Goal: Task Accomplishment & Management: Manage account settings

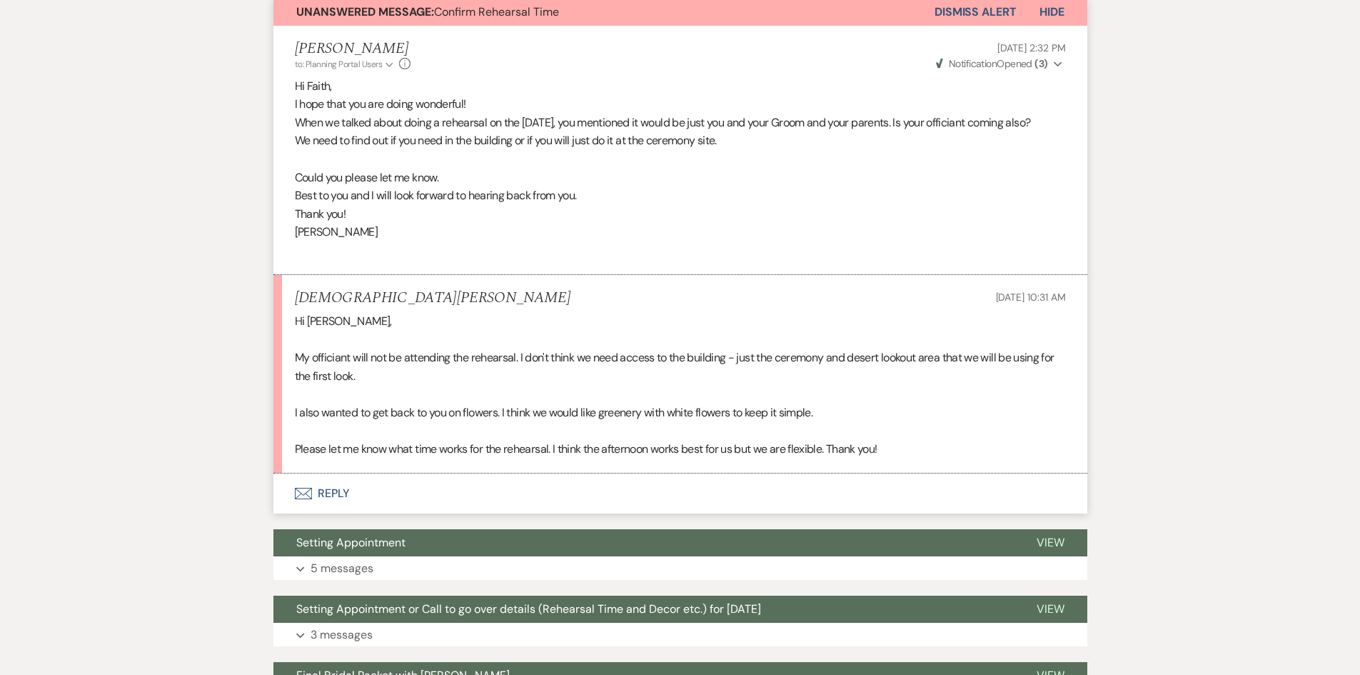
click at [303, 499] on icon "Envelope" at bounding box center [303, 493] width 17 height 11
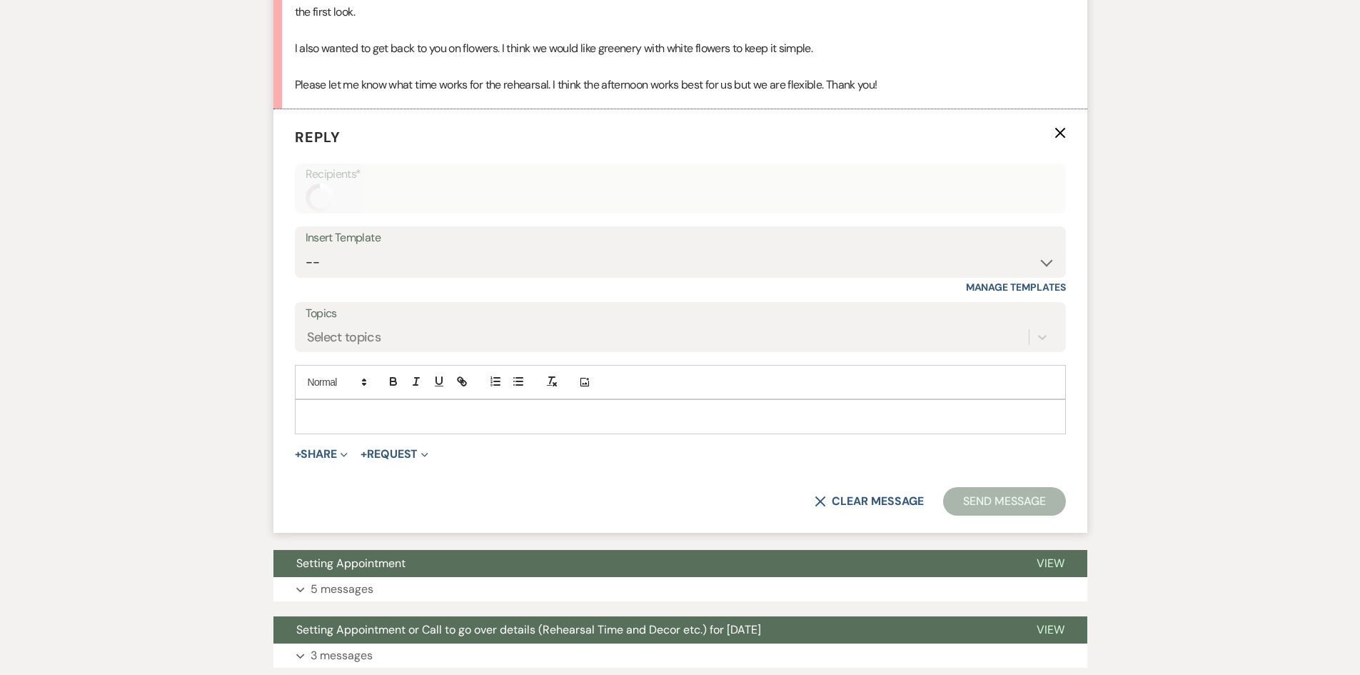
scroll to position [795, 0]
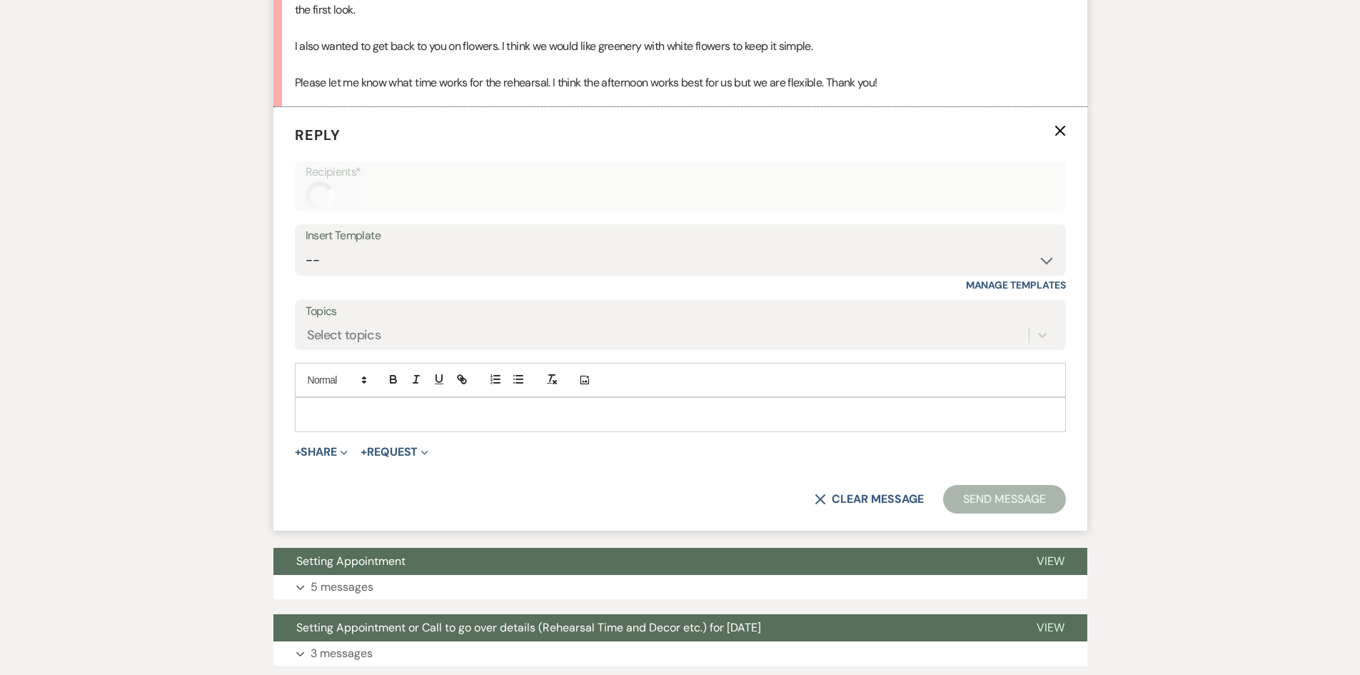
click at [321, 422] on p at bounding box center [680, 414] width 748 height 16
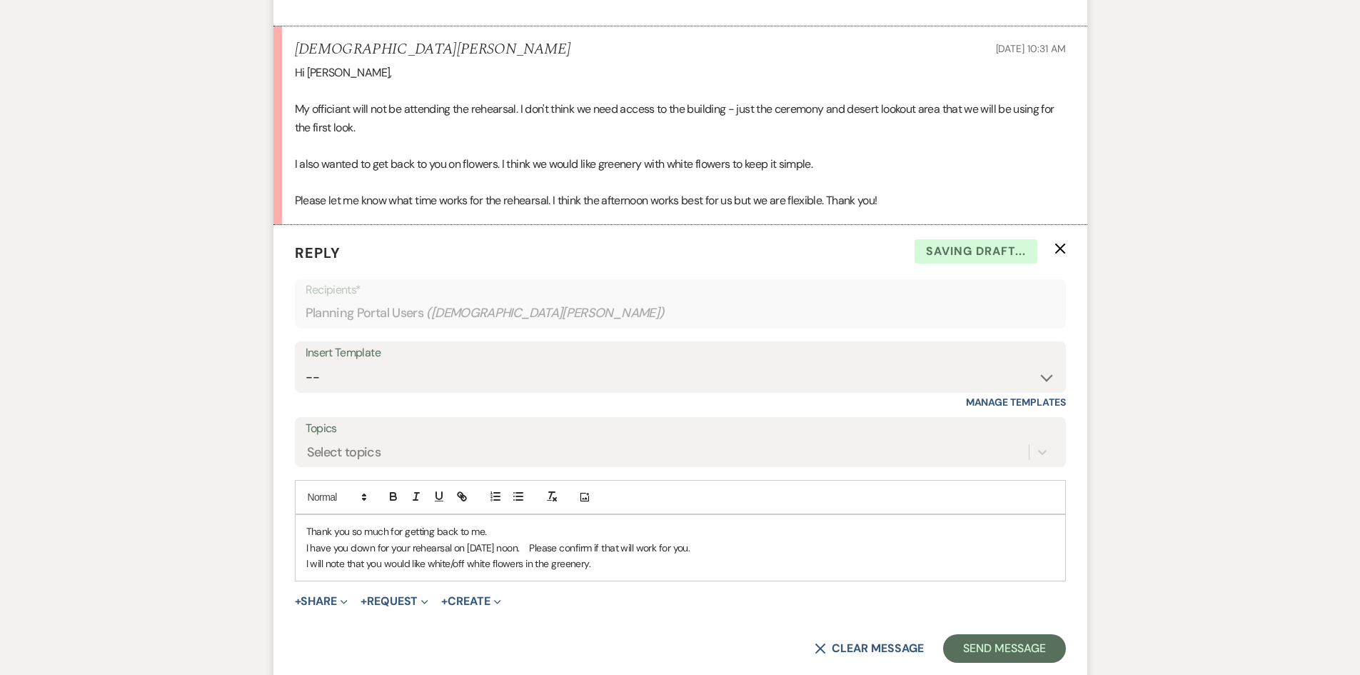
scroll to position [643, 0]
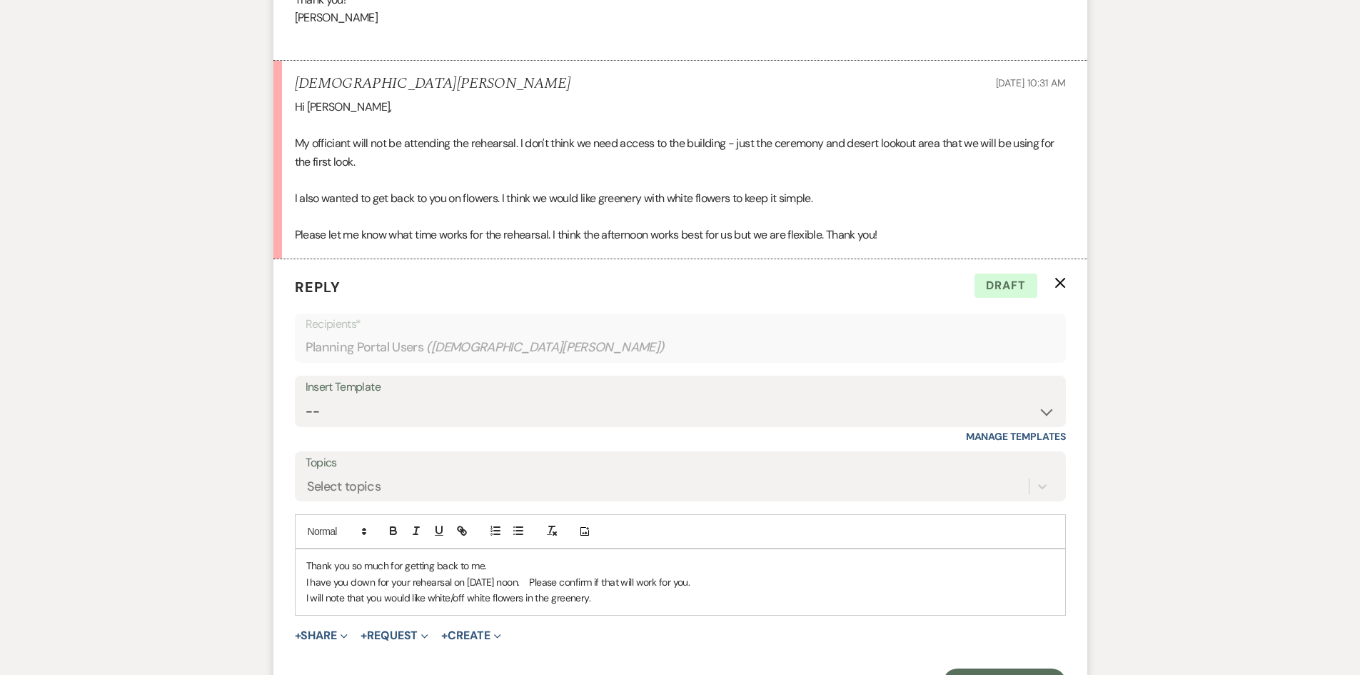
click at [438, 171] on p "My officiant will not be attending the rehearsal. I don't think we need access …" at bounding box center [680, 152] width 771 height 36
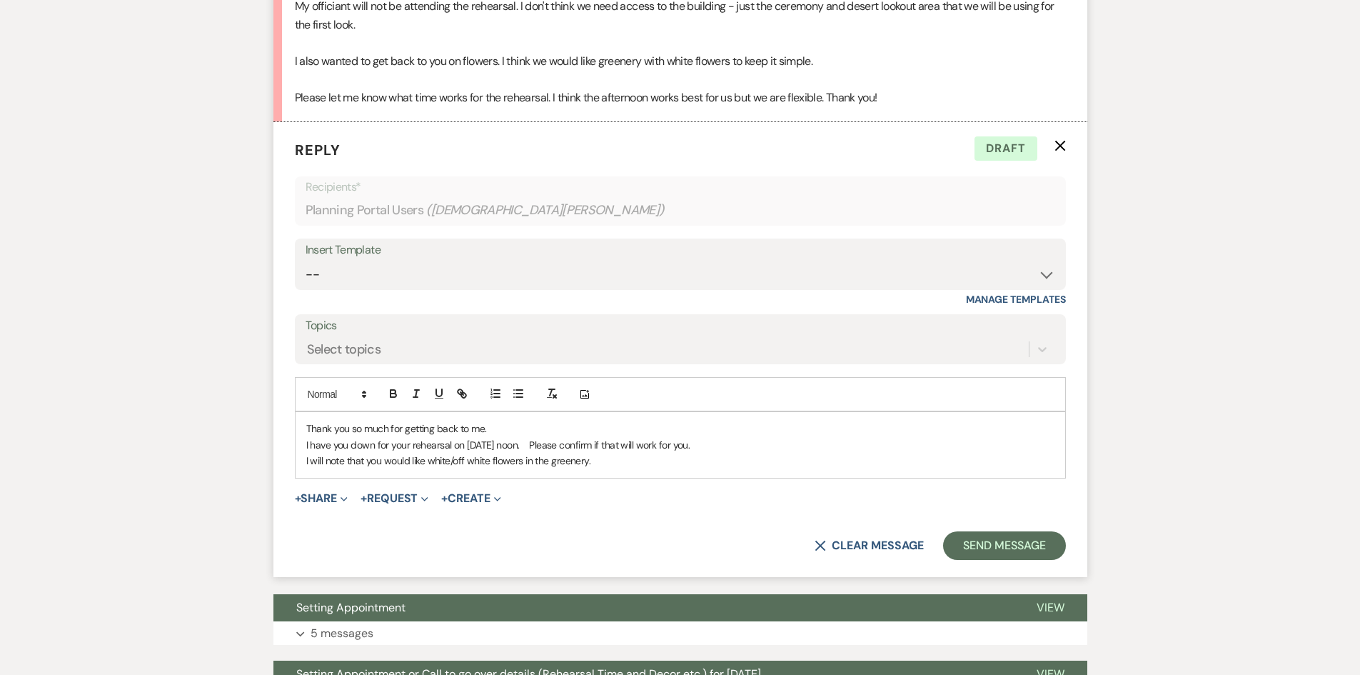
scroll to position [785, 0]
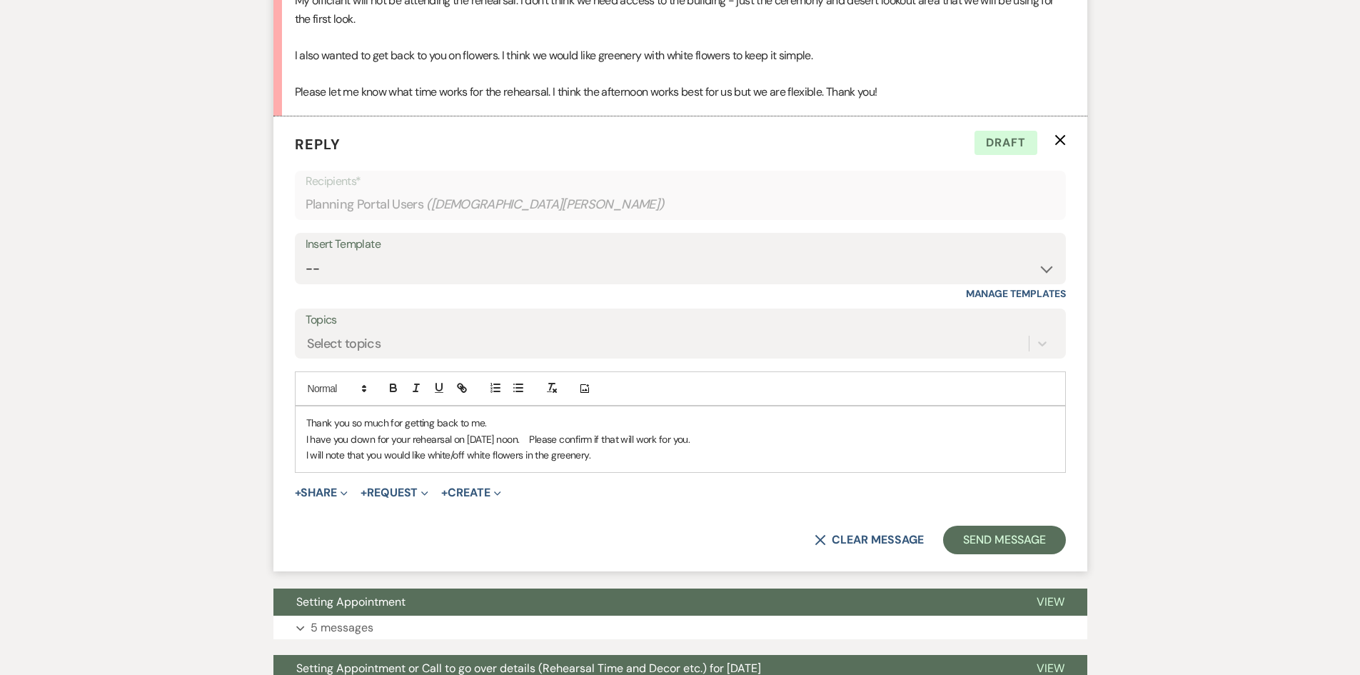
click at [767, 447] on p "I have you down for your rehearsal on [DATE] noon. Please confirm if that will …" at bounding box center [680, 439] width 748 height 16
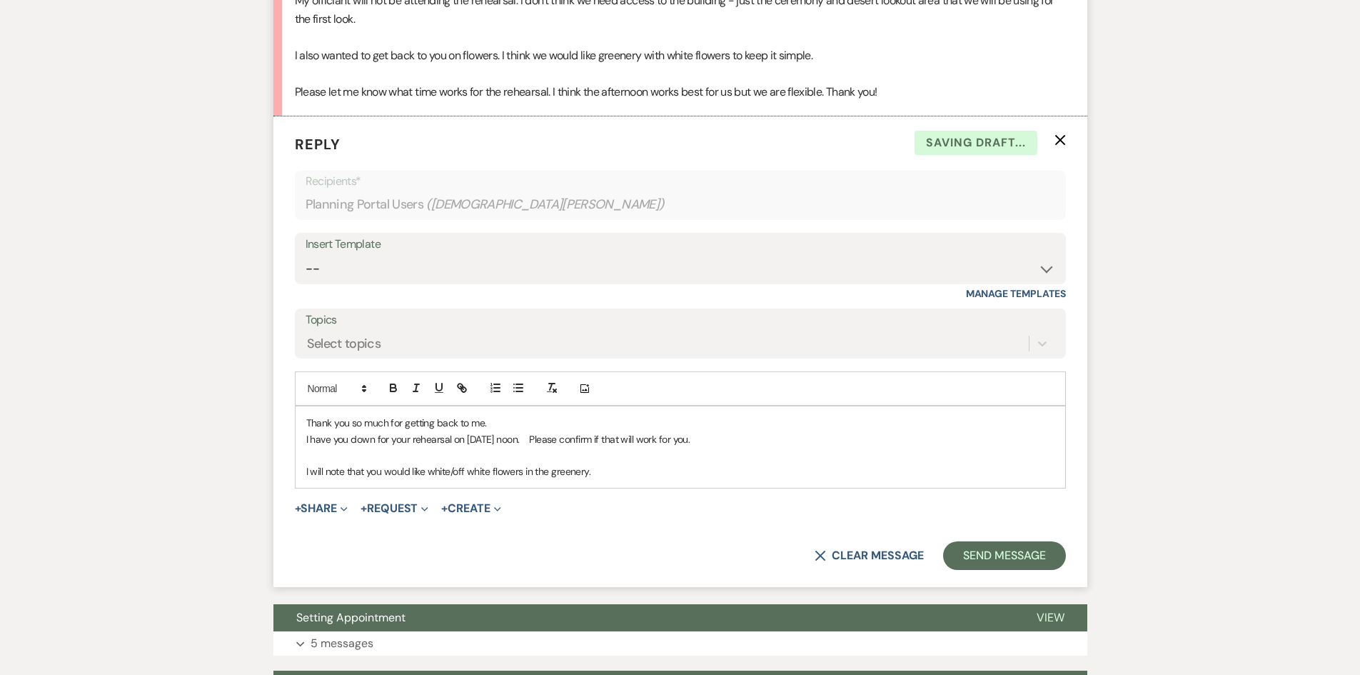
click at [772, 447] on p "I have you down for your rehearsal on [DATE] noon. Please confirm if that will …" at bounding box center [680, 439] width 748 height 16
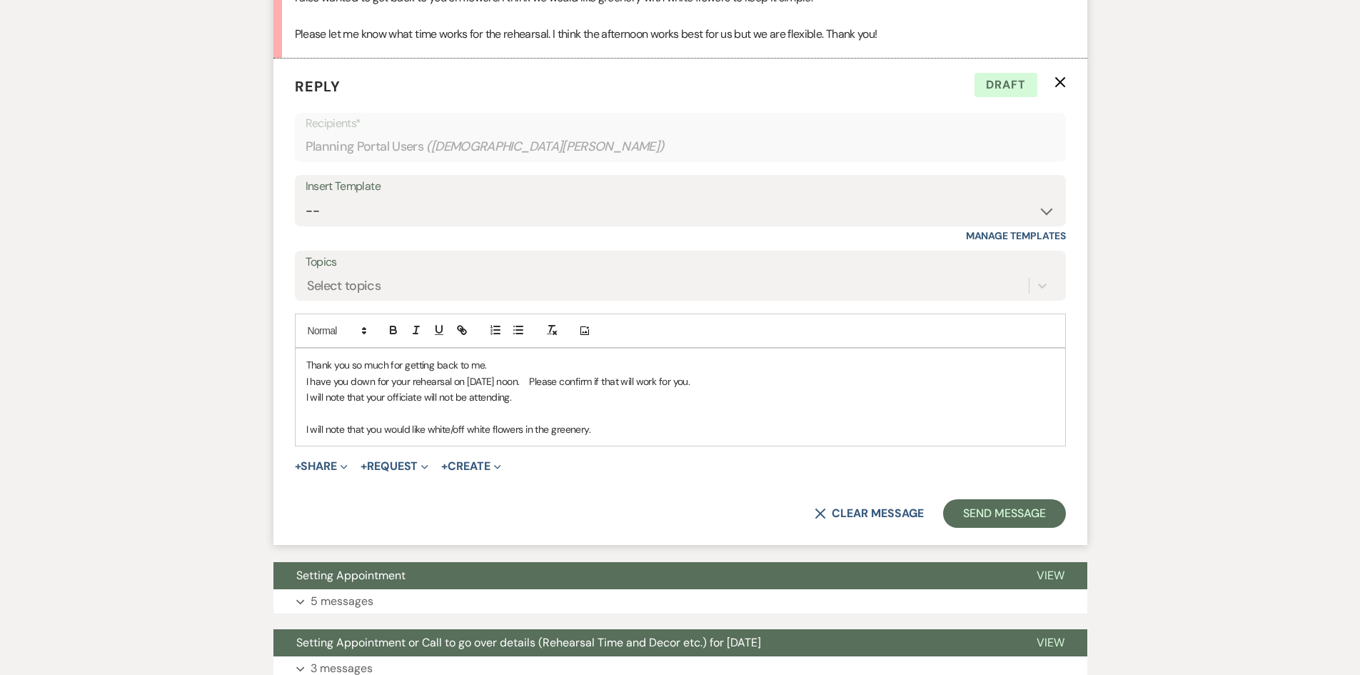
scroll to position [857, 0]
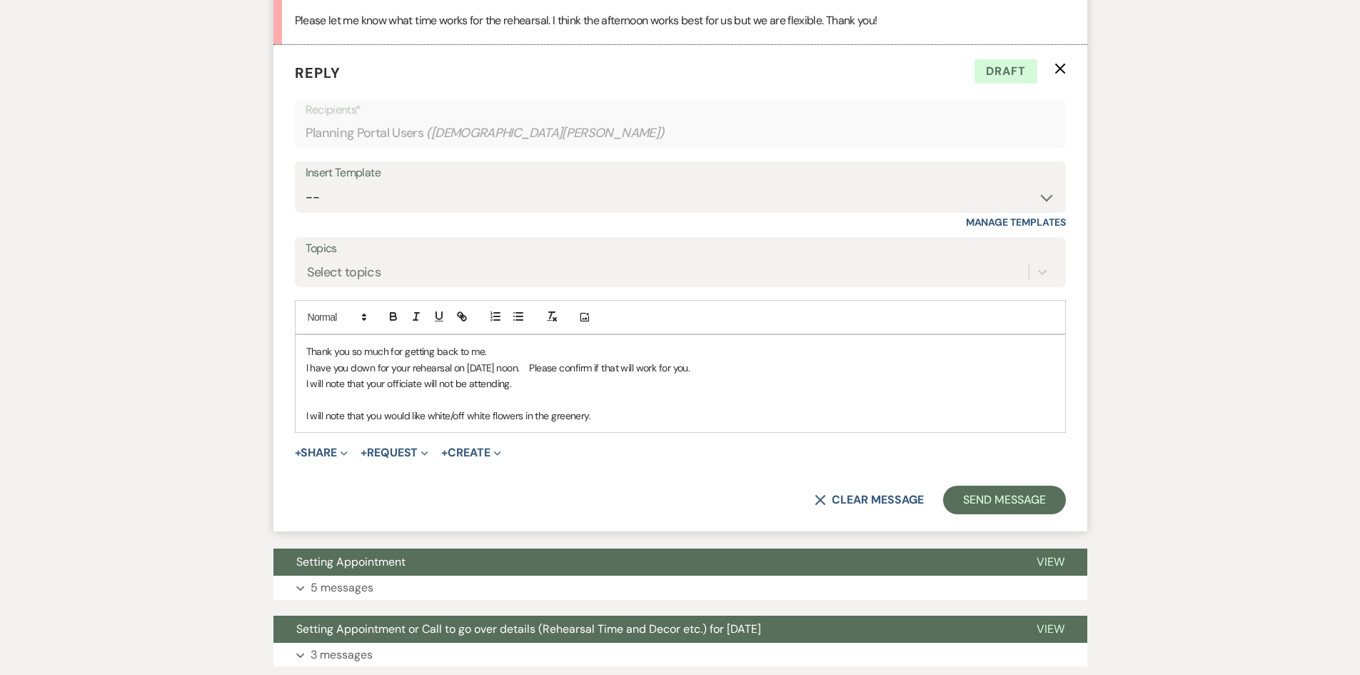
click at [517, 359] on p "Thank you so much for getting back to me." at bounding box center [680, 351] width 748 height 16
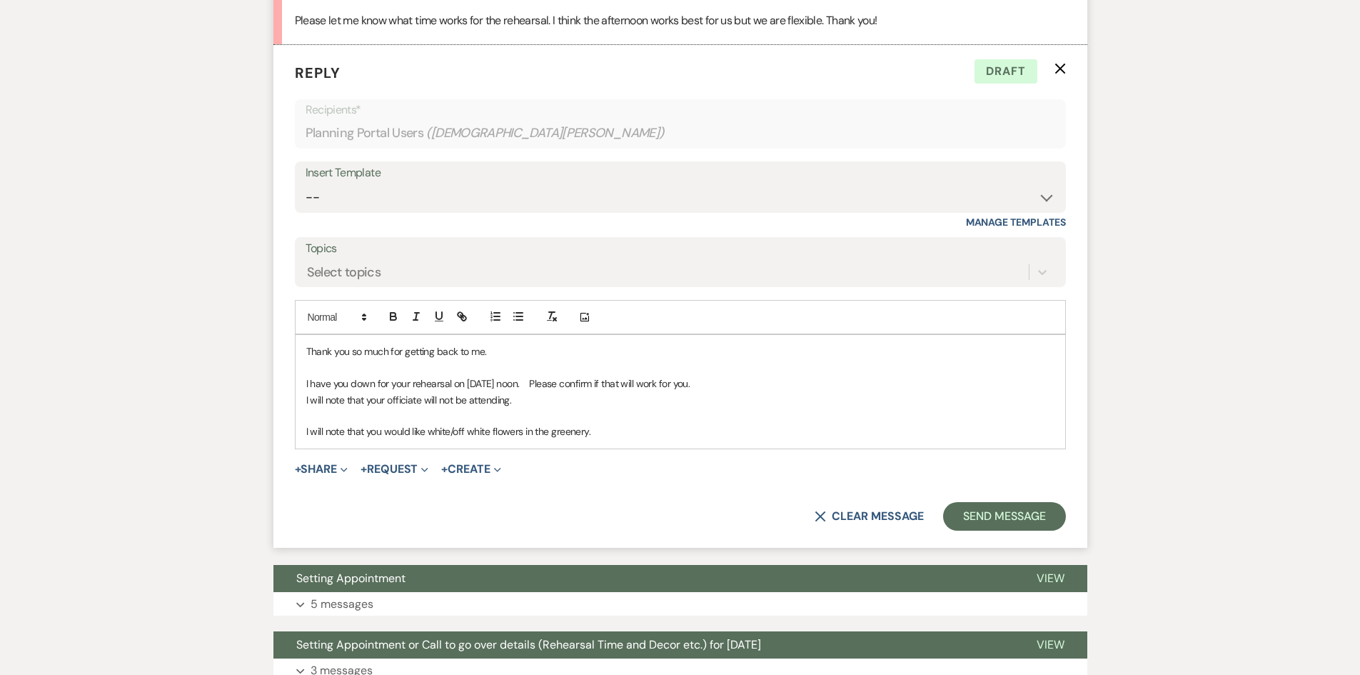
click at [625, 439] on p "I will note that you would like white/off white flowers in the greenery." at bounding box center [680, 431] width 748 height 16
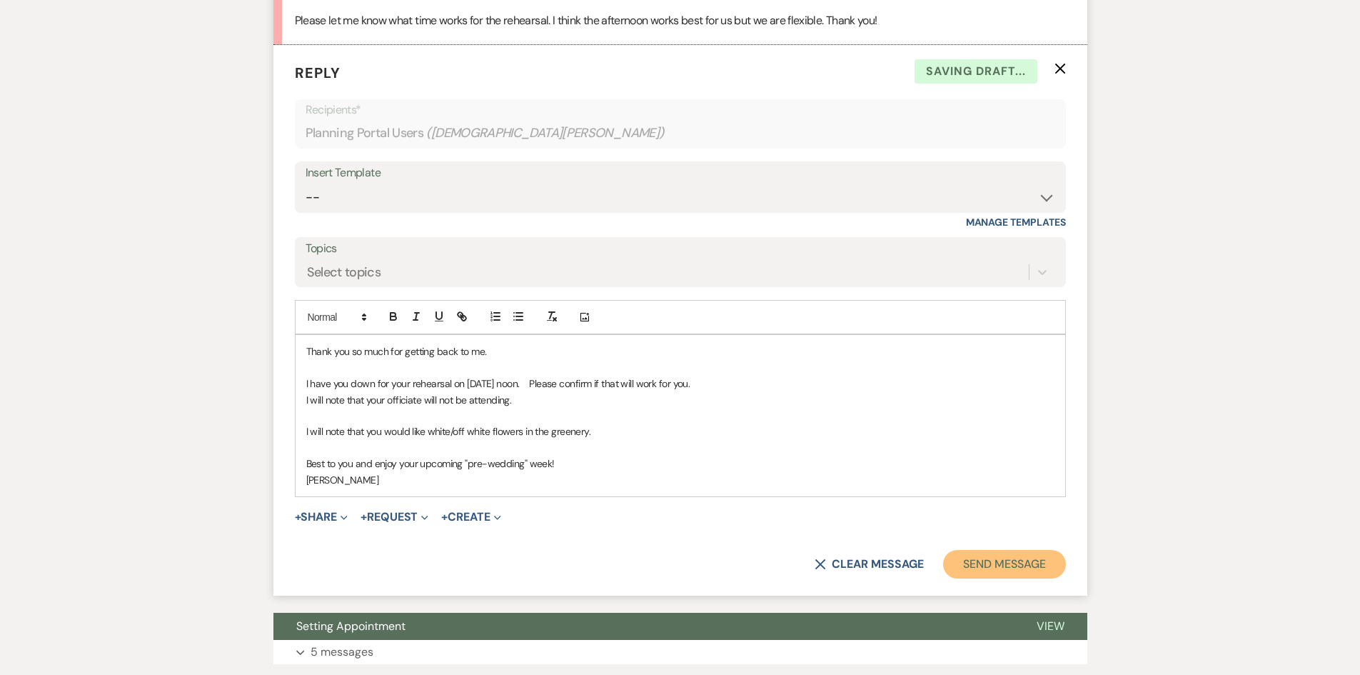
click at [982, 578] on button "Send Message" at bounding box center [1004, 564] width 122 height 29
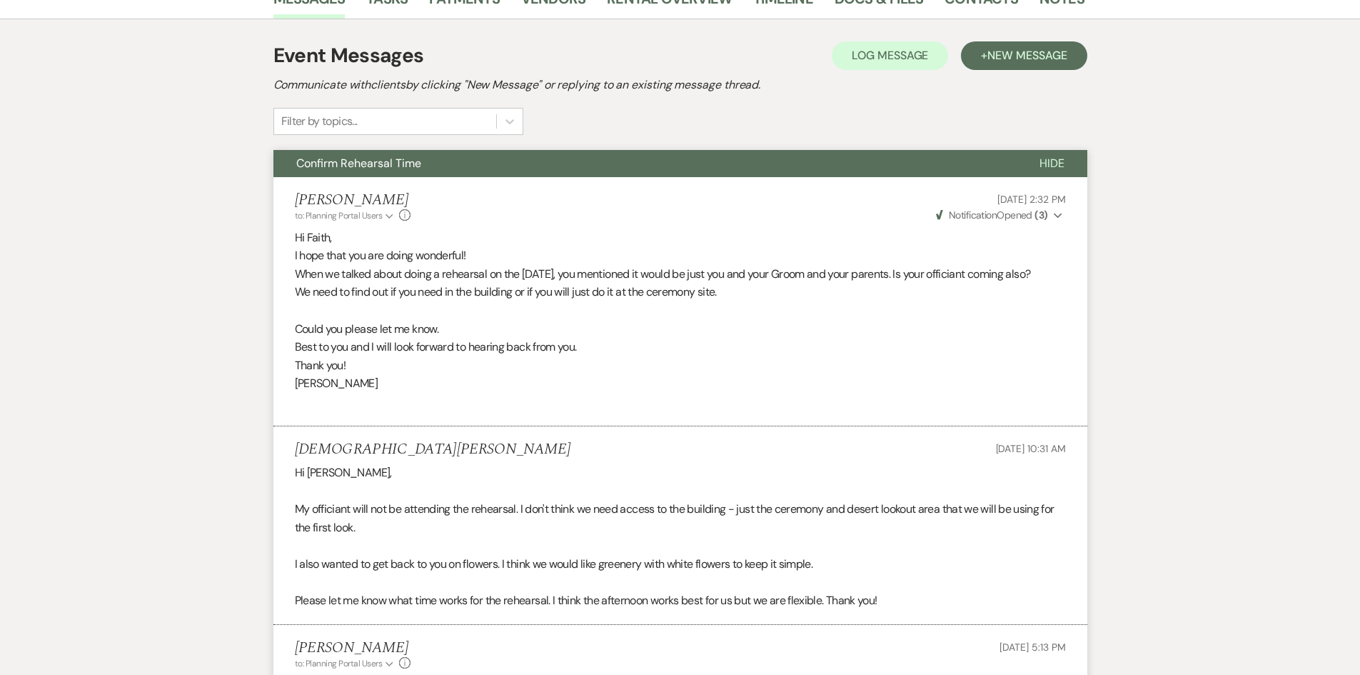
scroll to position [0, 0]
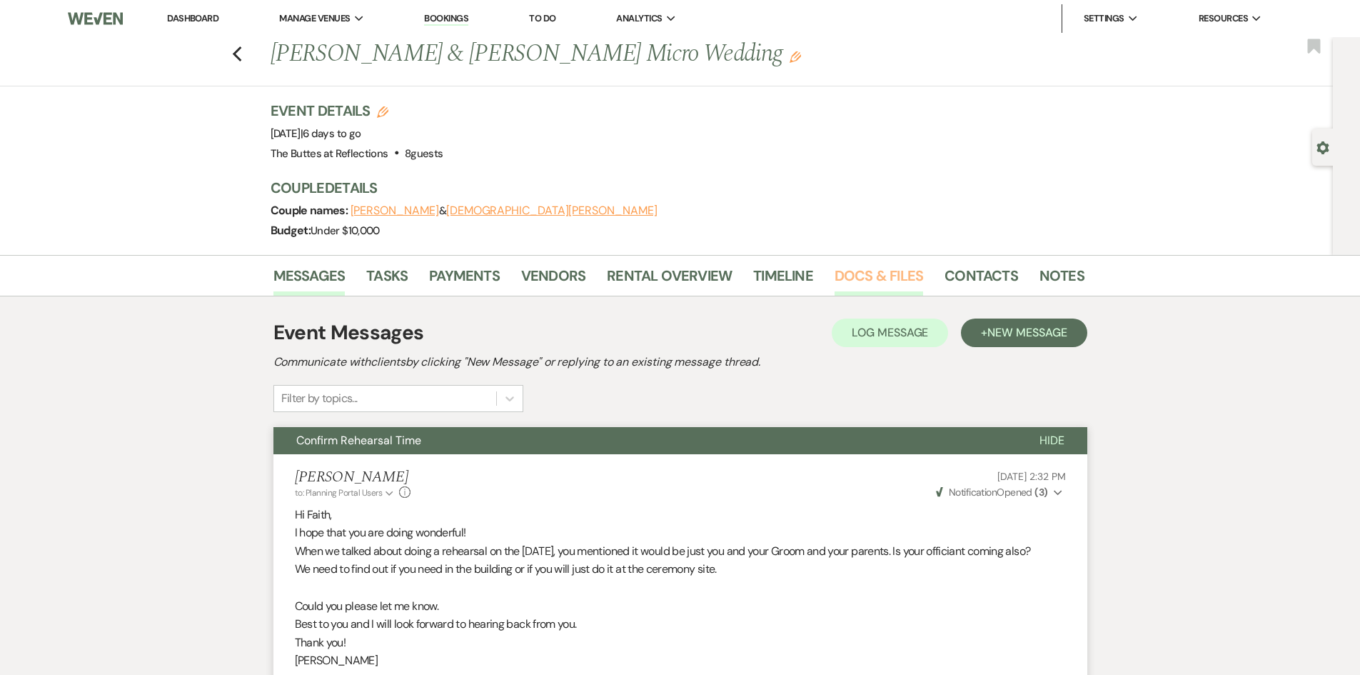
click at [858, 276] on link "Docs & Files" at bounding box center [879, 279] width 89 height 31
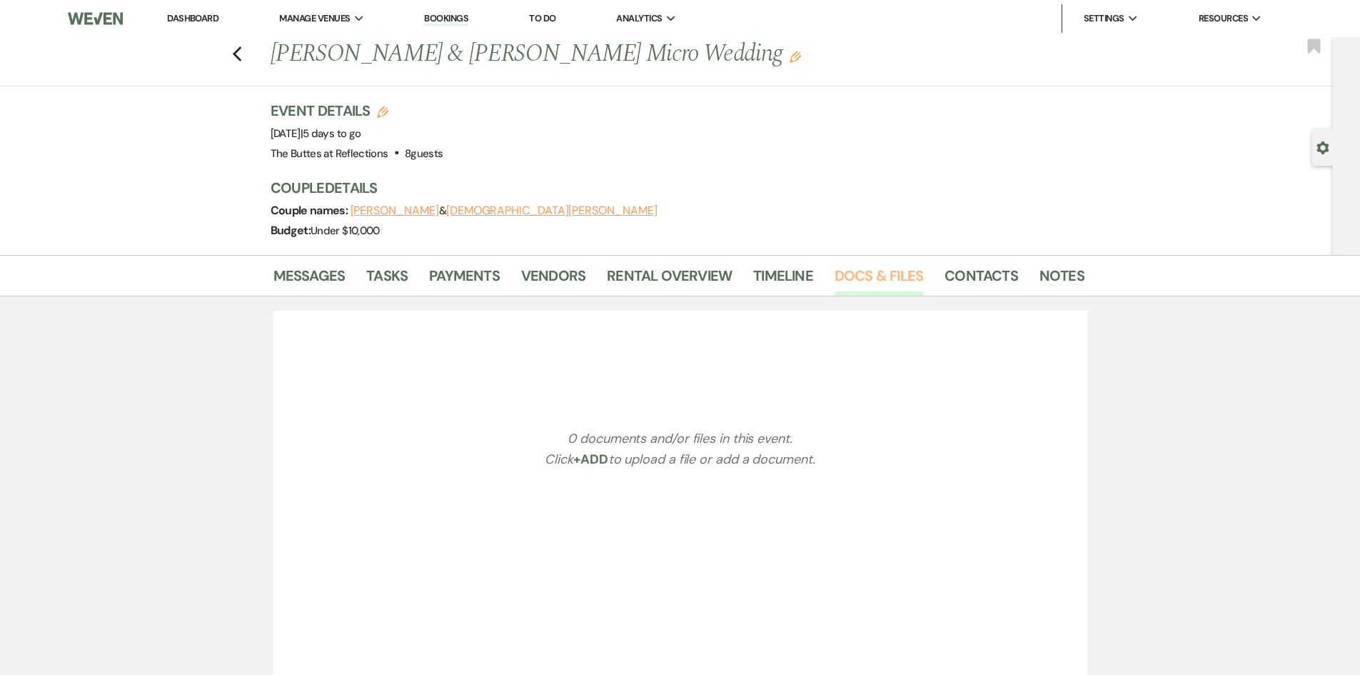
click at [858, 277] on link "Docs & Files" at bounding box center [879, 279] width 89 height 31
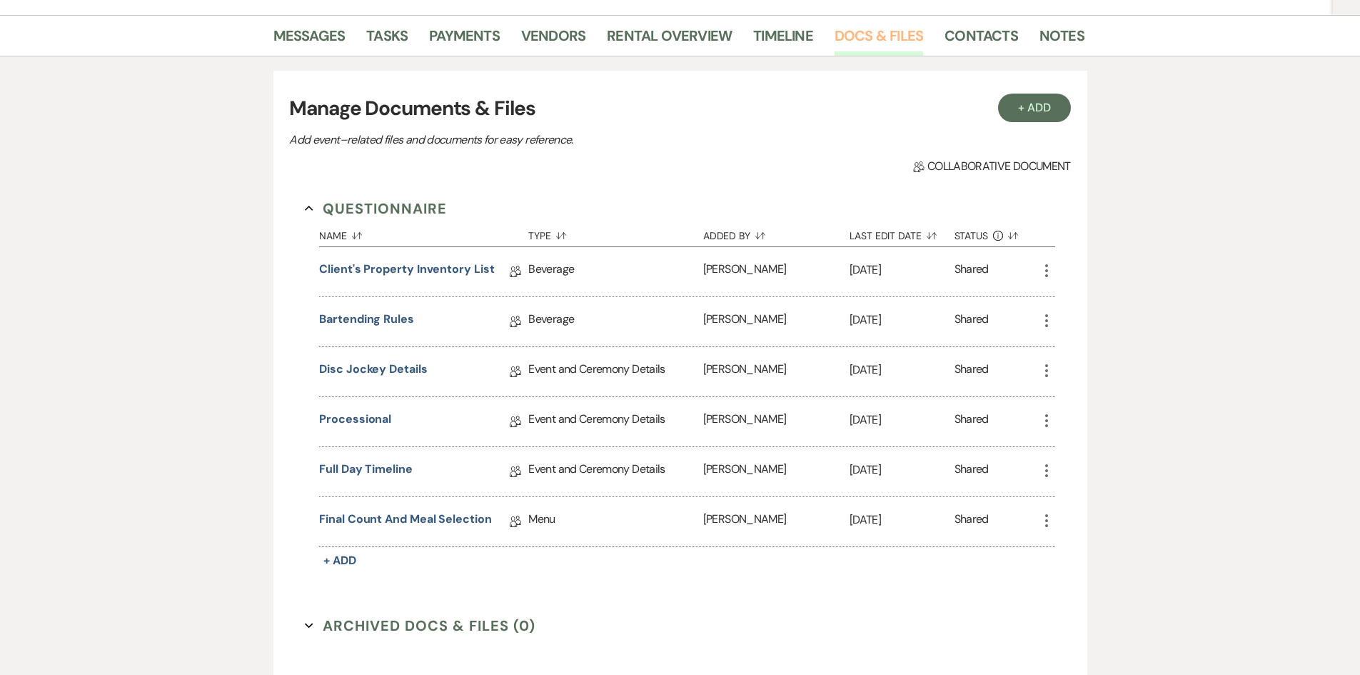
scroll to position [214, 0]
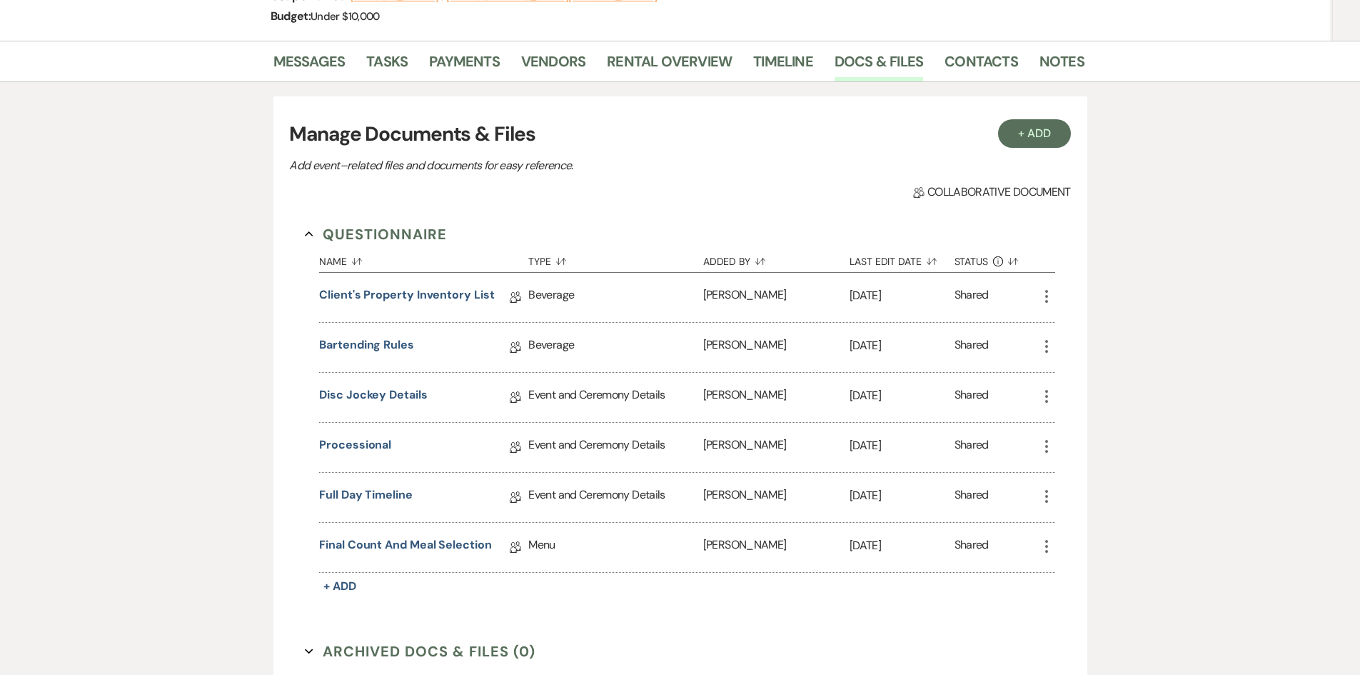
click at [1048, 496] on icon "More" at bounding box center [1046, 496] width 17 height 17
click at [1048, 494] on icon "More" at bounding box center [1046, 496] width 17 height 17
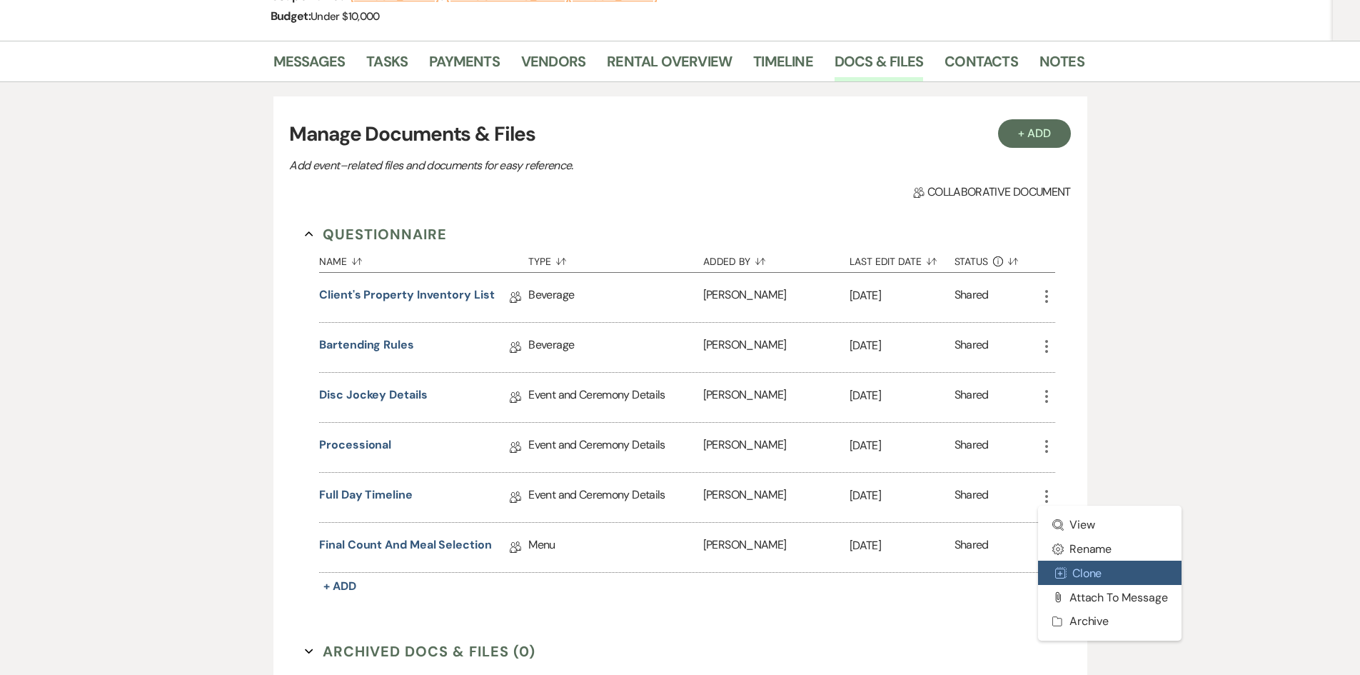
click at [1058, 567] on icon "Duplicate" at bounding box center [1060, 572] width 11 height 11
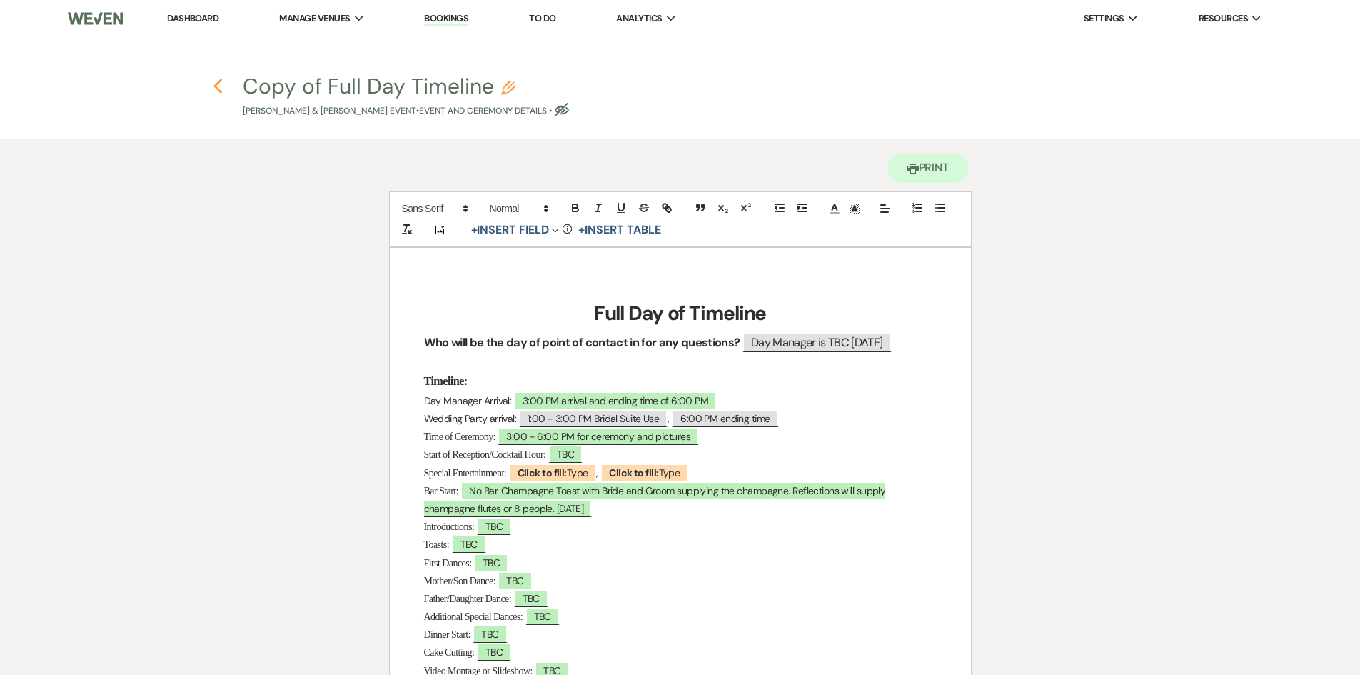
click at [215, 83] on icon "Previous" at bounding box center [218, 86] width 11 height 17
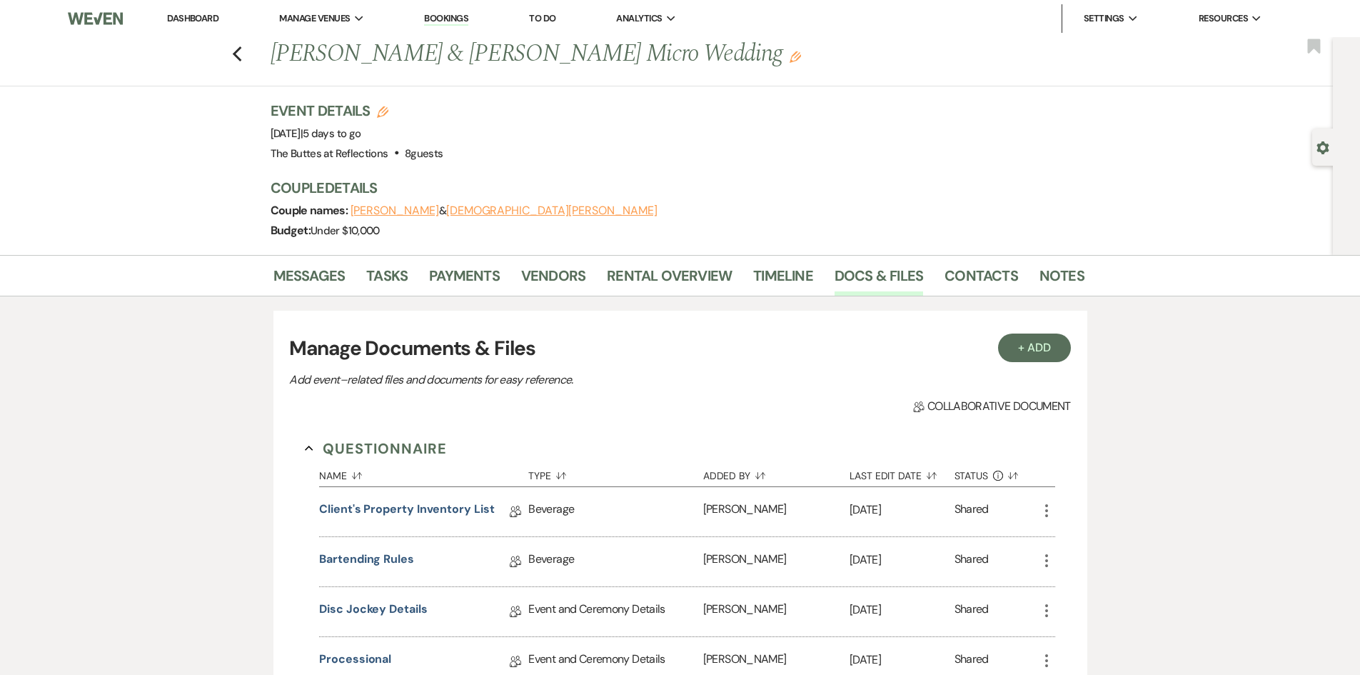
scroll to position [214, 0]
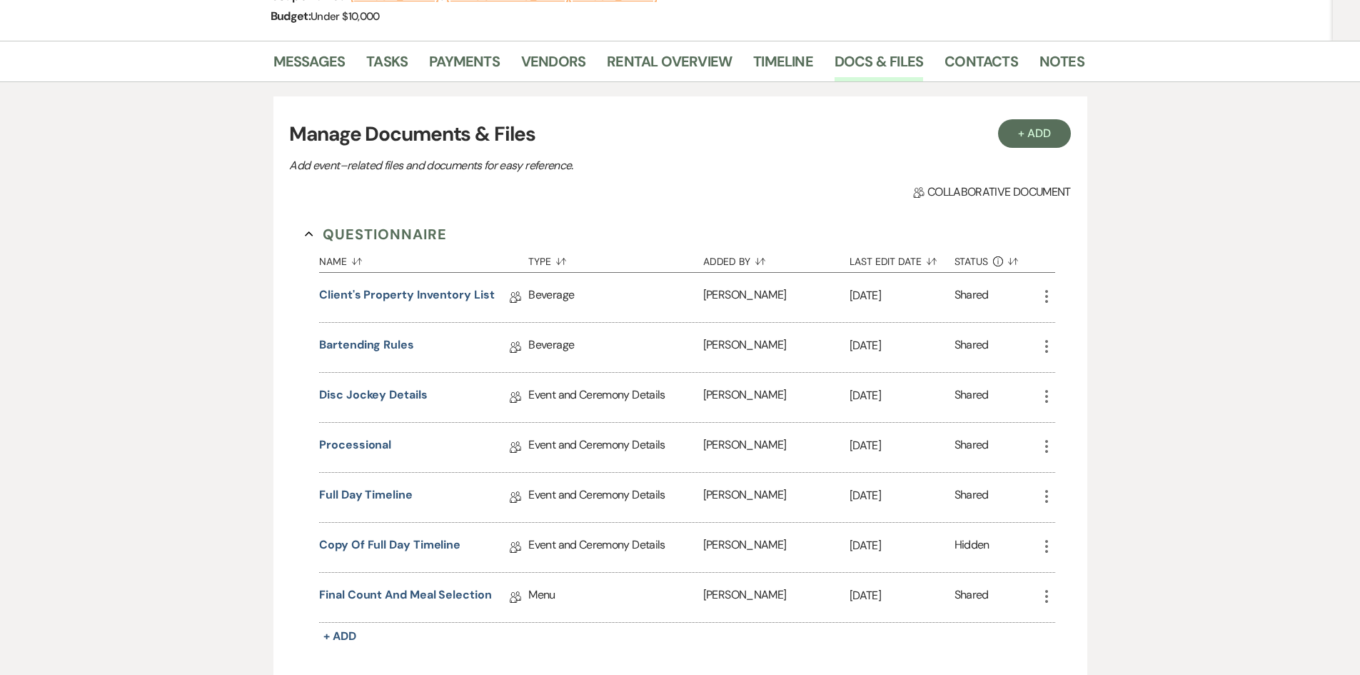
click at [578, 494] on div "Event and Ceremony Details" at bounding box center [615, 497] width 174 height 49
click at [384, 492] on link "Full Day Timeline" at bounding box center [366, 497] width 94 height 22
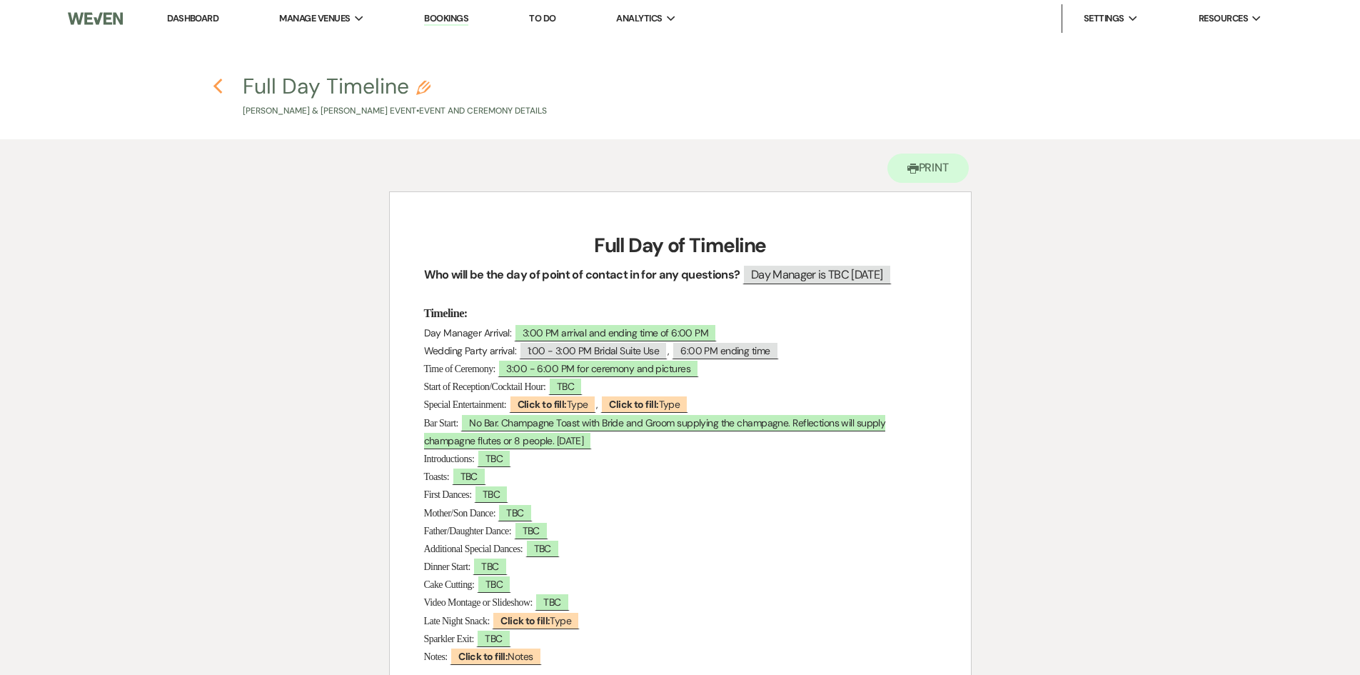
click at [215, 82] on icon "Previous" at bounding box center [218, 86] width 11 height 17
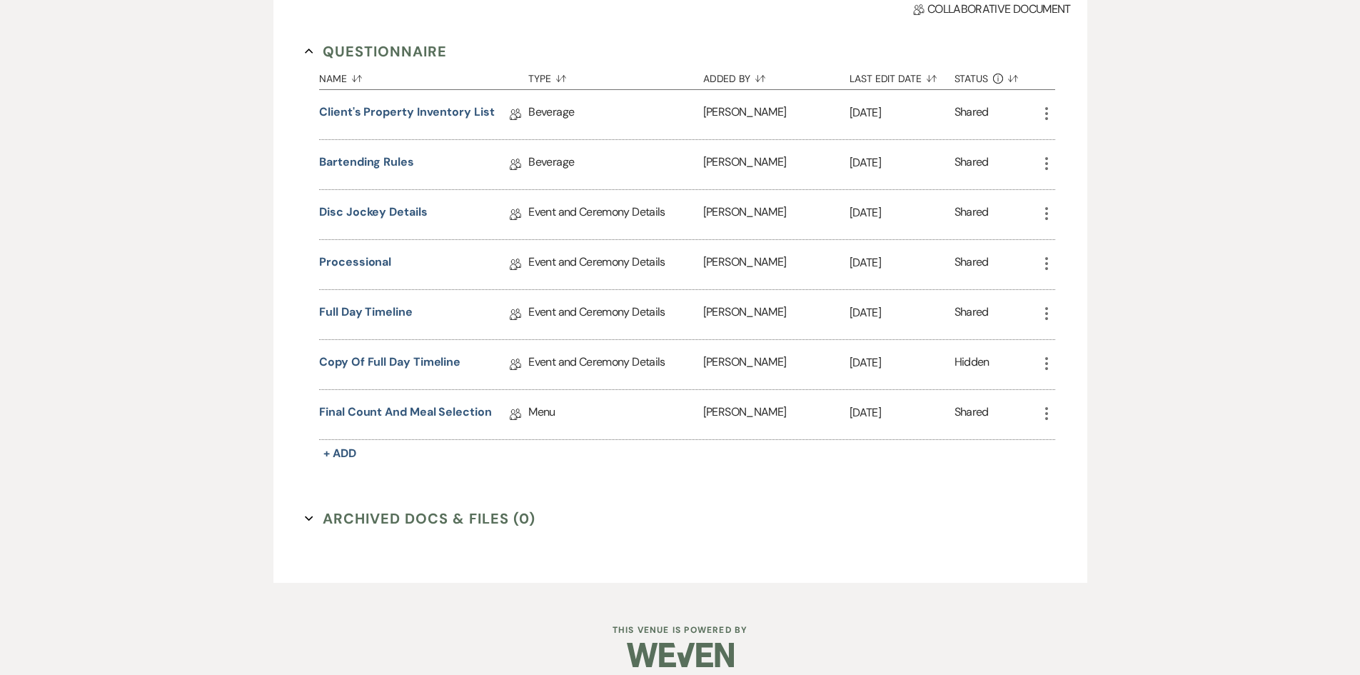
scroll to position [411, 0]
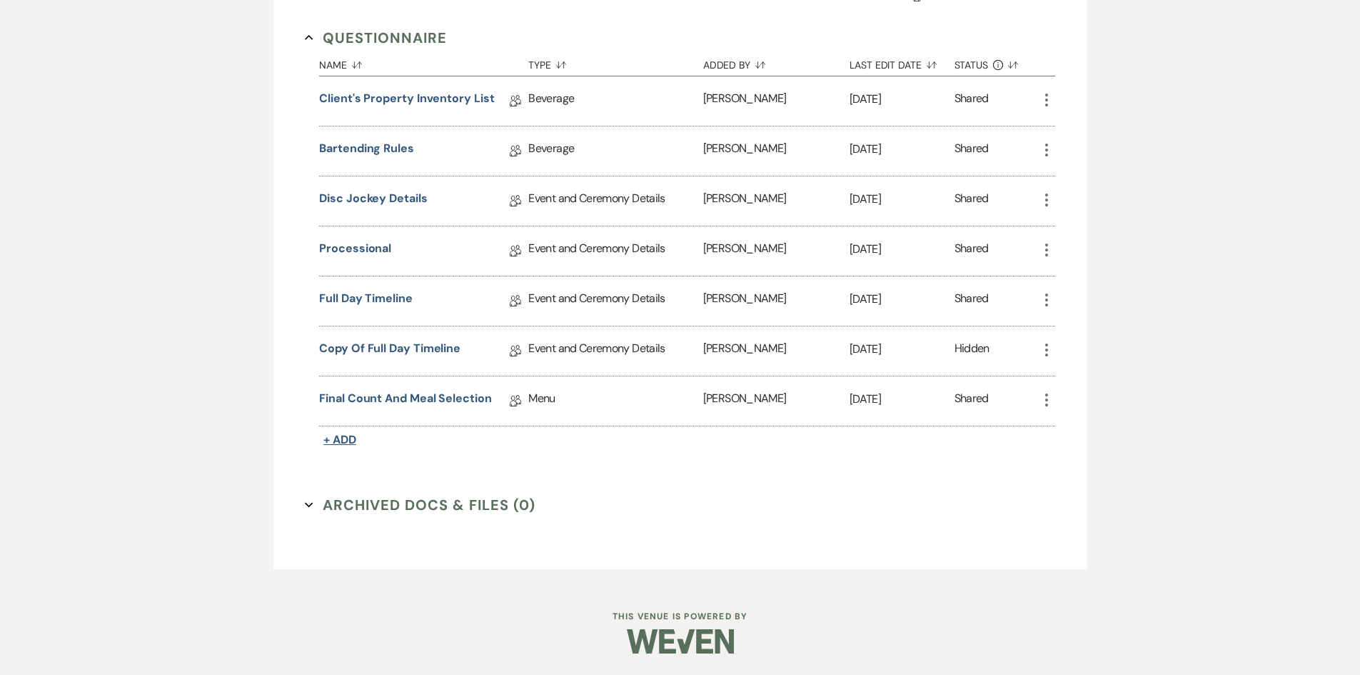
click at [331, 437] on span "+ Add" at bounding box center [339, 439] width 33 height 15
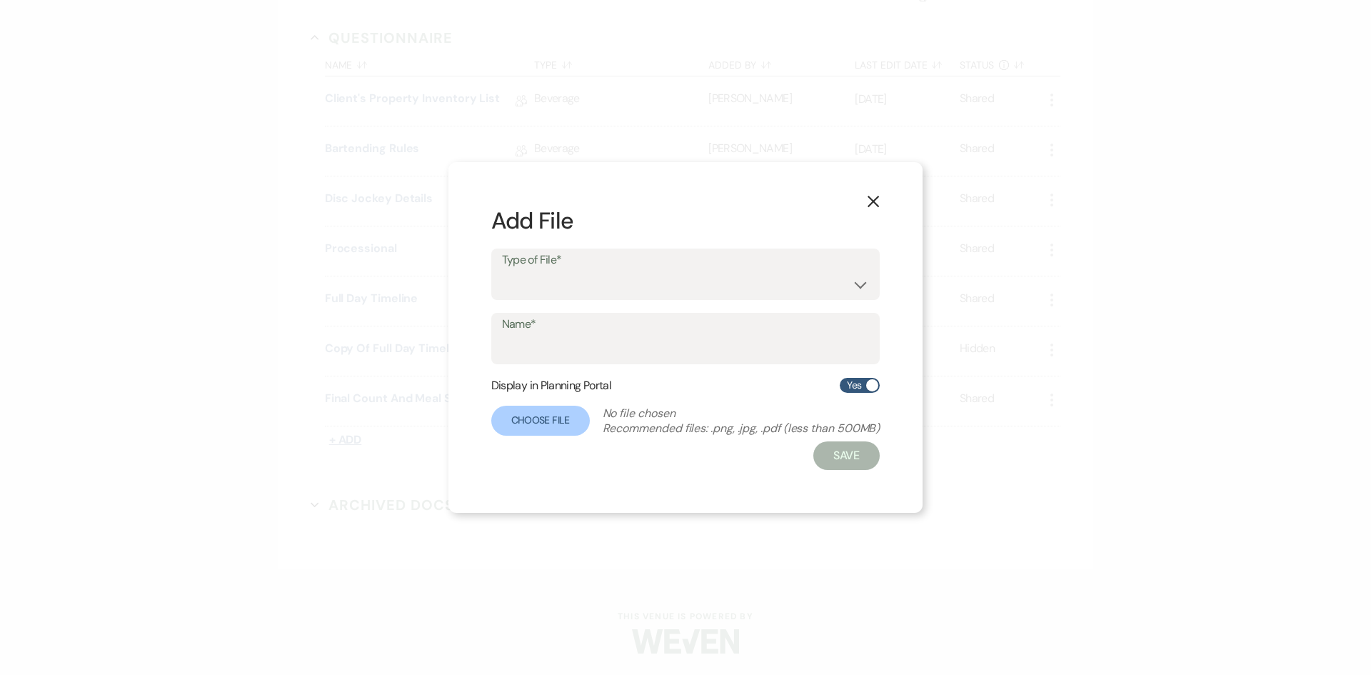
click at [331, 437] on div "X Add File Type of File* Beverage Event and Ceremony Details Finalize & Share G…" at bounding box center [685, 337] width 1371 height 675
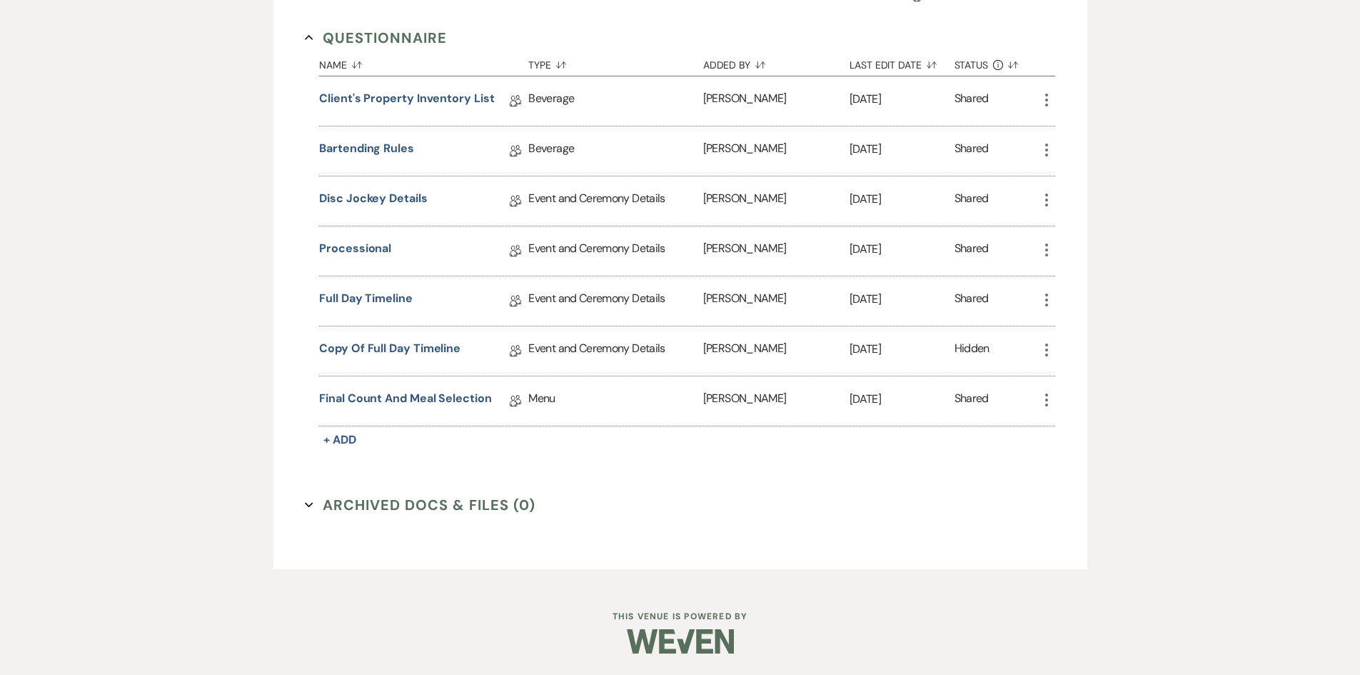
click at [1045, 352] on icon "More" at bounding box center [1046, 349] width 17 height 17
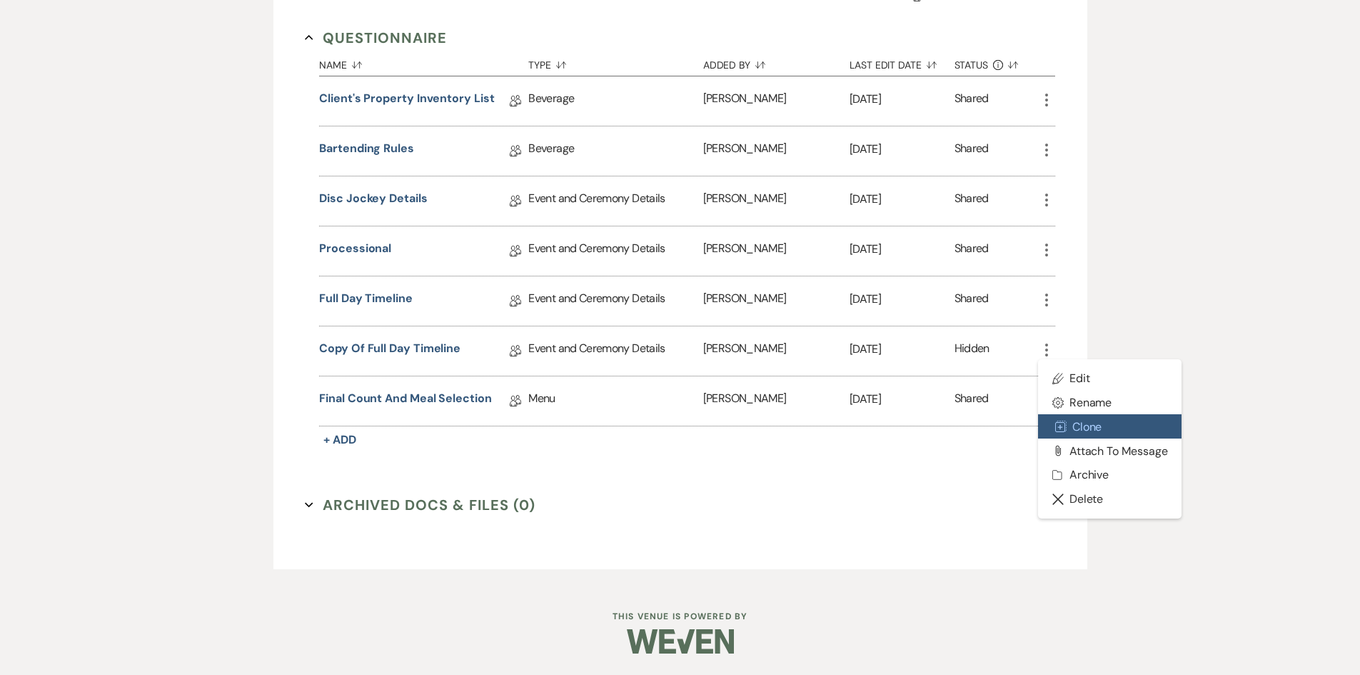
click at [1066, 416] on button "Duplicate Clone" at bounding box center [1110, 426] width 144 height 24
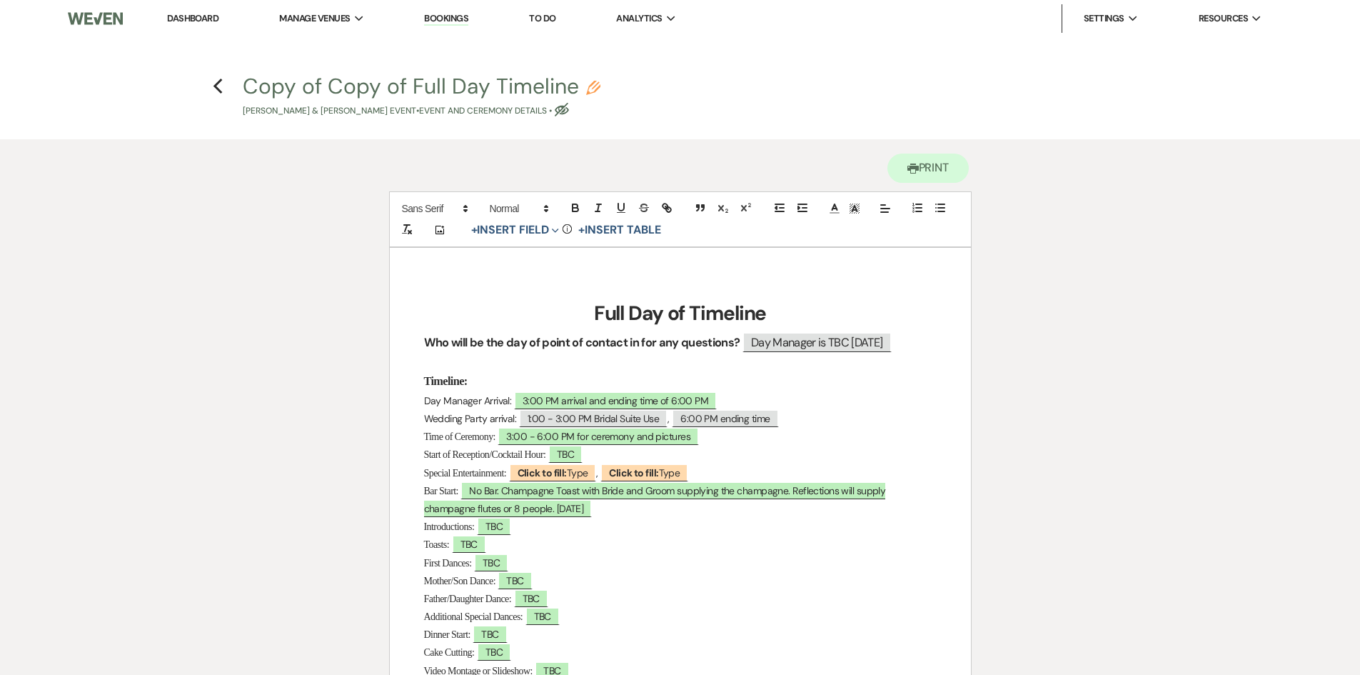
click at [215, 84] on icon "Previous" at bounding box center [218, 86] width 11 height 17
click at [217, 81] on icon "Previous" at bounding box center [218, 86] width 11 height 17
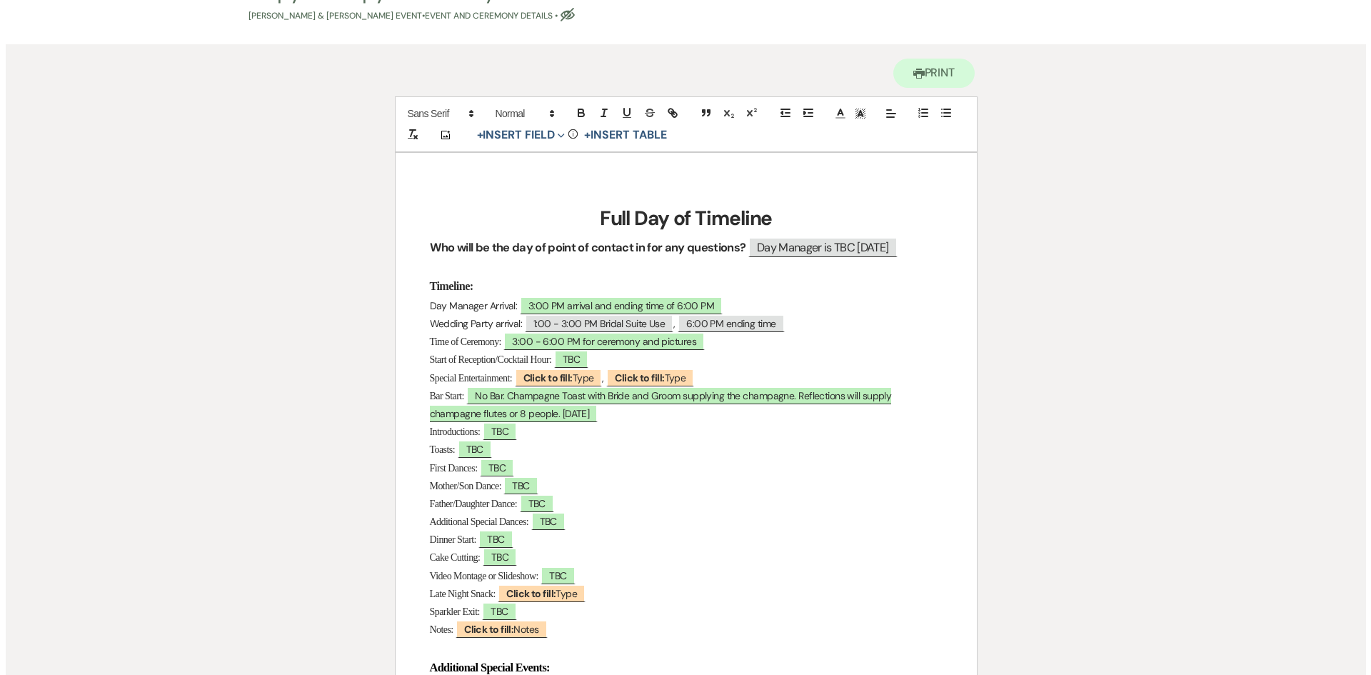
scroll to position [71, 0]
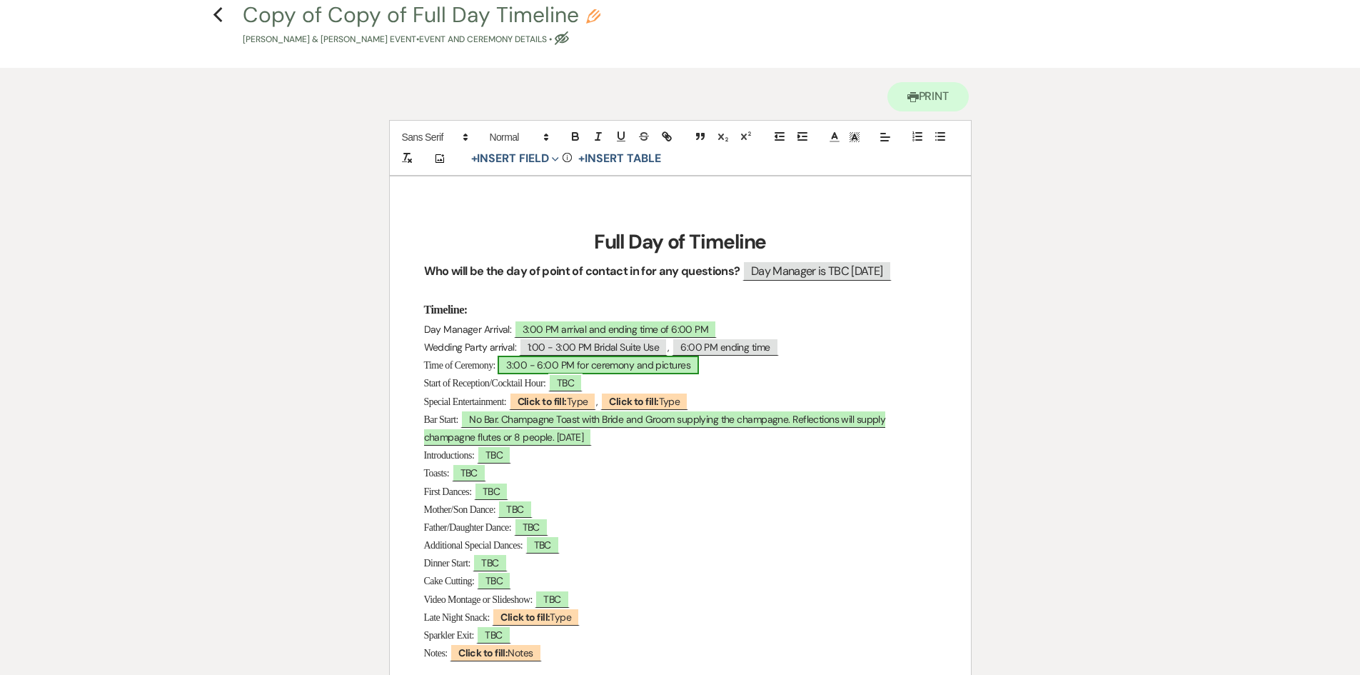
click at [511, 365] on span "3:00 - 6:00 PM for ceremony and pictures" at bounding box center [598, 365] width 201 height 19
select select "owner"
select select "Time"
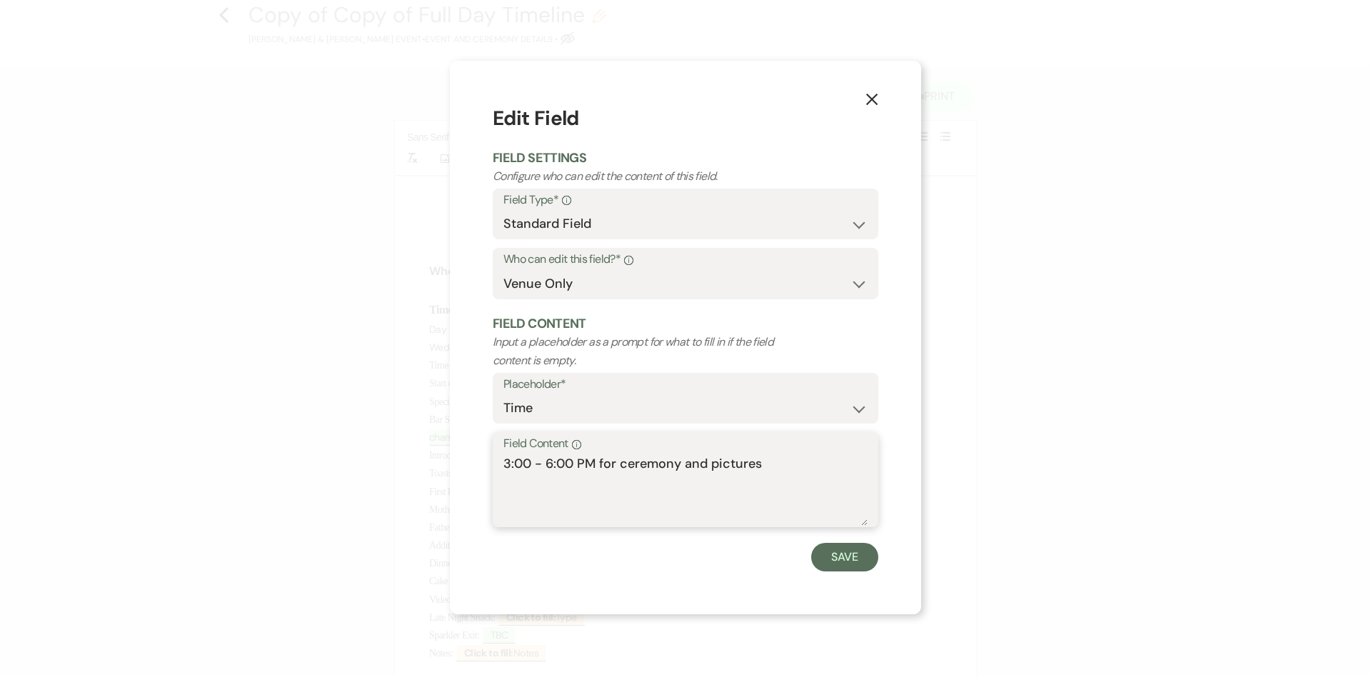
click at [503, 461] on textarea "3:00 - 6:00 PM for ceremony and pictures" at bounding box center [685, 489] width 364 height 71
click at [514, 456] on textarea "3:00 - 6:00 PM for ceremony and pictures" at bounding box center [685, 489] width 364 height 71
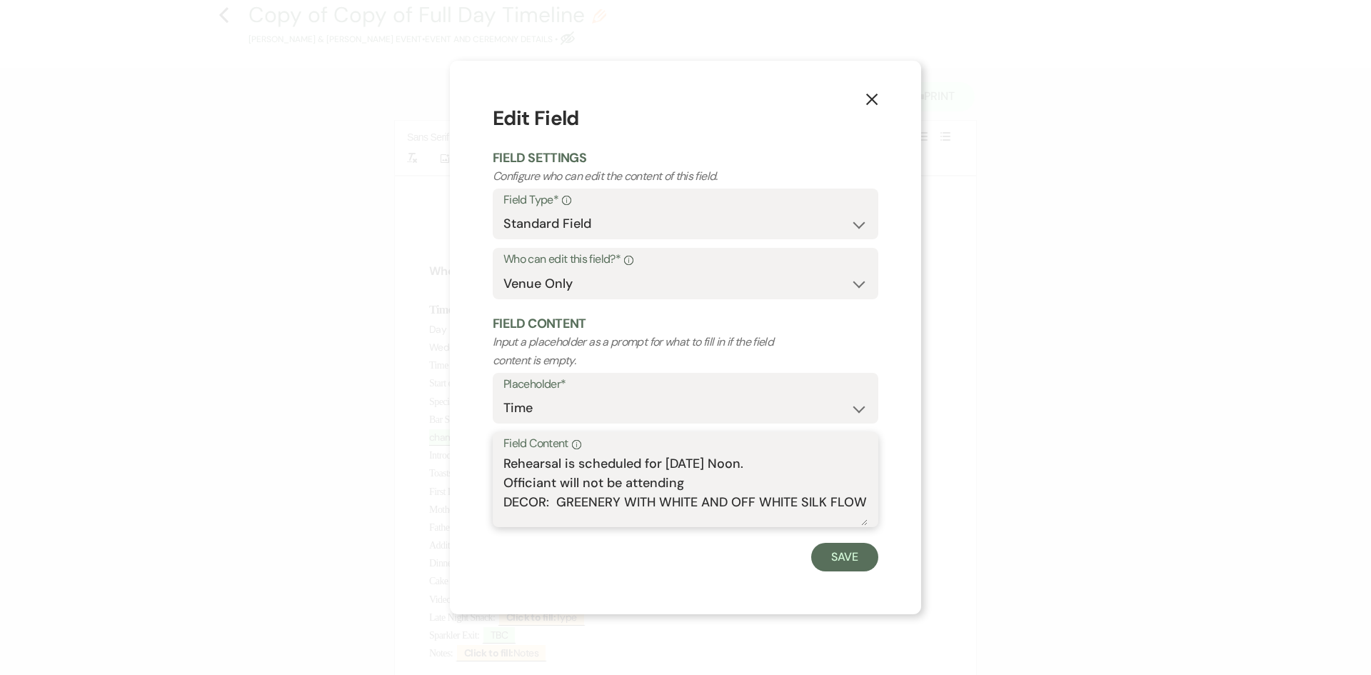
scroll to position [5, 0]
click at [711, 471] on textarea "Rehearsal is scheduled for [DATE] Noon. Officiant will not be attending DECOR: …" at bounding box center [685, 489] width 364 height 71
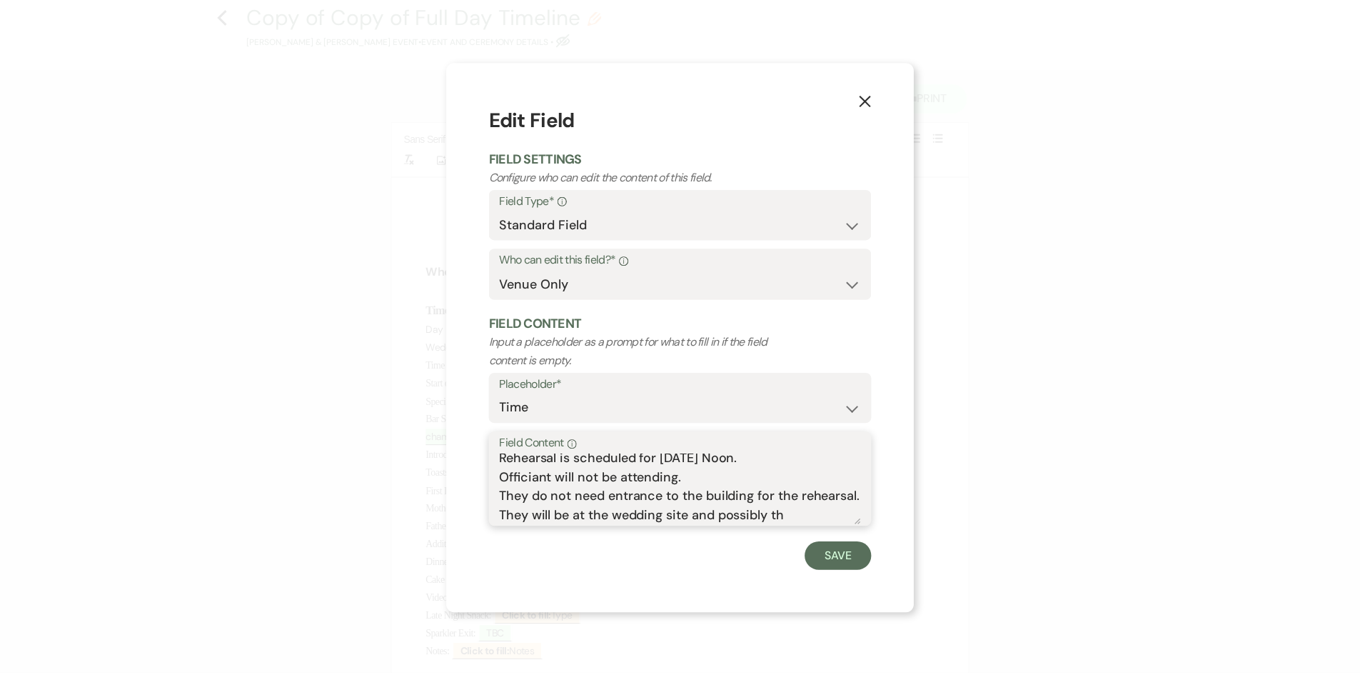
scroll to position [24, 0]
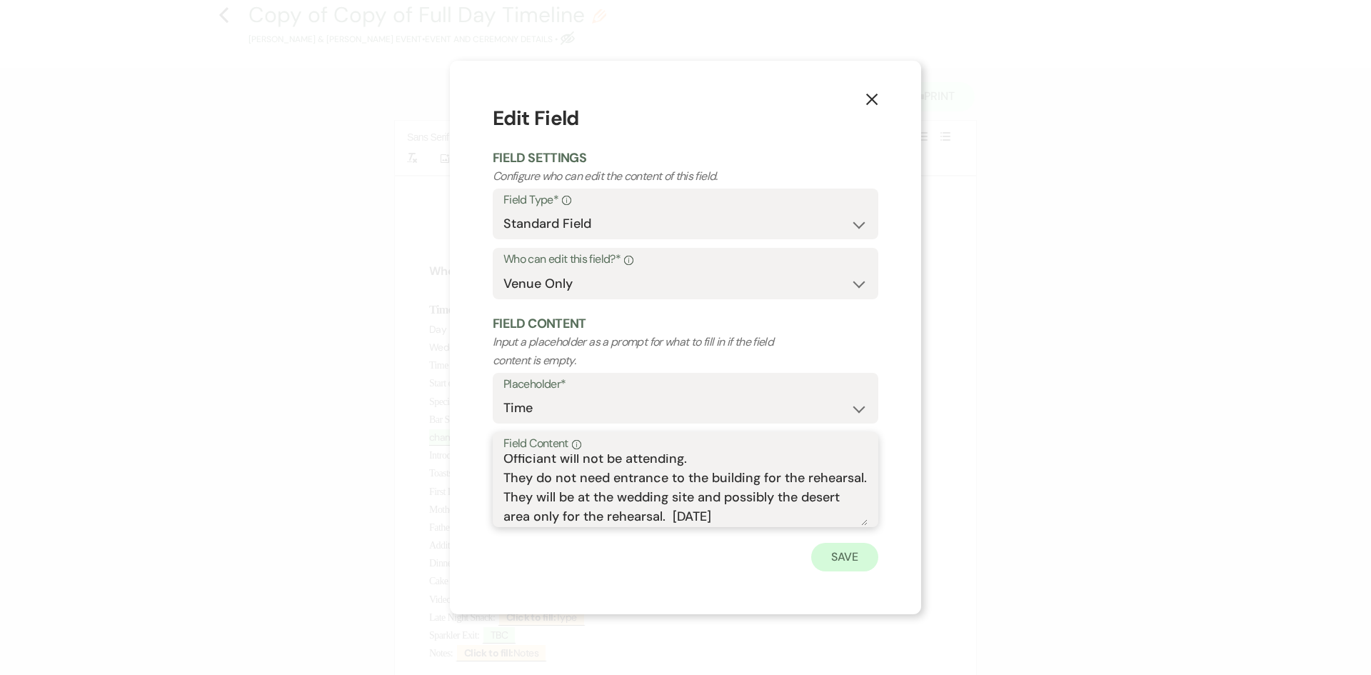
type textarea "Rehearsal is scheduled for [DATE] Noon. Officiant will not be attending. They d…"
click at [835, 553] on button "Save" at bounding box center [844, 557] width 67 height 29
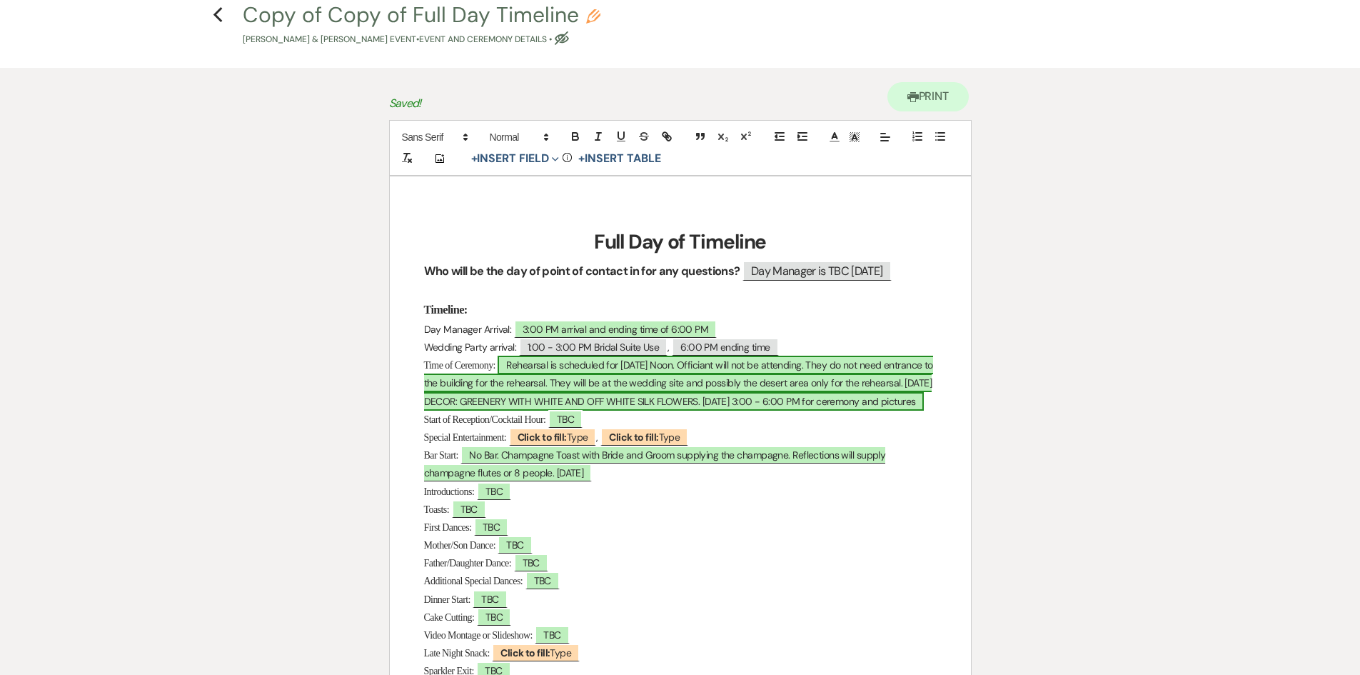
scroll to position [0, 0]
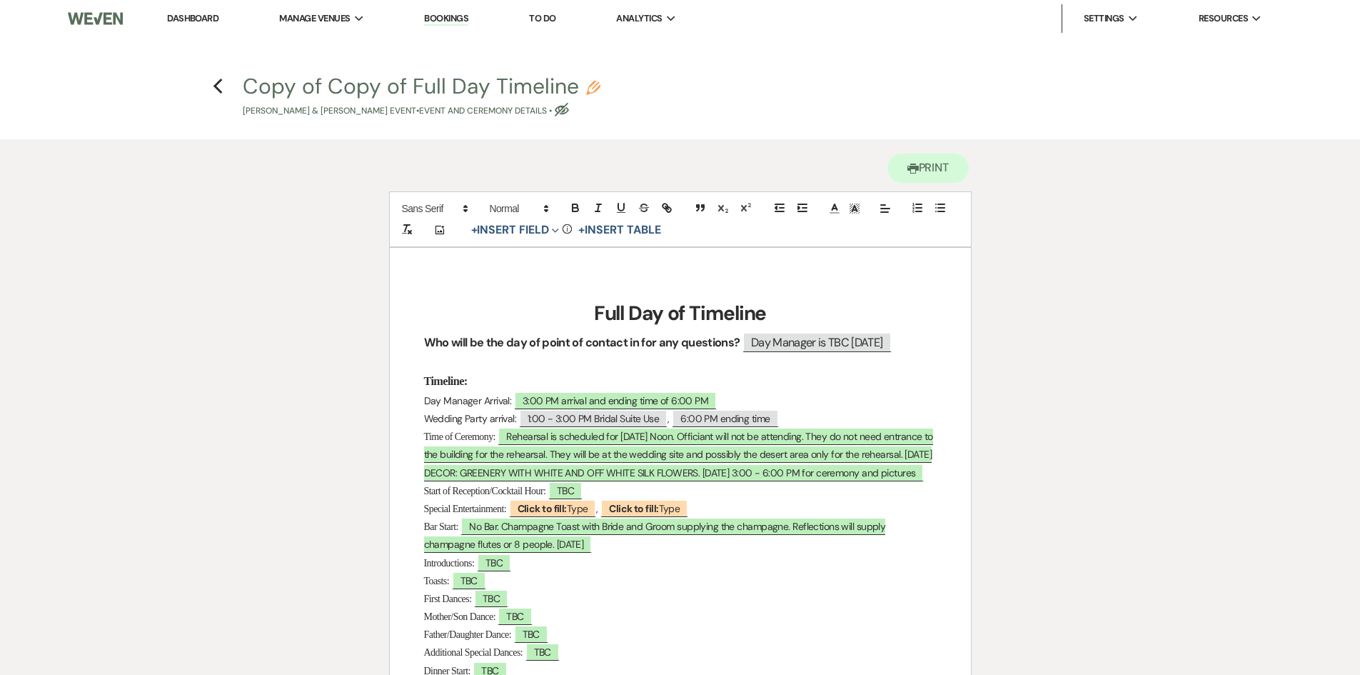
click at [352, 78] on button "Copy of Copy of Full Day Timeline Pencil [PERSON_NAME] & [PERSON_NAME] Event • …" at bounding box center [422, 97] width 358 height 42
select select "49"
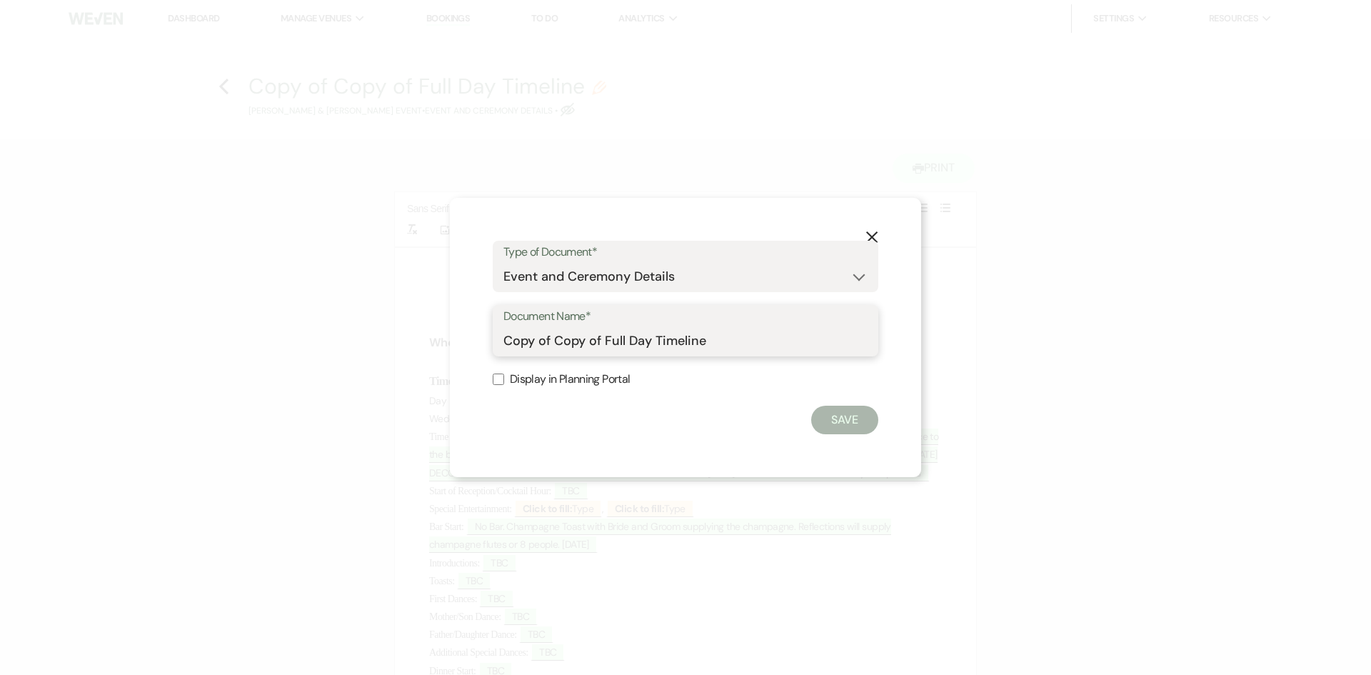
drag, startPoint x: 581, startPoint y: 339, endPoint x: 501, endPoint y: 340, distance: 80.0
click at [501, 340] on div "Document Name* Copy of Copy of Full Day Timeline" at bounding box center [686, 330] width 386 height 51
type input "[DATE] of Full Day Timeline"
click at [839, 421] on button "Save" at bounding box center [844, 420] width 67 height 29
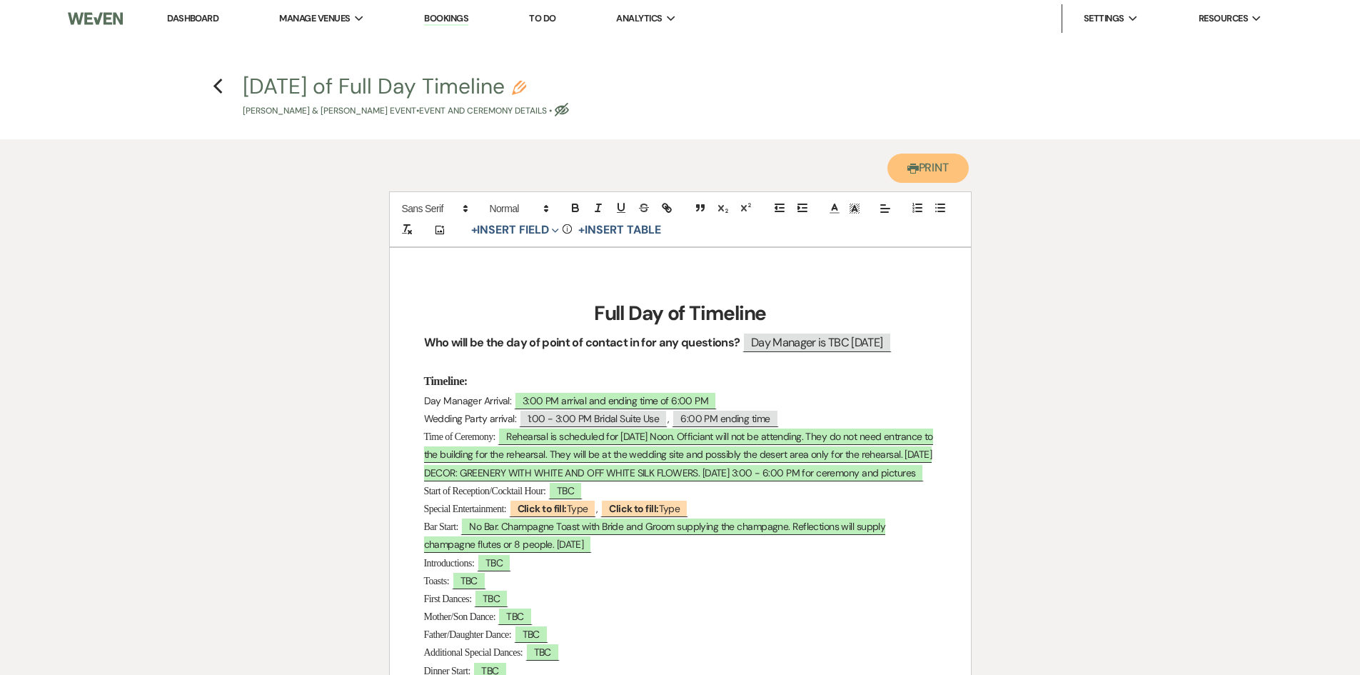
click at [919, 169] on button "Printer Print" at bounding box center [929, 168] width 82 height 29
click at [494, 440] on span "Time of Ceremony:" at bounding box center [459, 436] width 71 height 11
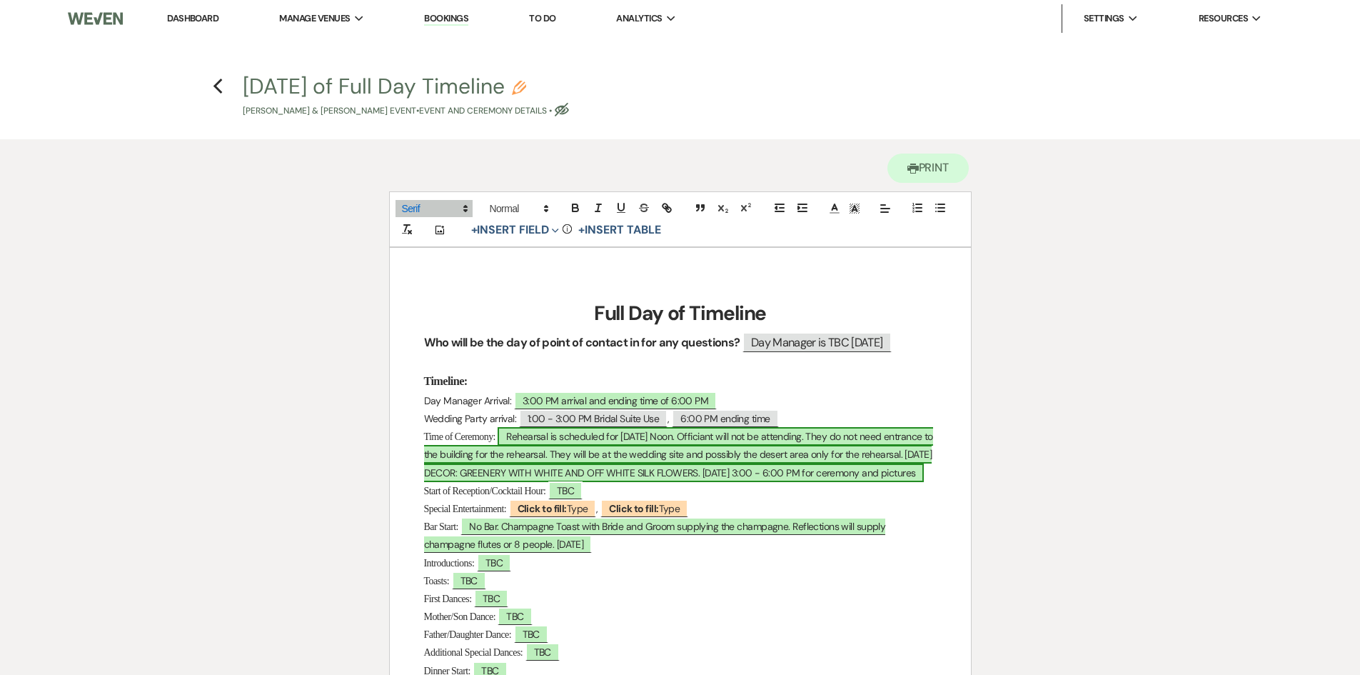
click at [513, 439] on span "Rehearsal is scheduled for [DATE] Noon. Officiant will not be attending. They d…" at bounding box center [678, 454] width 509 height 54
select select "owner"
select select "Time"
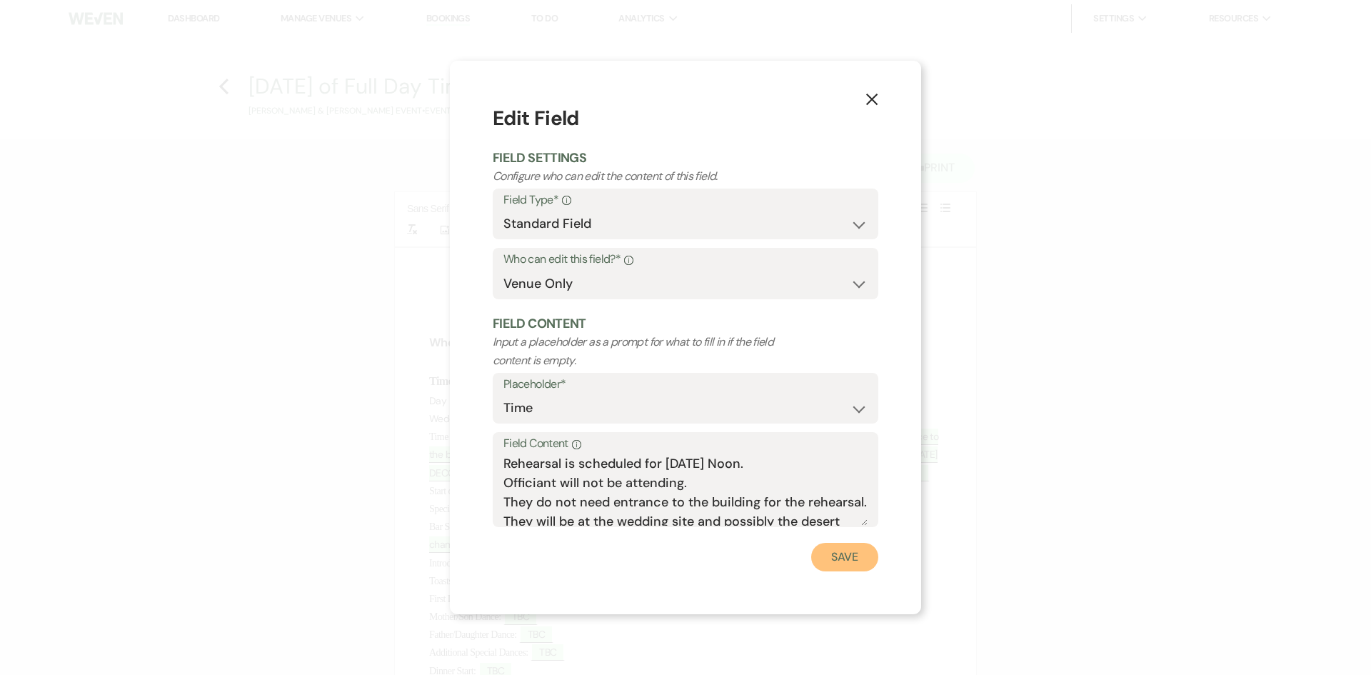
click at [856, 544] on button "Save" at bounding box center [844, 557] width 67 height 29
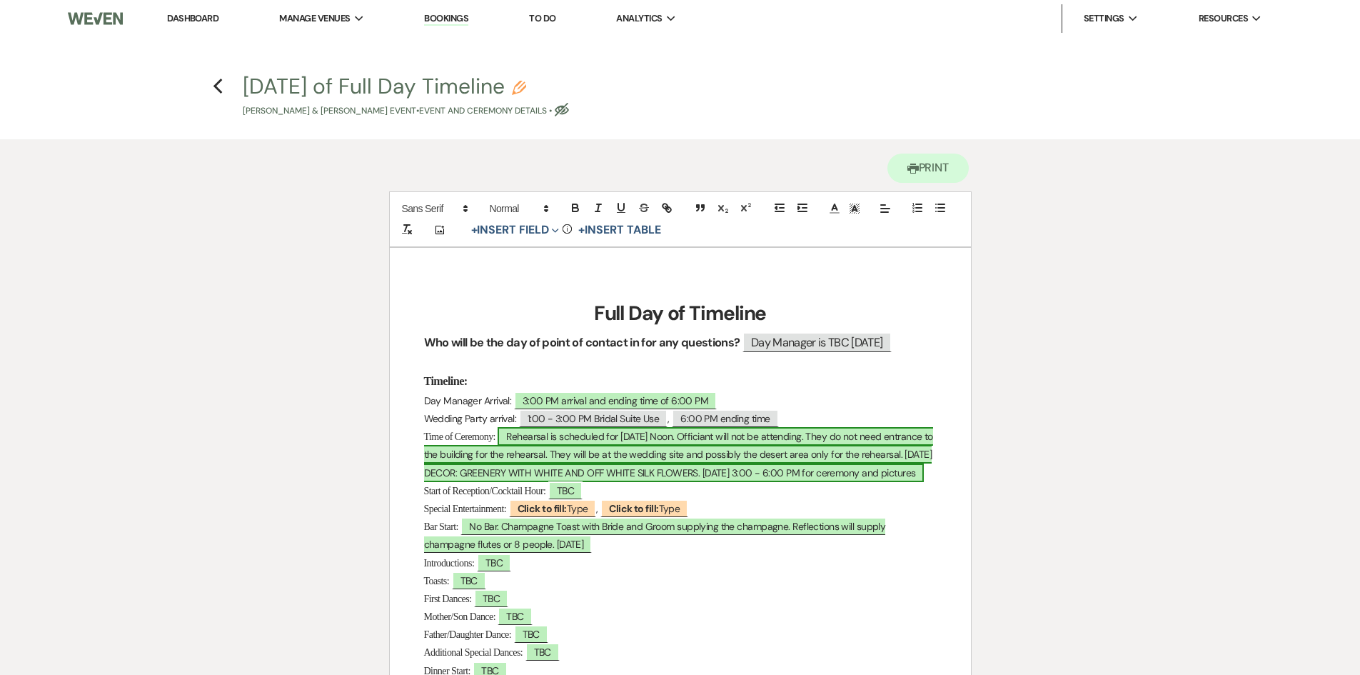
click at [508, 436] on span "Rehearsal is scheduled for [DATE] Noon. Officiant will not be attending. They d…" at bounding box center [678, 454] width 509 height 54
select select "owner"
select select "Time"
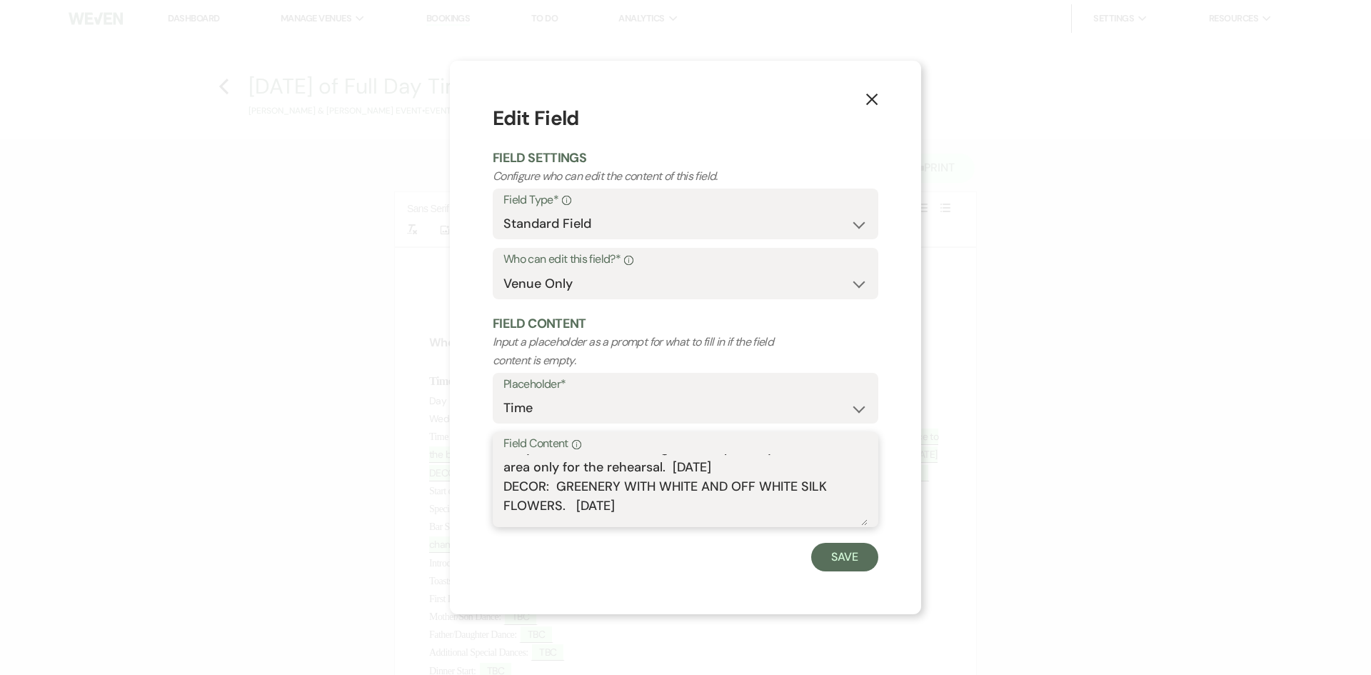
scroll to position [102, 0]
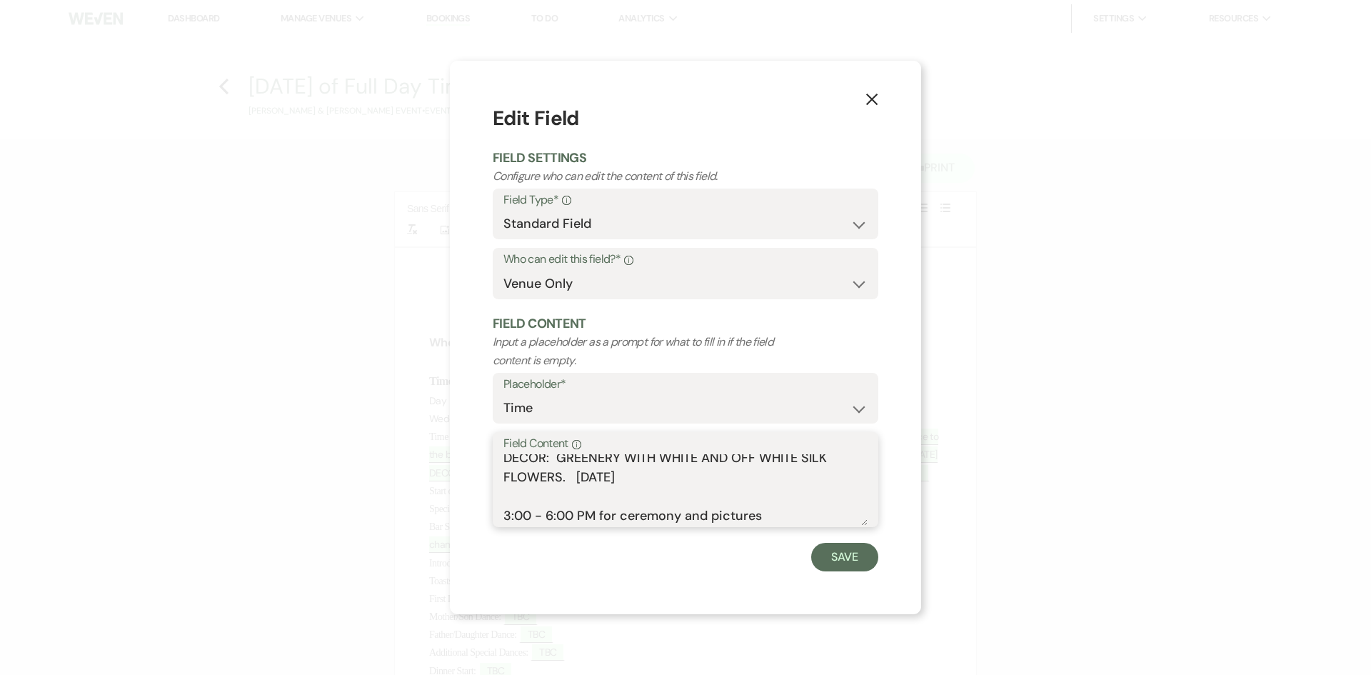
drag, startPoint x: 505, startPoint y: 462, endPoint x: 641, endPoint y: 479, distance: 137.5
click at [641, 479] on textarea "Rehearsal is scheduled for [DATE] Noon. Officiant will not be attending. They d…" at bounding box center [685, 489] width 364 height 71
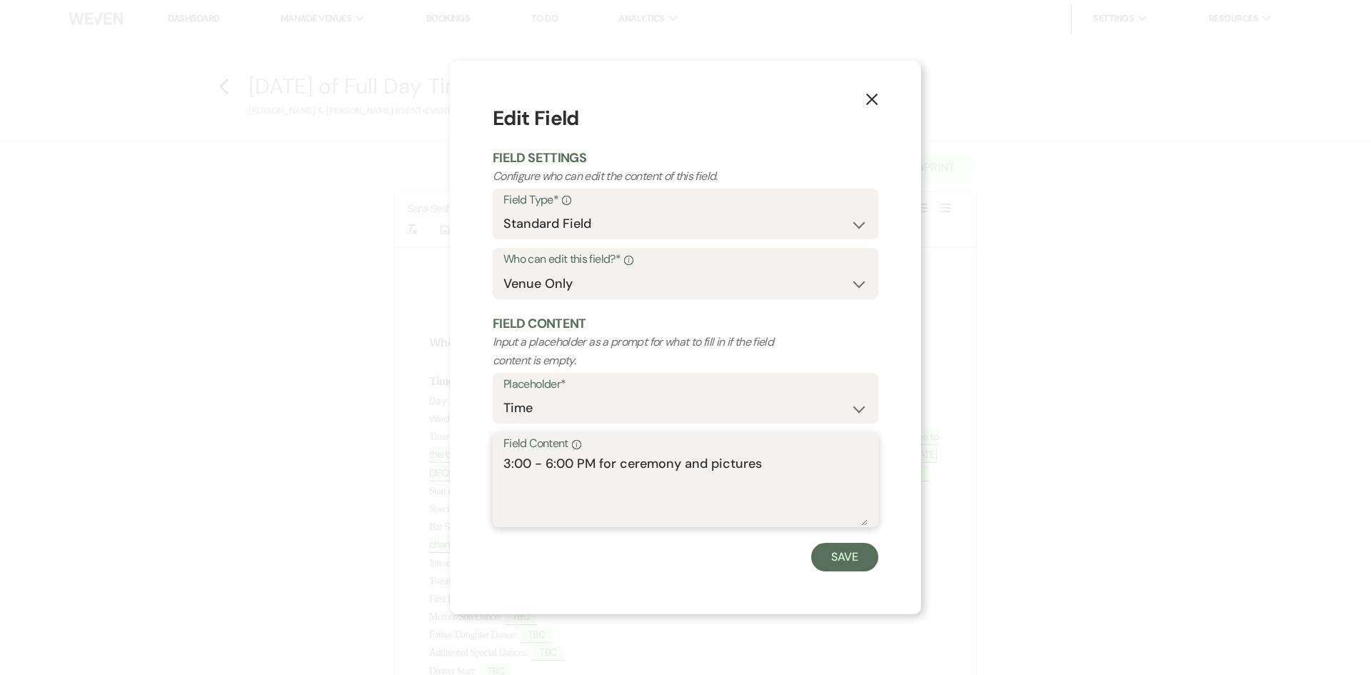
scroll to position [0, 0]
click at [501, 499] on div "Field Content Info 3:00 - 6:00 PM for ceremony and pictures" at bounding box center [686, 479] width 386 height 95
click at [506, 501] on textarea "3:00 - 6:00 PM for ceremony and pictures" at bounding box center [685, 489] width 364 height 71
type textarea "3:00 - 6:00 PM for ceremony and pictures"
drag, startPoint x: 828, startPoint y: 548, endPoint x: 773, endPoint y: 531, distance: 57.6
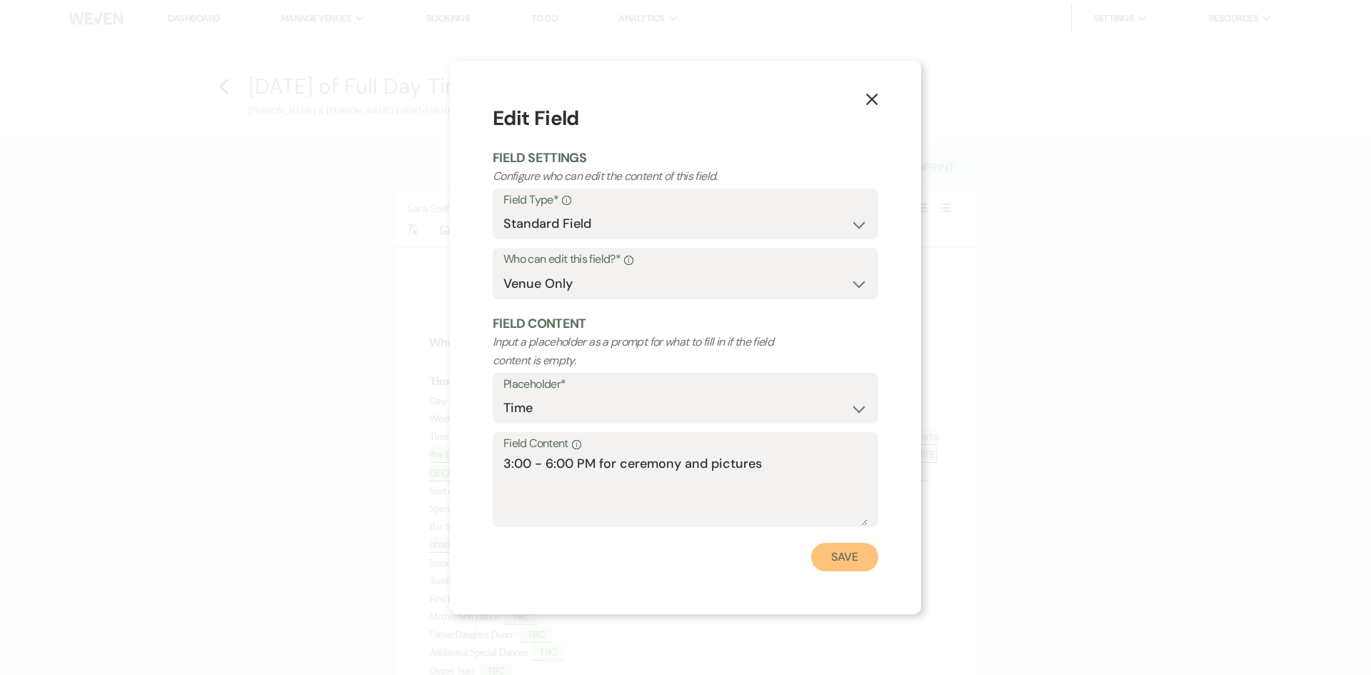
click at [828, 546] on button "Save" at bounding box center [844, 557] width 67 height 29
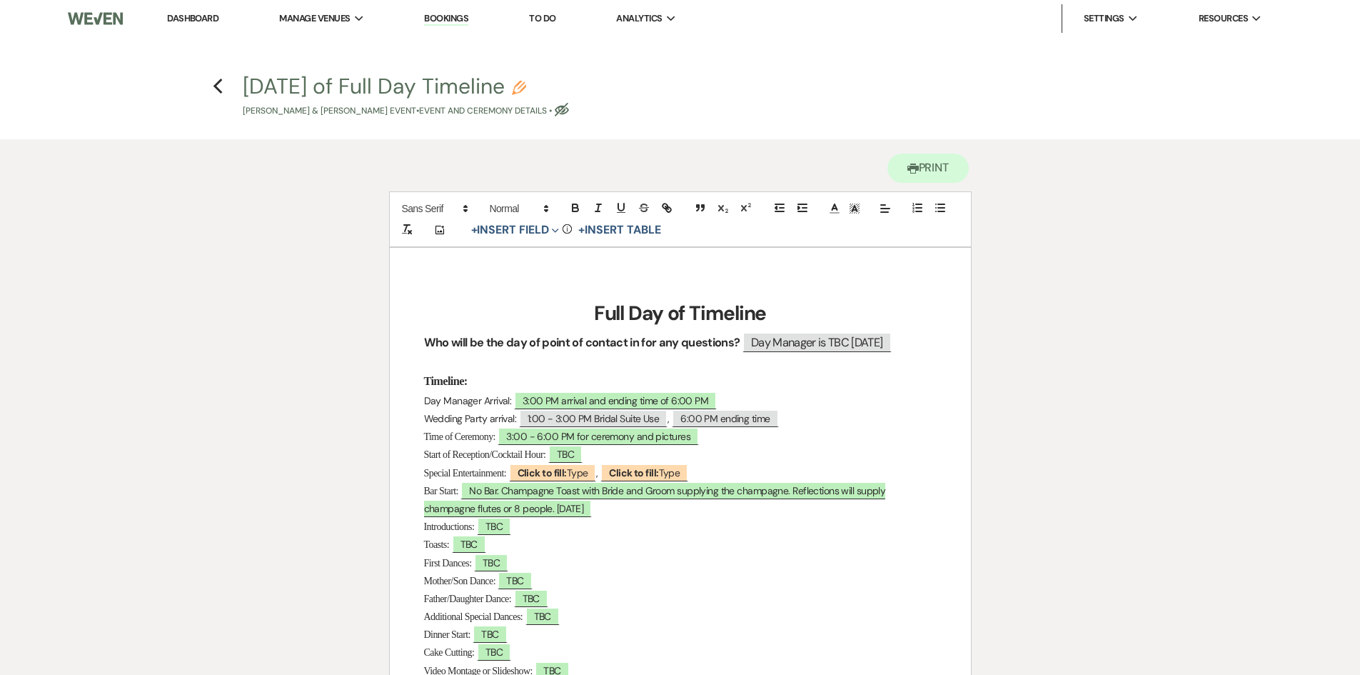
click at [495, 379] on h3 "Timeline:" at bounding box center [680, 381] width 513 height 21
click at [496, 381] on h3 "Timeline:" at bounding box center [680, 381] width 513 height 21
click at [892, 339] on span "Day Manager is TBC [DATE]" at bounding box center [817, 342] width 149 height 21
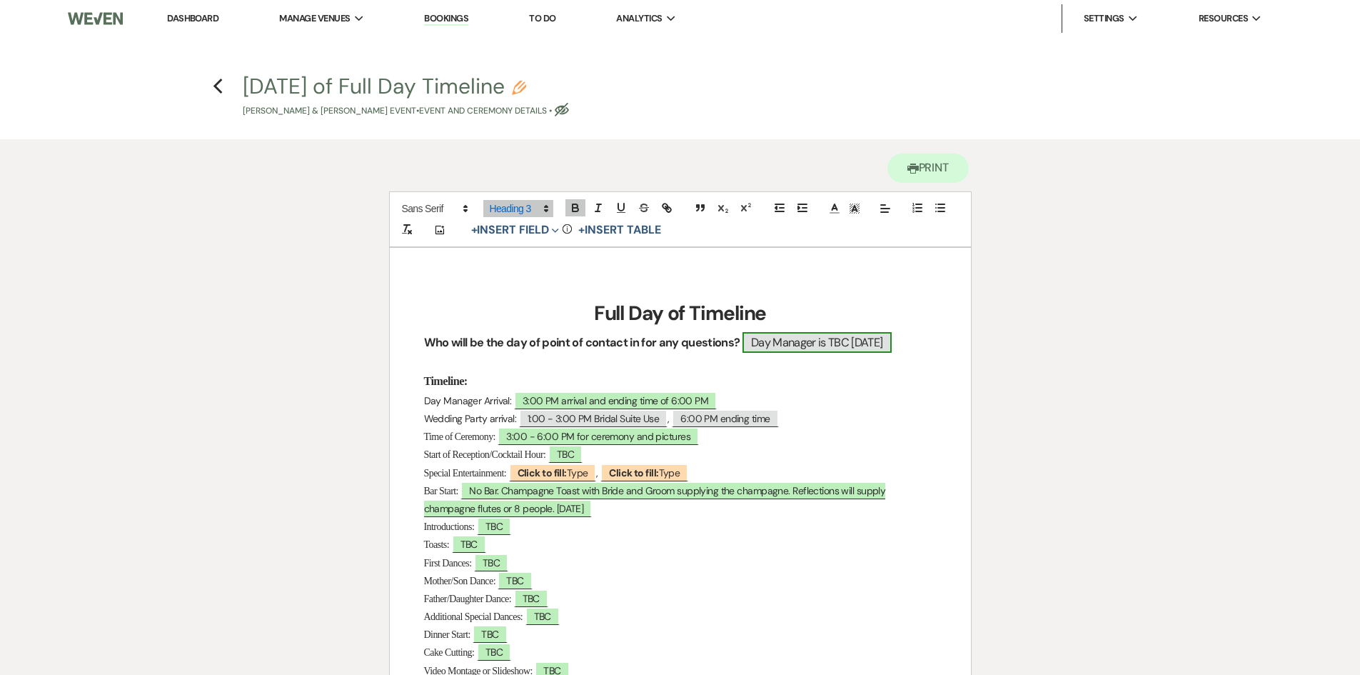
select select "Name"
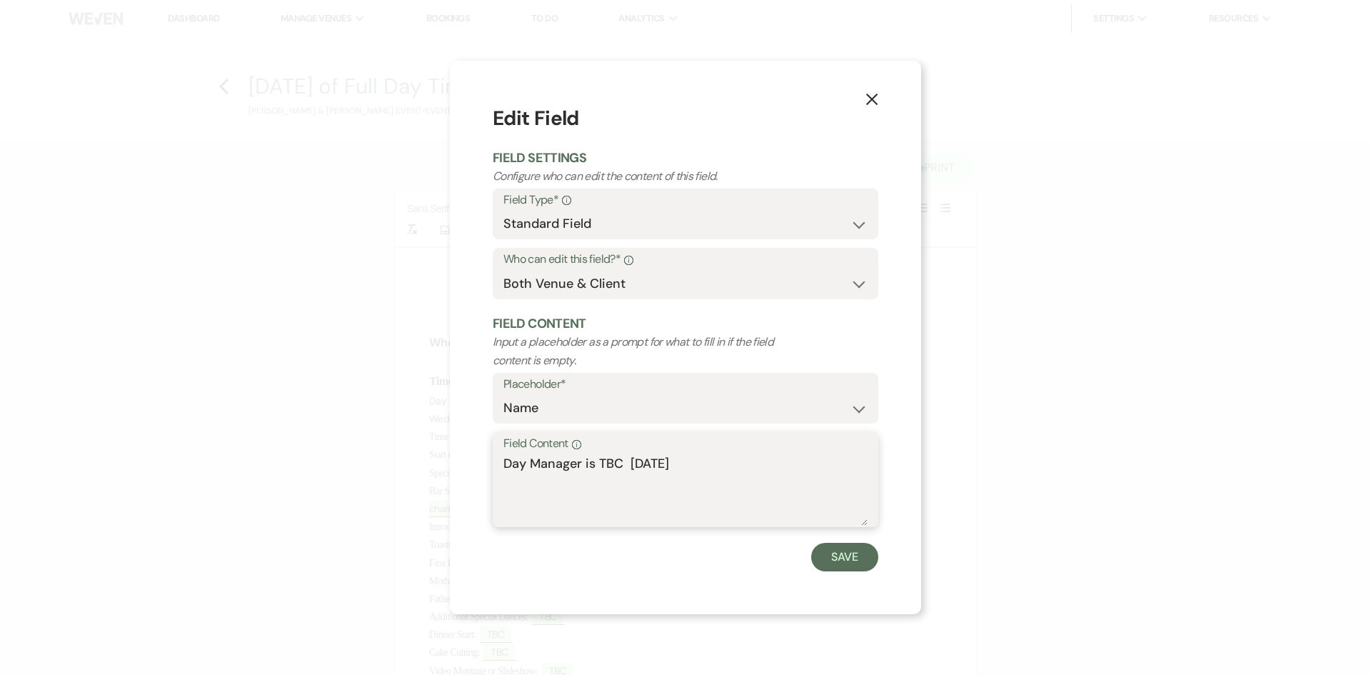
click at [710, 458] on textarea "Day Manager is TBC [DATE]" at bounding box center [685, 489] width 364 height 71
click at [504, 461] on textarea "Day Manager is TBC [DATE]" at bounding box center [685, 489] width 364 height 71
drag, startPoint x: 503, startPoint y: 458, endPoint x: 718, endPoint y: 477, distance: 216.5
click at [721, 478] on textarea "Day Manager is TBC [DATE]" at bounding box center [685, 489] width 364 height 71
drag, startPoint x: 503, startPoint y: 463, endPoint x: 728, endPoint y: 461, distance: 224.9
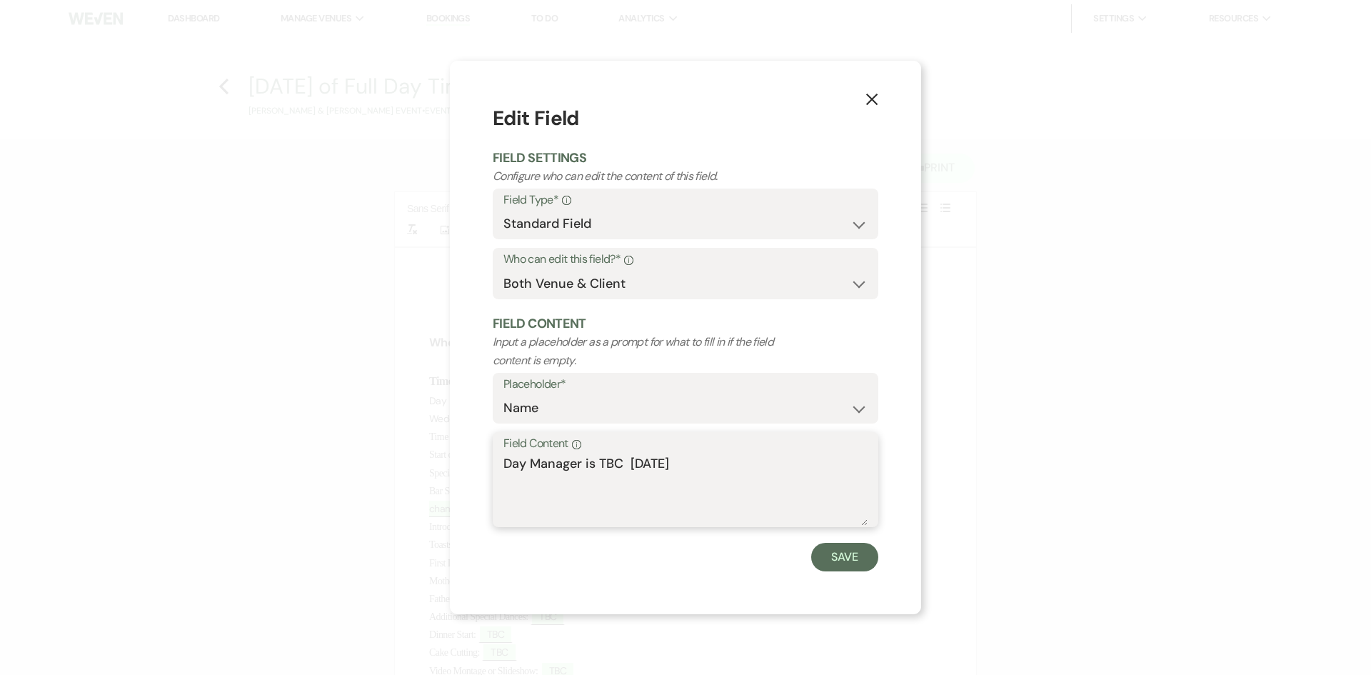
click at [728, 461] on textarea "Day Manager is TBC [DATE]" at bounding box center [685, 489] width 364 height 71
paste textarea "Rehearsal is scheduled for [DATE] Noon. Officiant will not be attending. They d…"
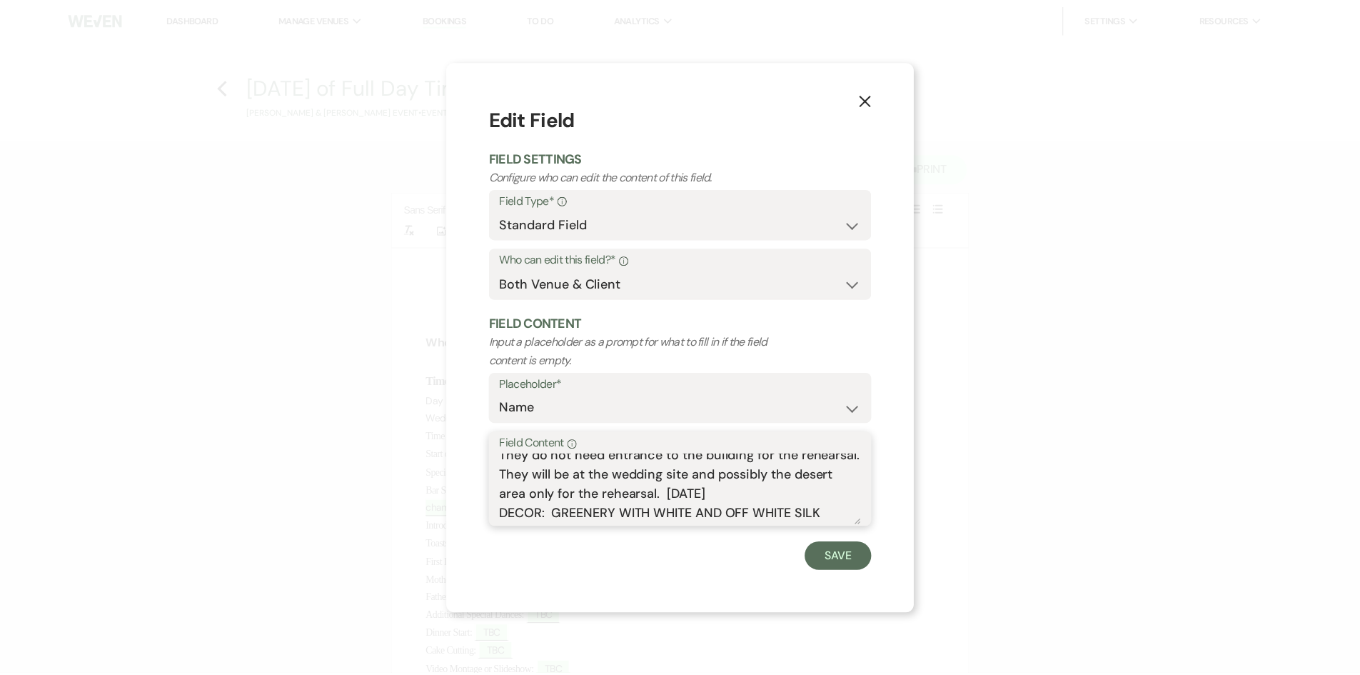
scroll to position [71, 0]
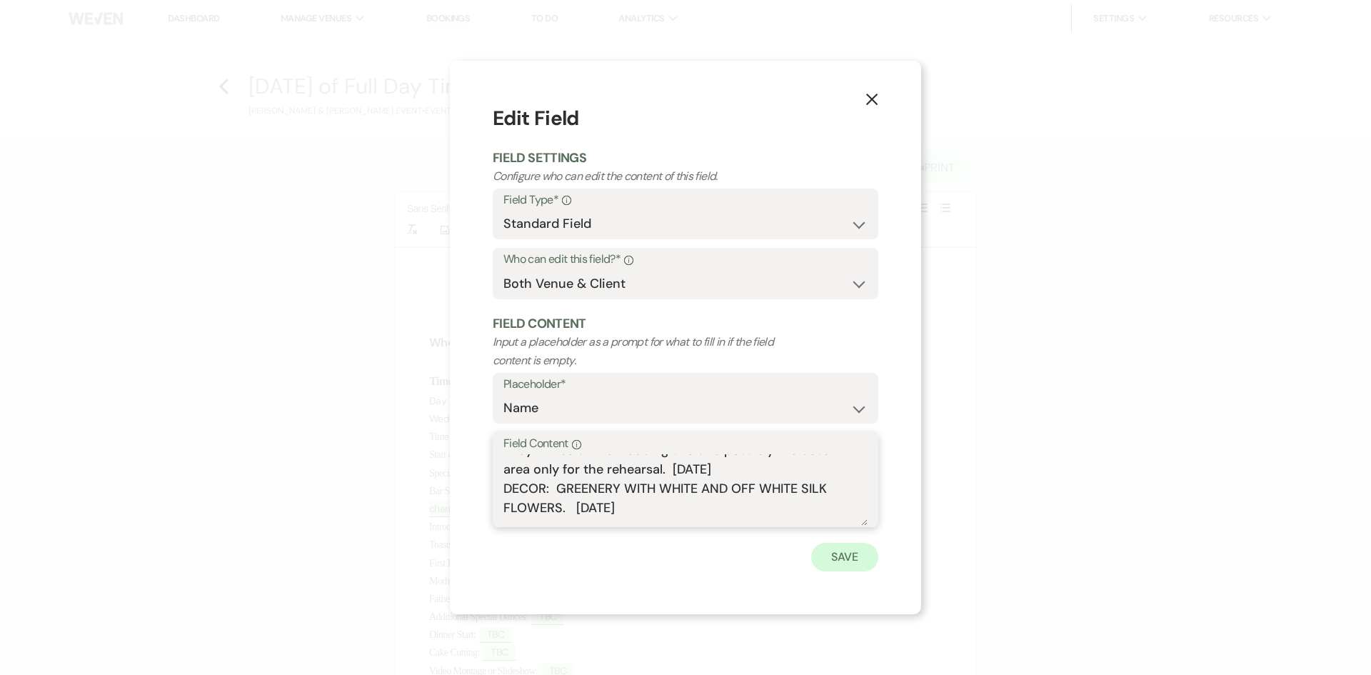
type textarea "Rehearsal is scheduled for [DATE] Noon. Officiant will not be attending. They d…"
click at [846, 550] on button "Save" at bounding box center [844, 557] width 67 height 29
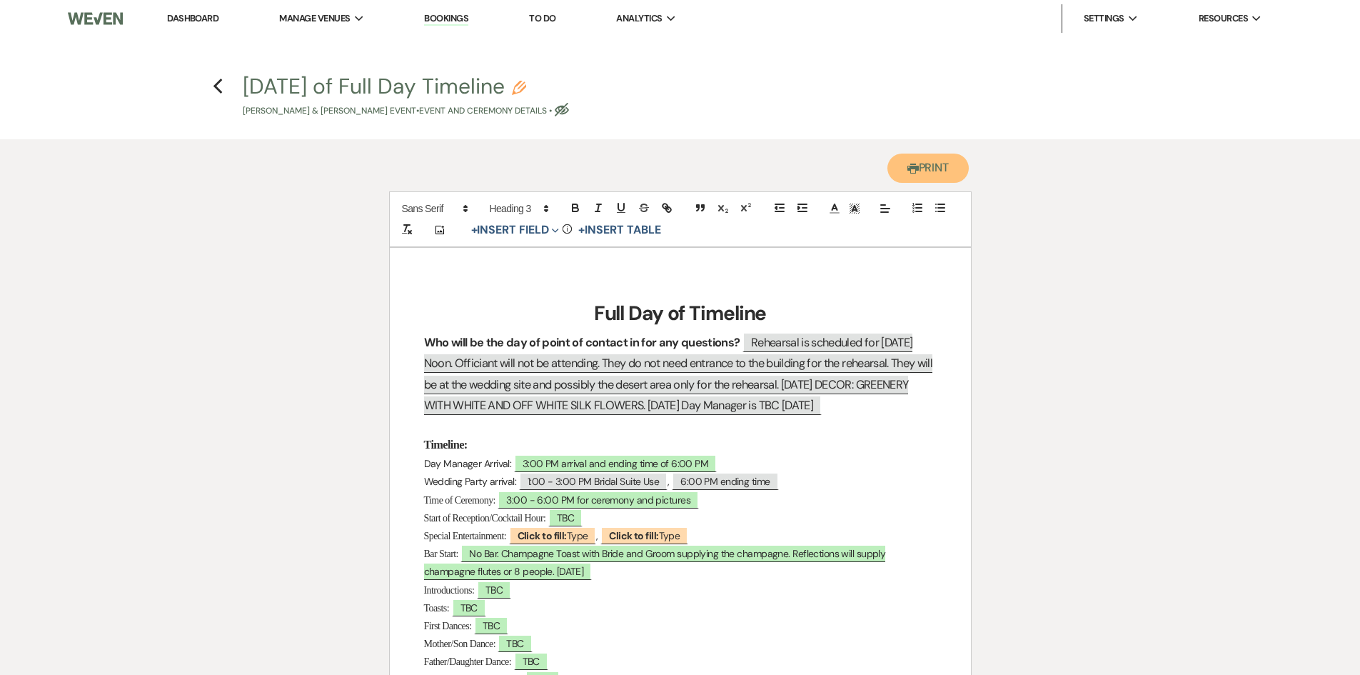
drag, startPoint x: 924, startPoint y: 177, endPoint x: 1032, endPoint y: 579, distance: 416.2
click at [917, 172] on button "Printer Print" at bounding box center [929, 168] width 82 height 29
click at [215, 88] on use "button" at bounding box center [218, 87] width 9 height 16
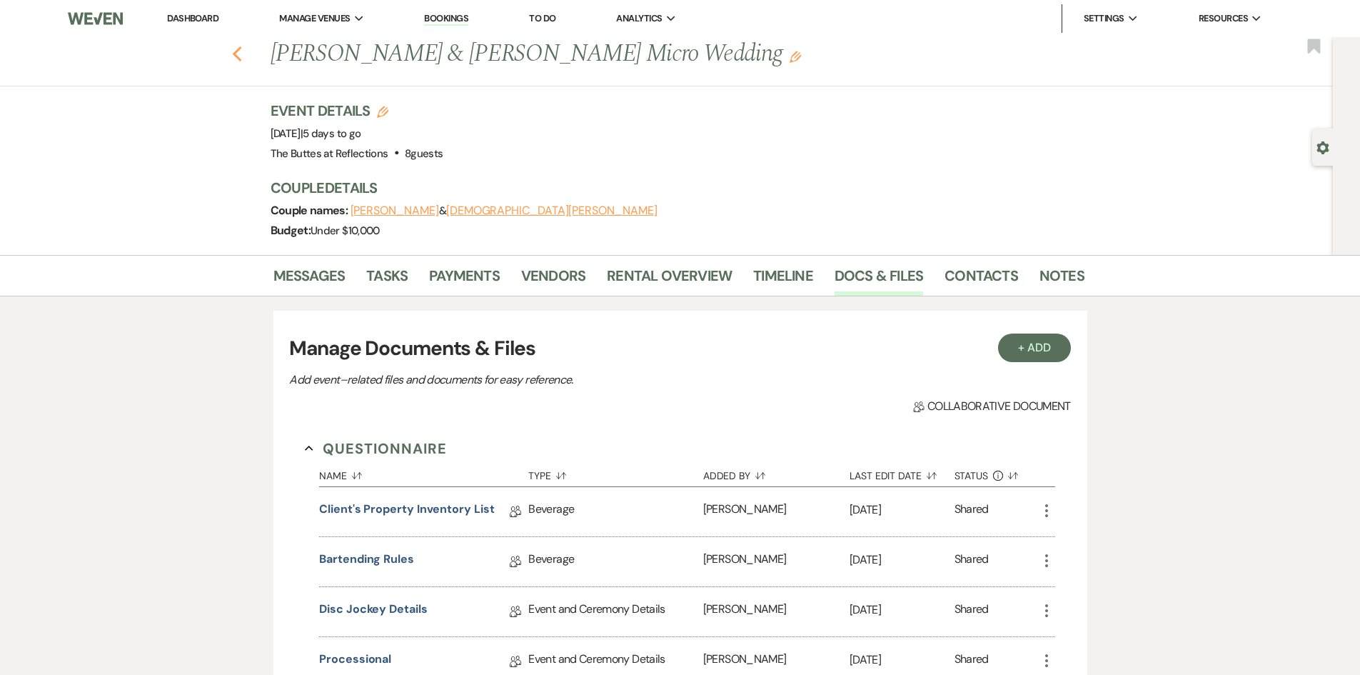
click at [241, 54] on icon "Previous" at bounding box center [237, 54] width 11 height 17
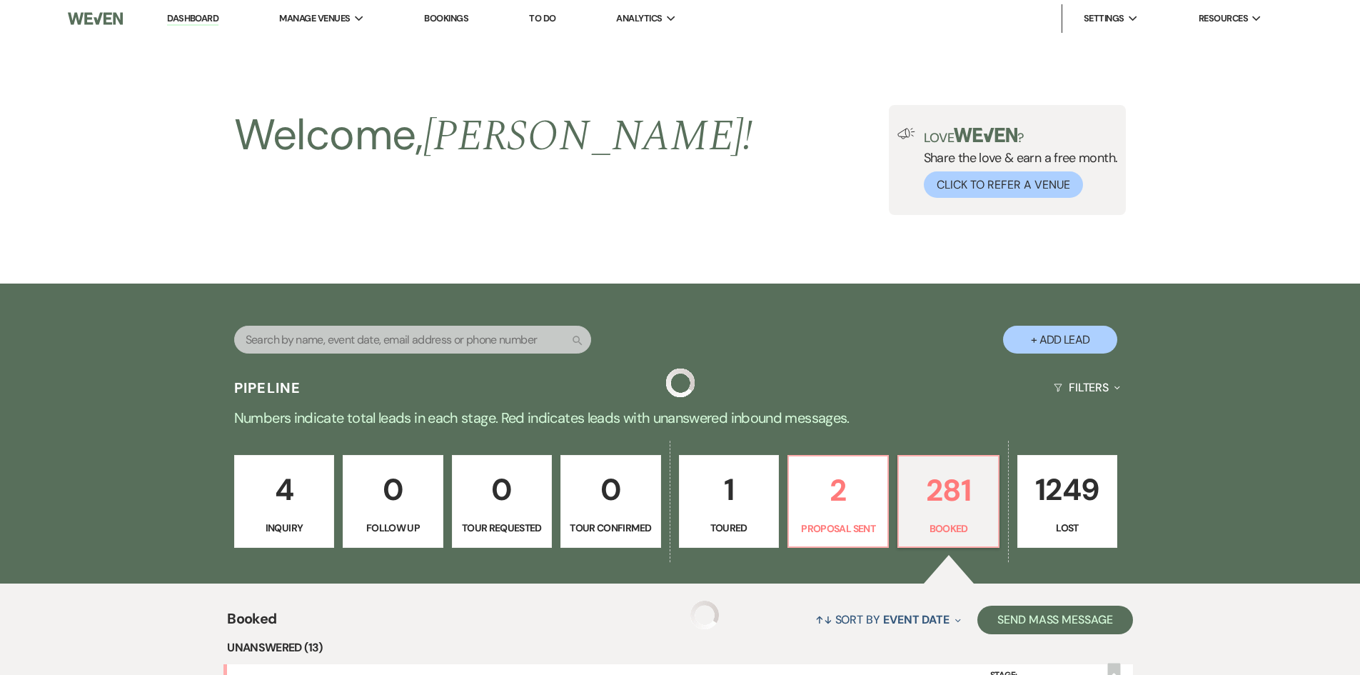
scroll to position [357, 0]
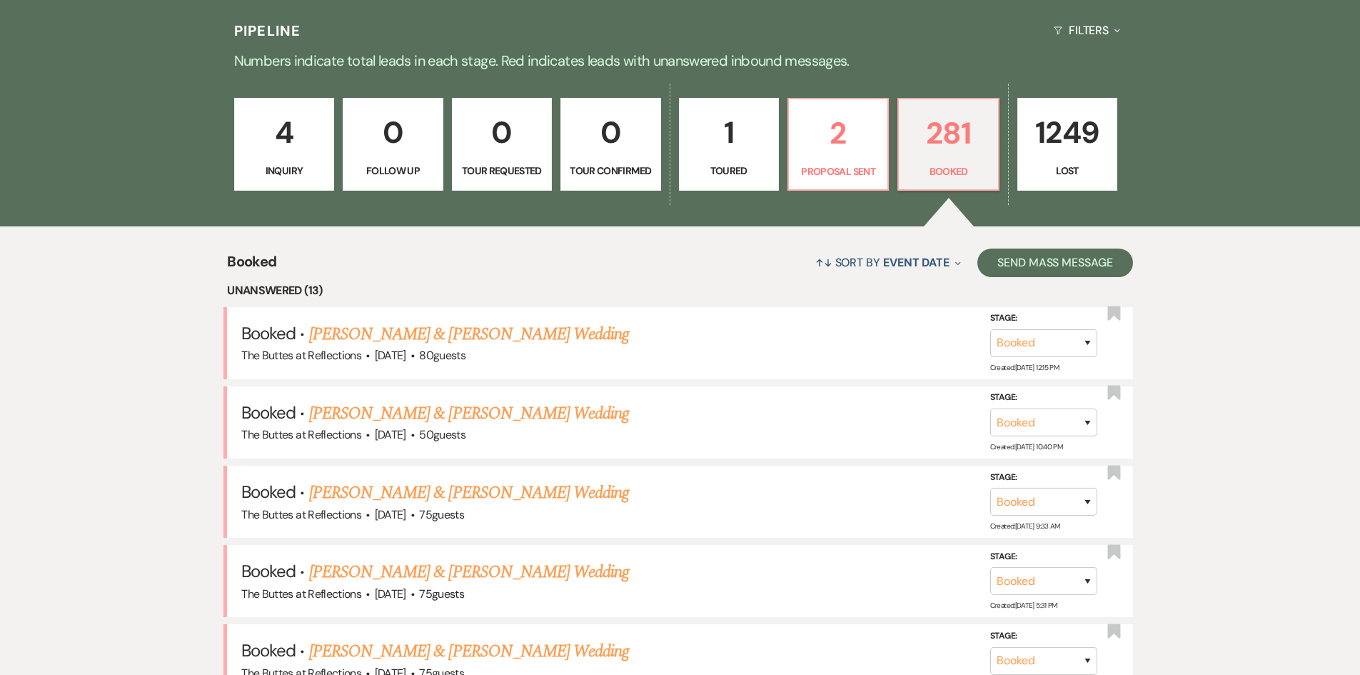
click at [410, 414] on link "[PERSON_NAME] & [PERSON_NAME] Wedding" at bounding box center [469, 414] width 320 height 26
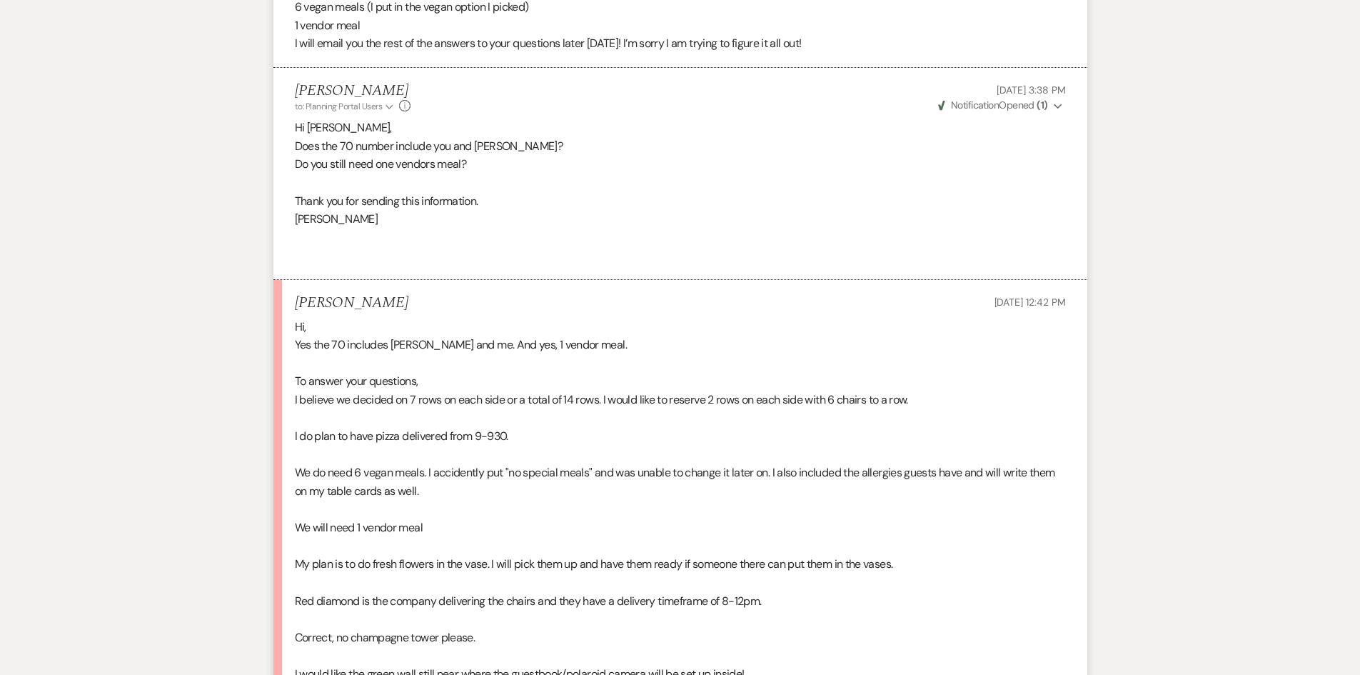
scroll to position [1571, 0]
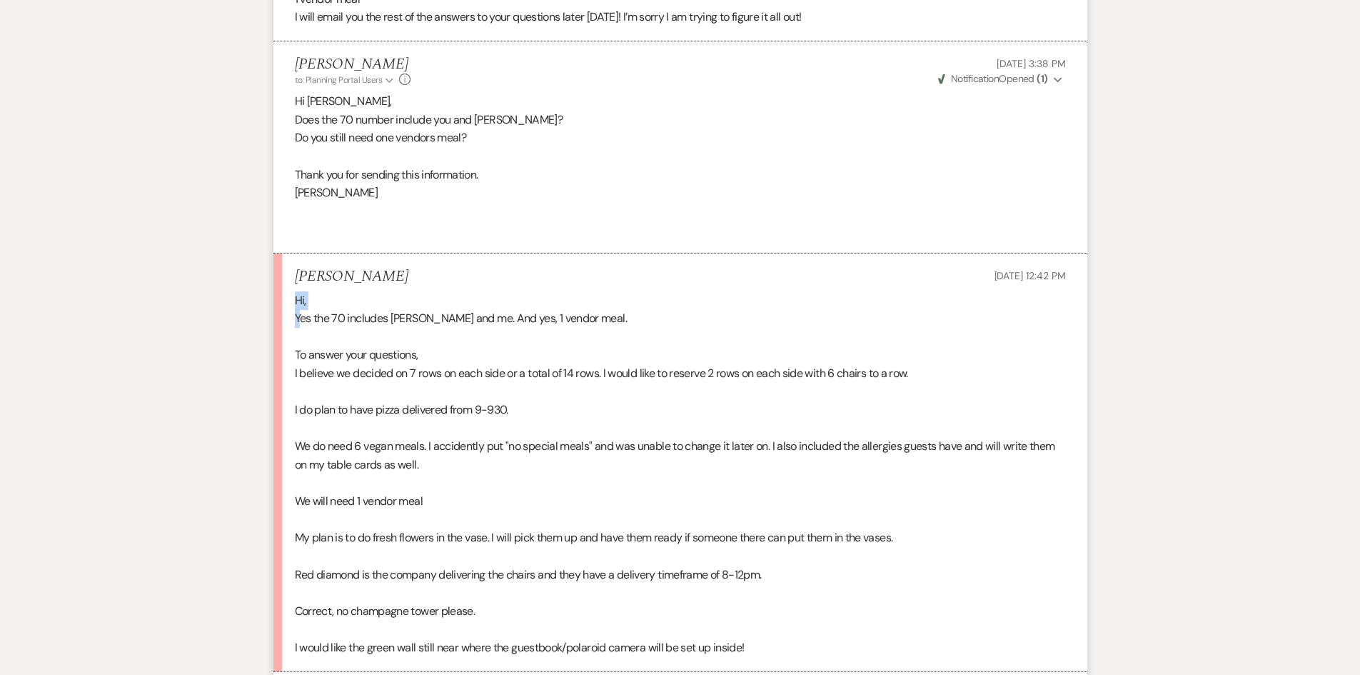
drag, startPoint x: 295, startPoint y: 316, endPoint x: 301, endPoint y: 328, distance: 13.7
click at [301, 328] on div "Hi, Yes the 70 includes [PERSON_NAME] and me. And yes, 1 vendor meal. To answer…" at bounding box center [680, 474] width 771 height 366
click at [790, 328] on p "Yes the 70 includes [PERSON_NAME] and me. And yes, 1 vendor meal." at bounding box center [680, 318] width 771 height 19
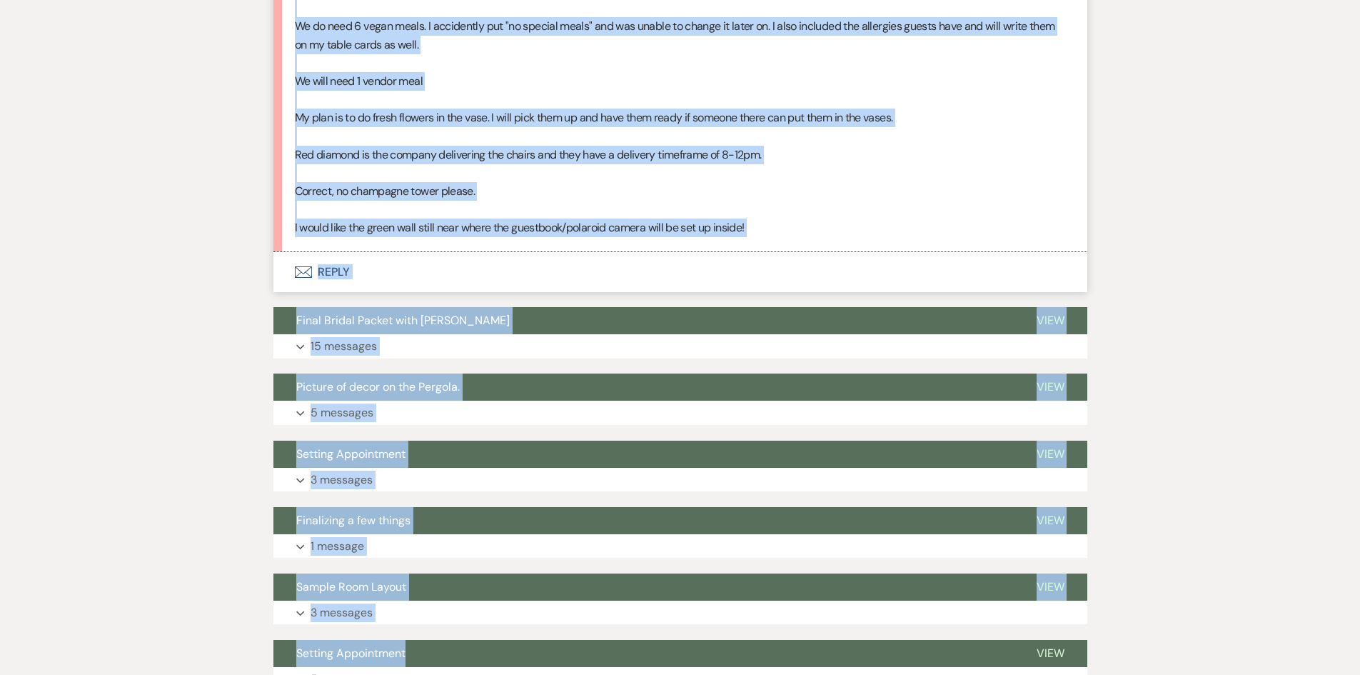
scroll to position [2110, 0]
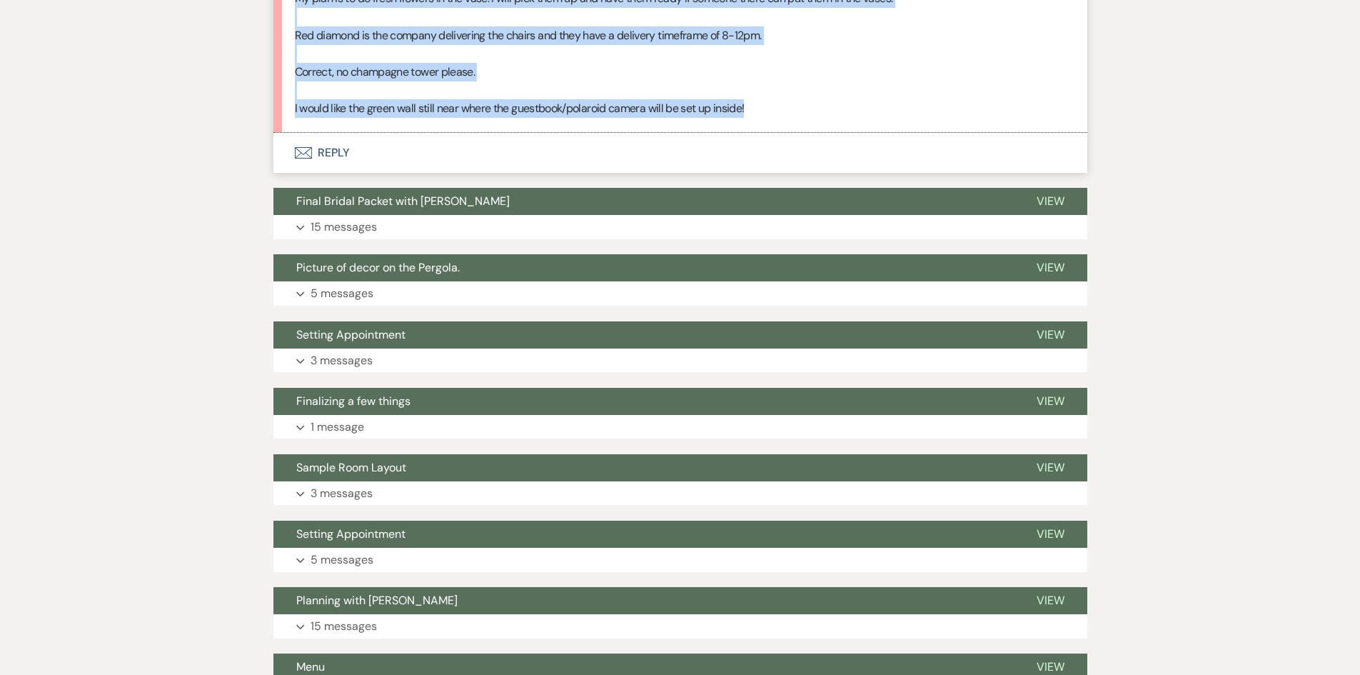
drag, startPoint x: 296, startPoint y: 317, endPoint x: 750, endPoint y: 159, distance: 480.8
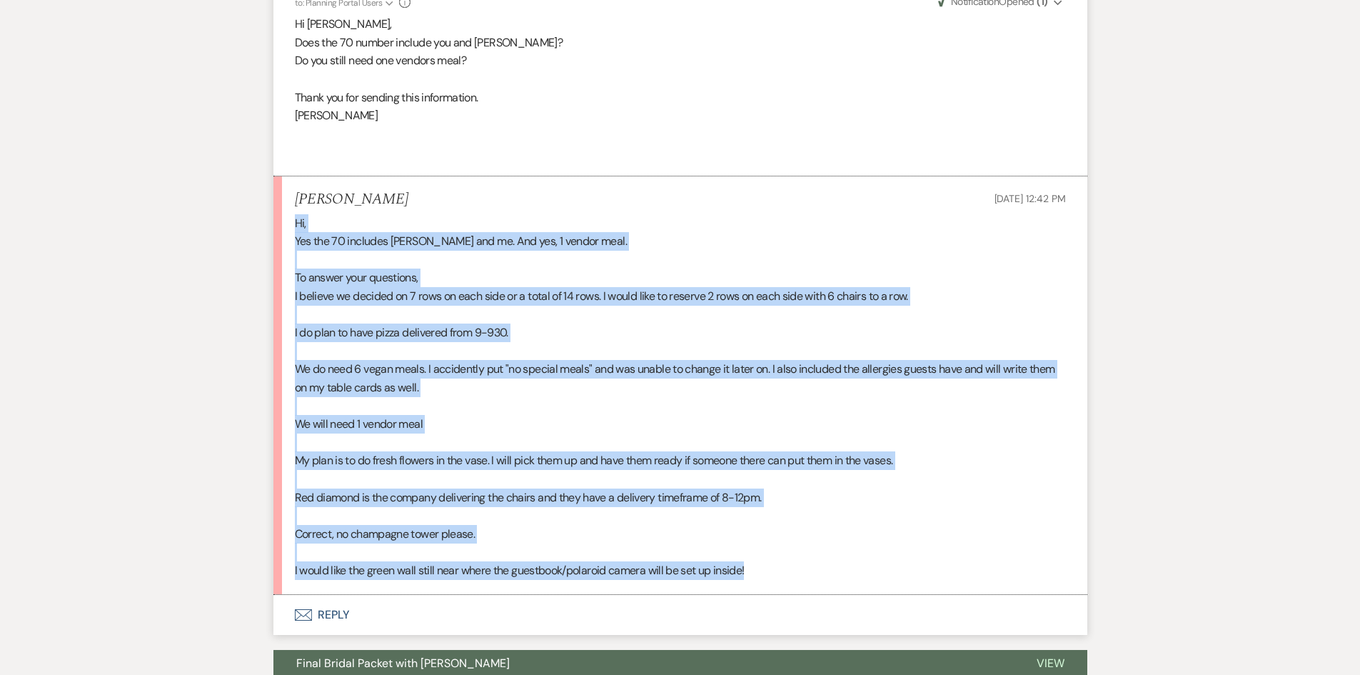
scroll to position [1610, 0]
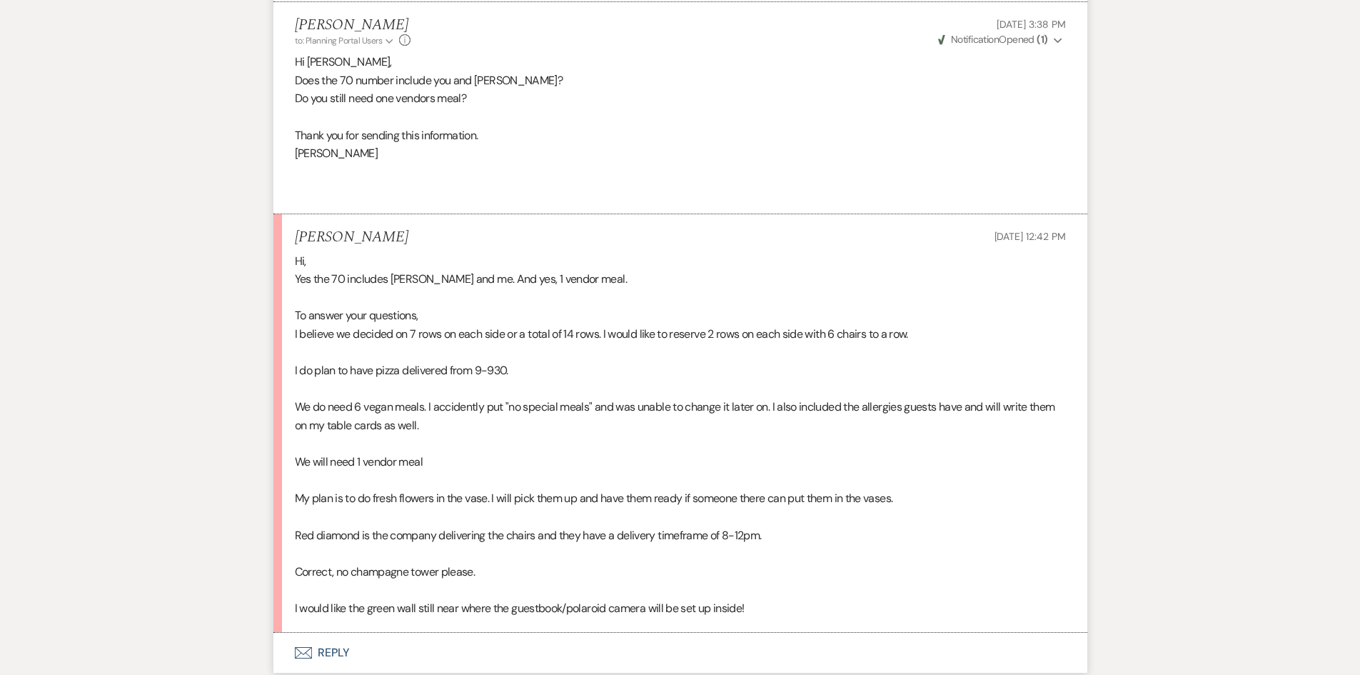
drag, startPoint x: 444, startPoint y: 209, endPoint x: 777, endPoint y: 311, distance: 348.1
click at [777, 307] on p at bounding box center [680, 297] width 771 height 19
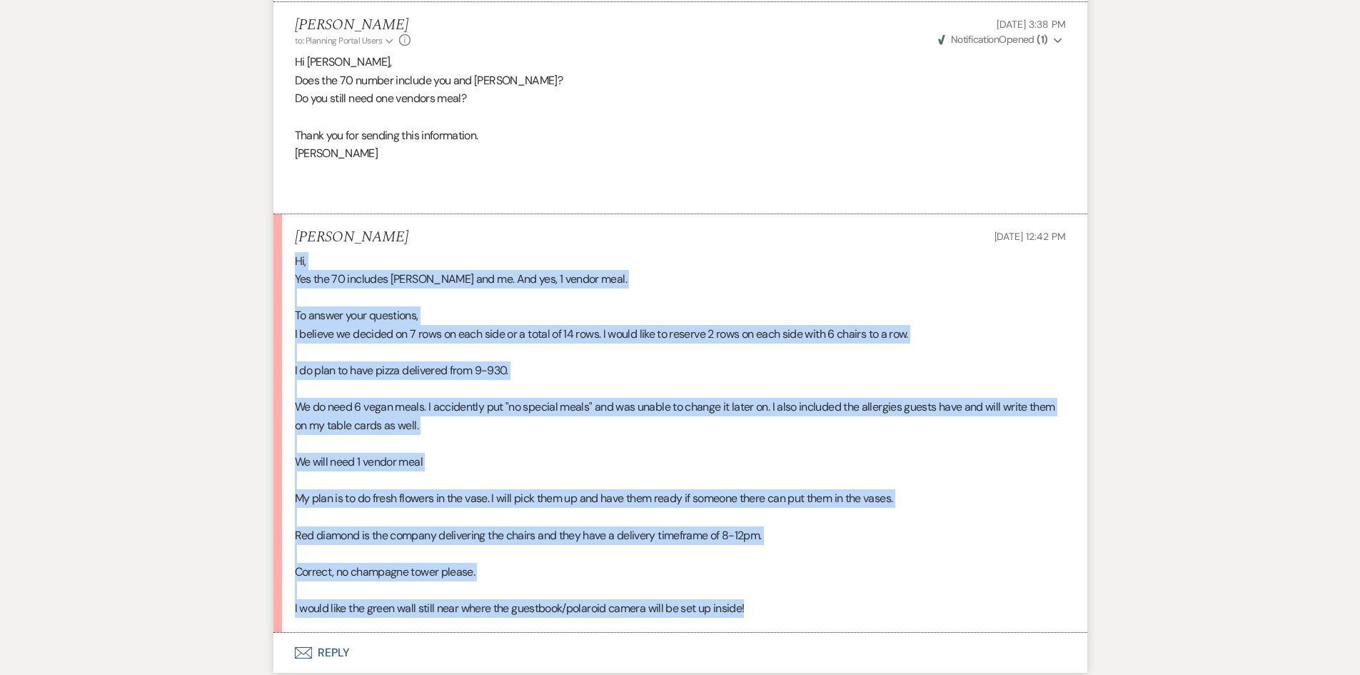
drag, startPoint x: 294, startPoint y: 276, endPoint x: 709, endPoint y: 596, distance: 523.4
click at [758, 618] on div "Hi, Yes the 70 includes [PERSON_NAME] and me. And yes, 1 vendor meal. To answer…" at bounding box center [680, 435] width 771 height 366
copy div "Hi, Yes the 70 includes [PERSON_NAME] and me. And yes, 1 vendor meal. To answer…"
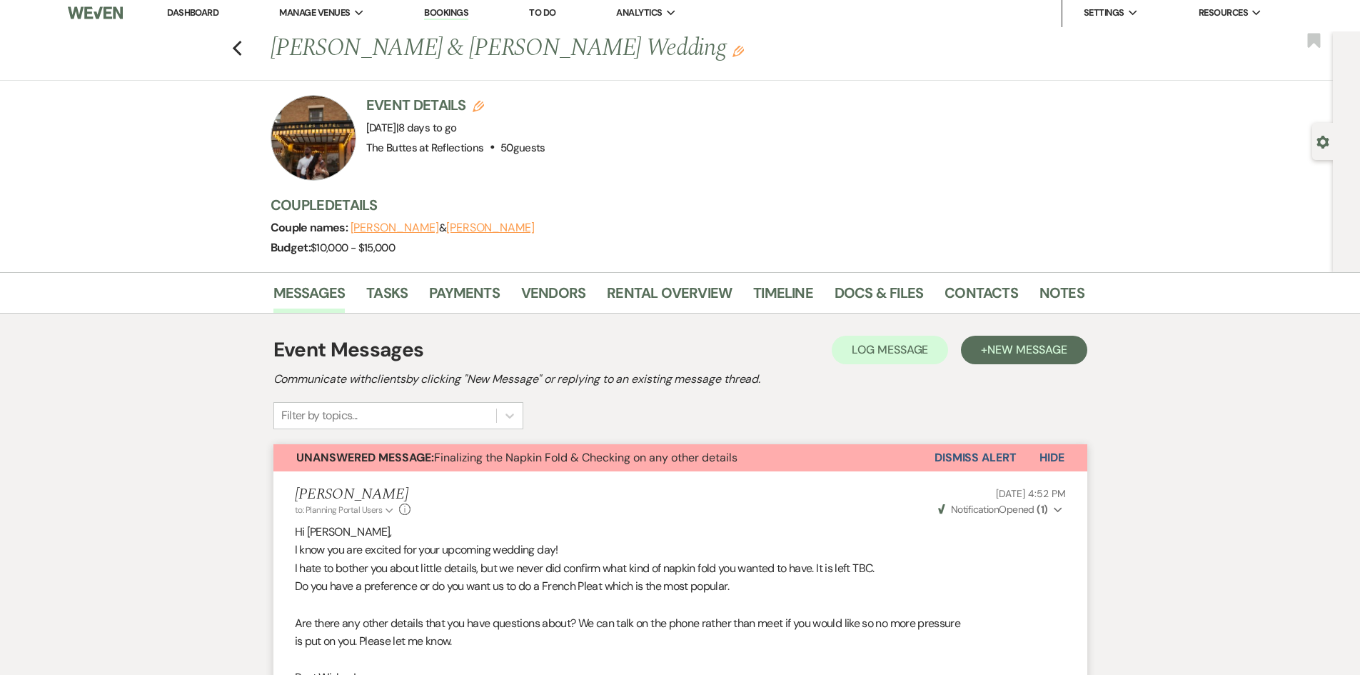
scroll to position [0, 0]
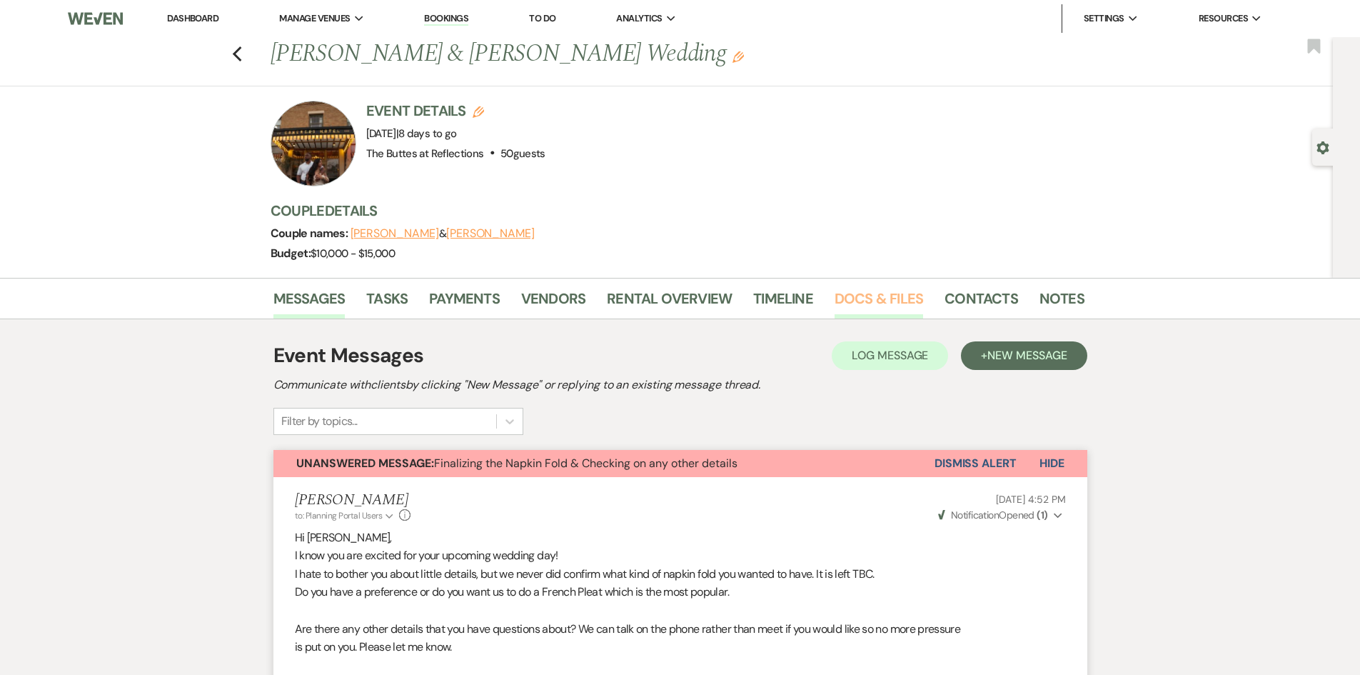
click at [867, 297] on link "Docs & Files" at bounding box center [879, 302] width 89 height 31
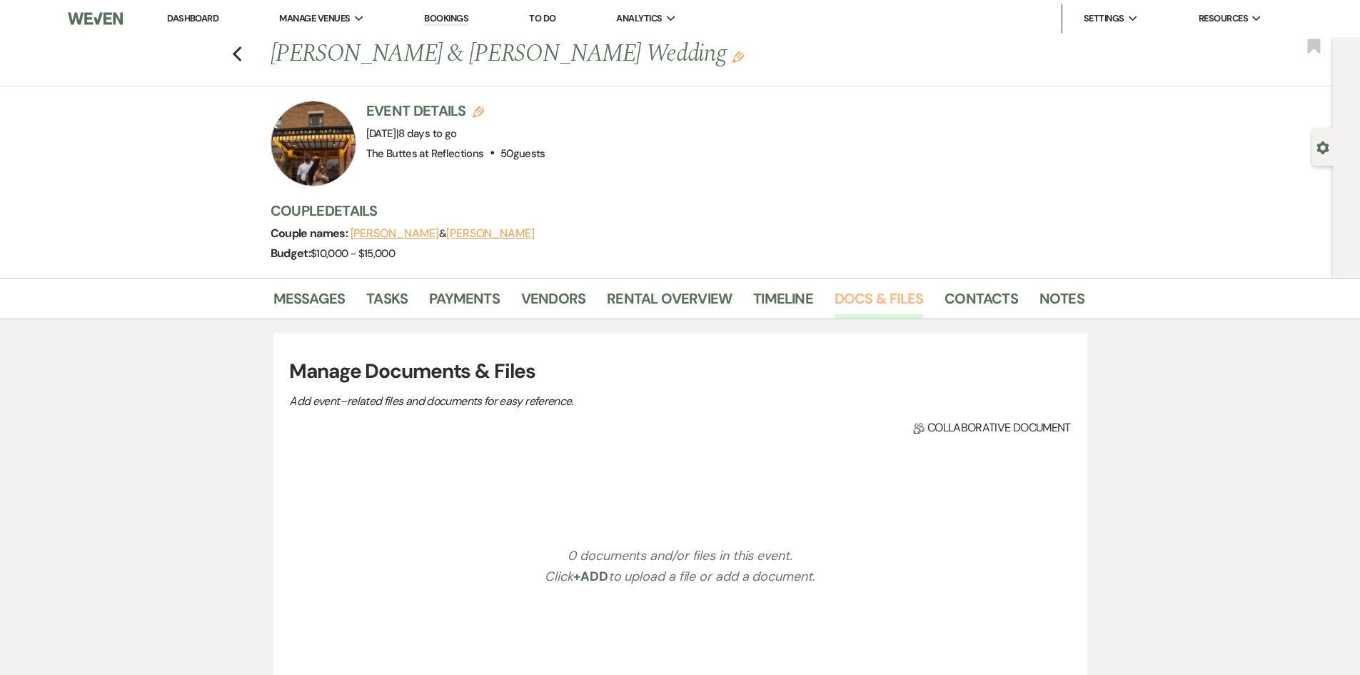
click at [867, 297] on link "Docs & Files" at bounding box center [879, 302] width 89 height 31
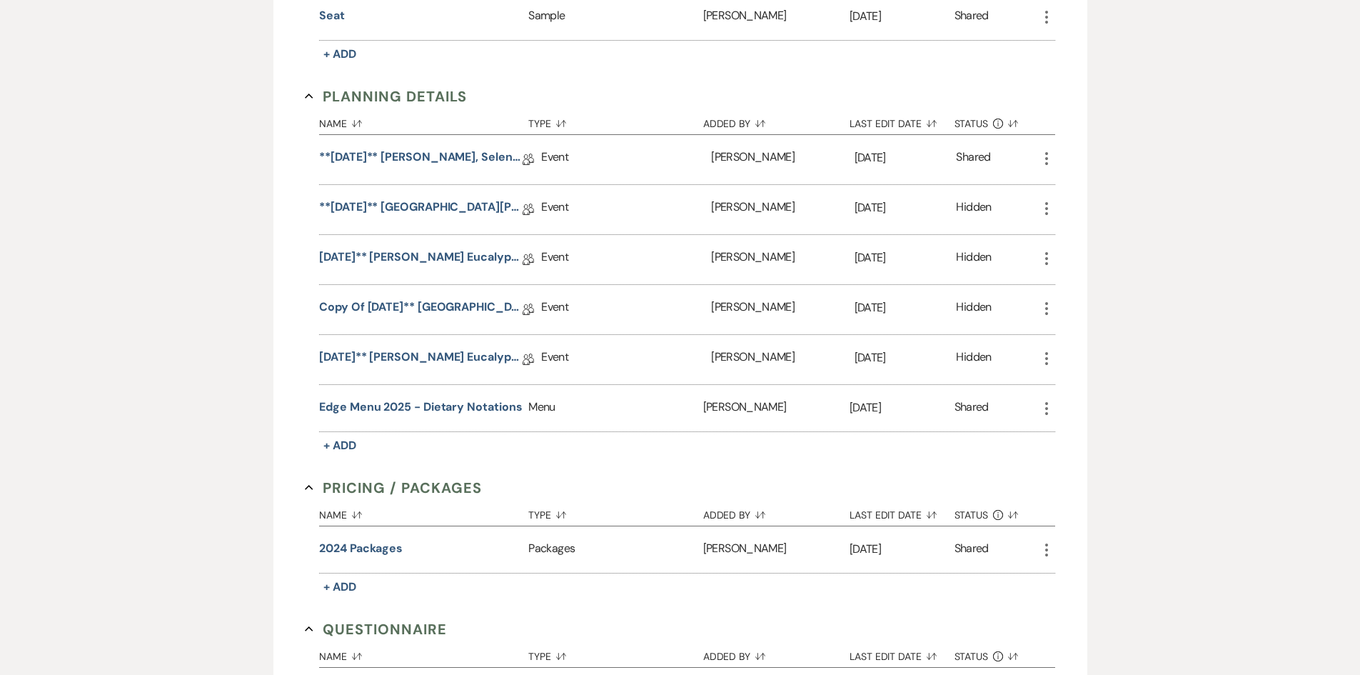
scroll to position [928, 0]
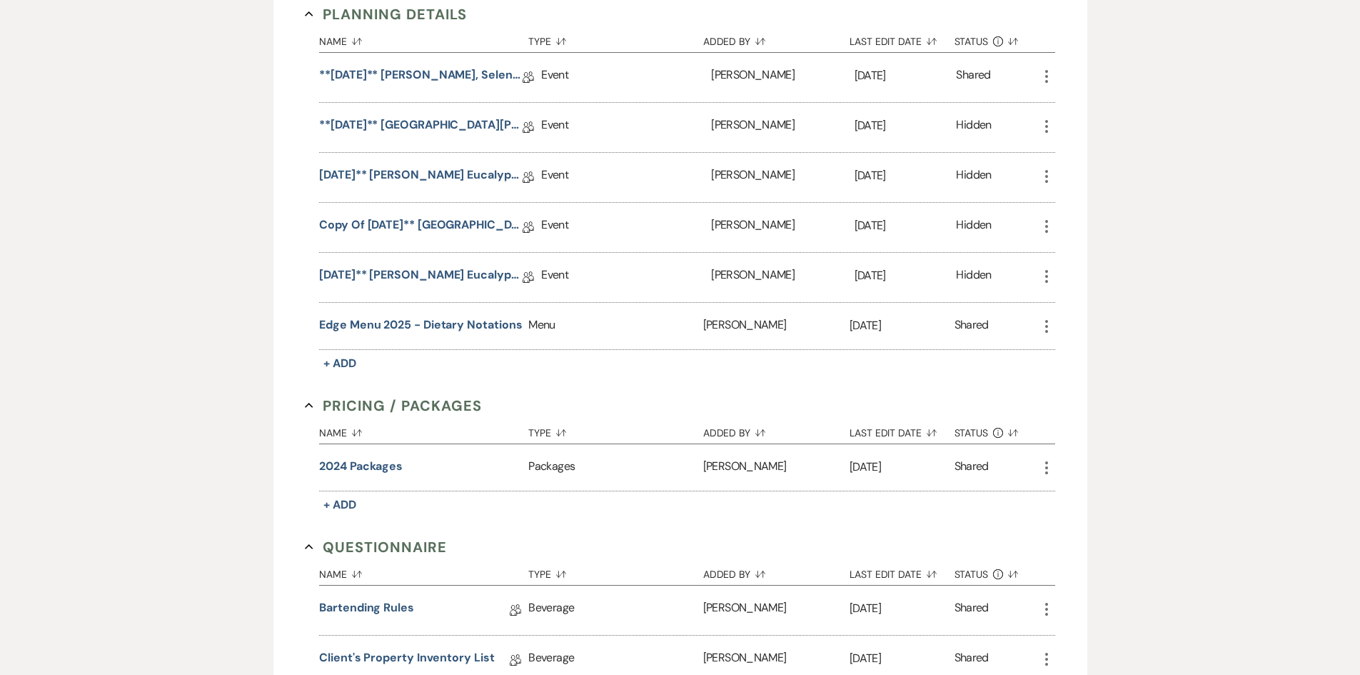
click at [1045, 279] on icon "More" at bounding box center [1046, 276] width 17 height 17
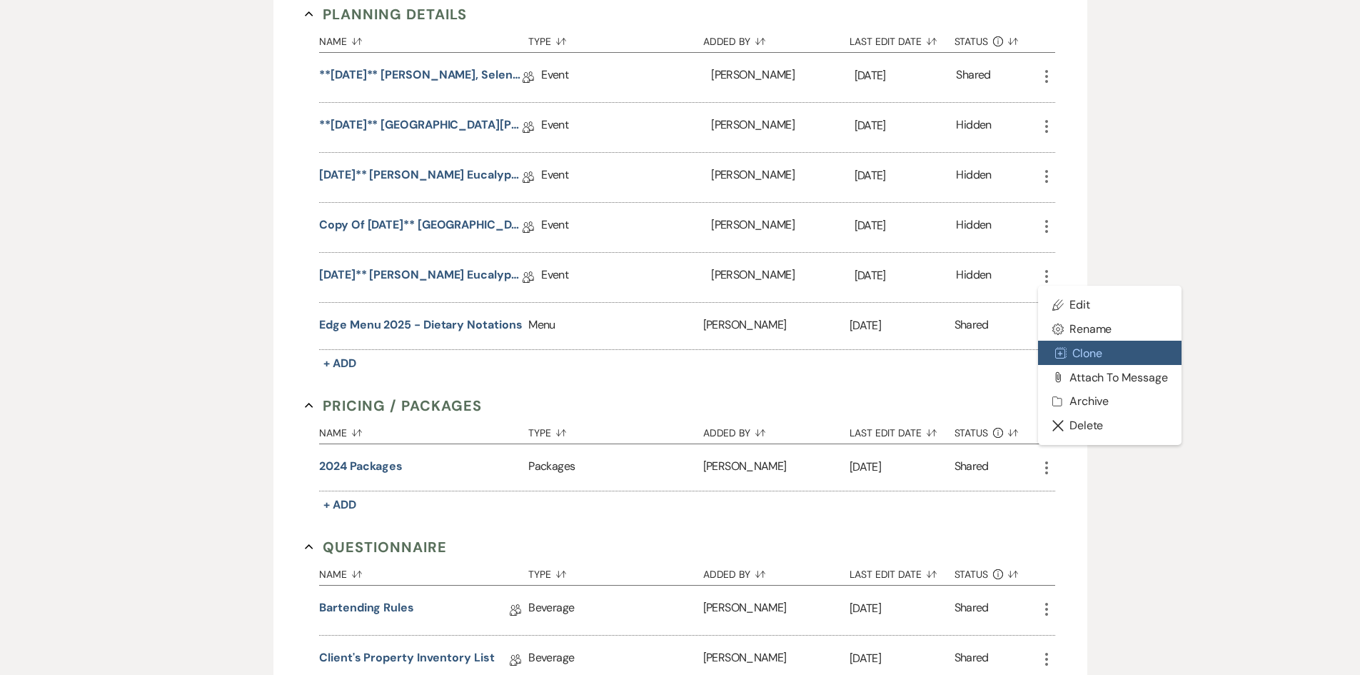
click at [1078, 350] on button "Duplicate Clone" at bounding box center [1110, 353] width 144 height 24
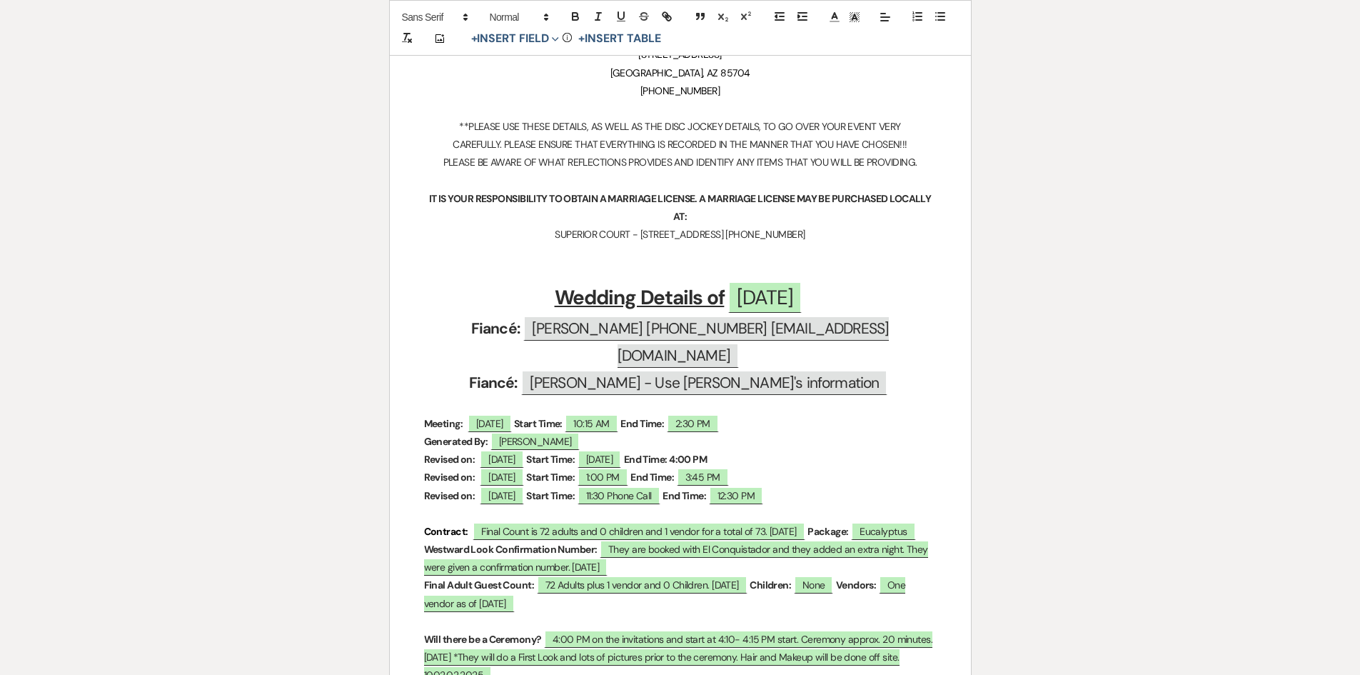
scroll to position [357, 0]
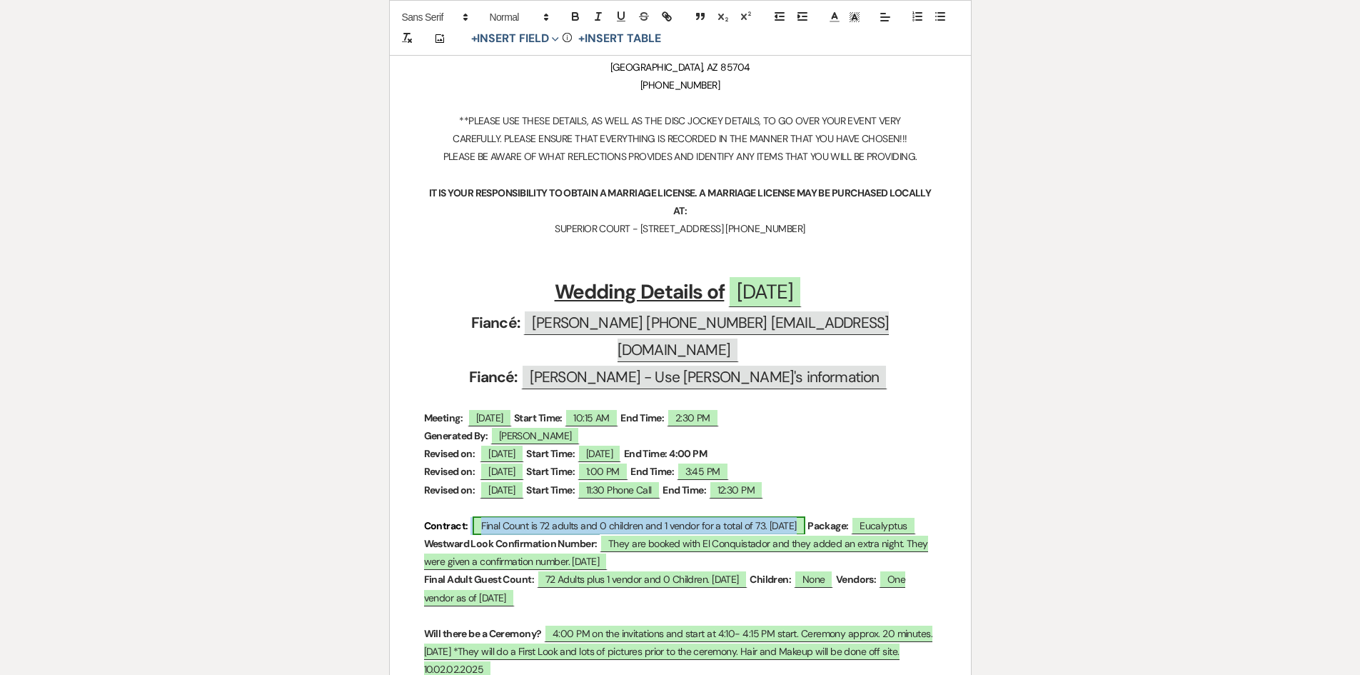
click at [547, 516] on span "Final Count is 72 adults and 0 children and 1 vendor for a total of 73. [DATE]" at bounding box center [639, 525] width 332 height 19
select select "smartCustomField"
select select "owner"
select select "{{guestCount}}"
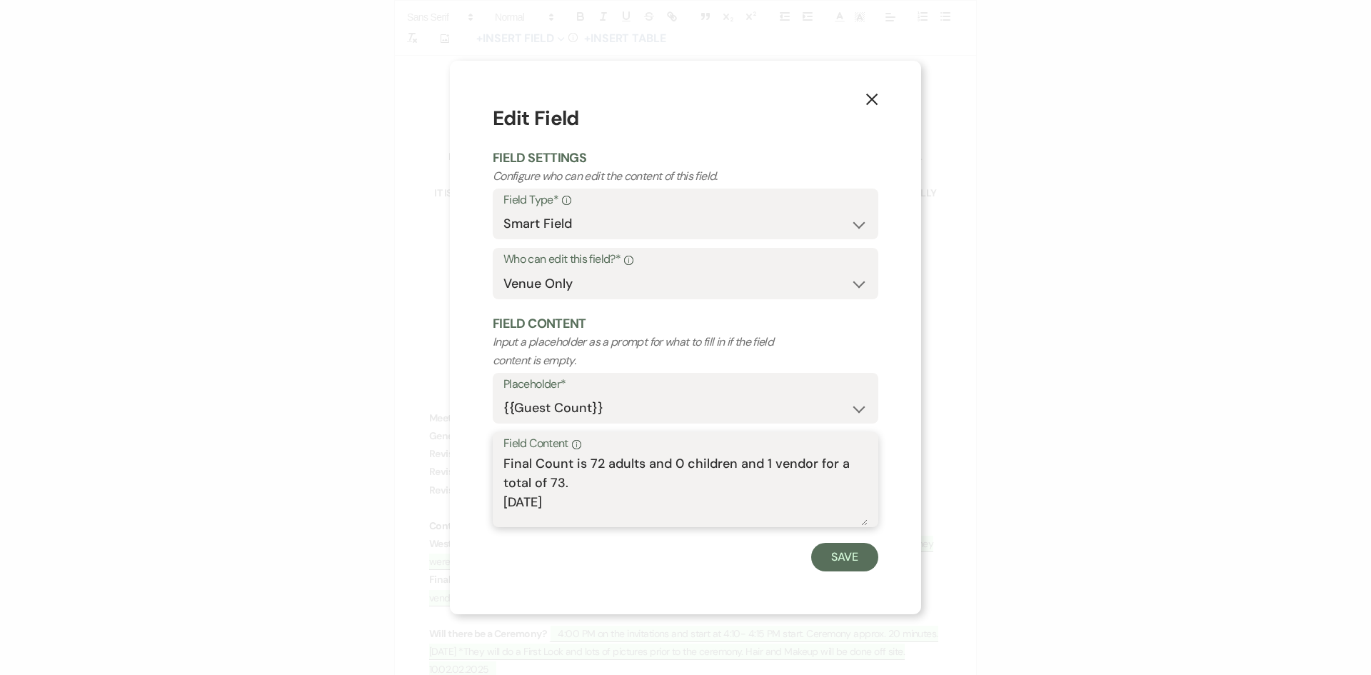
drag, startPoint x: 603, startPoint y: 461, endPoint x: 598, endPoint y: 466, distance: 7.6
click at [598, 466] on textarea "Final Count is 72 adults and 0 children and 1 vendor for a total of 73. [DATE]" at bounding box center [685, 489] width 364 height 71
drag, startPoint x: 565, startPoint y: 486, endPoint x: 493, endPoint y: 481, distance: 72.3
click at [493, 483] on div "Field Content Info Final Count is 70 adults and 0 children and 1 vendor for a t…" at bounding box center [686, 479] width 386 height 95
click at [763, 461] on textarea "Final Count is 70 adults and 0 children and 1 vendor for a . [DATE]" at bounding box center [685, 489] width 364 height 71
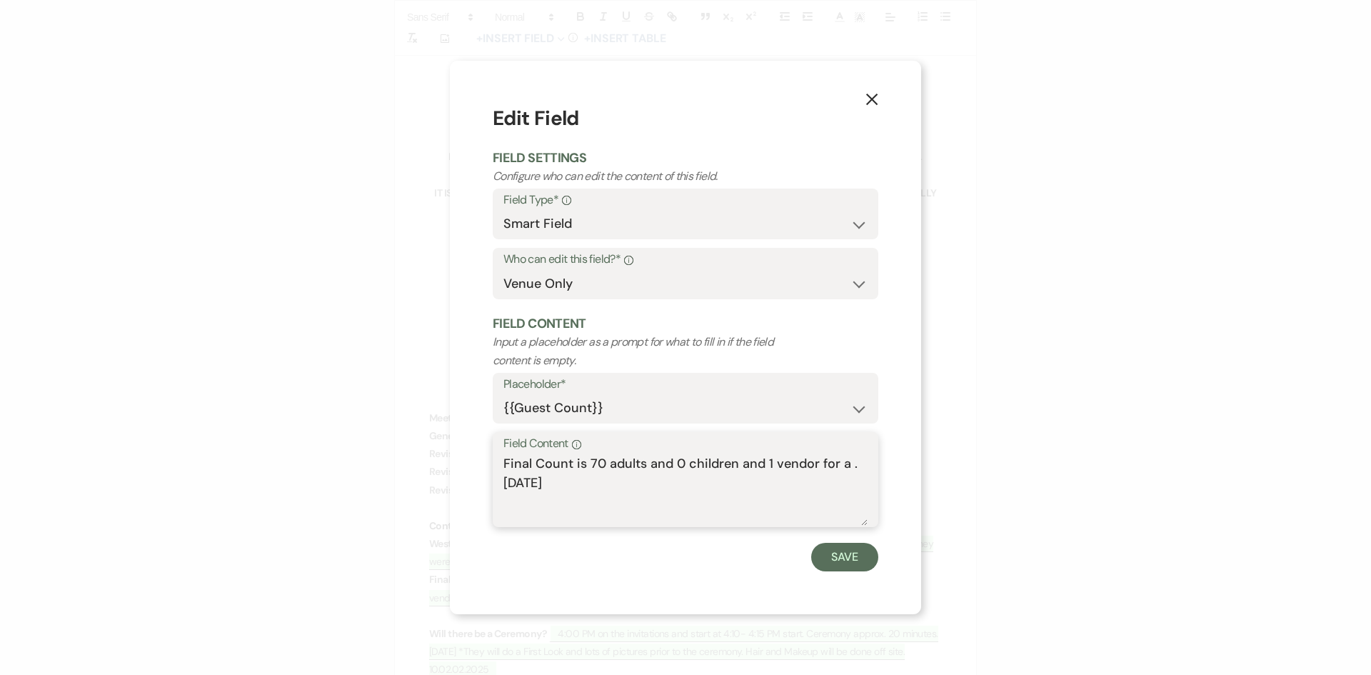
click at [763, 461] on textarea "Final Count is 70 adults and 0 children and 1 vendor for a . [DATE]" at bounding box center [685, 489] width 364 height 71
click at [841, 449] on label "Field Content Info" at bounding box center [685, 443] width 364 height 21
click at [841, 454] on textarea "Final Count is 70 adults and 0 children and 1 vendor for a . [DATE]" at bounding box center [685, 489] width 364 height 71
drag, startPoint x: 847, startPoint y: 467, endPoint x: 738, endPoint y: 466, distance: 108.5
click at [738, 466] on textarea "Final Count is 70 adults and 0 children and 1 vendor for a . [DATE]" at bounding box center [685, 489] width 364 height 71
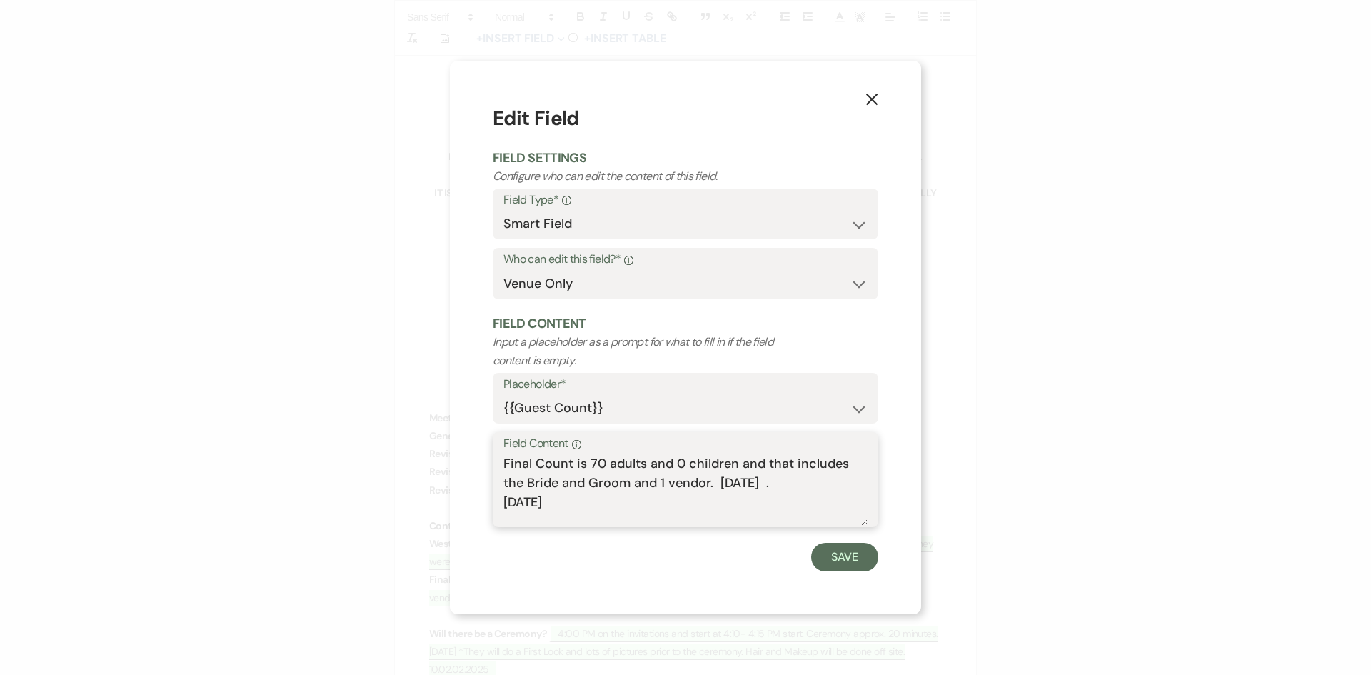
drag, startPoint x: 576, startPoint y: 488, endPoint x: 563, endPoint y: 496, distance: 14.1
click at [563, 496] on textarea "Final Count is 70 adults and 0 children and that includes the Bride and Groom a…" at bounding box center [685, 489] width 364 height 71
click at [578, 505] on textarea "Final Count is 70 adults and 0 children and that includes the Bride and Groom a…" at bounding box center [685, 489] width 364 height 71
drag, startPoint x: 576, startPoint y: 504, endPoint x: 472, endPoint y: 493, distance: 104.1
click at [473, 495] on div "X Edit Field Field Settings Configure who can edit the content of this field. F…" at bounding box center [685, 337] width 471 height 553
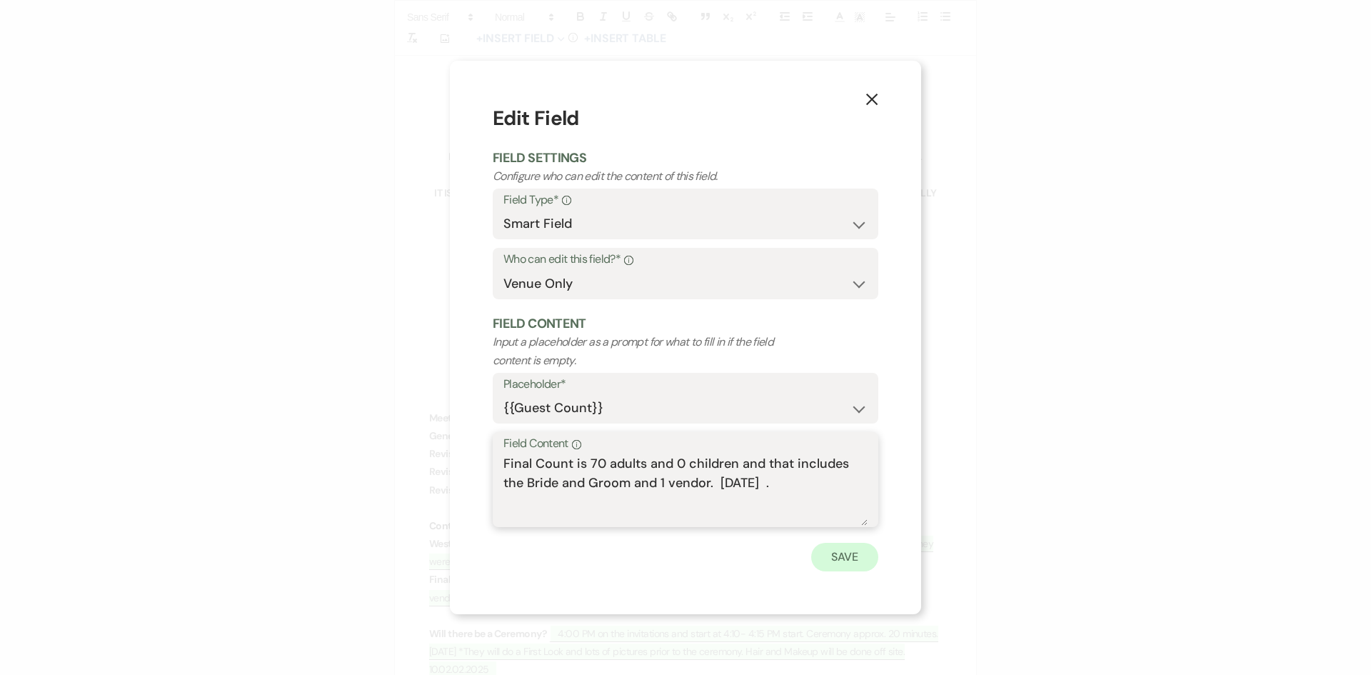
type textarea "Final Count is 70 adults and 0 children and that includes the Bride and Groom a…"
click at [842, 563] on button "Save" at bounding box center [844, 557] width 67 height 29
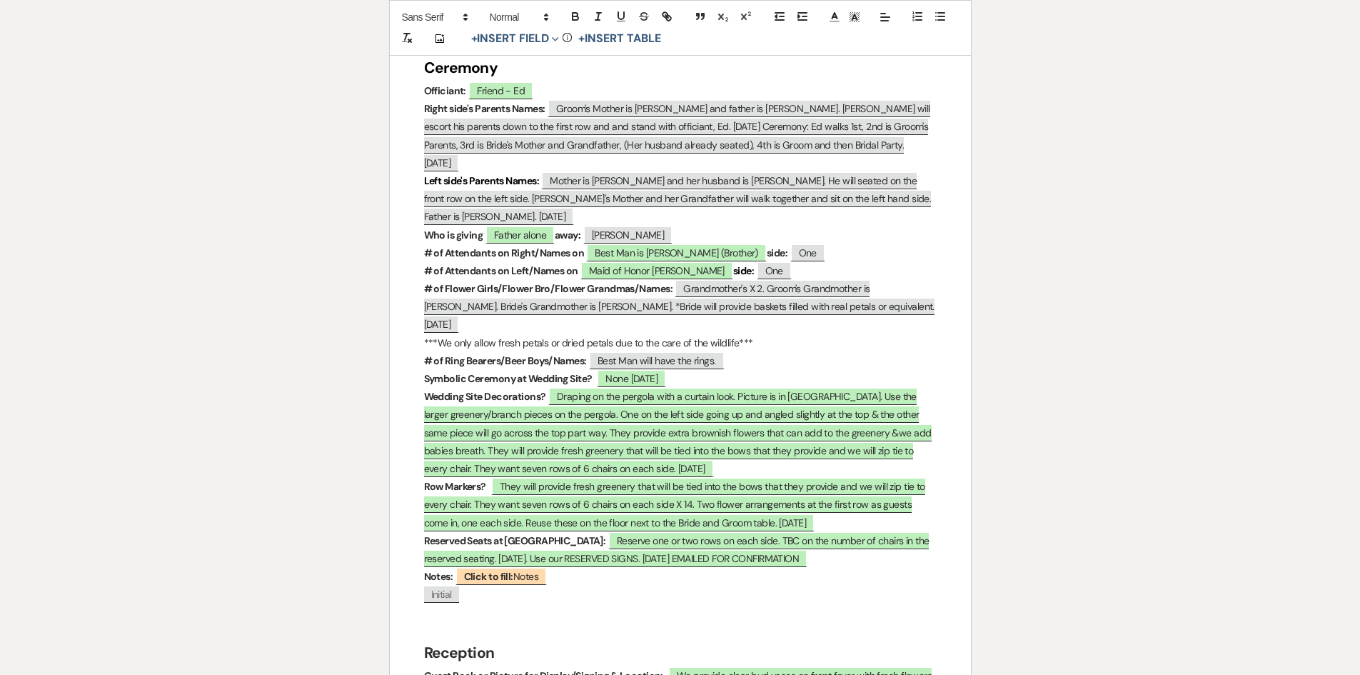
scroll to position [1785, 0]
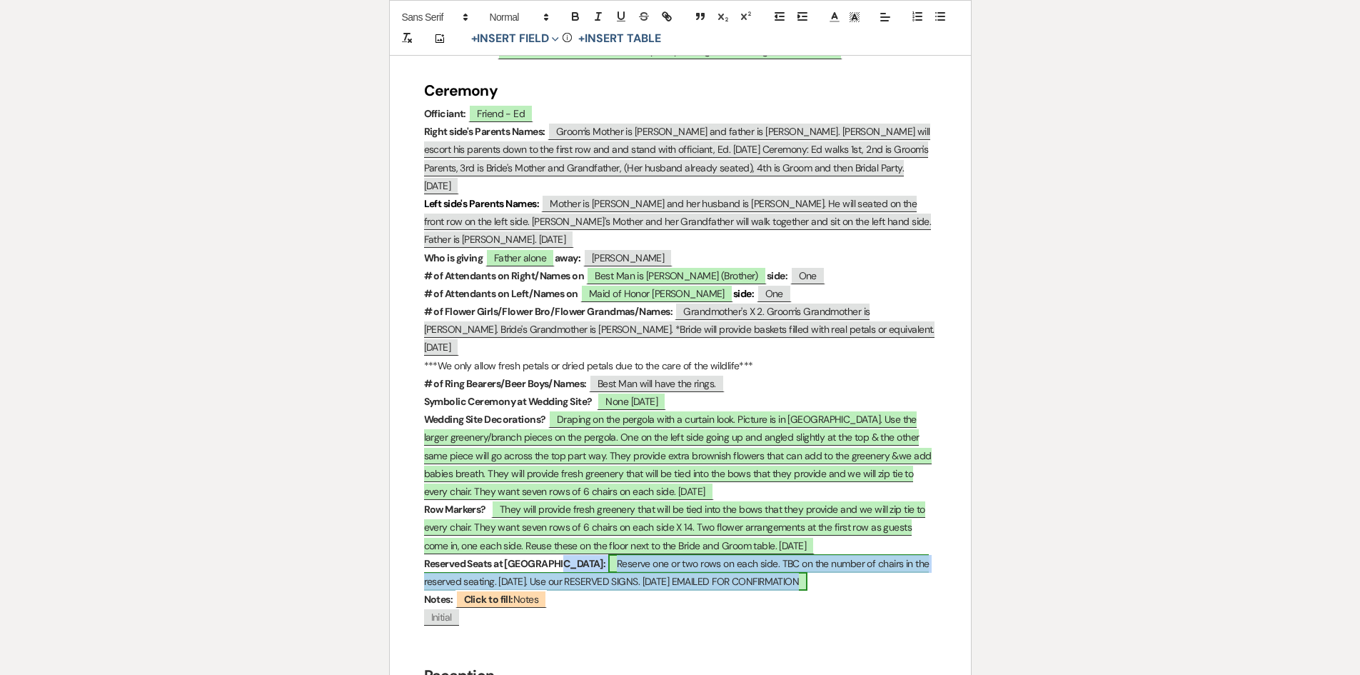
click at [583, 554] on span "Reserve one or two rows on each side. TBC on the number of chairs in the reserv…" at bounding box center [677, 572] width 506 height 36
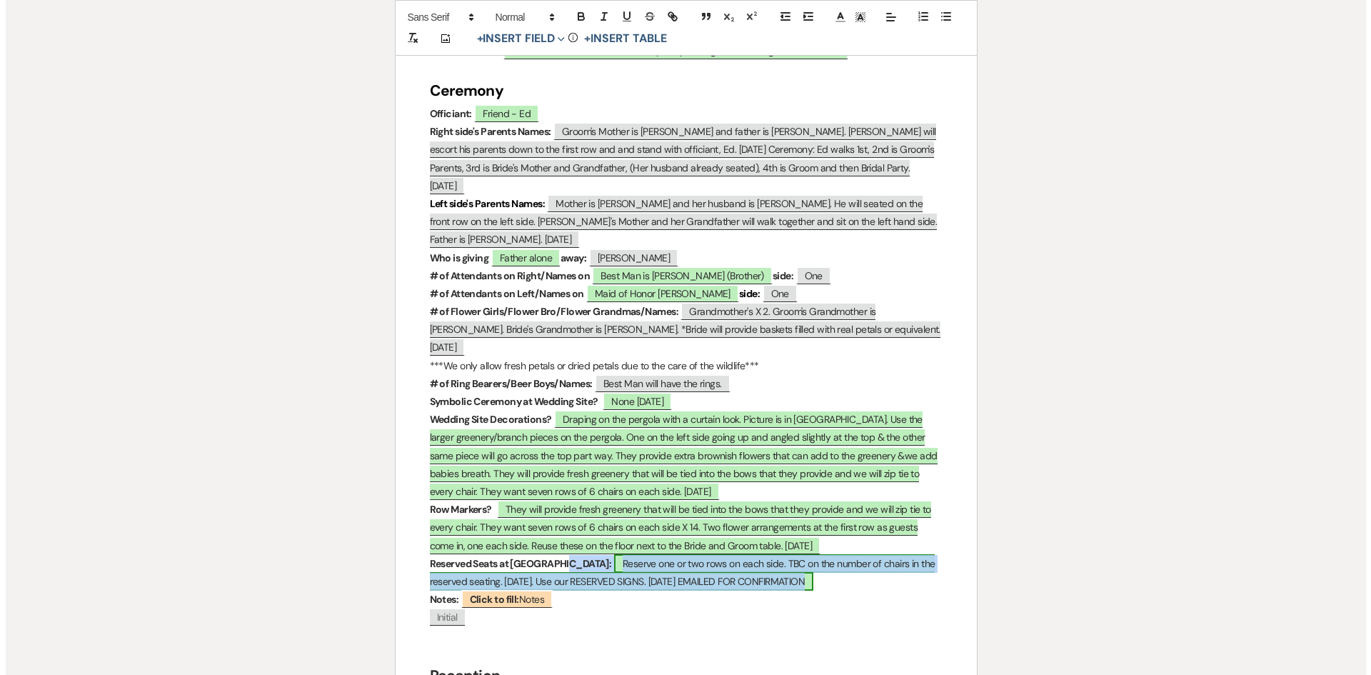
select select "owner"
select select "Type"
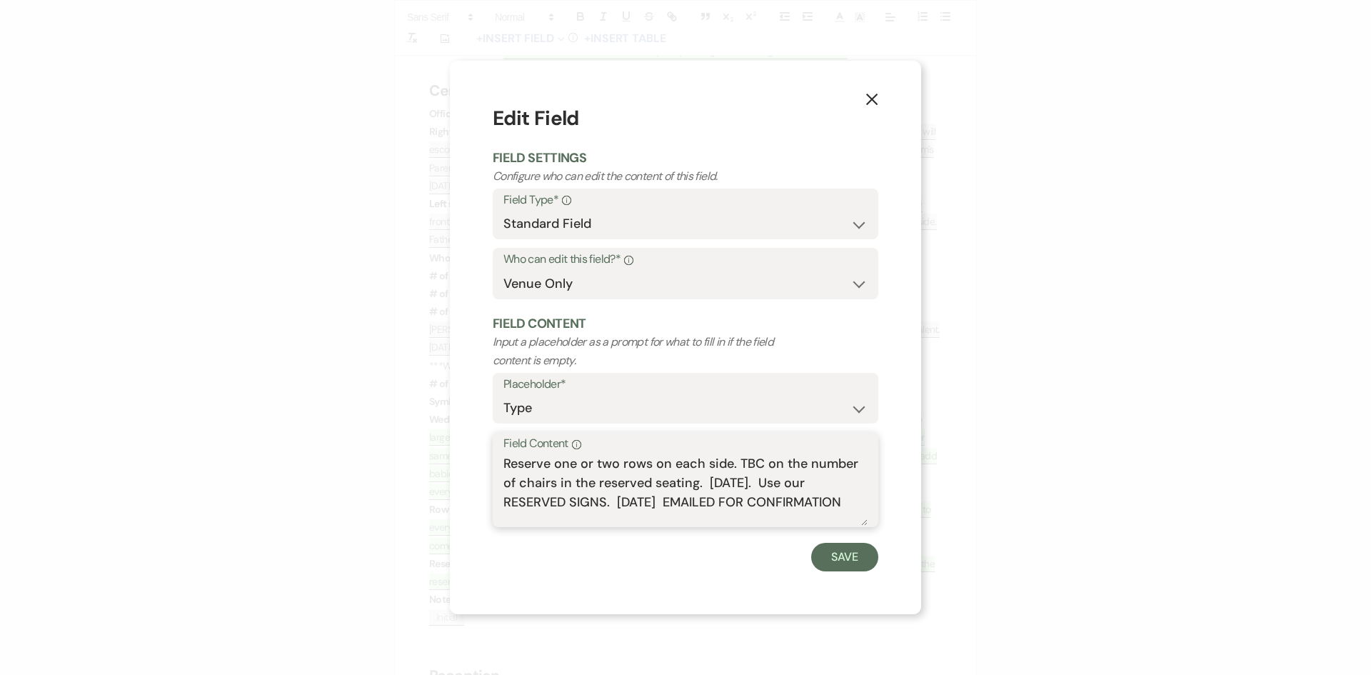
drag, startPoint x: 504, startPoint y: 463, endPoint x: 681, endPoint y: 521, distance: 186.1
click at [681, 521] on textarea "Reserve one or two rows on each side. TBC on the number of chairs in the reserv…" at bounding box center [685, 489] width 364 height 71
click at [660, 515] on textarea "Reserve one or two rows on each side. TBC on the number of chairs in the reserv…" at bounding box center [685, 489] width 364 height 71
drag, startPoint x: 709, startPoint y: 485, endPoint x: 870, endPoint y: 510, distance: 162.6
click at [870, 510] on div "Field Content Info Reserve one or two rows on each side. TBC on the number of c…" at bounding box center [686, 479] width 386 height 95
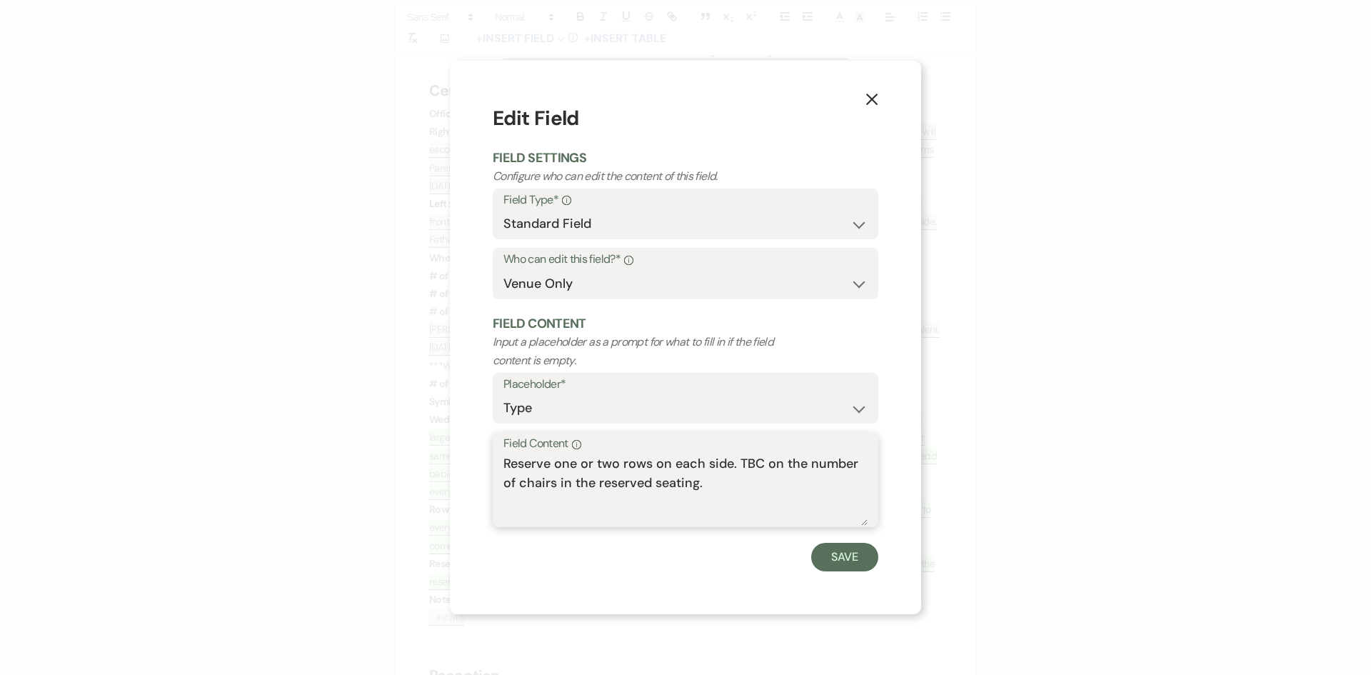
drag, startPoint x: 738, startPoint y: 465, endPoint x: 753, endPoint y: 487, distance: 26.7
click at [753, 487] on textarea "Reserve one or two rows on each side. TBC on the number of chairs in the reserv…" at bounding box center [685, 489] width 364 height 71
drag, startPoint x: 593, startPoint y: 466, endPoint x: 556, endPoint y: 464, distance: 37.2
click at [556, 464] on textarea "Reserve one or two rows on each side." at bounding box center [685, 489] width 364 height 71
click at [696, 463] on textarea "Reserve two rows on each side." at bounding box center [685, 489] width 364 height 71
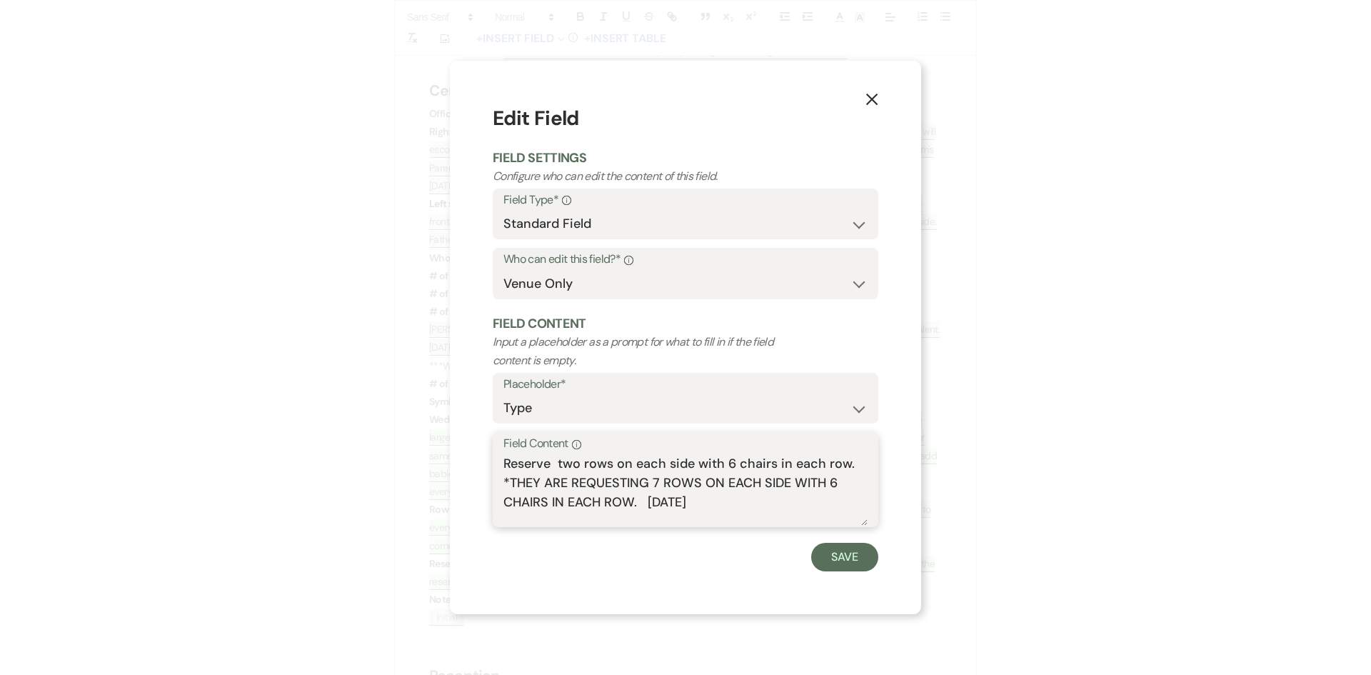
click at [851, 465] on textarea "Reserve two rows on each side with 6 chairs in each row. *THEY ARE REQUESTING 7…" at bounding box center [685, 489] width 364 height 71
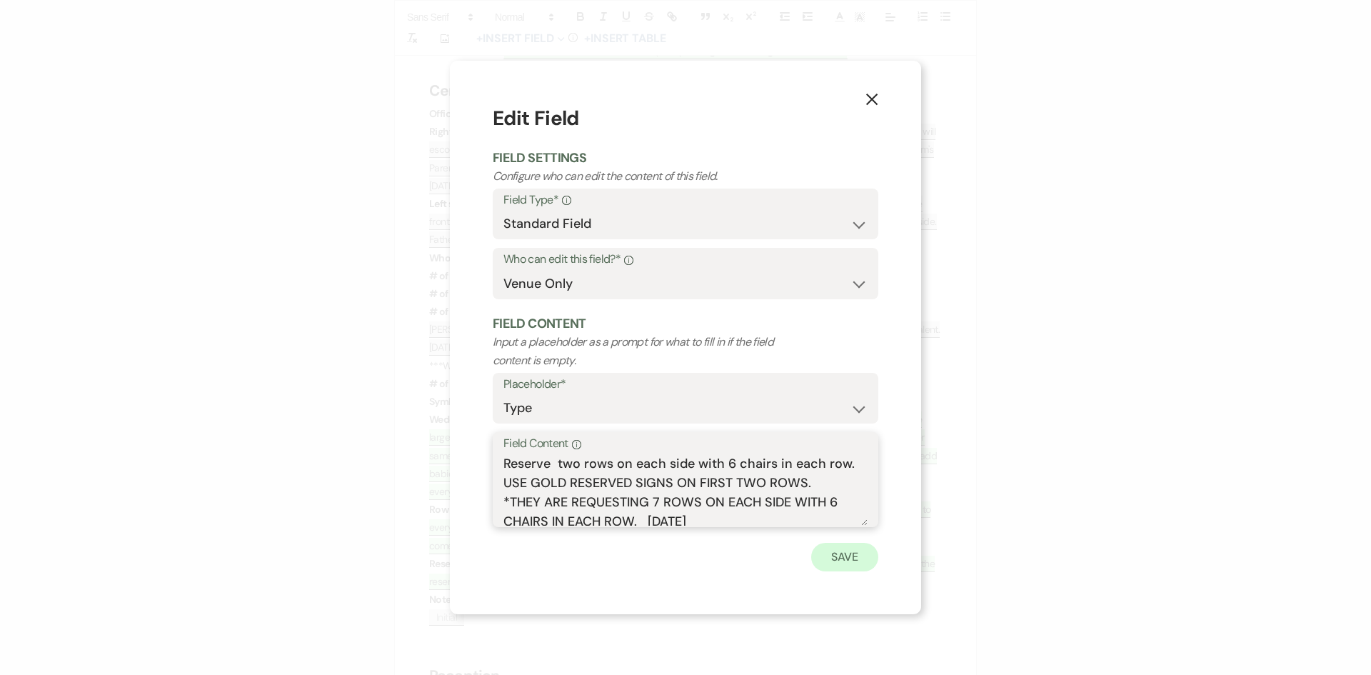
type textarea "Reserve two rows on each side with 6 chairs in each row. USE GOLD RESERVED SIGN…"
click at [840, 558] on button "Save" at bounding box center [844, 557] width 67 height 29
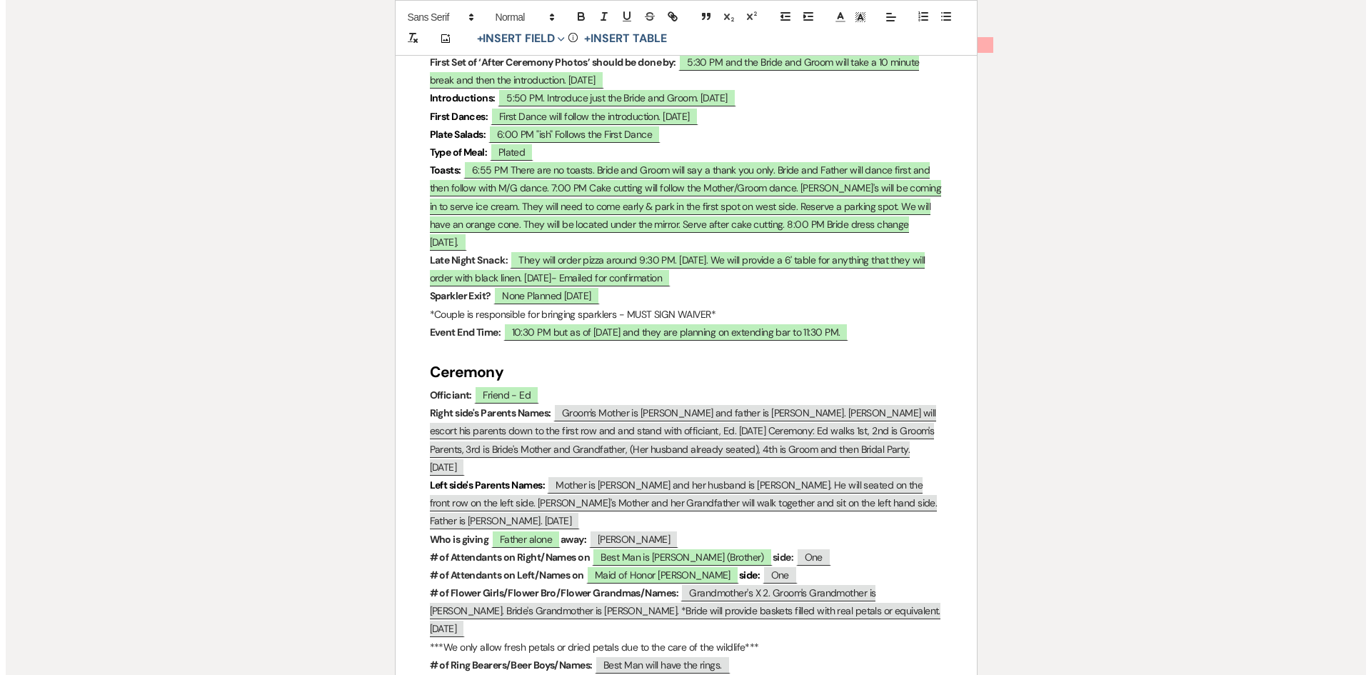
scroll to position [1500, 0]
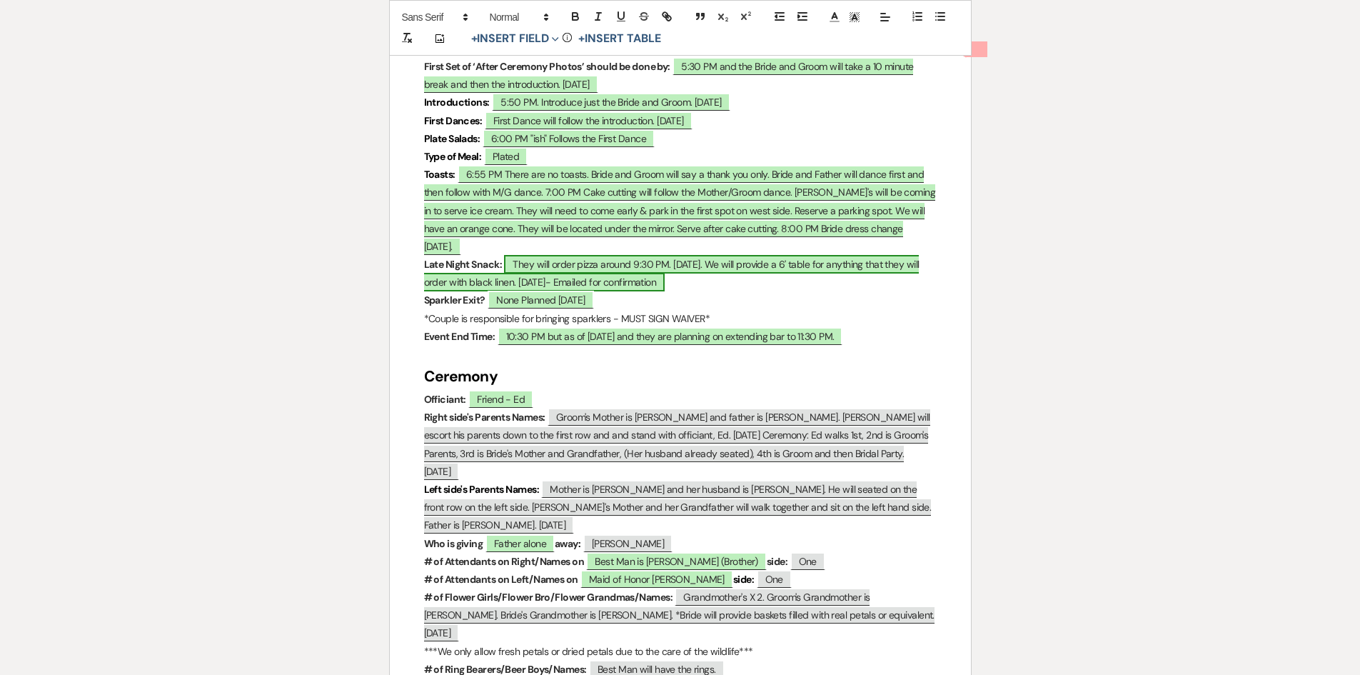
click at [632, 255] on span "They will order pizza around 9:30 PM. [DATE]. We will provide a 6' table for an…" at bounding box center [672, 273] width 496 height 36
select select "owner"
select select "Time"
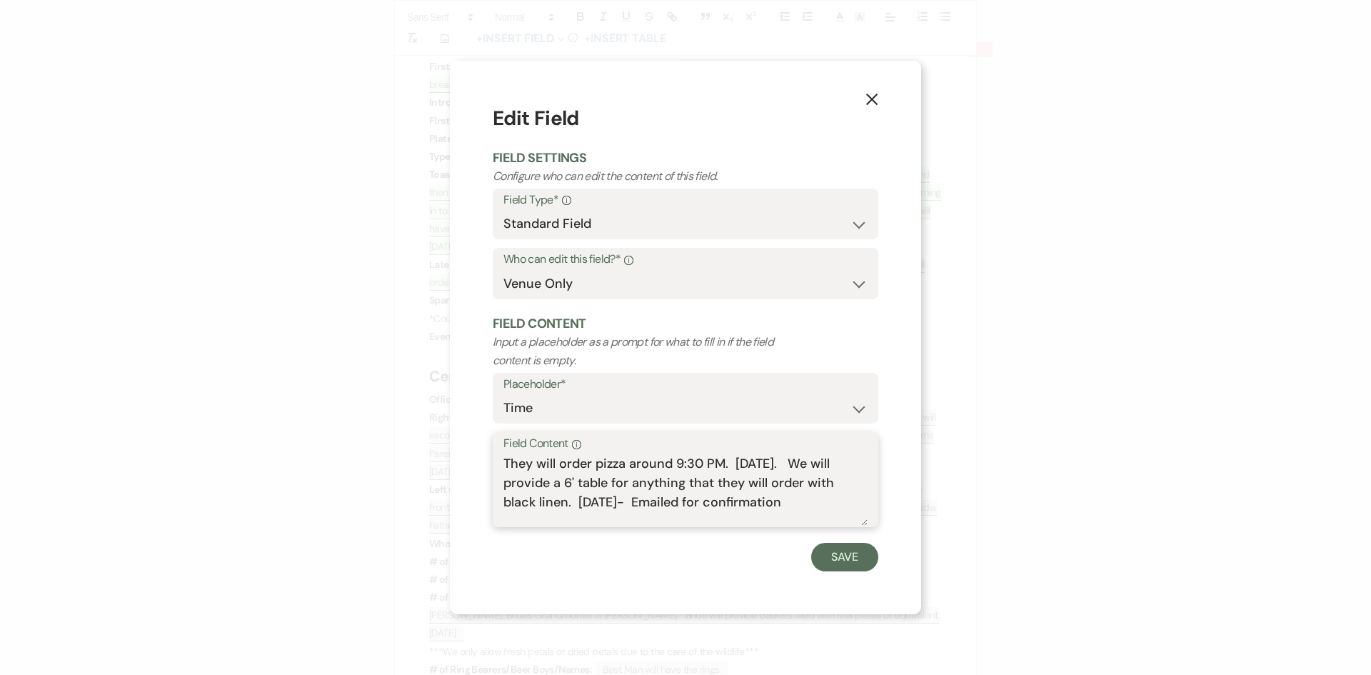
click at [673, 463] on textarea "They will order pizza around 9:30 PM. [DATE]. We will provide a 6' table for an…" at bounding box center [685, 489] width 364 height 71
click at [672, 464] on textarea "They will order pizza around 9:30 PM. [DATE]. We will provide a 6' table for an…" at bounding box center [685, 489] width 364 height 71
click at [845, 463] on textarea "They will order pizza BETWEEN 9:00 AND 9:30 PM. [DATE]. We will provide a 6' ta…" at bounding box center [685, 489] width 364 height 71
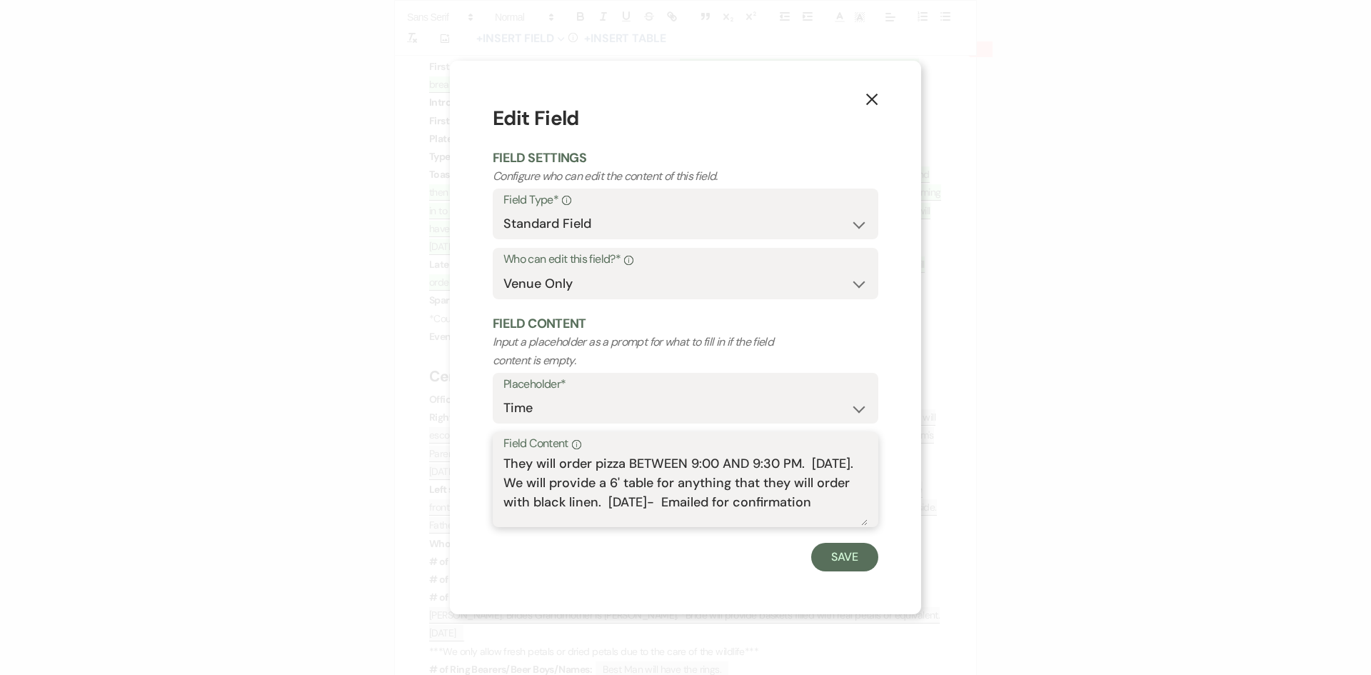
drag, startPoint x: 832, startPoint y: 480, endPoint x: 731, endPoint y: 476, distance: 100.8
click at [731, 476] on textarea "They will order pizza BETWEEN 9:00 AND 9:30 PM. [DATE]. We will provide a 6' ta…" at bounding box center [685, 489] width 364 height 71
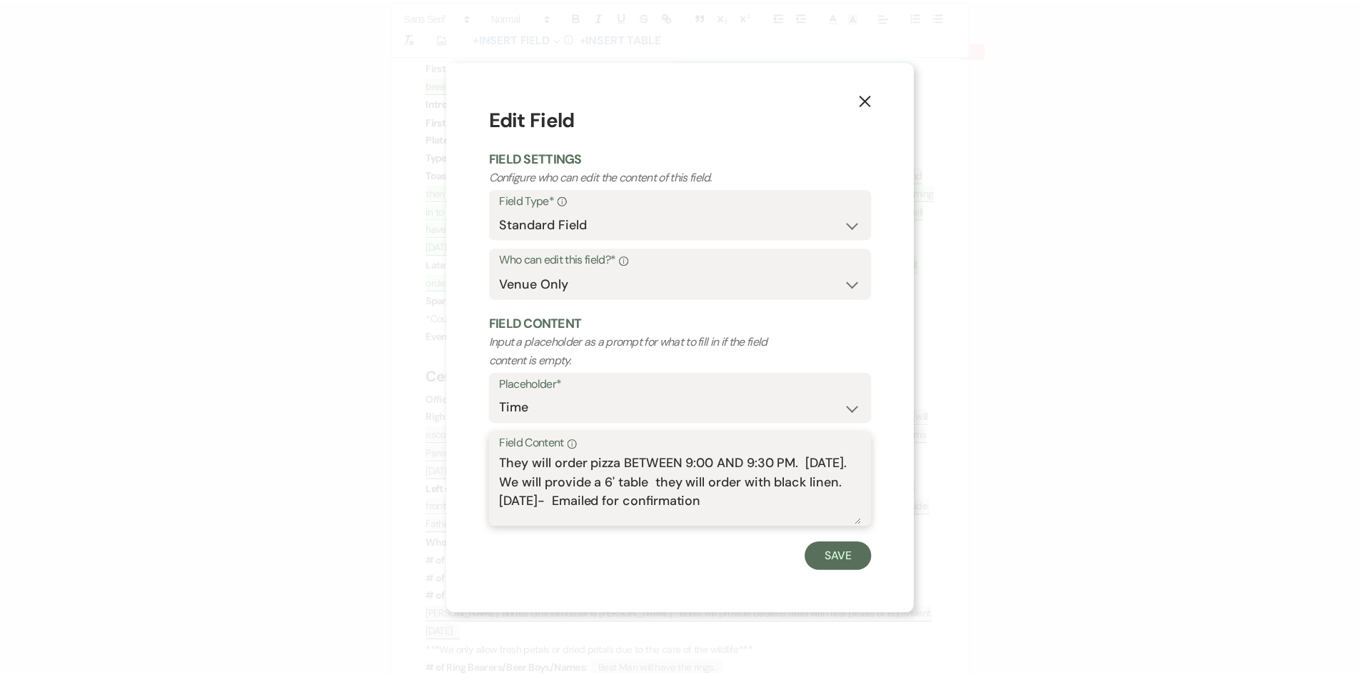
scroll to position [0, 0]
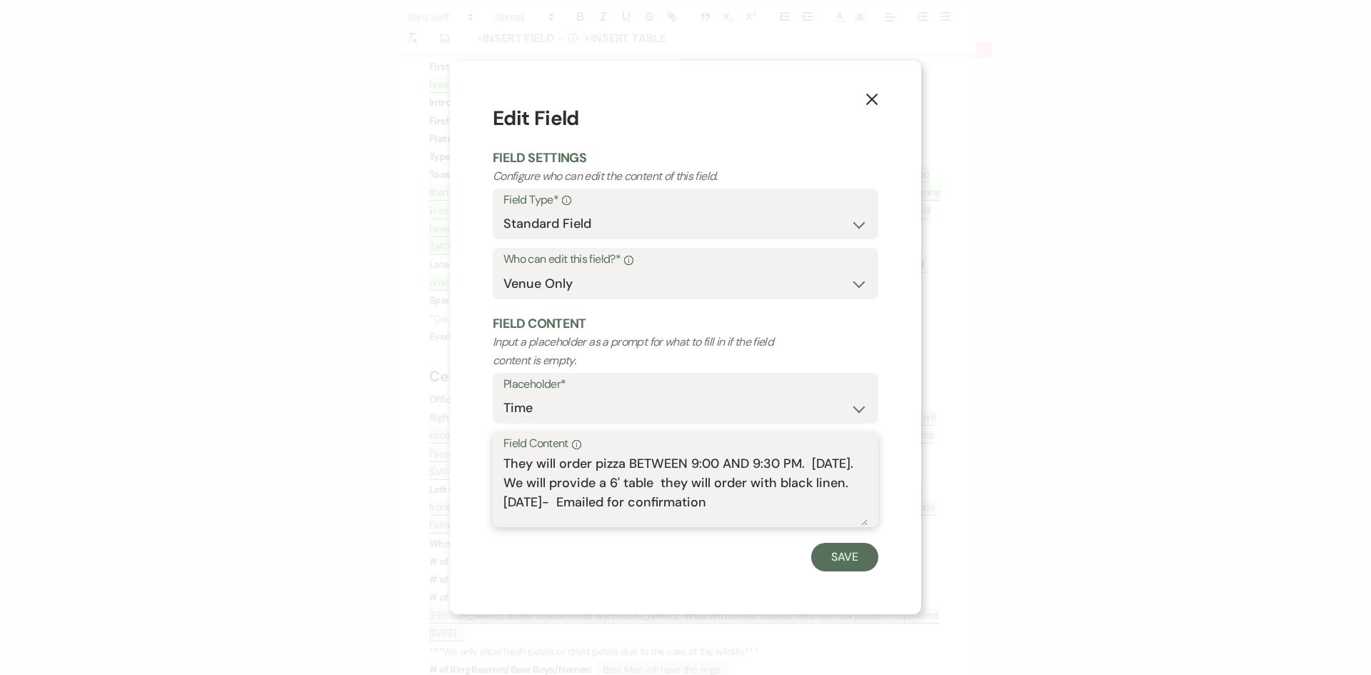
drag, startPoint x: 818, startPoint y: 481, endPoint x: 731, endPoint y: 486, distance: 87.3
click at [731, 486] on textarea "They will order pizza BETWEEN 9:00 AND 9:30 PM. [DATE]. We will provide a 6' ta…" at bounding box center [685, 489] width 364 height 71
drag, startPoint x: 750, startPoint y: 508, endPoint x: 484, endPoint y: 506, distance: 265.6
click at [484, 506] on div "X Edit Field Field Settings Configure who can edit the content of this field. F…" at bounding box center [685, 337] width 471 height 553
type textarea "They will order pizza BETWEEN 9:00 AND 9:30 PM. [DATE]. We will provide a 6' ta…"
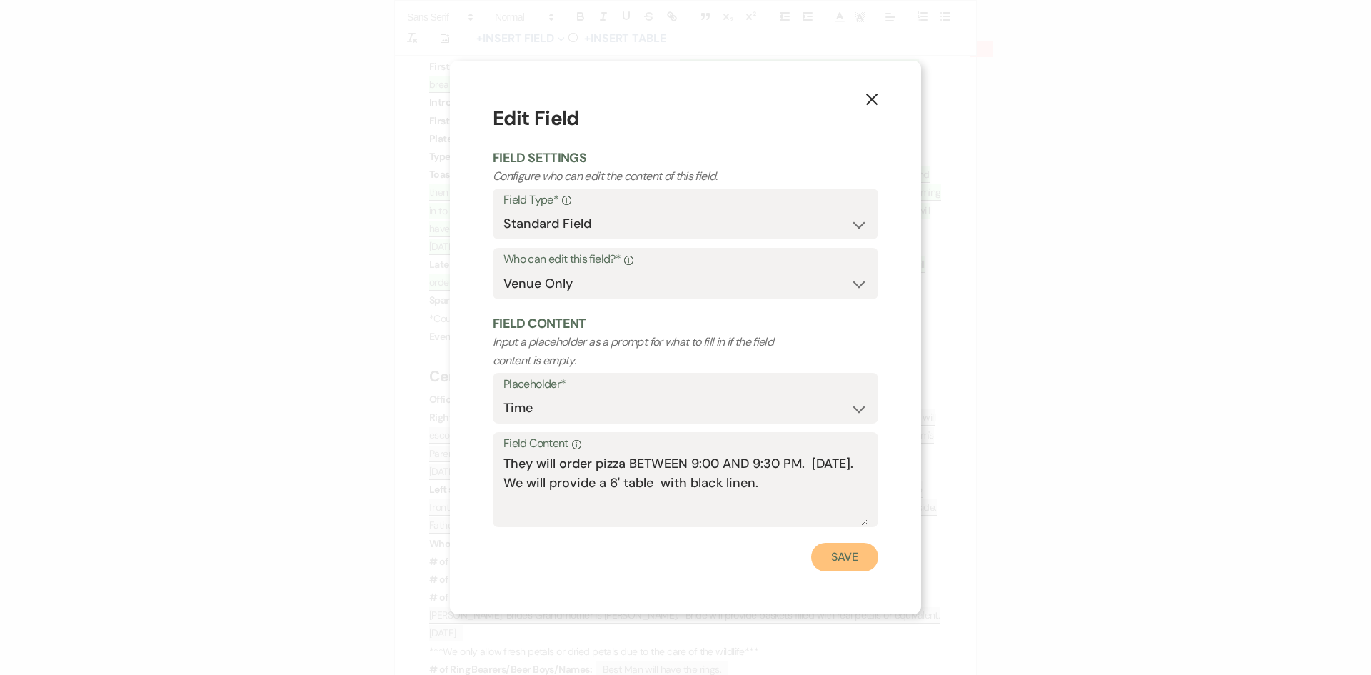
click at [839, 549] on button "Save" at bounding box center [844, 557] width 67 height 29
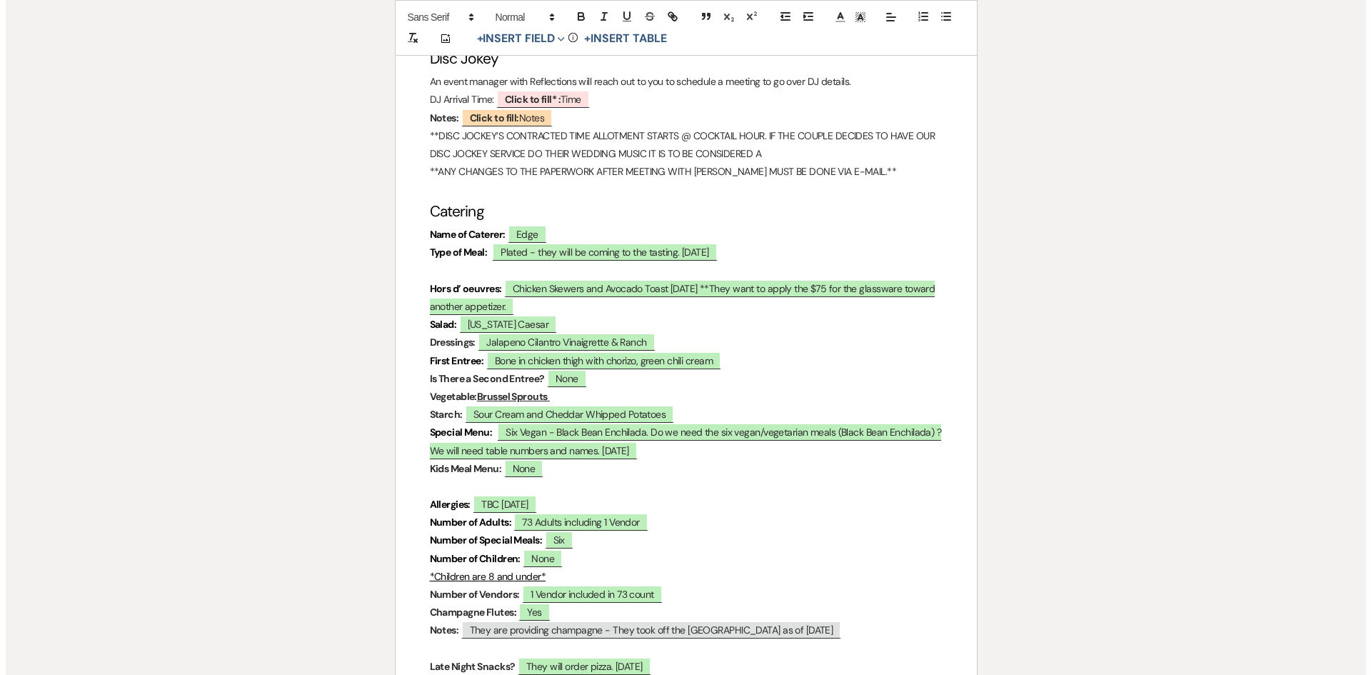
scroll to position [4499, 0]
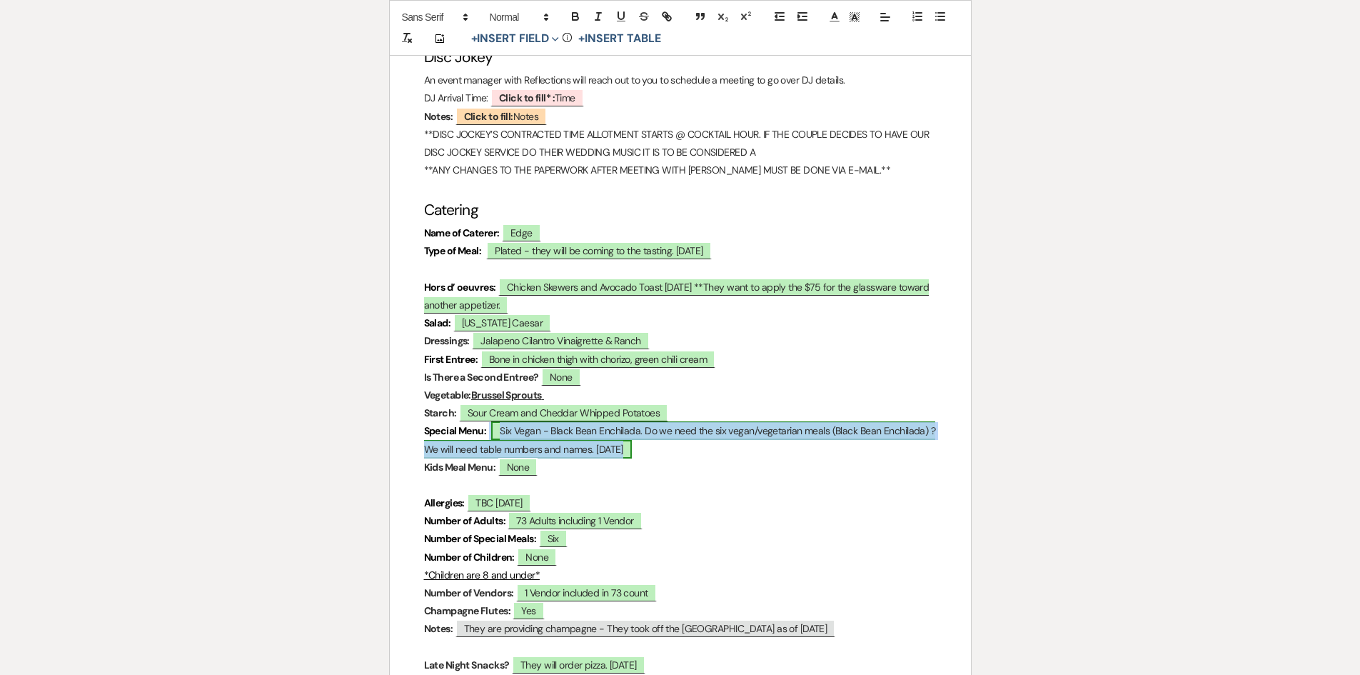
click at [625, 421] on span "Six Vegan - Black Bean Enchilada. Do we need the six vegan/vegetarian meals (Bl…" at bounding box center [680, 439] width 512 height 36
select select "owner"
select select "custom_placeholder"
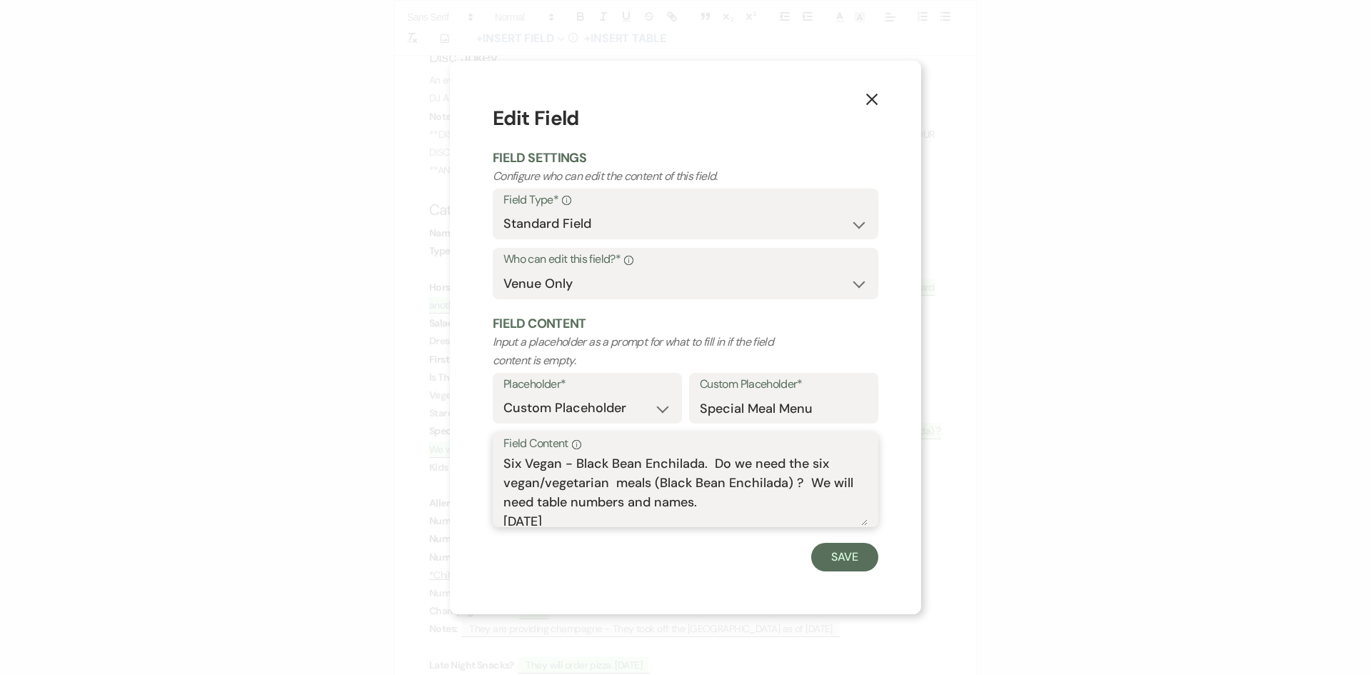
click at [537, 516] on textarea "Six Vegan - Black Bean Enchilada. Do we need the six vegan/vegetarian meals (Bl…" at bounding box center [685, 489] width 364 height 71
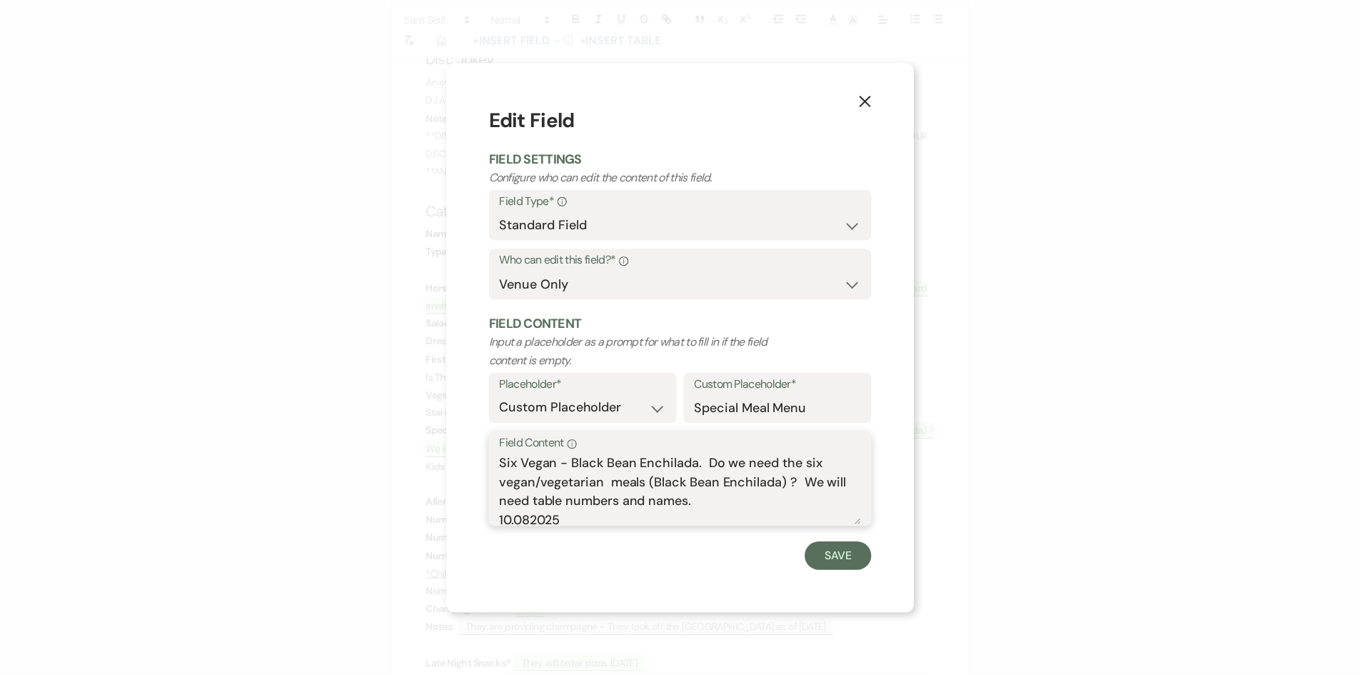
scroll to position [5, 0]
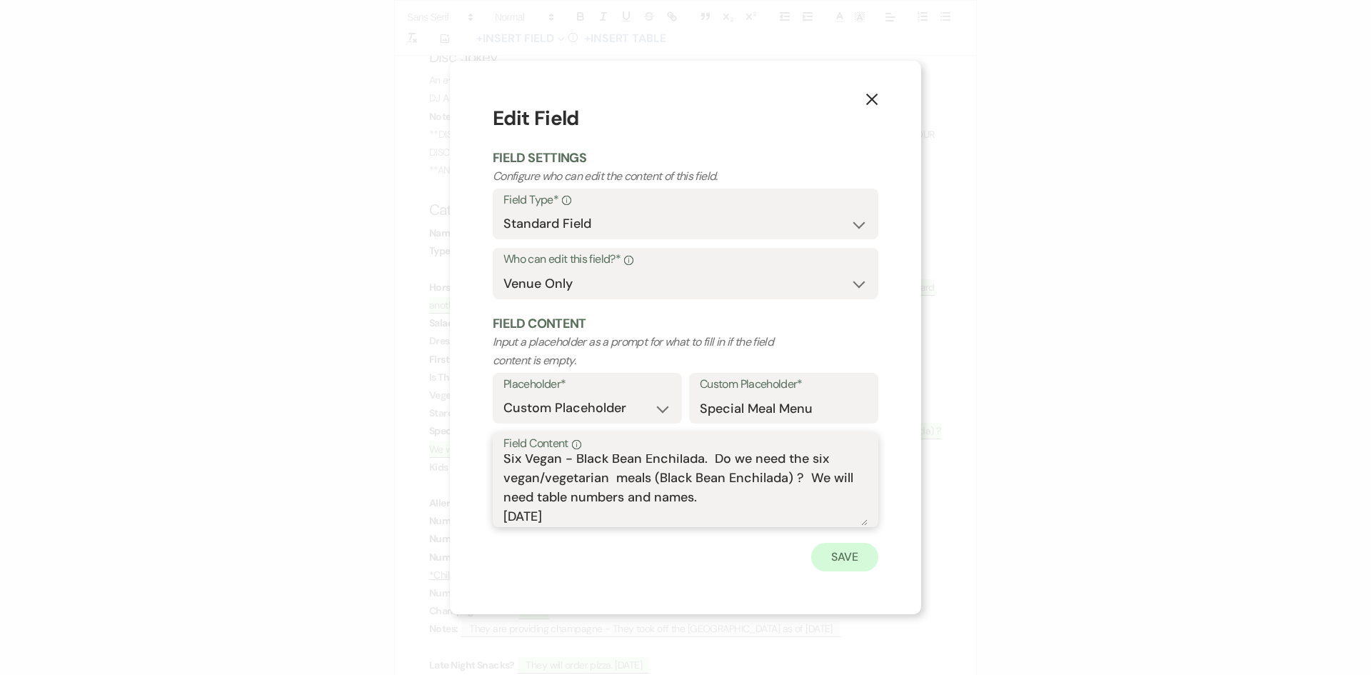
type textarea "Six Vegan - Black Bean Enchilada. Do we need the six vegan/vegetarian meals (Bl…"
click at [836, 560] on button "Save" at bounding box center [844, 557] width 67 height 29
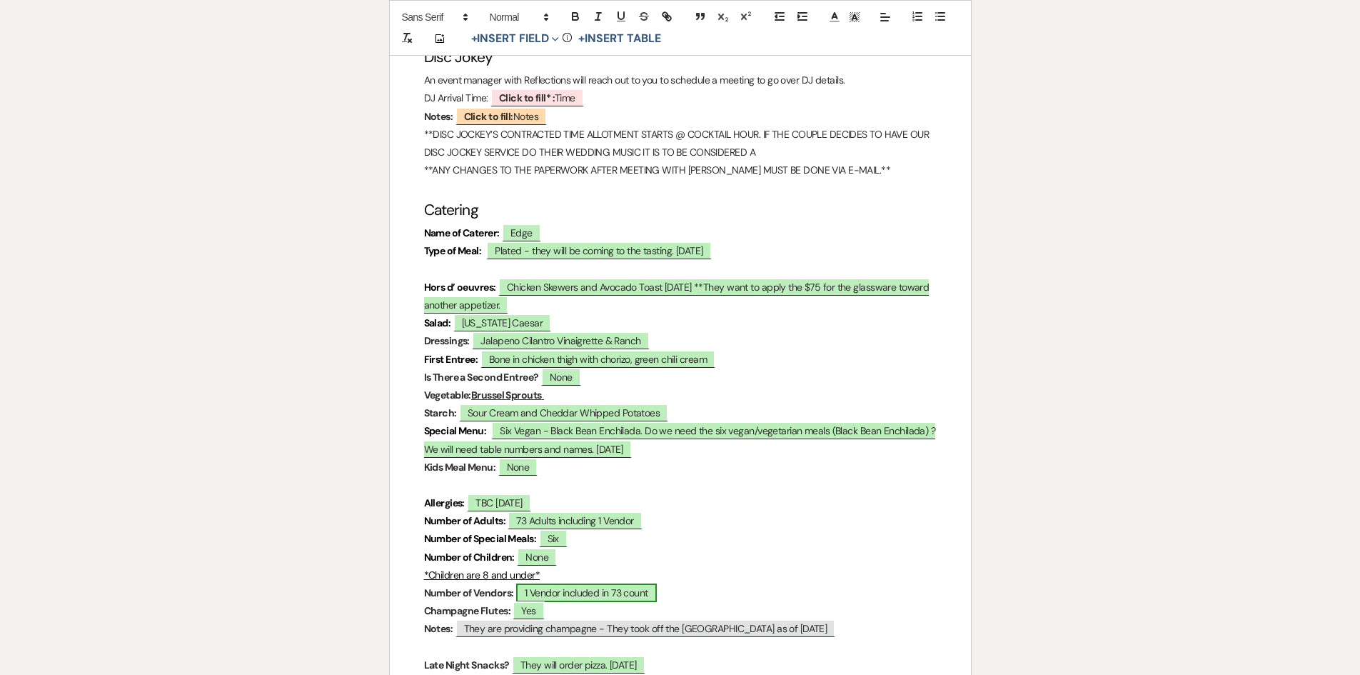
click at [543, 583] on span "1 Vendor included in 73 count" at bounding box center [586, 592] width 141 height 19
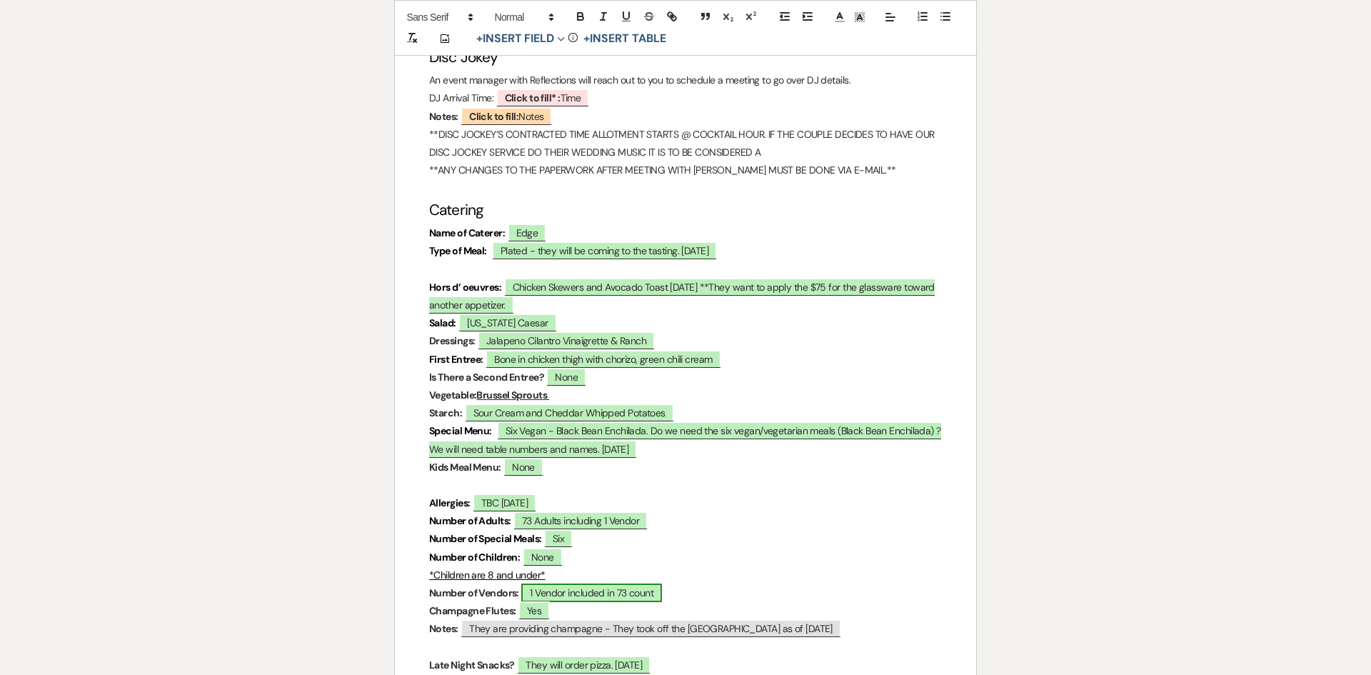
select select "owner"
select select "custom_placeholder"
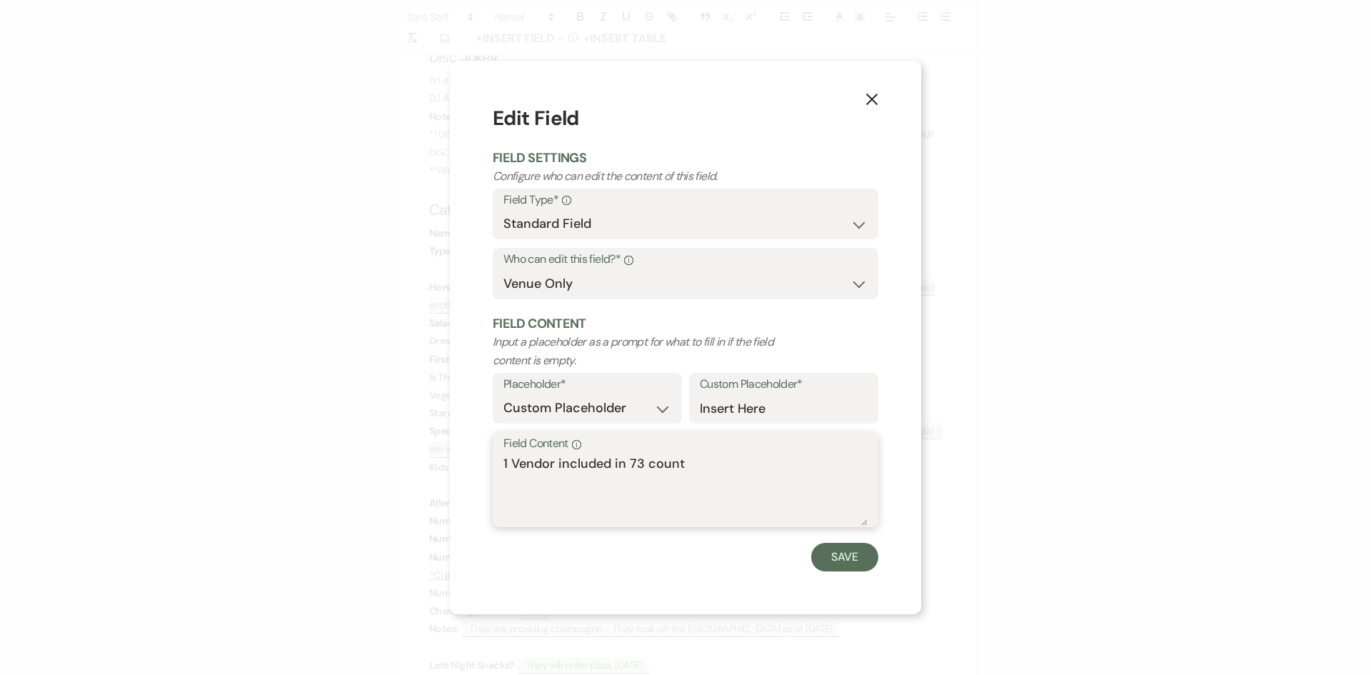
click at [641, 458] on textarea "1 Vendor included in 73 count" at bounding box center [685, 489] width 364 height 71
click at [725, 463] on textarea "1 Vendor included in 70 count" at bounding box center [685, 489] width 364 height 71
type textarea "1 Vendor included in 70 count [DATE]"
click at [840, 557] on button "Save" at bounding box center [844, 557] width 67 height 29
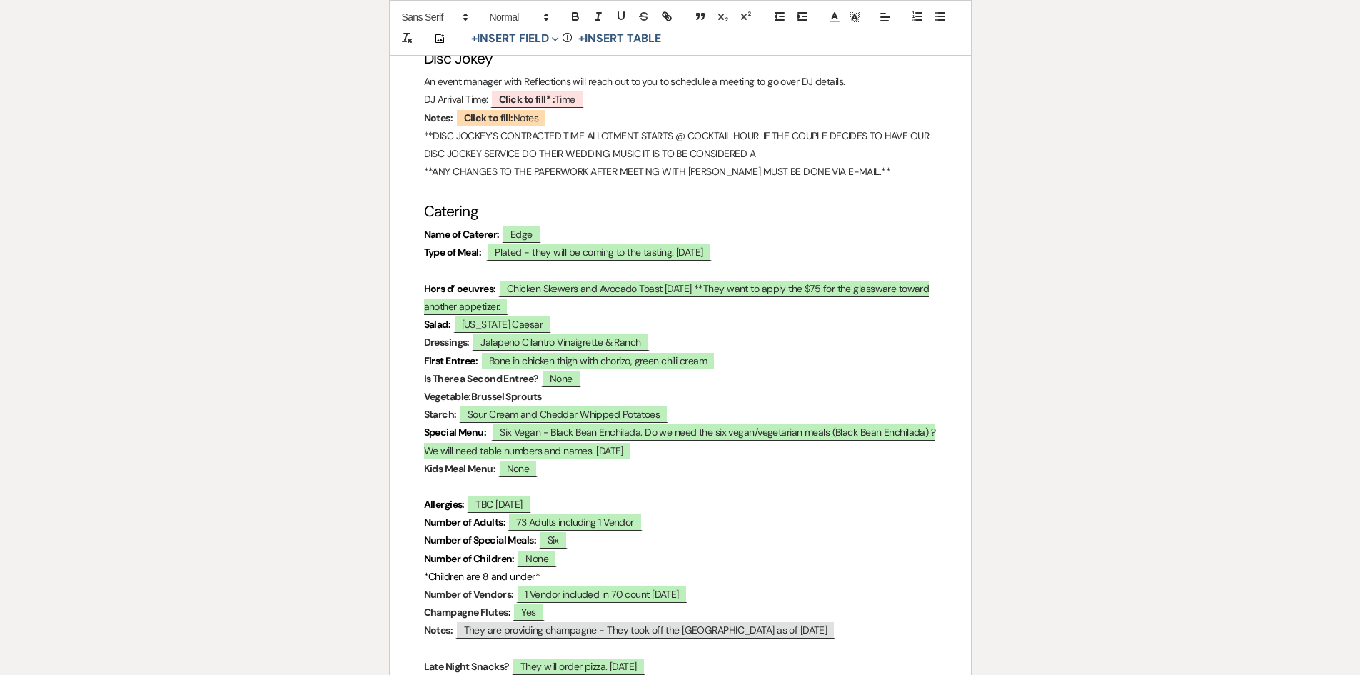
scroll to position [4499, 0]
click at [516, 493] on span "TBC [DATE]" at bounding box center [499, 502] width 64 height 19
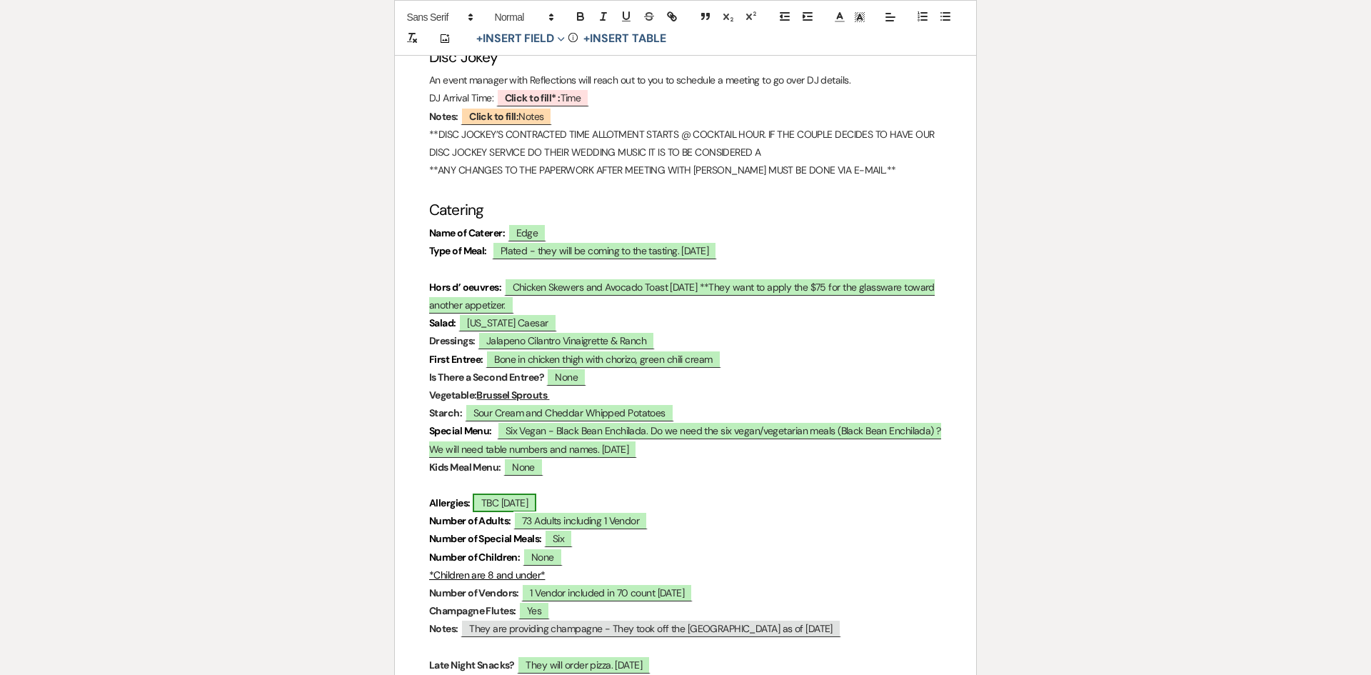
select select "owner"
select select "custom_placeholder"
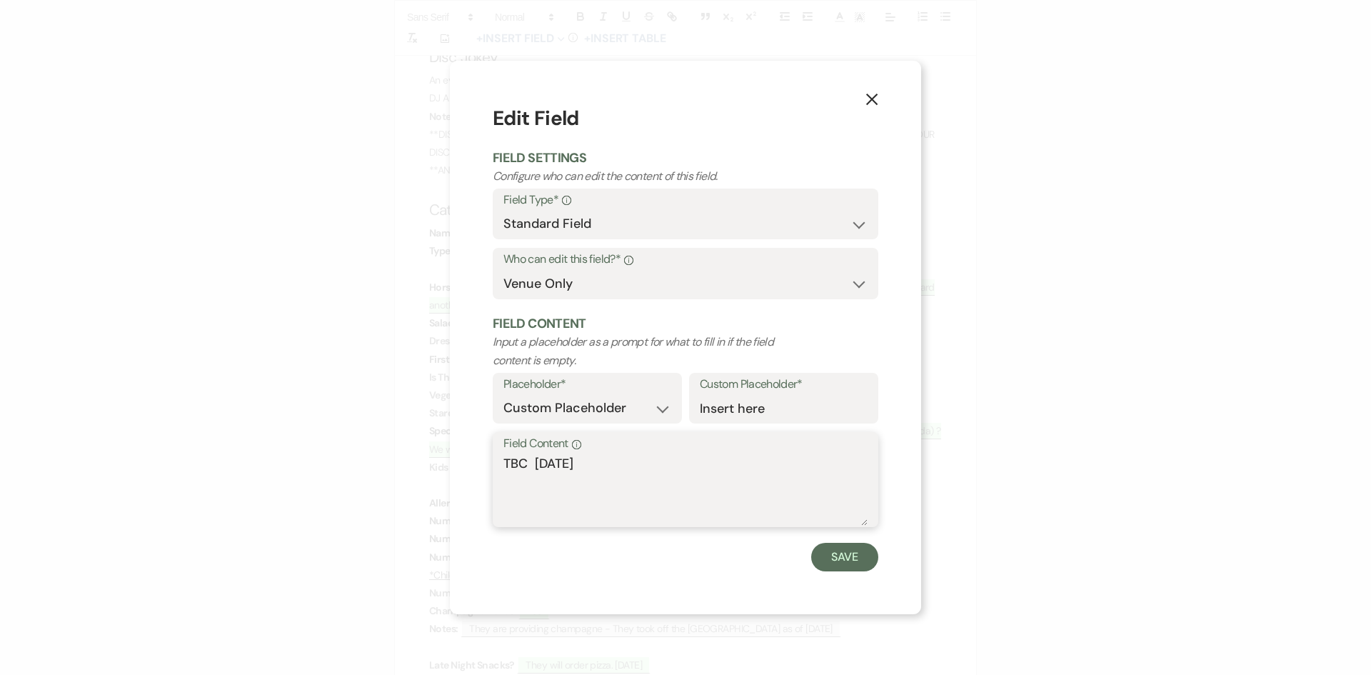
drag, startPoint x: 601, startPoint y: 463, endPoint x: 541, endPoint y: 473, distance: 60.8
click at [541, 473] on textarea "TBC [DATE]" at bounding box center [685, 489] width 364 height 71
click at [611, 464] on textarea "TBC [DATE]" at bounding box center [685, 489] width 364 height 71
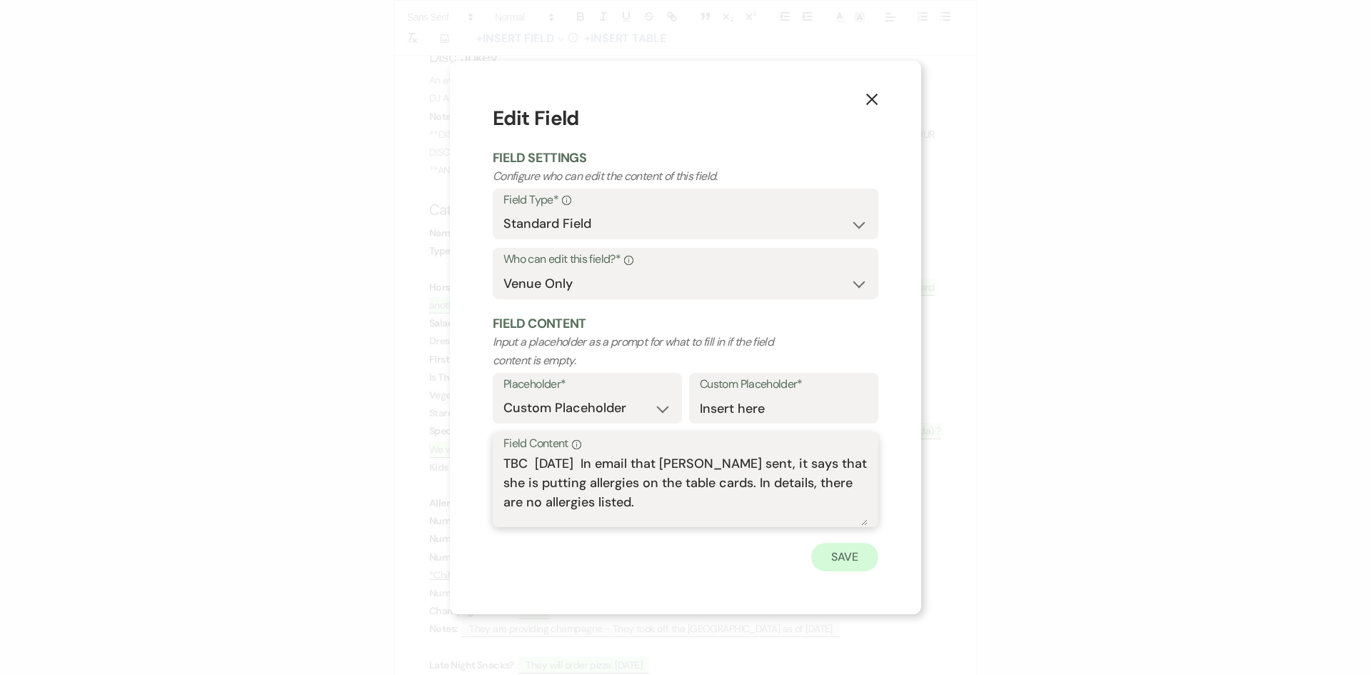
type textarea "TBC [DATE] In email that [PERSON_NAME] sent, it says that she is putting allerg…"
click at [853, 561] on button "Save" at bounding box center [844, 557] width 67 height 29
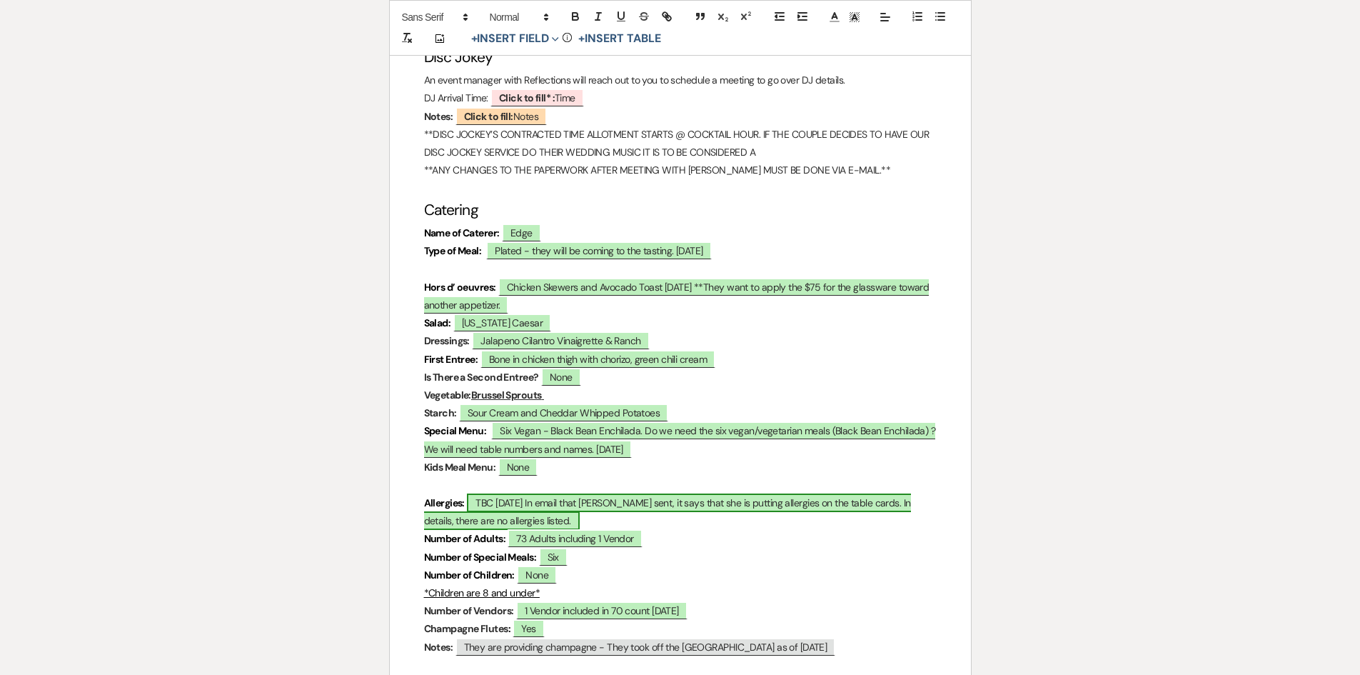
click at [475, 493] on span "TBC [DATE] In email that [PERSON_NAME] sent, it says that she is putting allerg…" at bounding box center [667, 511] width 487 height 36
select select "owner"
select select "custom_placeholder"
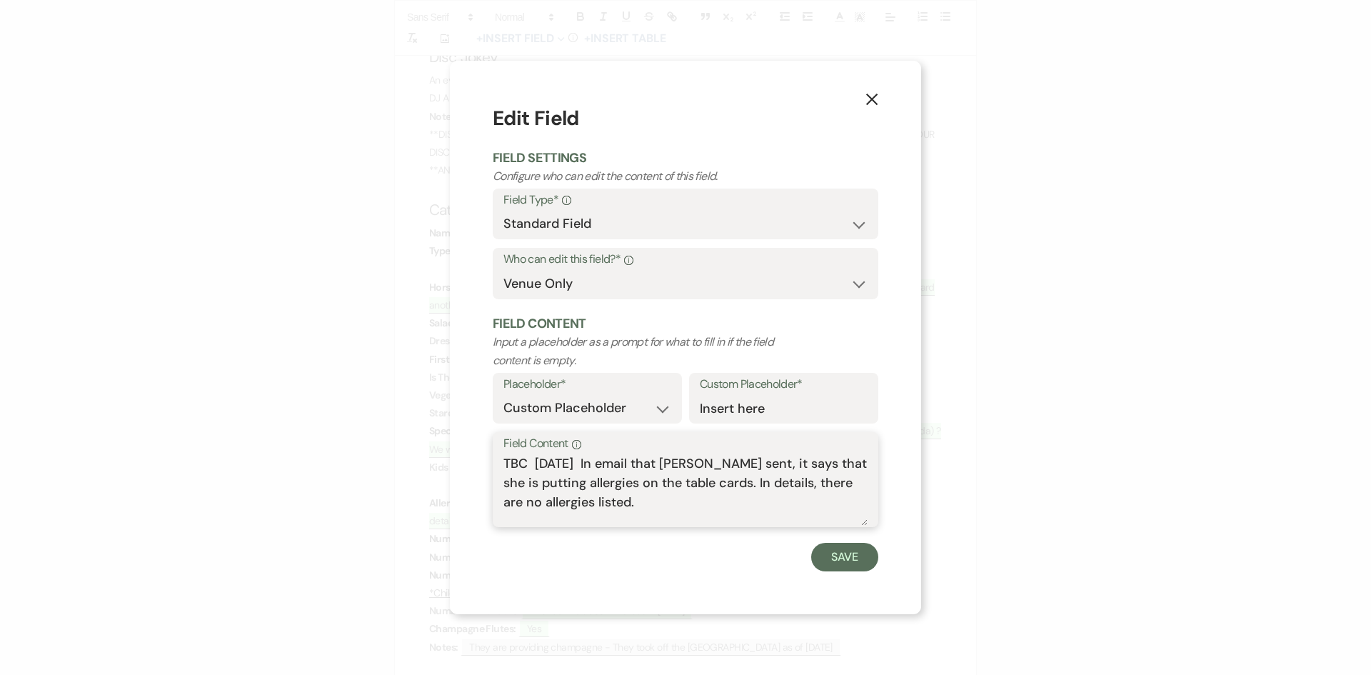
click at [647, 507] on textarea "TBC [DATE] In email that [PERSON_NAME] sent, it says that she is putting allerg…" at bounding box center [685, 489] width 364 height 71
click at [842, 551] on button "Save" at bounding box center [844, 557] width 67 height 29
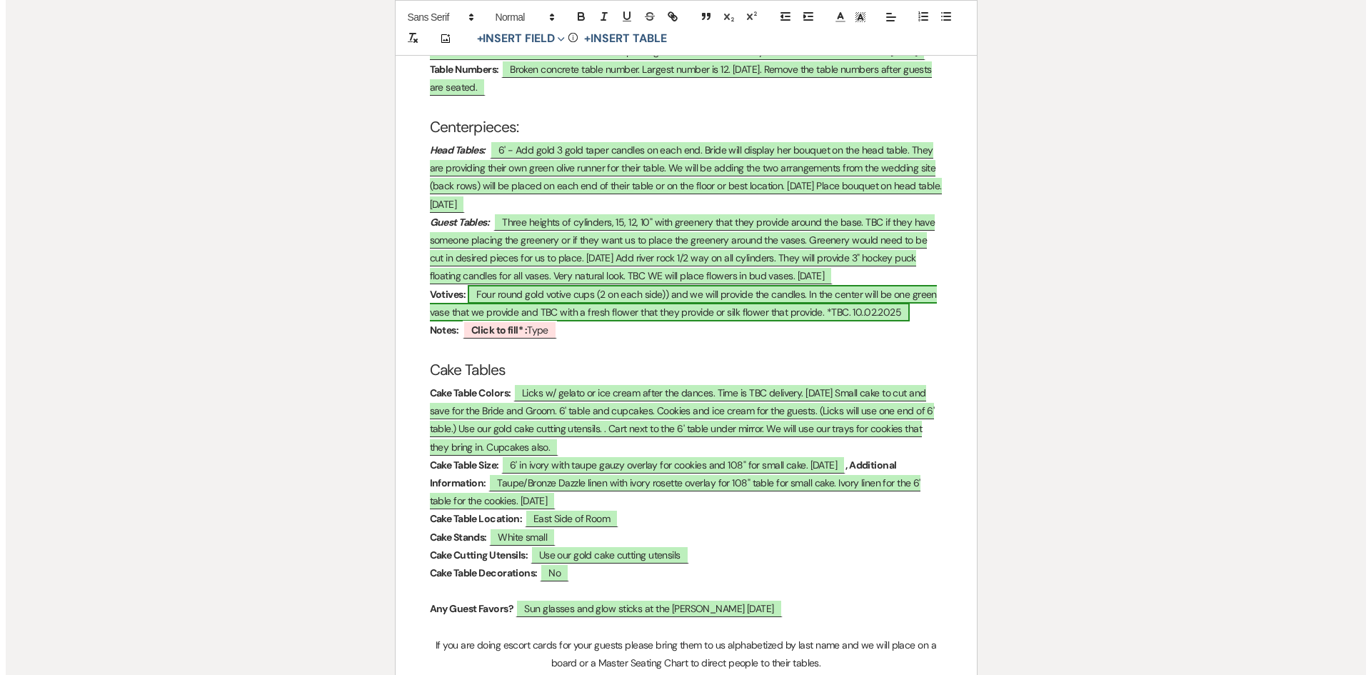
scroll to position [2785, 0]
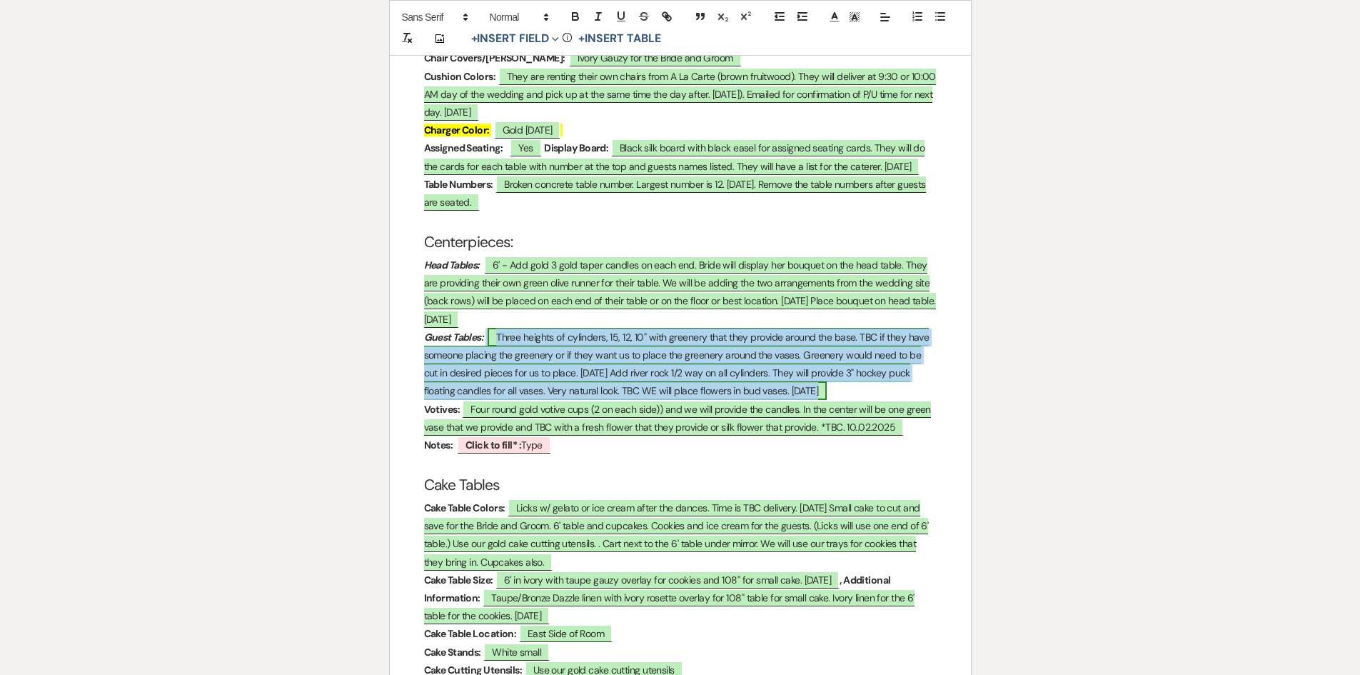
click at [890, 328] on span "Three heights of cylinders, 15, 12, 10" with greenery that they provide around …" at bounding box center [677, 364] width 506 height 73
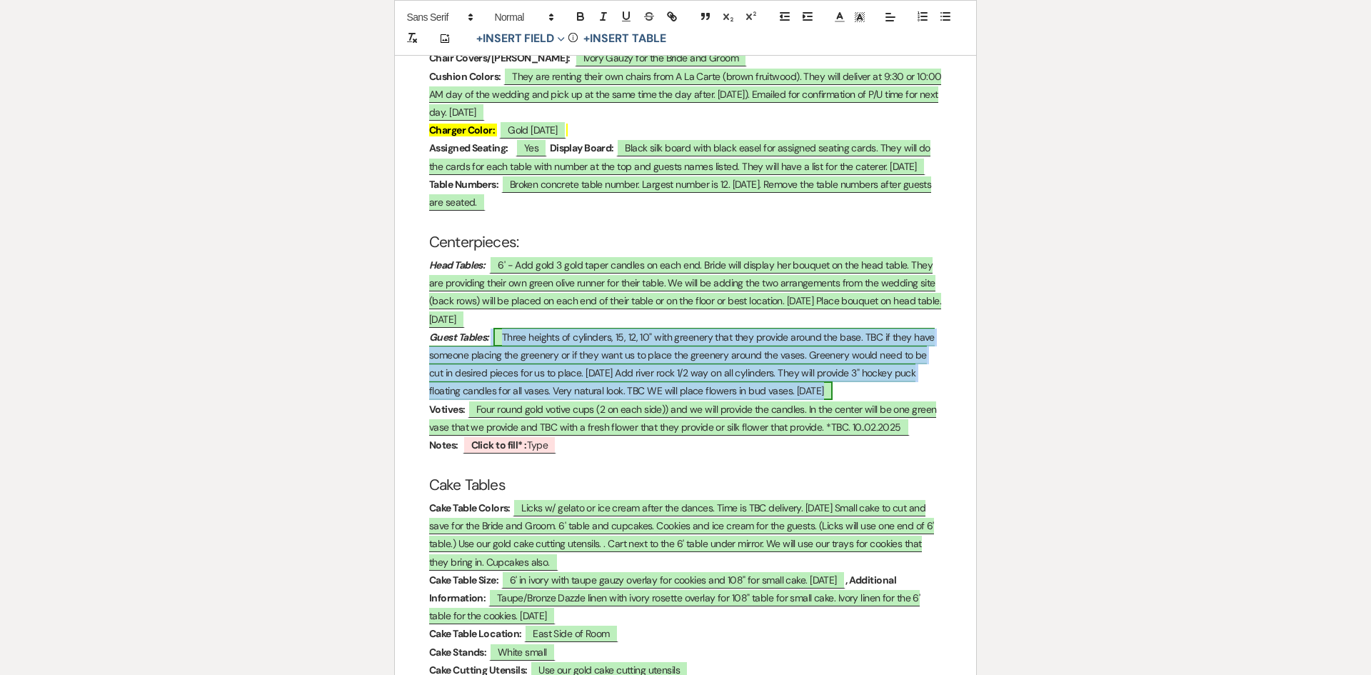
select select "owner"
select select "Type"
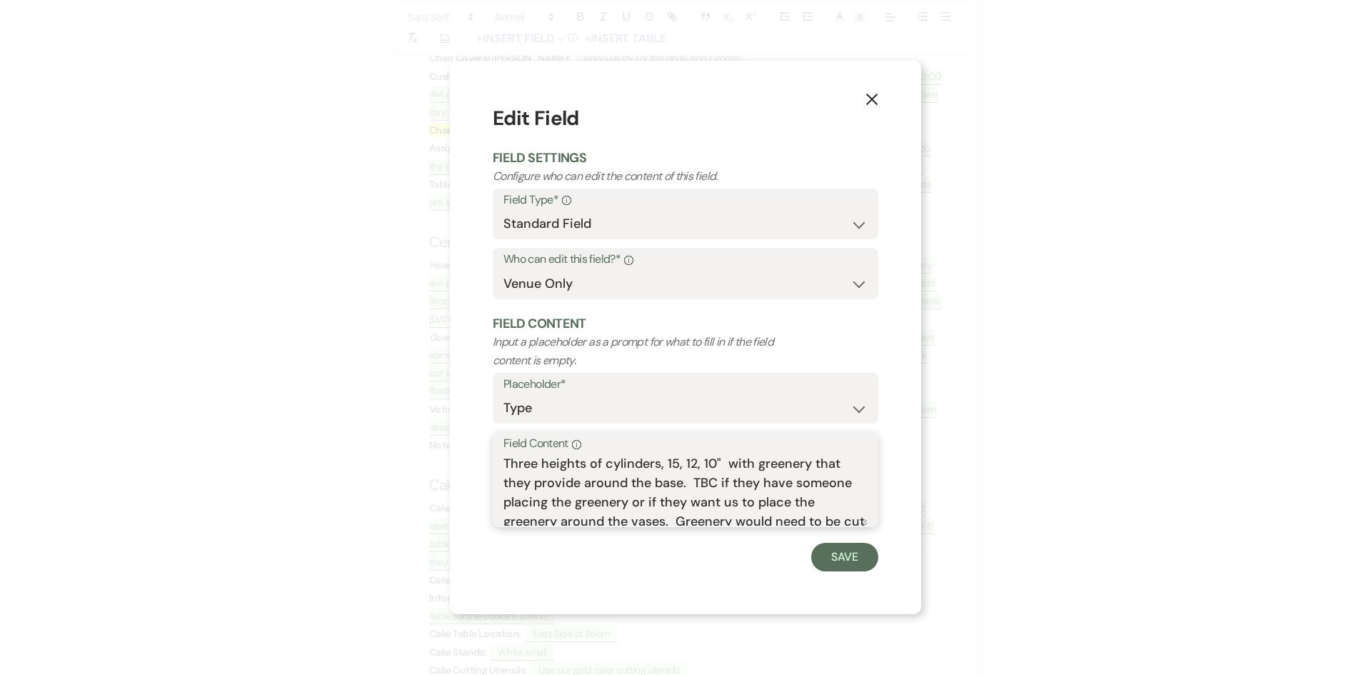
click at [694, 483] on textarea "Three heights of cylinders, 15, 12, 10" with greenery that they provide around …" at bounding box center [685, 489] width 364 height 71
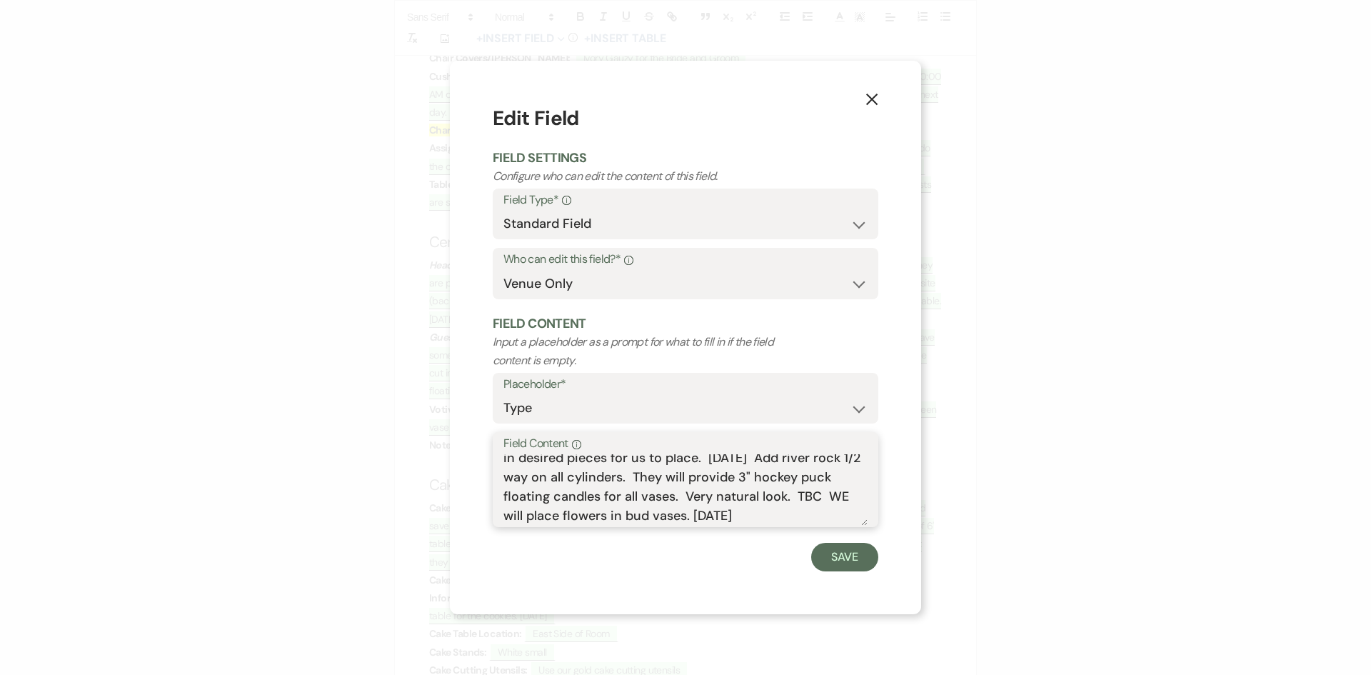
drag, startPoint x: 538, startPoint y: 511, endPoint x: 857, endPoint y: 513, distance: 319.2
click at [857, 513] on textarea "Three heights of cylinders, 15, 12, 10" with greenery that they provide around …" at bounding box center [685, 489] width 364 height 71
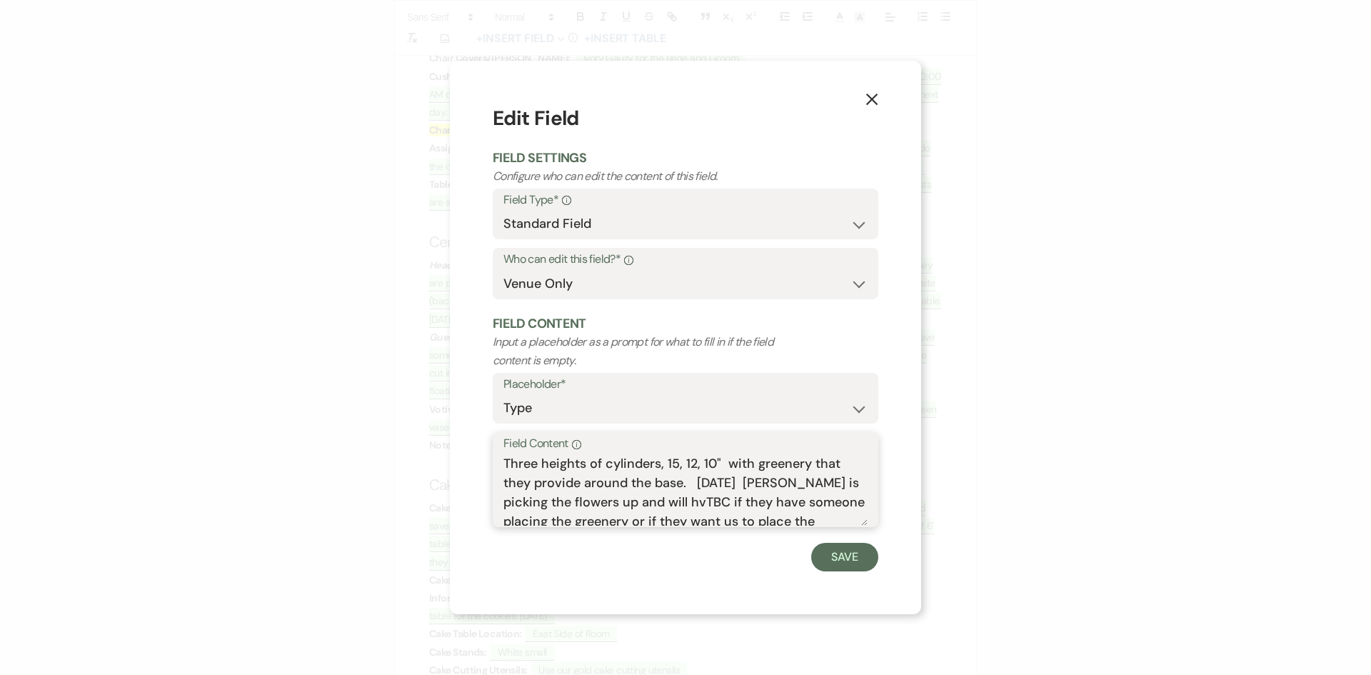
click at [697, 499] on textarea "Three heights of cylinders, 15, 12, 10" with greenery that they provide around …" at bounding box center [685, 489] width 364 height 71
click at [713, 504] on textarea "Three heights of cylinders, 15, 12, 10" with greenery that they provide around …" at bounding box center [685, 489] width 364 height 71
drag, startPoint x: 823, startPoint y: 503, endPoint x: 716, endPoint y: 504, distance: 107.1
click at [711, 514] on textarea "Three heights of cylinders, 15, 12, 10" with greenery that they provide around …" at bounding box center [685, 489] width 364 height 71
click at [712, 511] on textarea "Three heights of cylinders, 15, 12, 10" with greenery that they provide around …" at bounding box center [685, 489] width 364 height 71
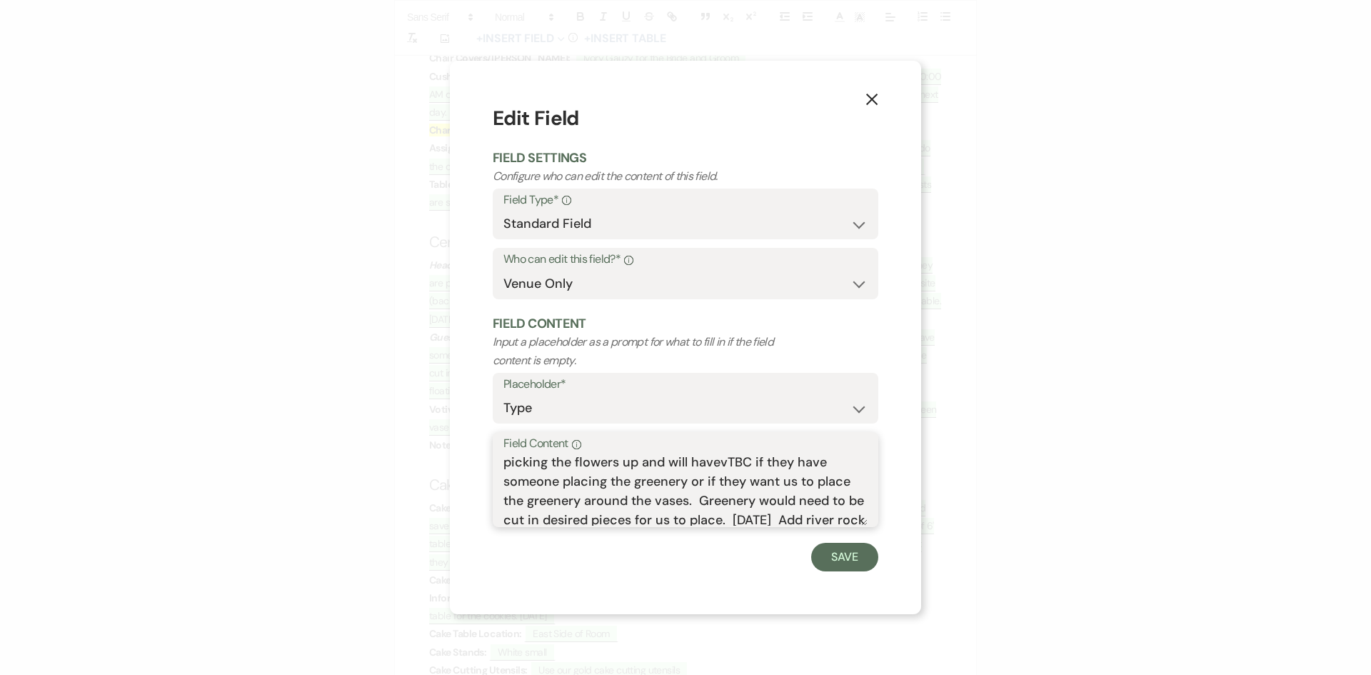
scroll to position [52, 0]
click at [718, 501] on textarea "Three heights of cylinders, 15, 12, 10" with greenery that they provide around …" at bounding box center [685, 489] width 364 height 71
drag, startPoint x: 719, startPoint y: 499, endPoint x: 764, endPoint y: 479, distance: 49.2
click at [727, 471] on textarea "Three heights of cylinders, 15, 12, 10" with greenery that they provide around …" at bounding box center [685, 489] width 364 height 71
click at [763, 550] on div "Save" at bounding box center [686, 557] width 386 height 29
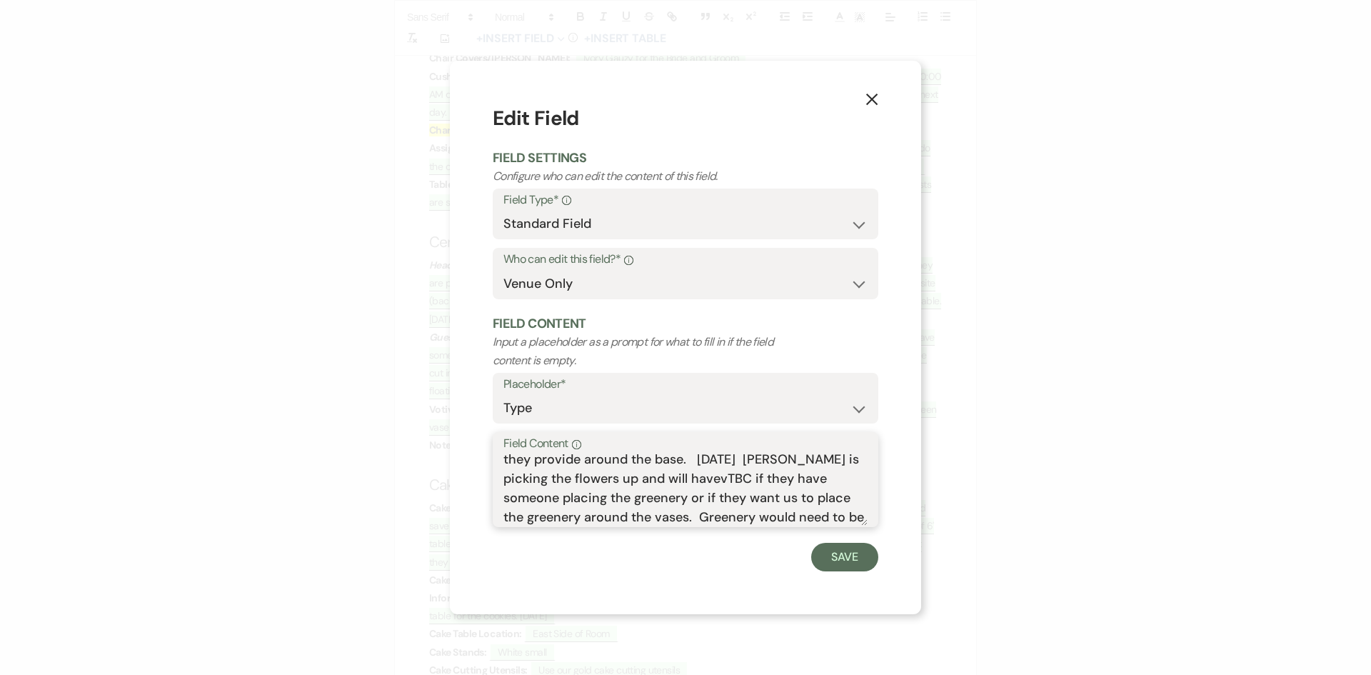
scroll to position [0, 0]
click at [721, 506] on textarea "Three heights of cylinders, 15, 12, 10" with greenery that they provide around …" at bounding box center [685, 489] width 364 height 71
drag, startPoint x: 623, startPoint y: 491, endPoint x: 837, endPoint y: 489, distance: 213.5
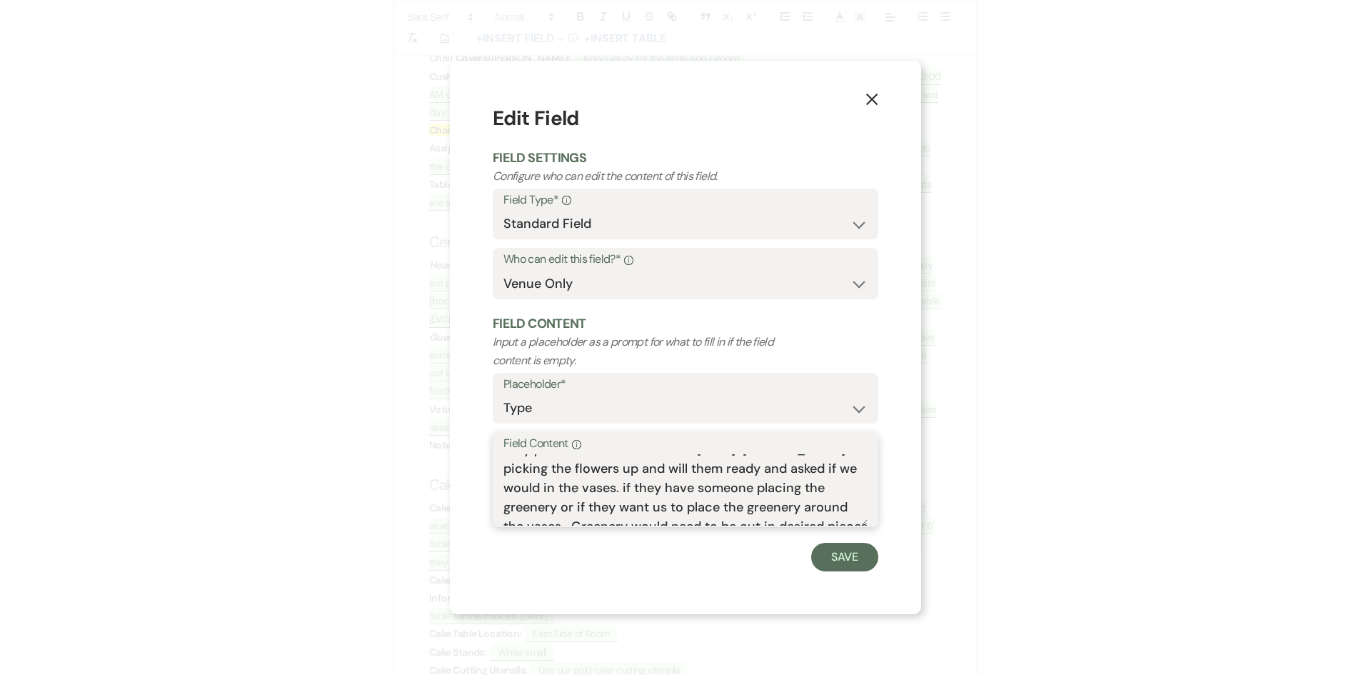
click at [837, 489] on textarea "Three heights of cylinders, 15, 12, 10" with greenery that they provide around …" at bounding box center [685, 489] width 364 height 71
click at [624, 488] on textarea "Three heights of cylinders, 15, 12, 10" with greenery that they provide around …" at bounding box center [685, 489] width 364 height 71
click at [638, 490] on textarea "Three heights of cylinders, 15, 12, 10" with greenery that they provide around …" at bounding box center [685, 489] width 364 height 71
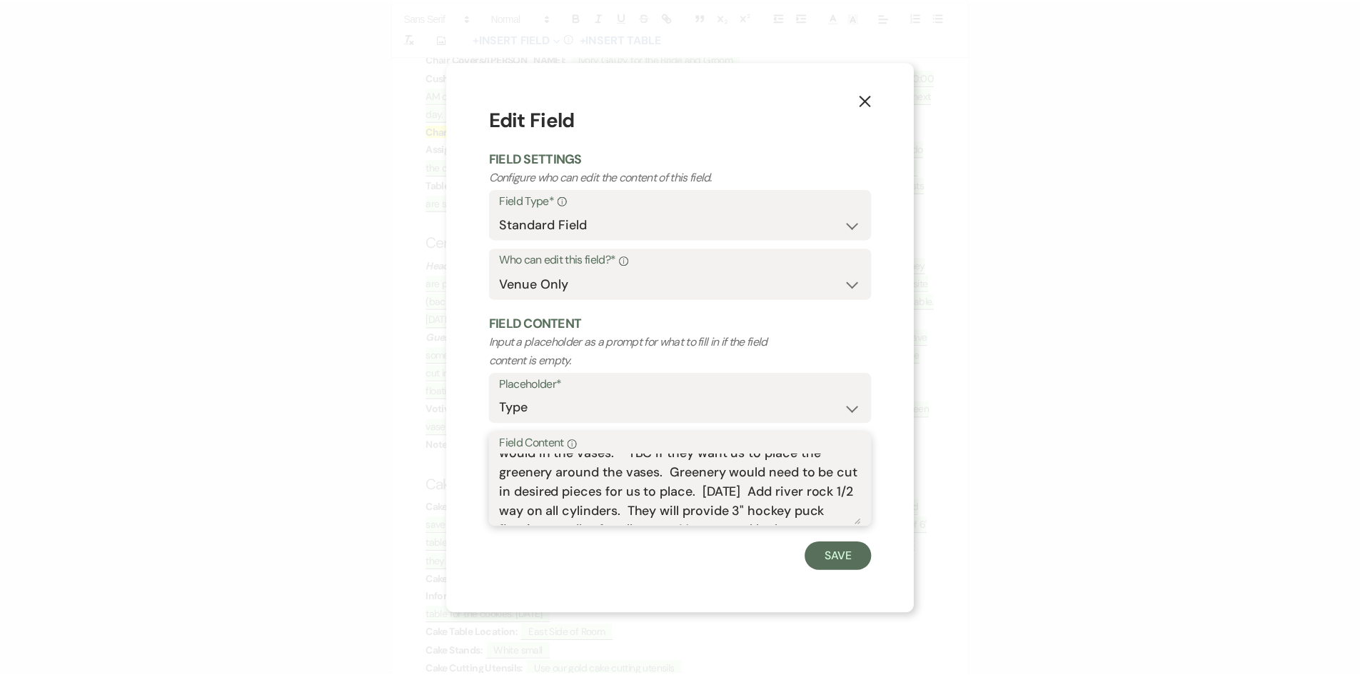
scroll to position [83, 0]
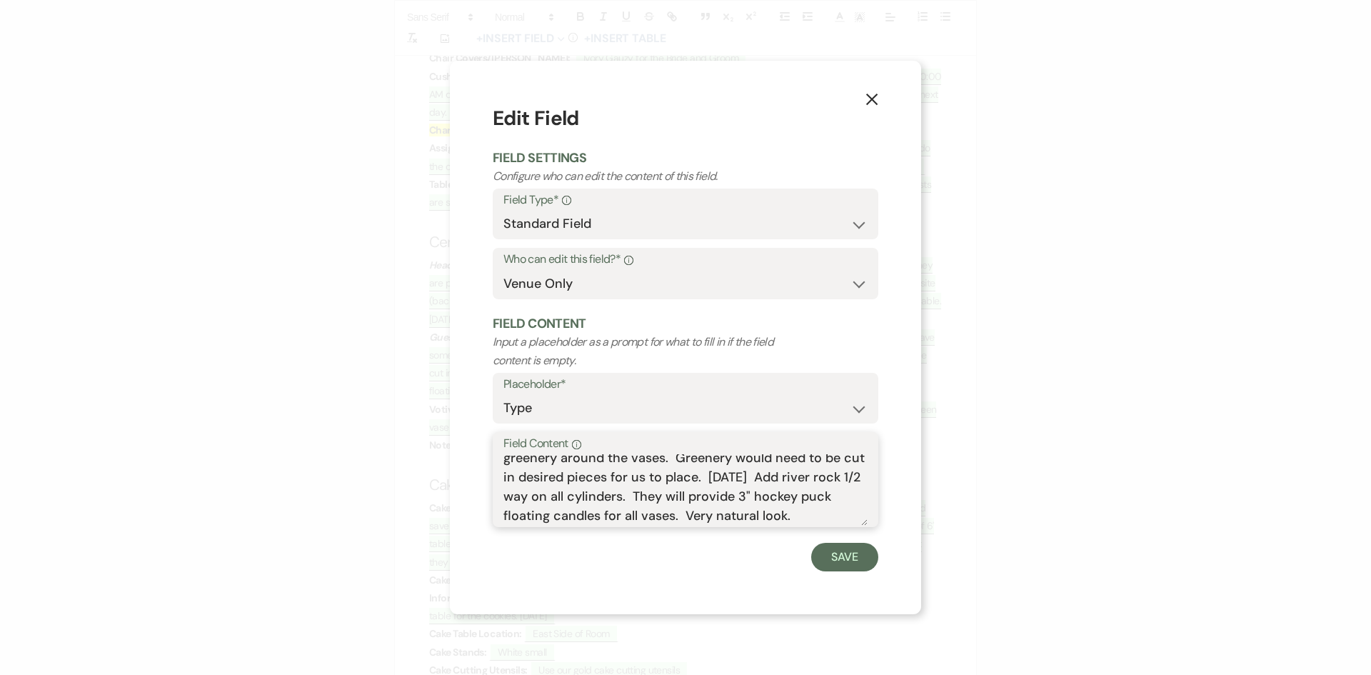
click at [798, 478] on textarea "Three heights of cylinders, 15, 12, 10" with greenery that they provide around …" at bounding box center [685, 489] width 364 height 71
type textarea "Three heights of cylinders, 15, 12, 10" with greenery that they provide around …"
click at [840, 558] on button "Save" at bounding box center [844, 557] width 67 height 29
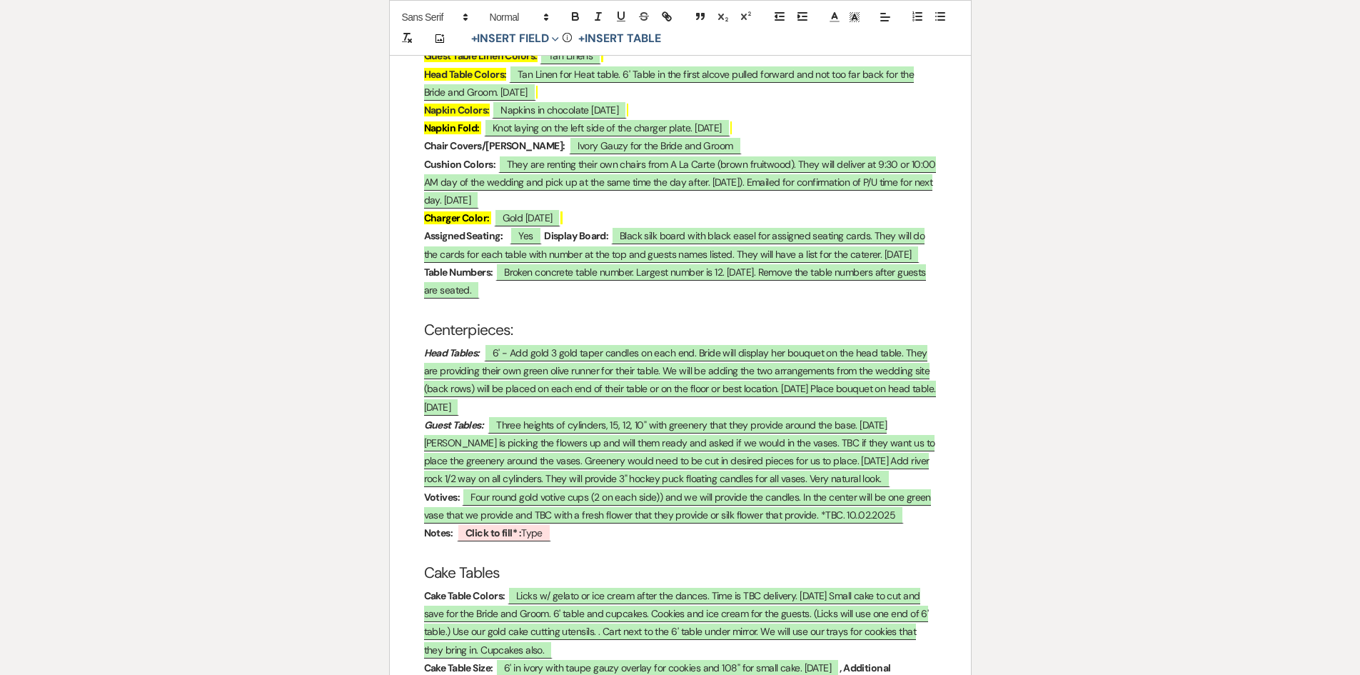
scroll to position [2785, 0]
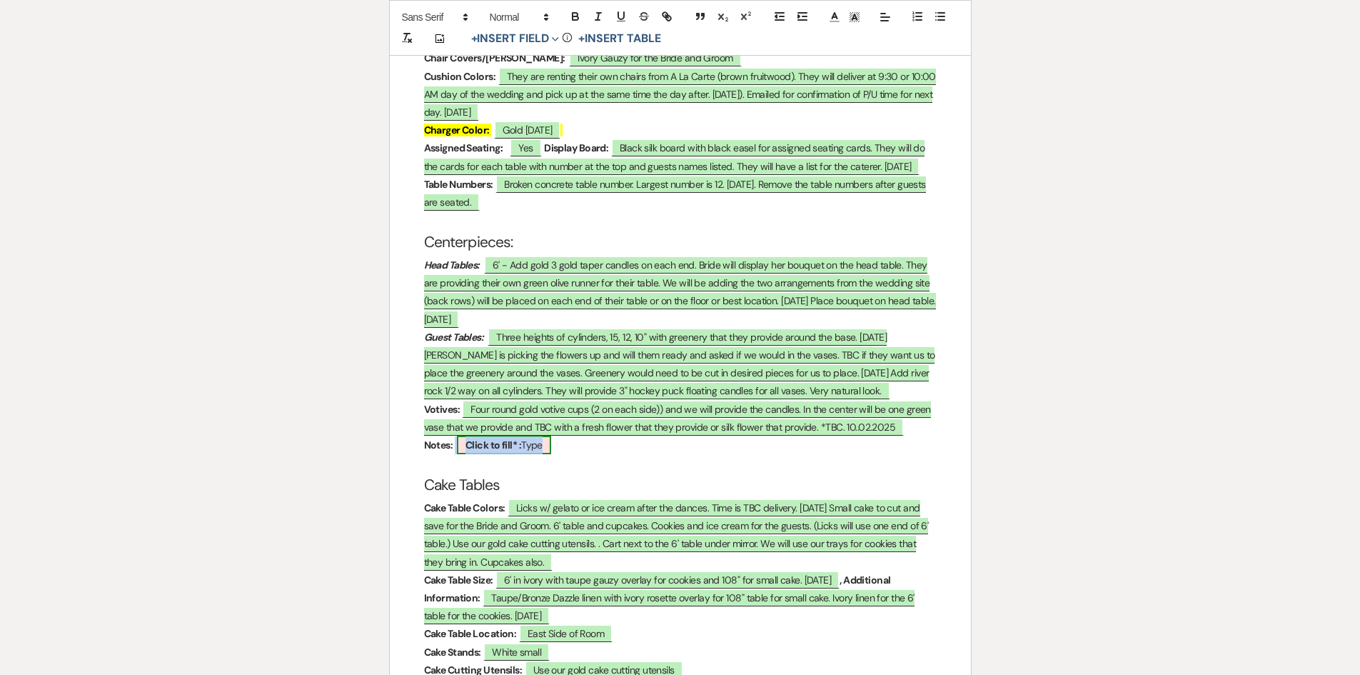
click at [473, 438] on b "Click to fill* :" at bounding box center [494, 444] width 56 height 13
select select "owner"
select select "Type"
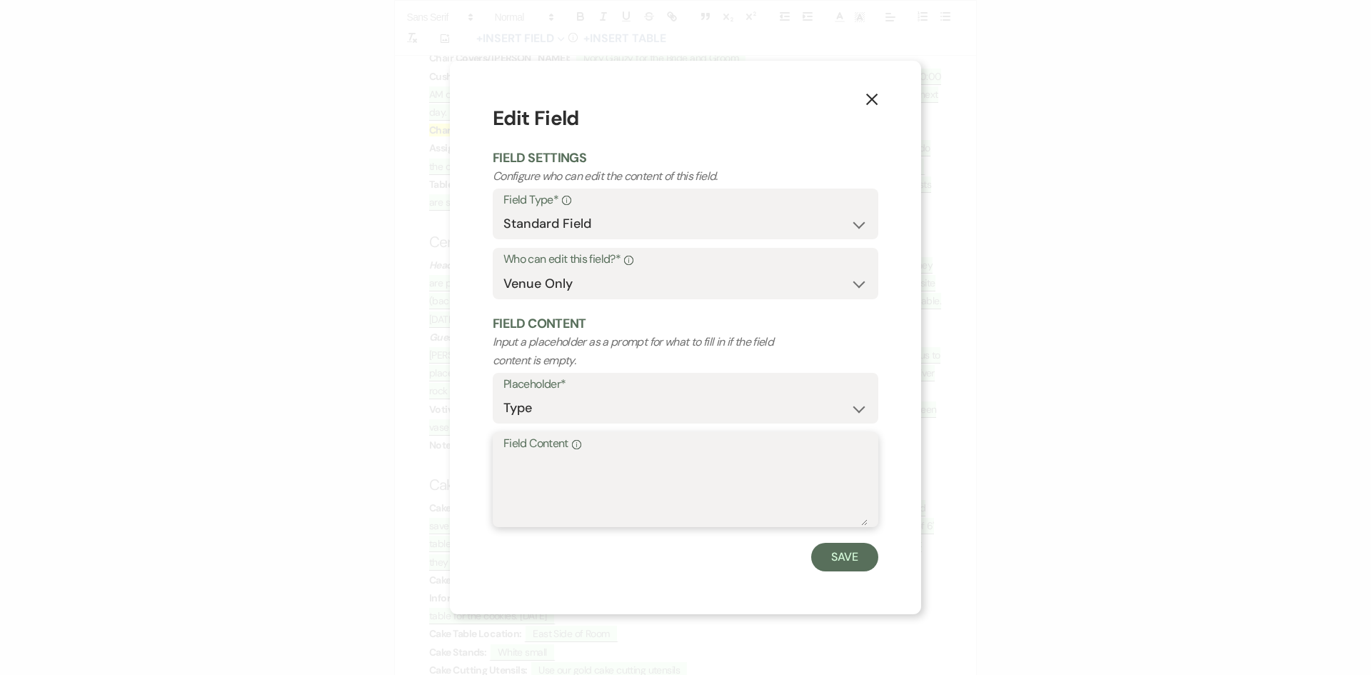
click at [509, 457] on textarea "Field Content Info" at bounding box center [685, 489] width 364 height 71
type textarea "t"
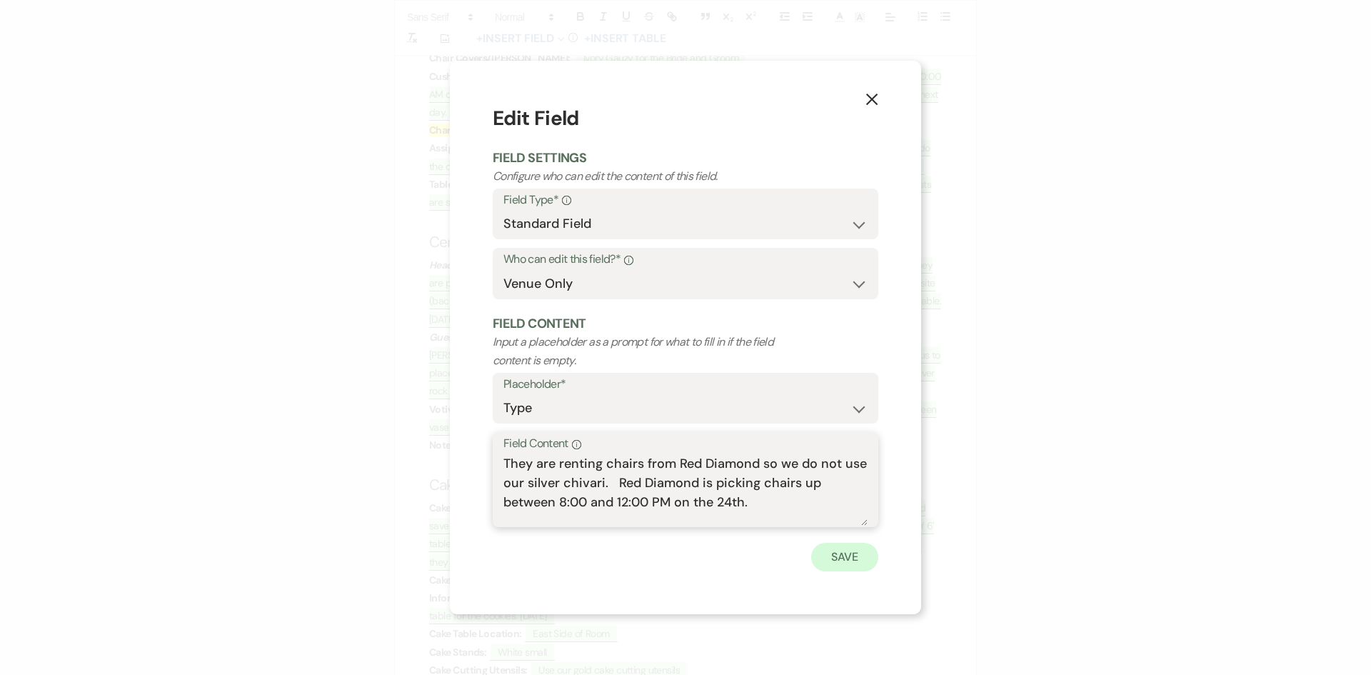
type textarea "They are renting chairs from Red Diamond so we do not use our silver chivari. R…"
drag, startPoint x: 848, startPoint y: 555, endPoint x: 821, endPoint y: 530, distance: 36.9
click at [848, 548] on button "Save" at bounding box center [844, 557] width 67 height 29
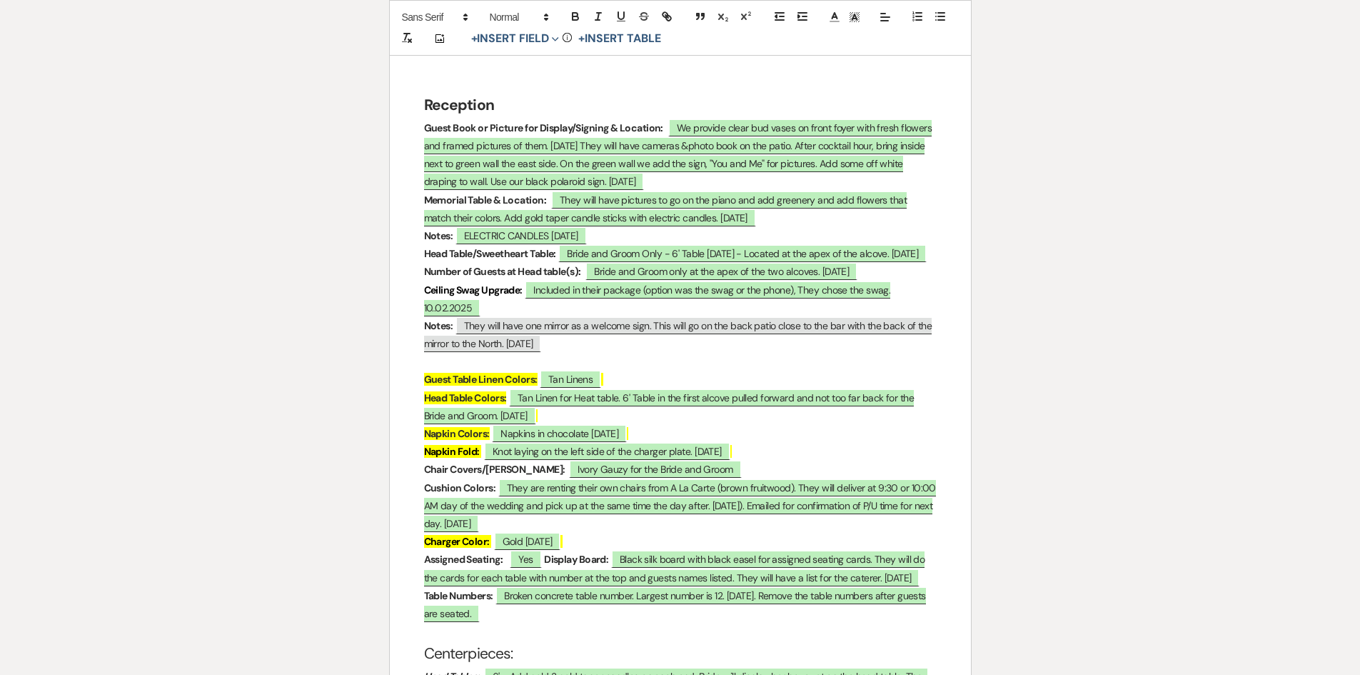
scroll to position [2214, 0]
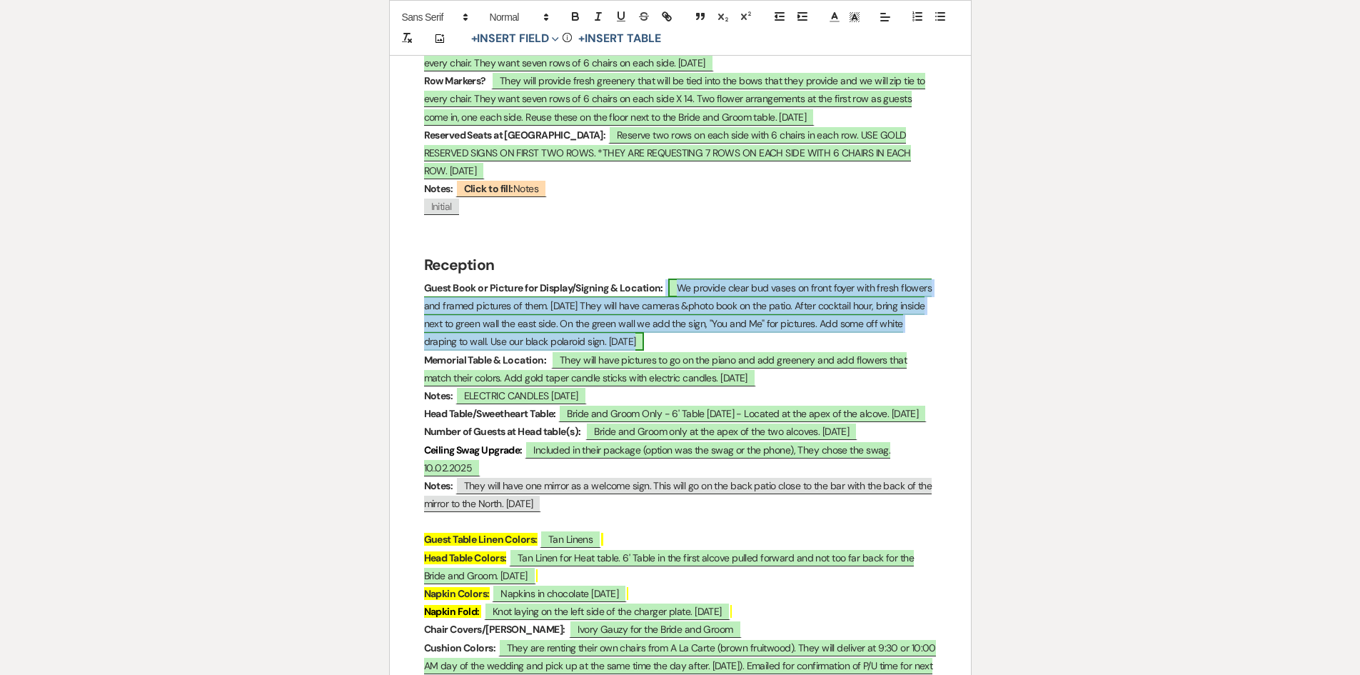
click at [618, 278] on span "We provide clear bud vases on front foyer with fresh flowers and framed picture…" at bounding box center [678, 314] width 508 height 73
select select "owner"
select select "custom_placeholder"
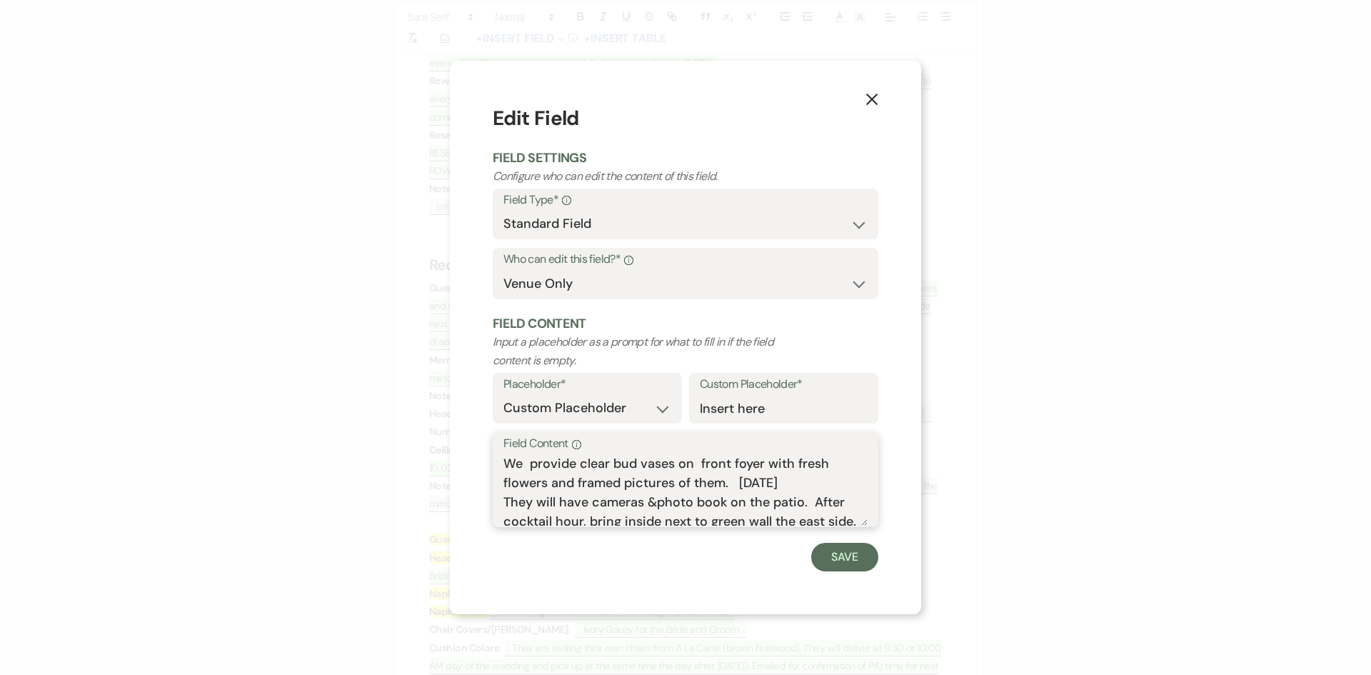
click at [766, 481] on textarea "We provide clear bud vases on front foyer with fresh flowers and framed picture…" at bounding box center [685, 489] width 364 height 71
type textarea "We provide clear bud vases on front foyer with fresh flowers and framed picture…"
click at [833, 558] on button "Save" at bounding box center [844, 557] width 67 height 29
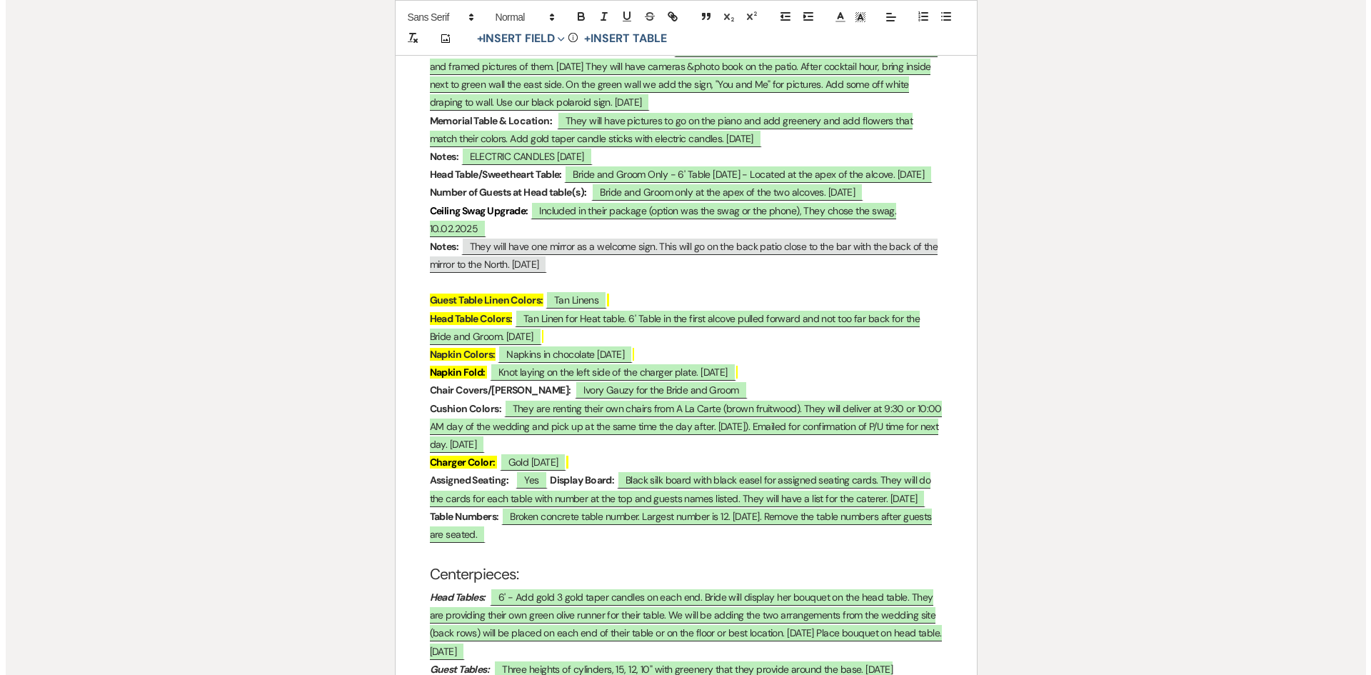
scroll to position [2428, 0]
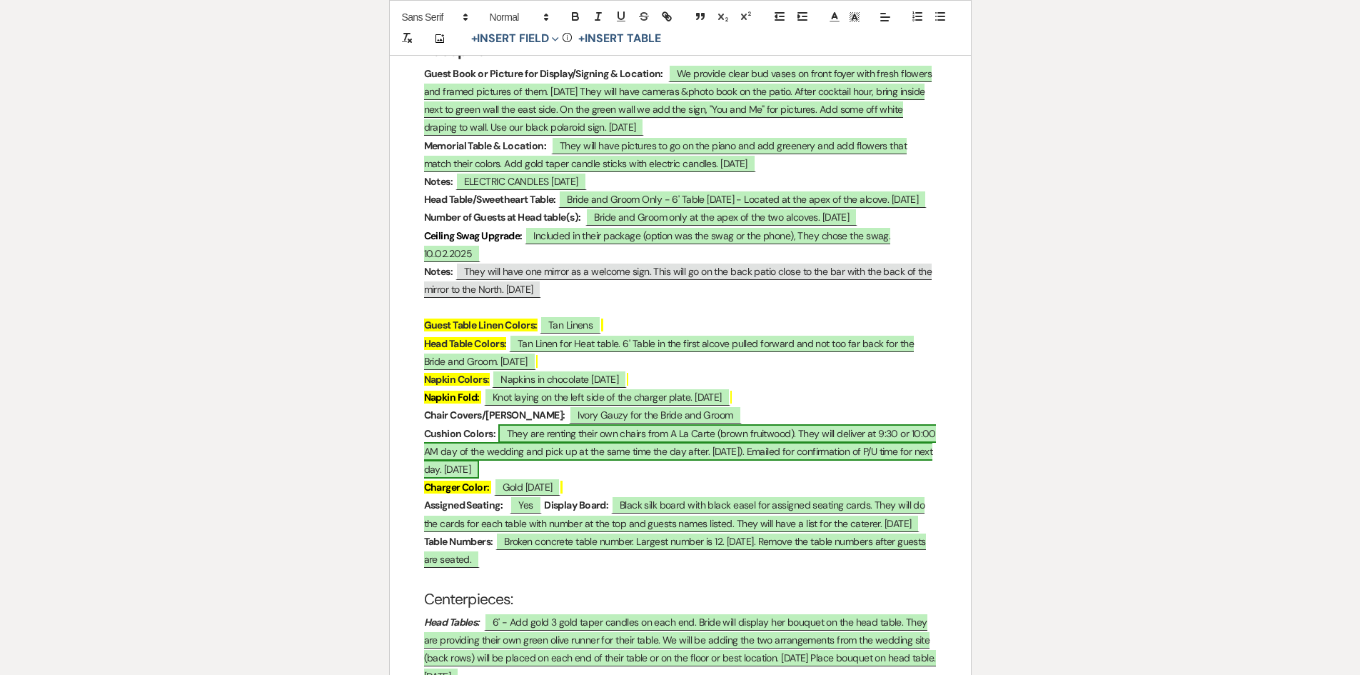
click at [494, 424] on span "They are renting their own chairs from A La Carte (brown fruitwood). They will …" at bounding box center [680, 451] width 512 height 54
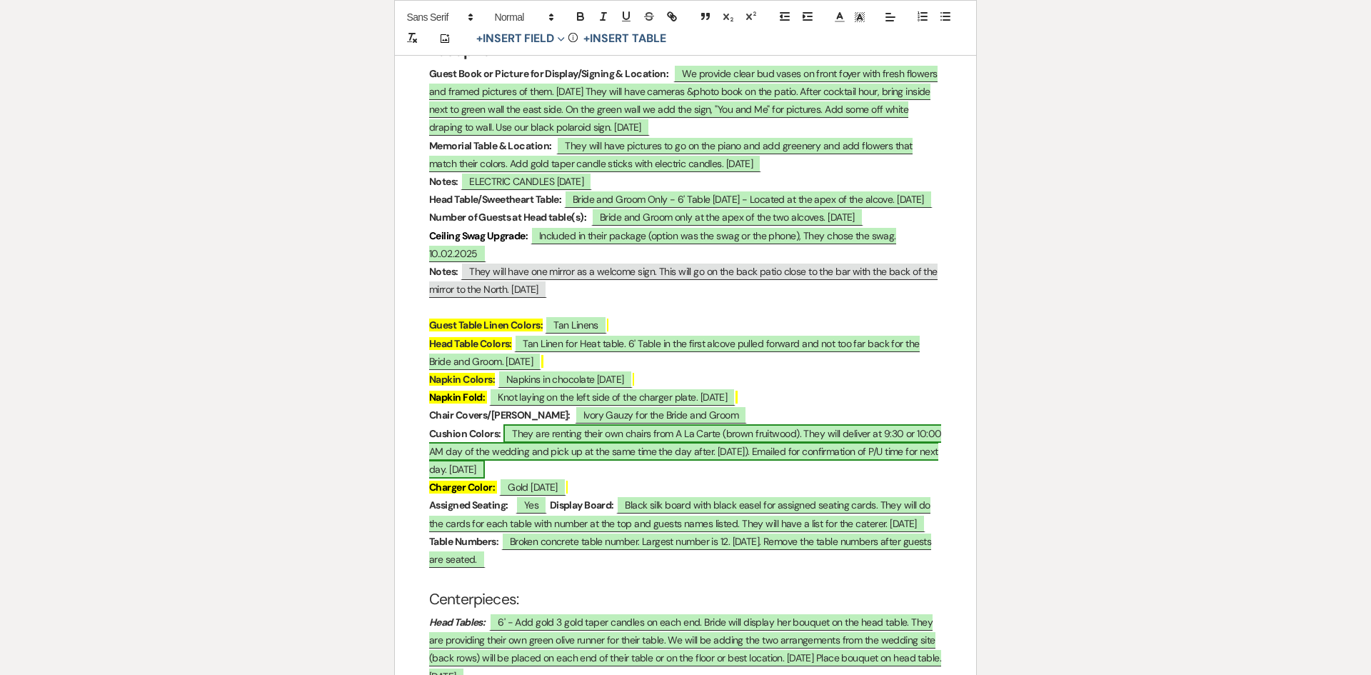
select select "owner"
select select "Type"
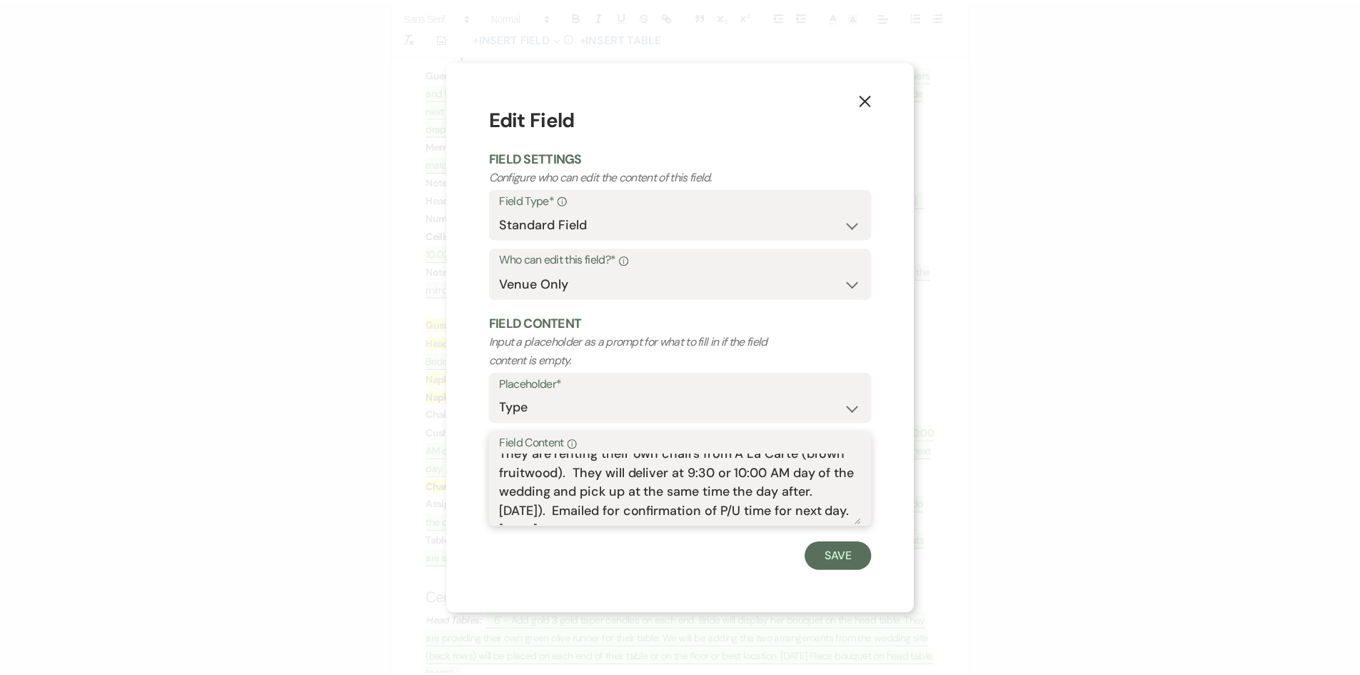
scroll to position [25, 0]
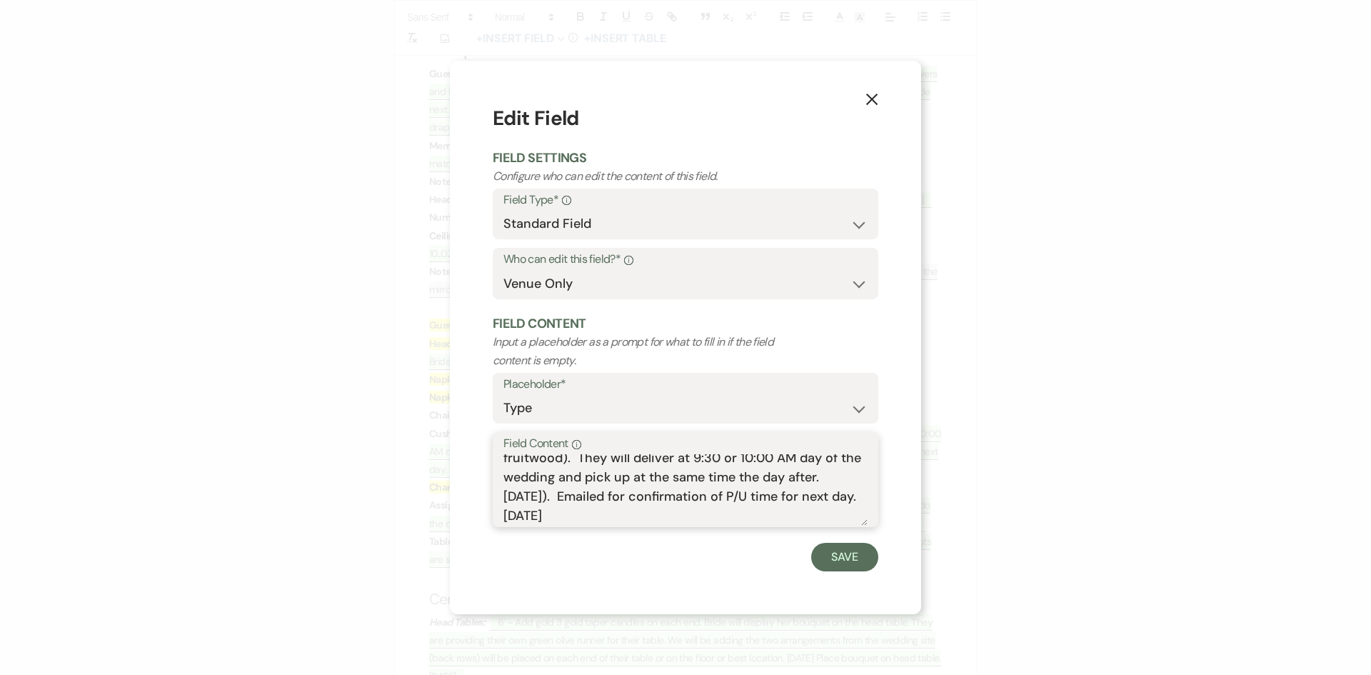
click at [850, 497] on textarea "They are renting their own chairs from A La Carte (brown fruitwood). They will …" at bounding box center [685, 489] width 364 height 71
drag, startPoint x: 850, startPoint y: 497, endPoint x: 803, endPoint y: 536, distance: 60.9
click at [851, 498] on textarea "They are renting their own chairs from A La Carte (brown fruitwood). They will …" at bounding box center [685, 489] width 364 height 71
click at [561, 514] on textarea "They are renting their own chairs from A La Carte (brown fruitwood). They will …" at bounding box center [685, 489] width 364 height 71
click at [621, 518] on textarea "They are renting their own chairs from A La Carte (brown fruitwood). They will …" at bounding box center [685, 489] width 364 height 71
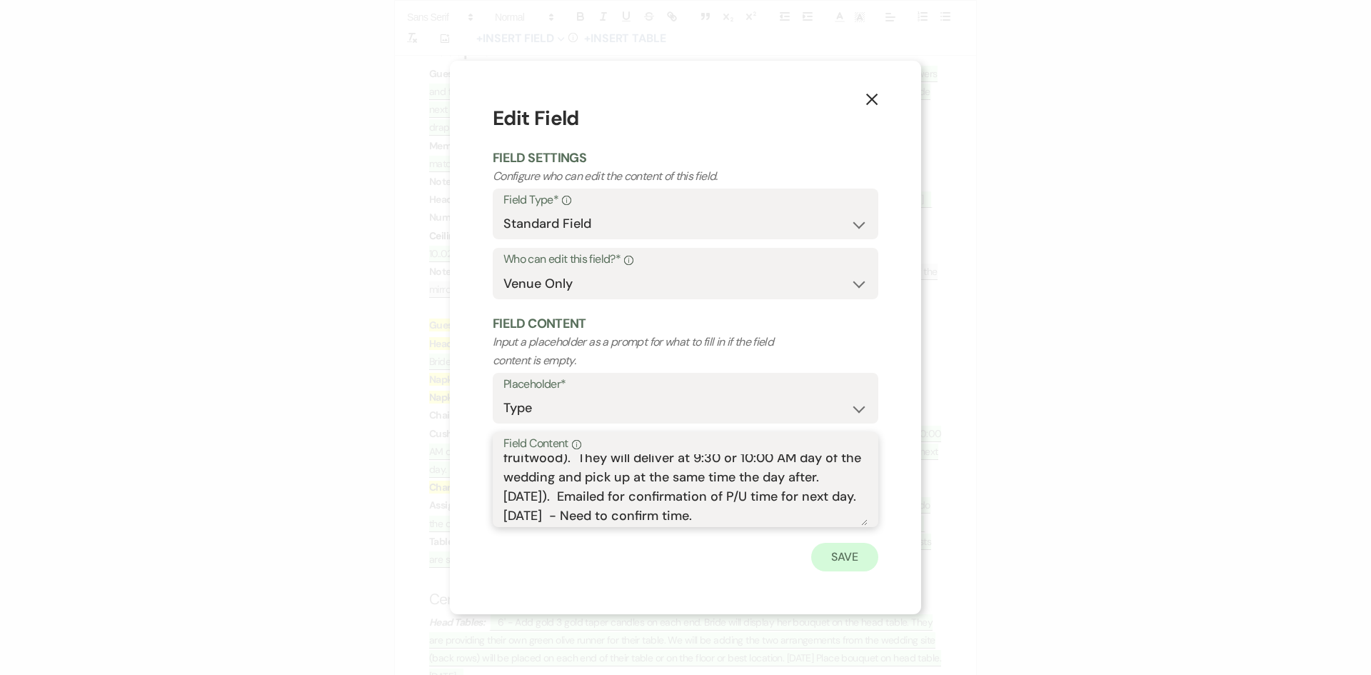
type textarea "They are renting their own chairs from A La Carte (brown fruitwood). They will …"
click at [843, 552] on button "Save" at bounding box center [844, 557] width 67 height 29
drag, startPoint x: 843, startPoint y: 552, endPoint x: 808, endPoint y: 531, distance: 41.6
click at [843, 586] on h2 "Centerpieces:" at bounding box center [685, 599] width 513 height 27
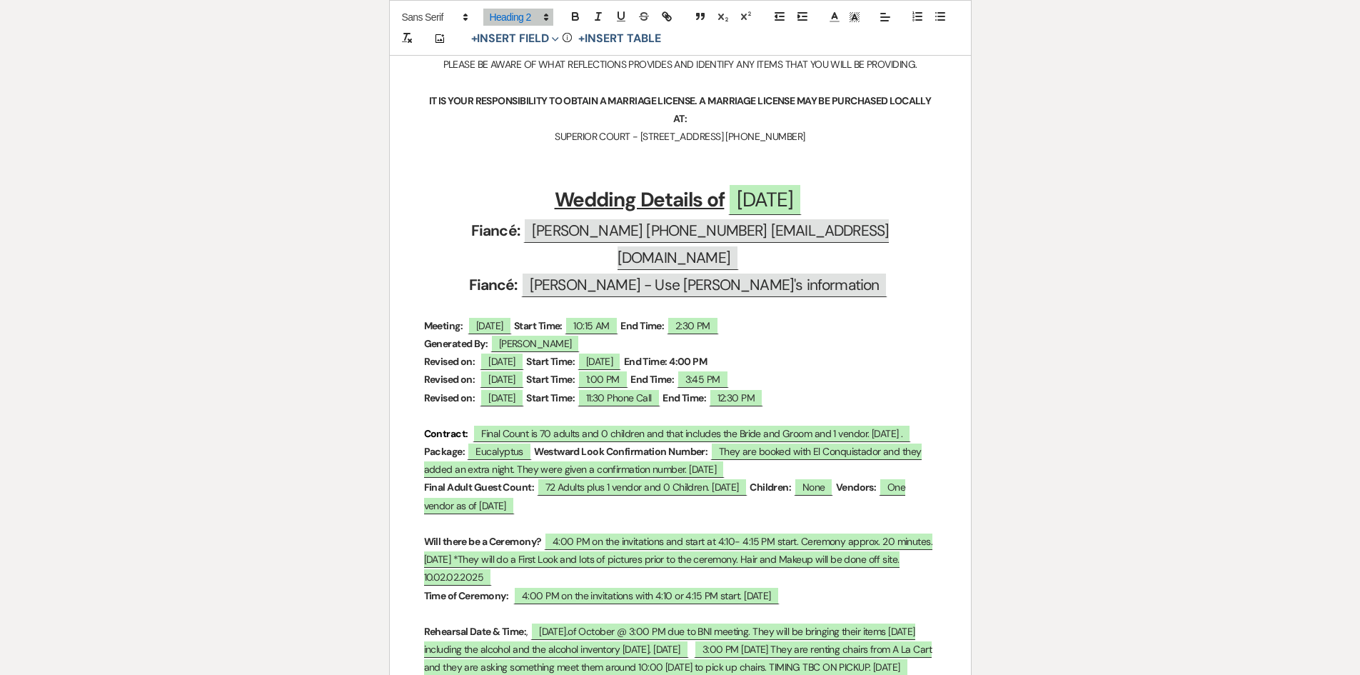
scroll to position [428, 0]
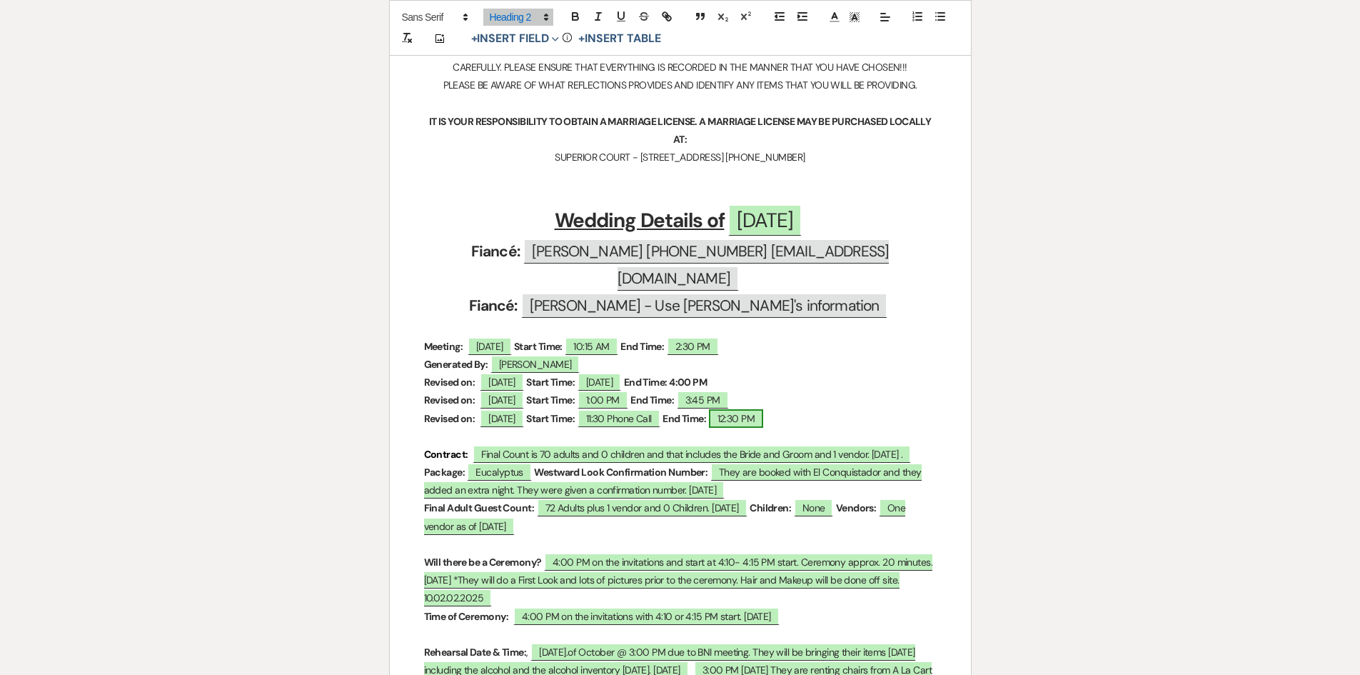
click at [764, 409] on span "12:30 PM" at bounding box center [736, 418] width 55 height 19
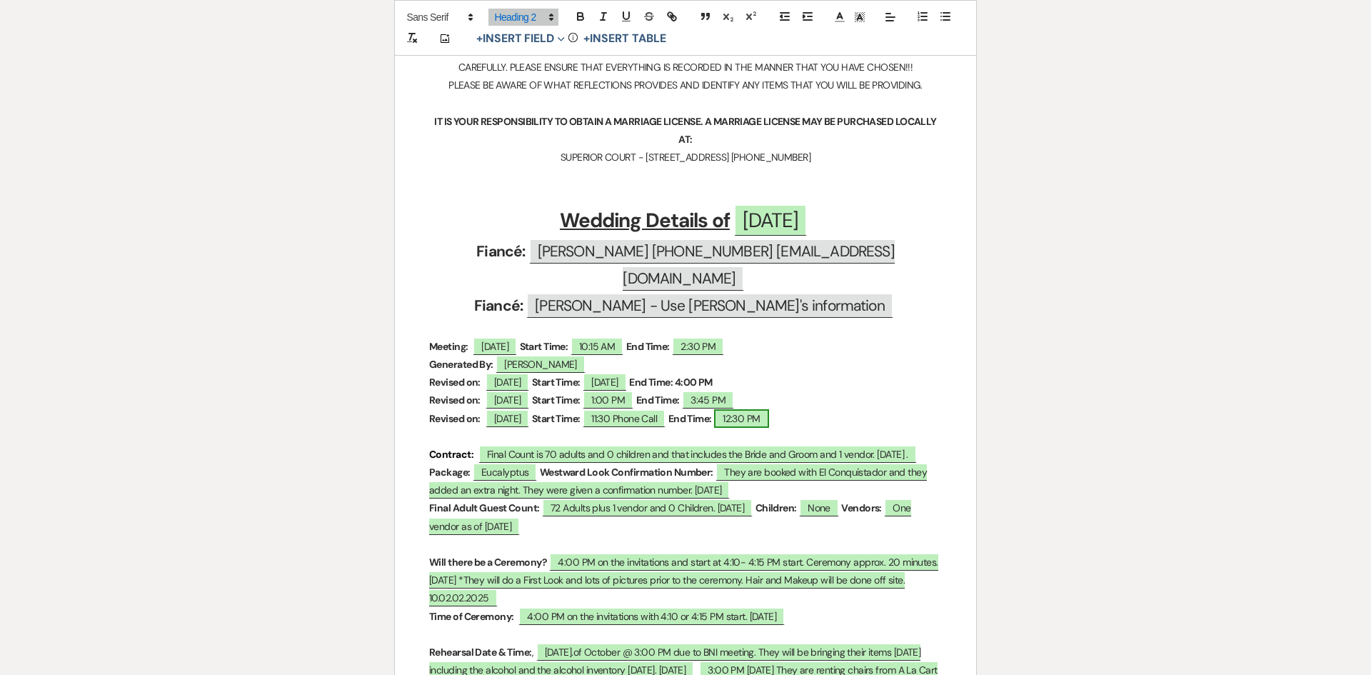
select select "owner"
select select "Time"
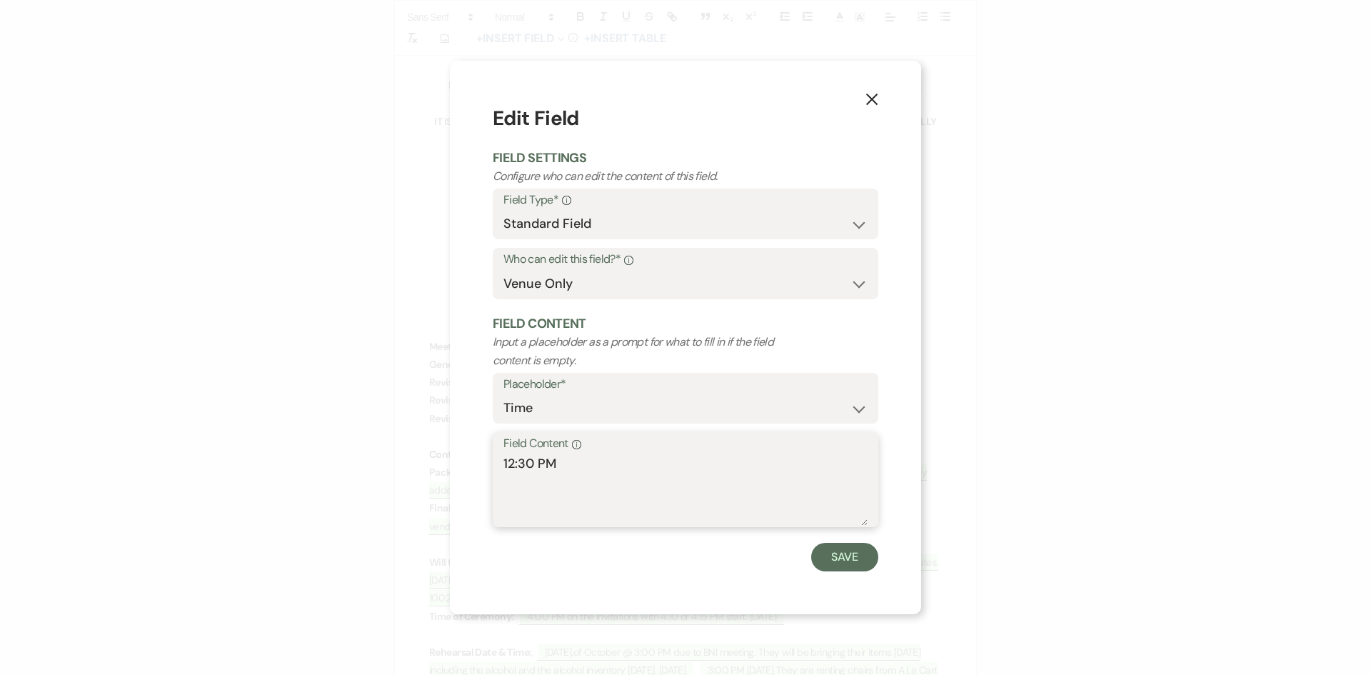
click at [509, 486] on textarea "12:30 PM" at bounding box center [685, 489] width 364 height 71
click at [557, 458] on textarea "12:30 PM" at bounding box center [685, 489] width 364 height 71
type textarea "1"
type textarea "[DATE] 5:45 PM"
click at [844, 552] on button "Save" at bounding box center [844, 557] width 67 height 29
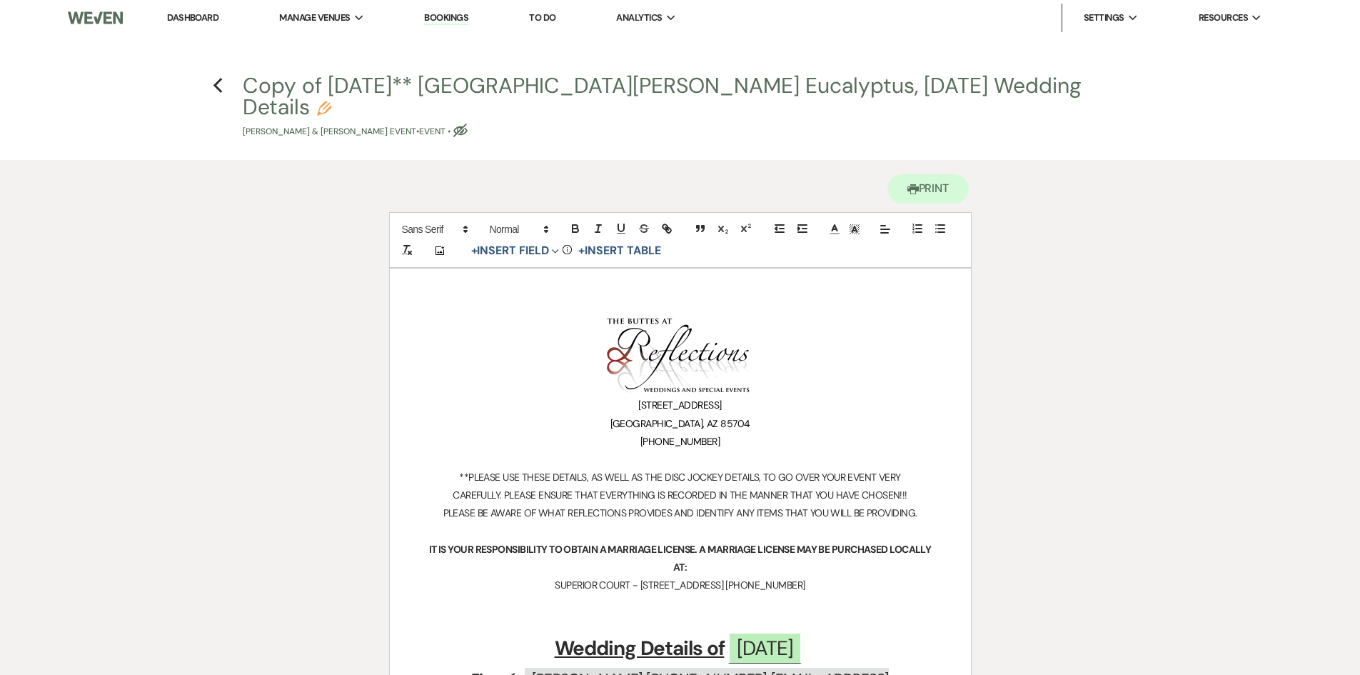
scroll to position [0, 0]
click at [219, 81] on icon "Previous" at bounding box center [218, 86] width 11 height 17
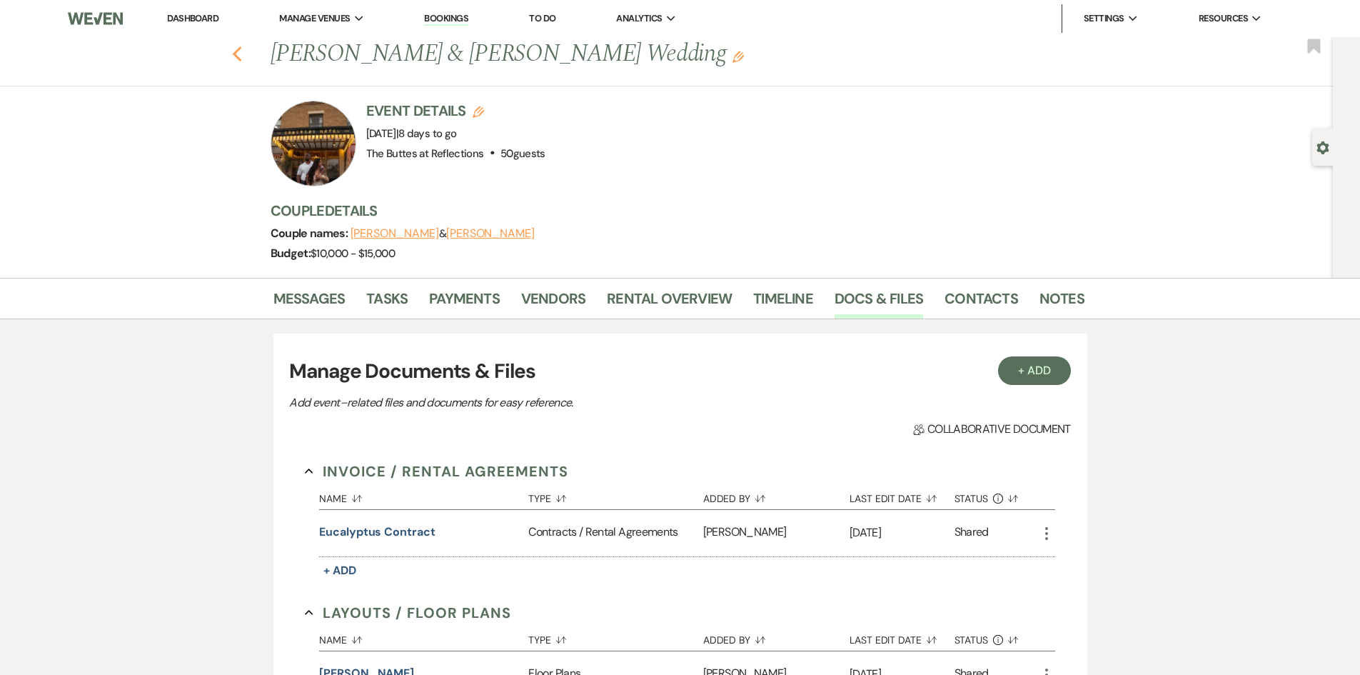
click at [239, 50] on icon "Previous" at bounding box center [237, 54] width 11 height 17
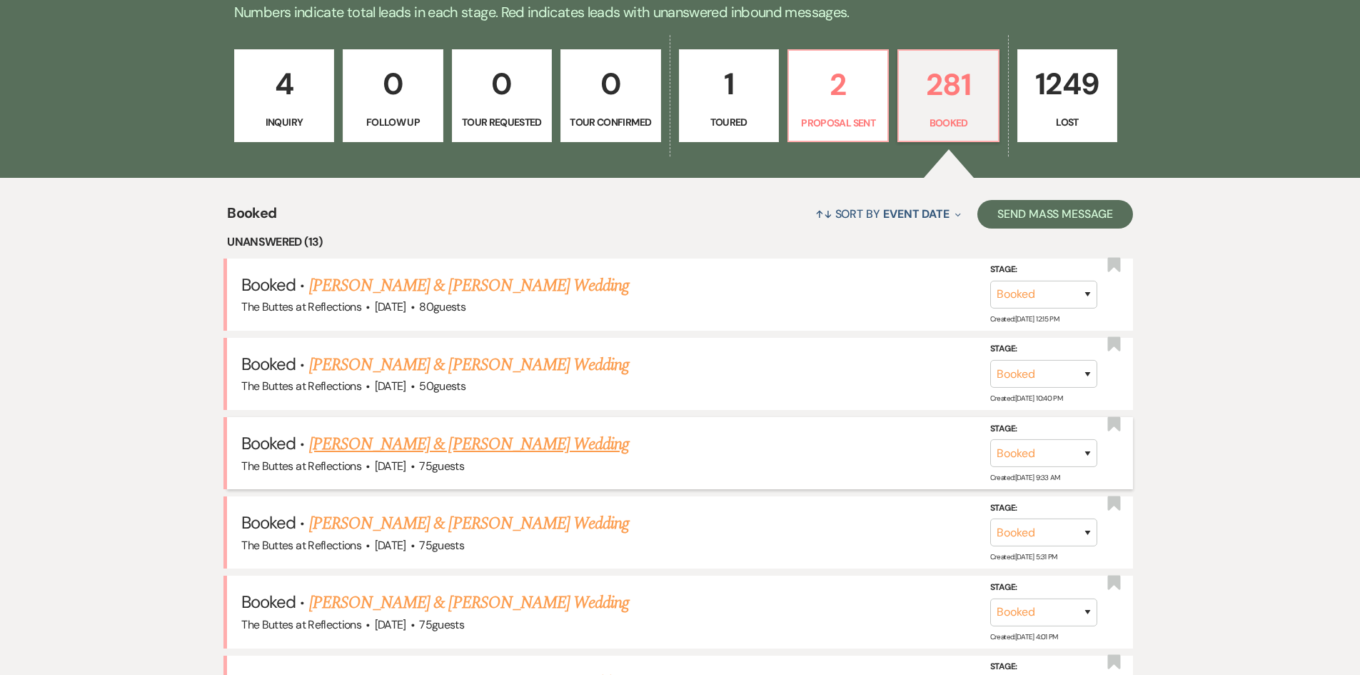
scroll to position [428, 0]
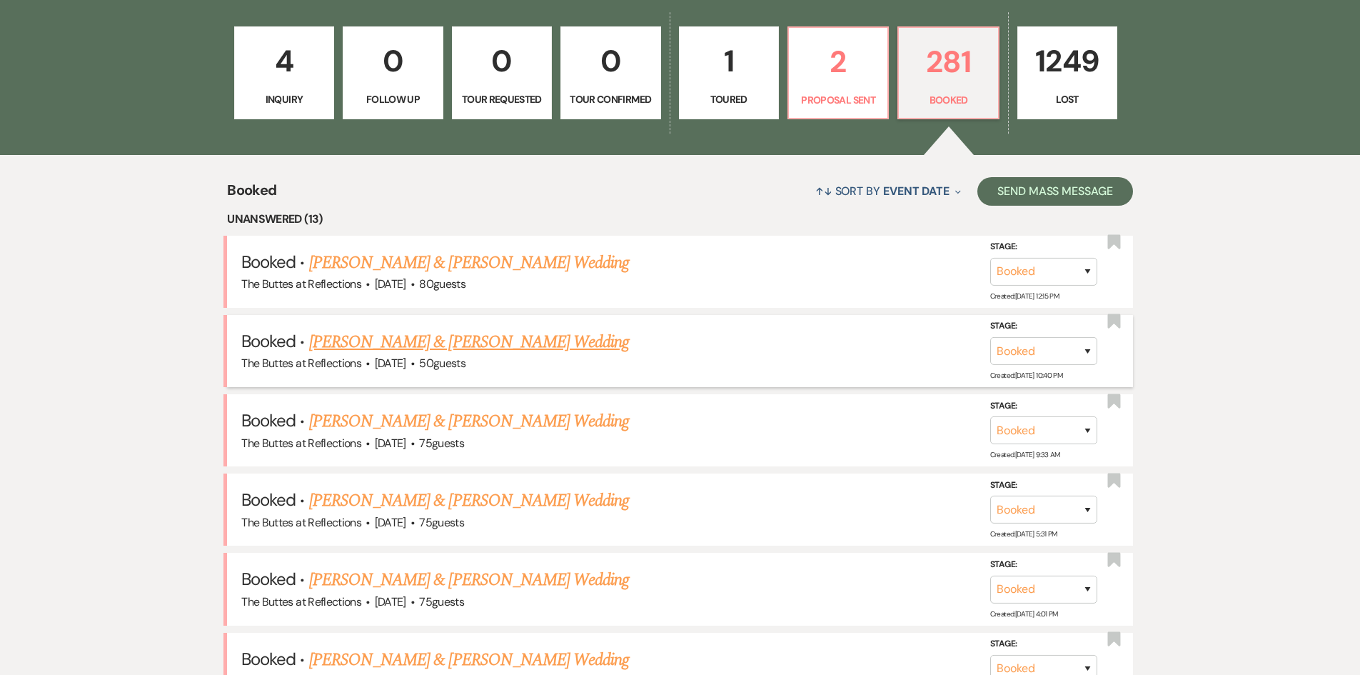
click at [479, 339] on link "[PERSON_NAME] & [PERSON_NAME] Wedding" at bounding box center [469, 342] width 320 height 26
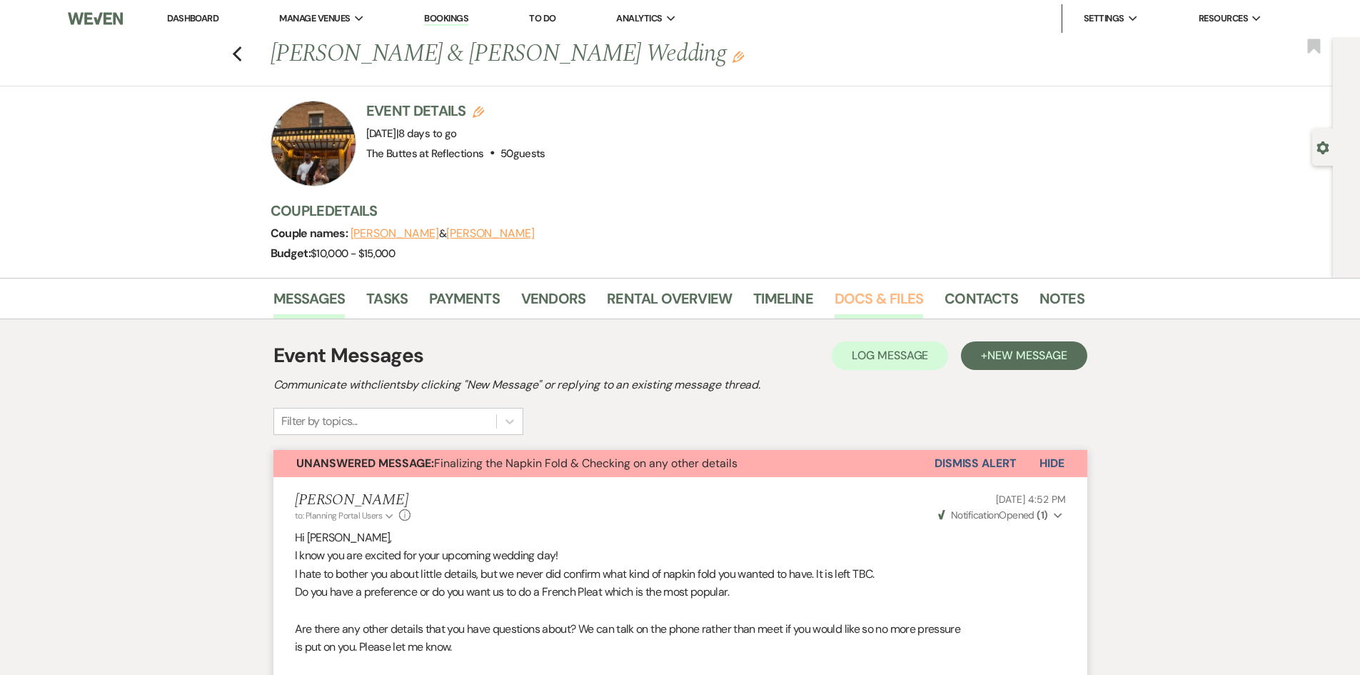
click at [890, 296] on link "Docs & Files" at bounding box center [879, 302] width 89 height 31
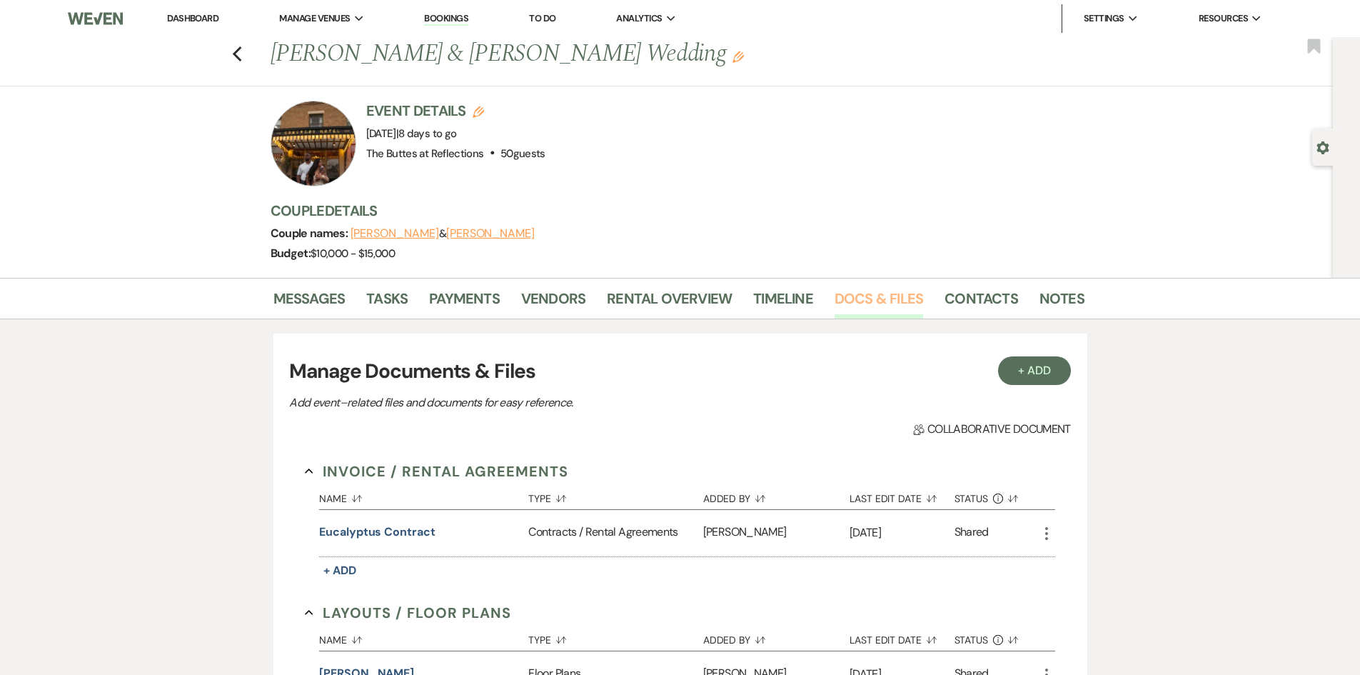
click at [890, 296] on link "Docs & Files" at bounding box center [879, 302] width 89 height 31
click at [865, 299] on link "Docs & Files" at bounding box center [879, 302] width 89 height 31
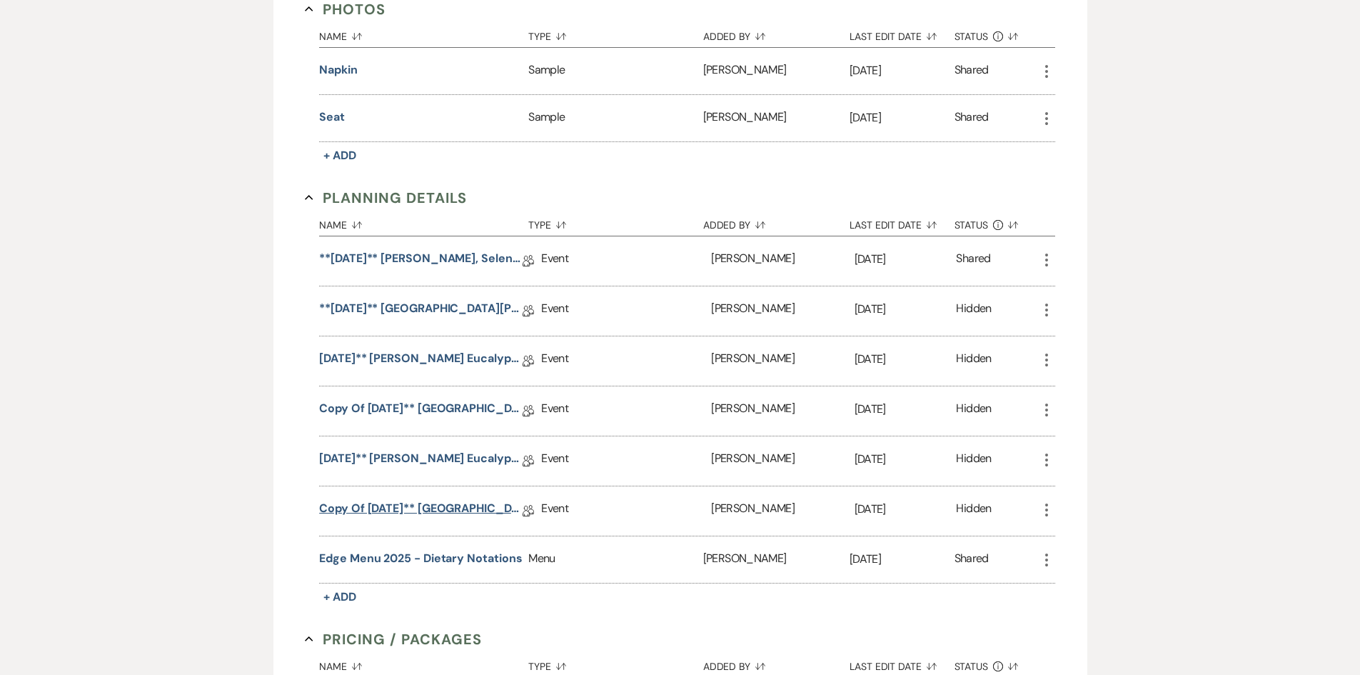
scroll to position [785, 0]
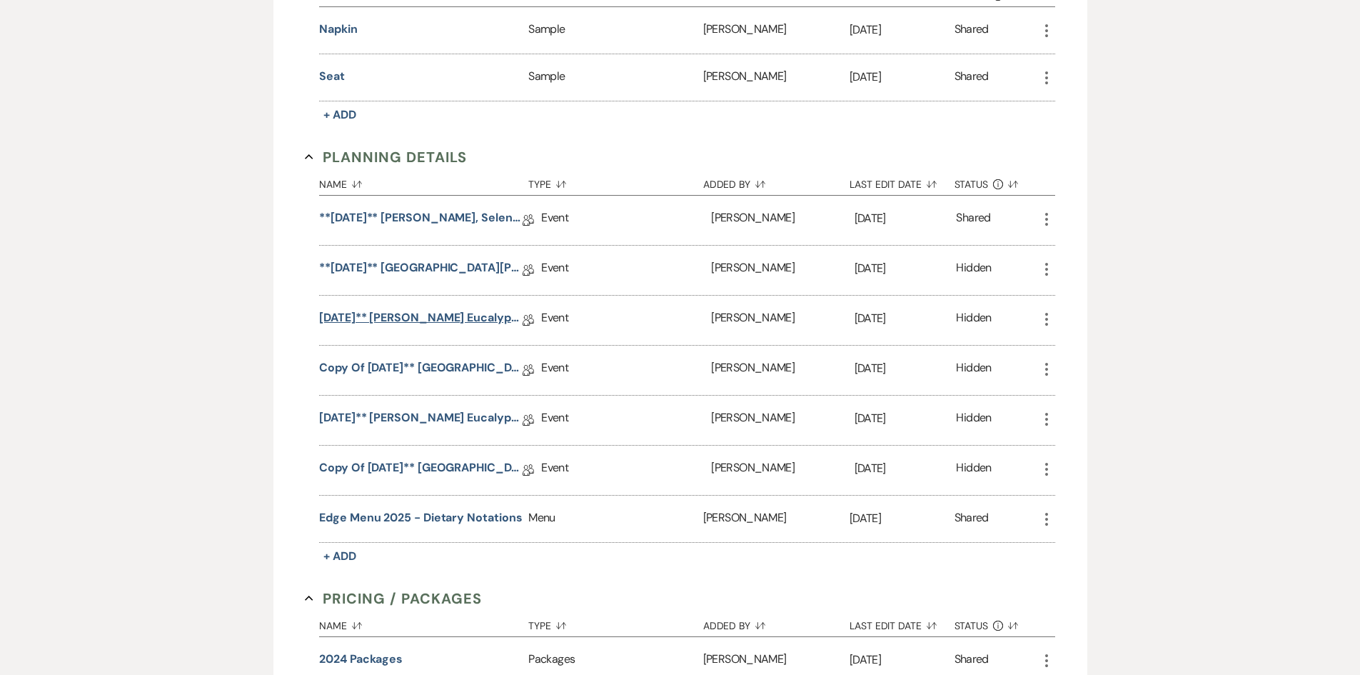
click at [426, 315] on link "[DATE]** [PERSON_NAME] Eucalyptus, [DATE] Wedding Details" at bounding box center [421, 320] width 204 height 22
click at [426, 315] on div "Dashboard Manage Venues Expand The Buttes at Reflections Bookings To Do Analyti…" at bounding box center [680, 225] width 1360 height 2021
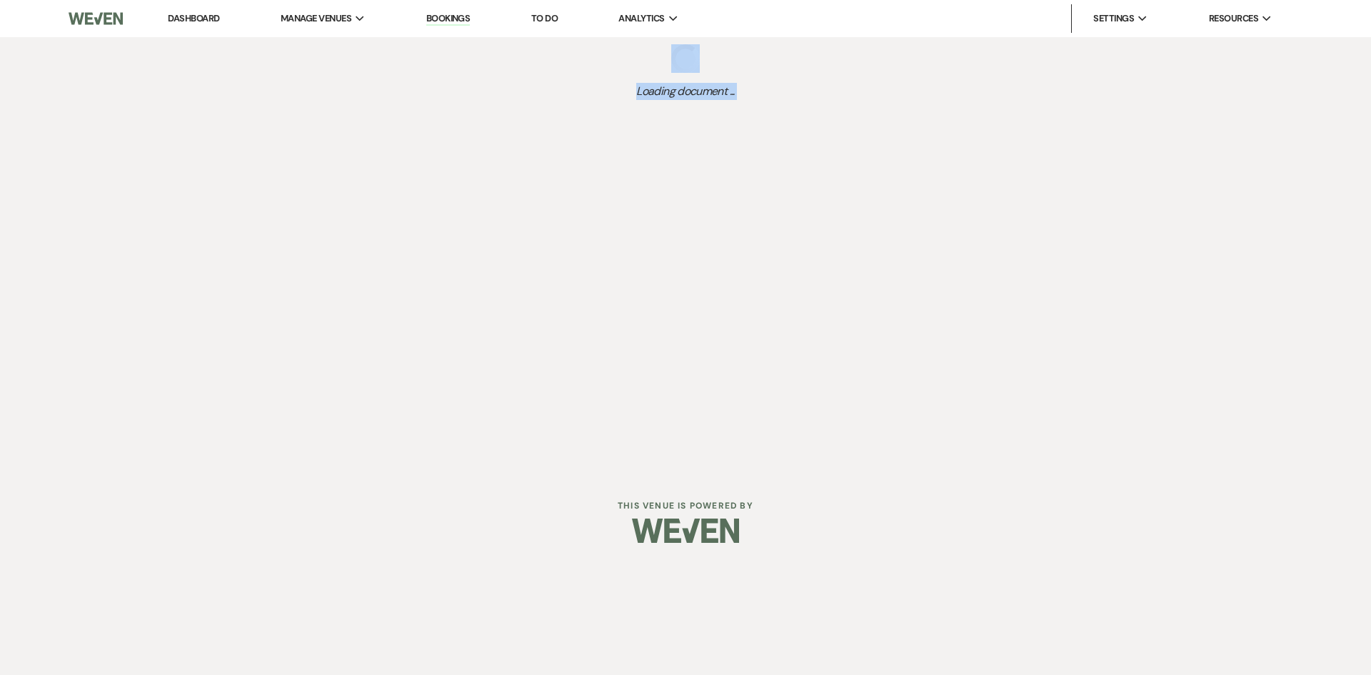
click at [427, 315] on div "Dashboard Manage Venues Expand The Buttes at Reflections Bookings To Do Analyti…" at bounding box center [685, 236] width 1371 height 473
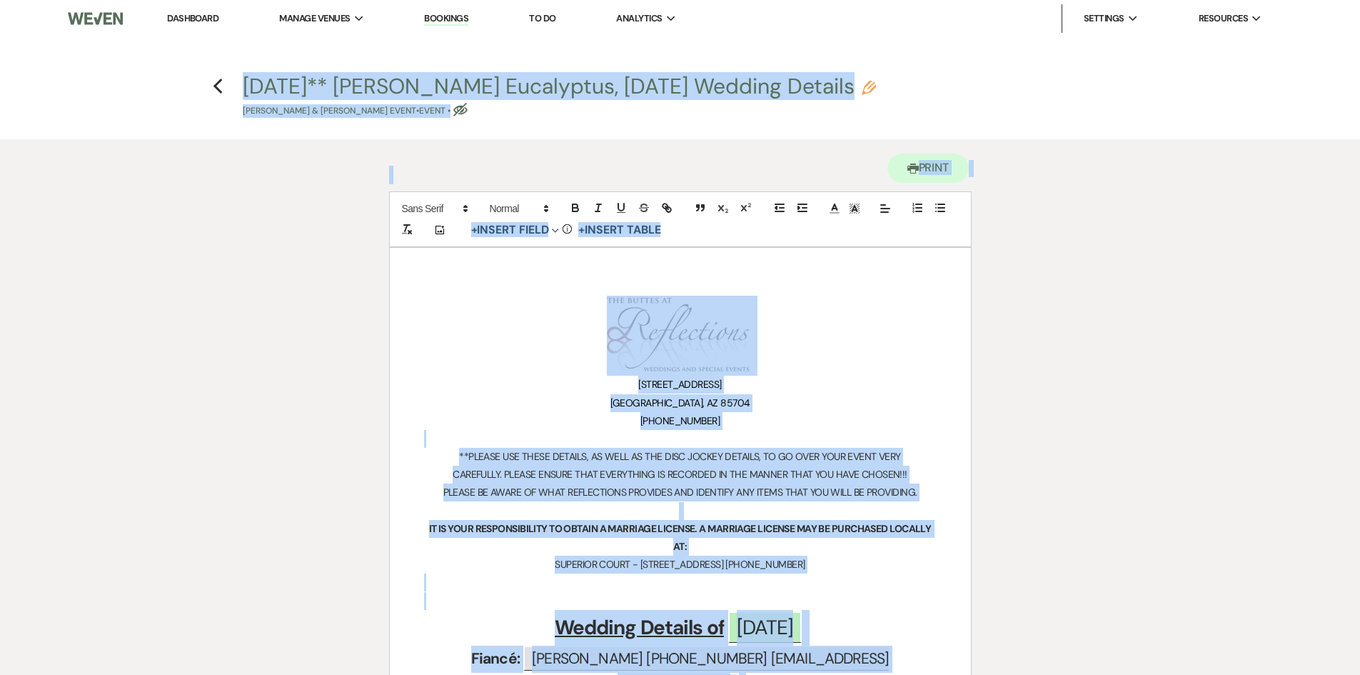
click at [875, 343] on h1 "﻿ ﻿" at bounding box center [680, 336] width 513 height 80
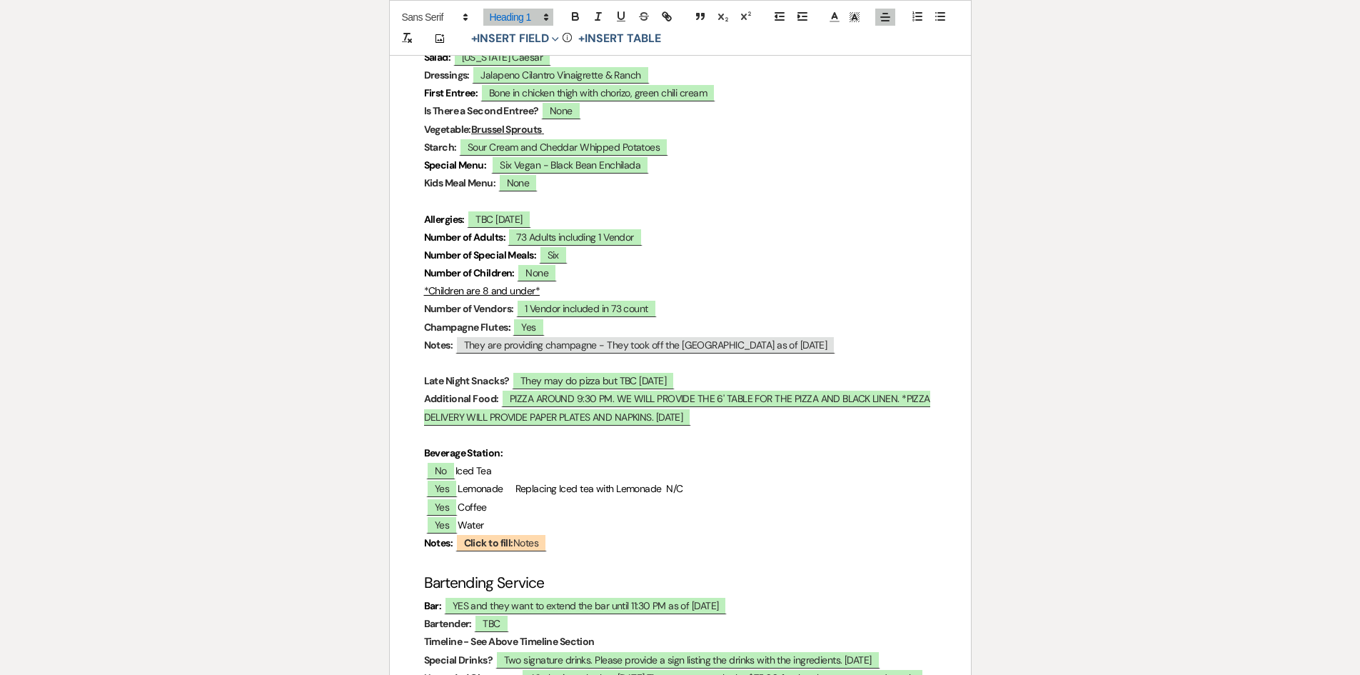
scroll to position [4713, 0]
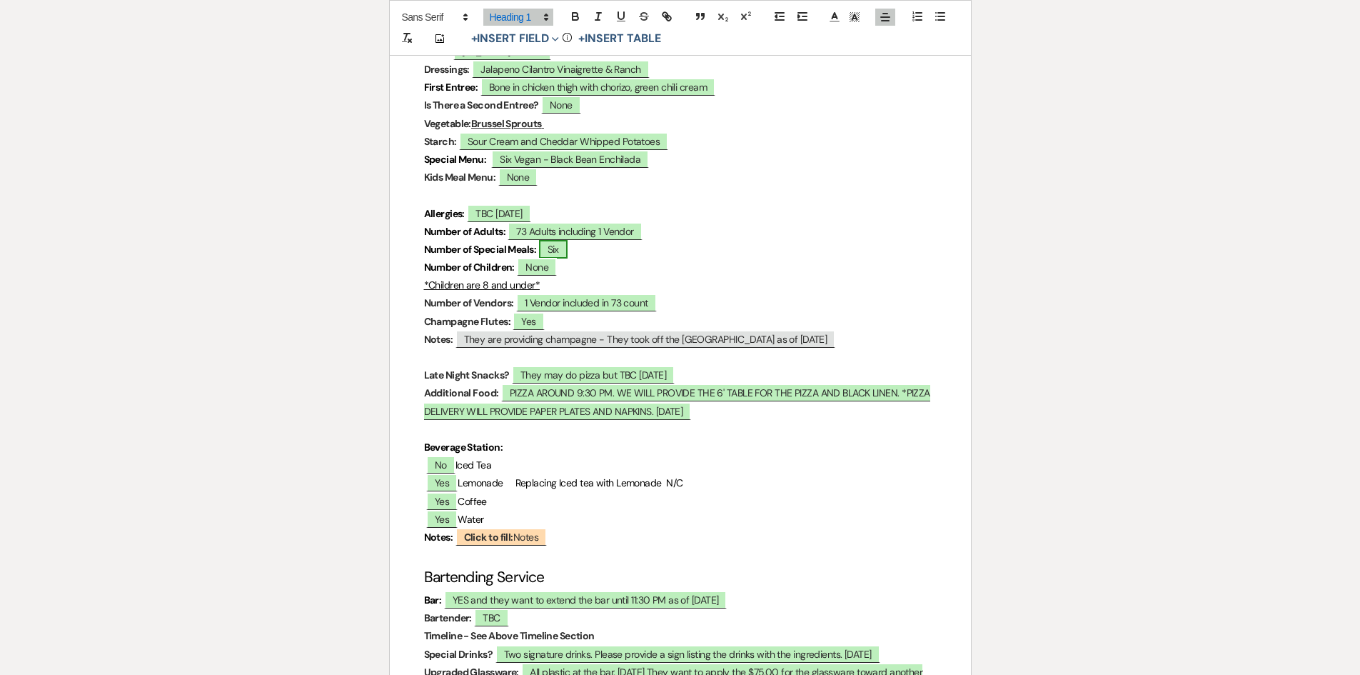
click at [558, 248] on span "Six" at bounding box center [553, 249] width 29 height 19
select select "owner"
select select "custom_placeholder"
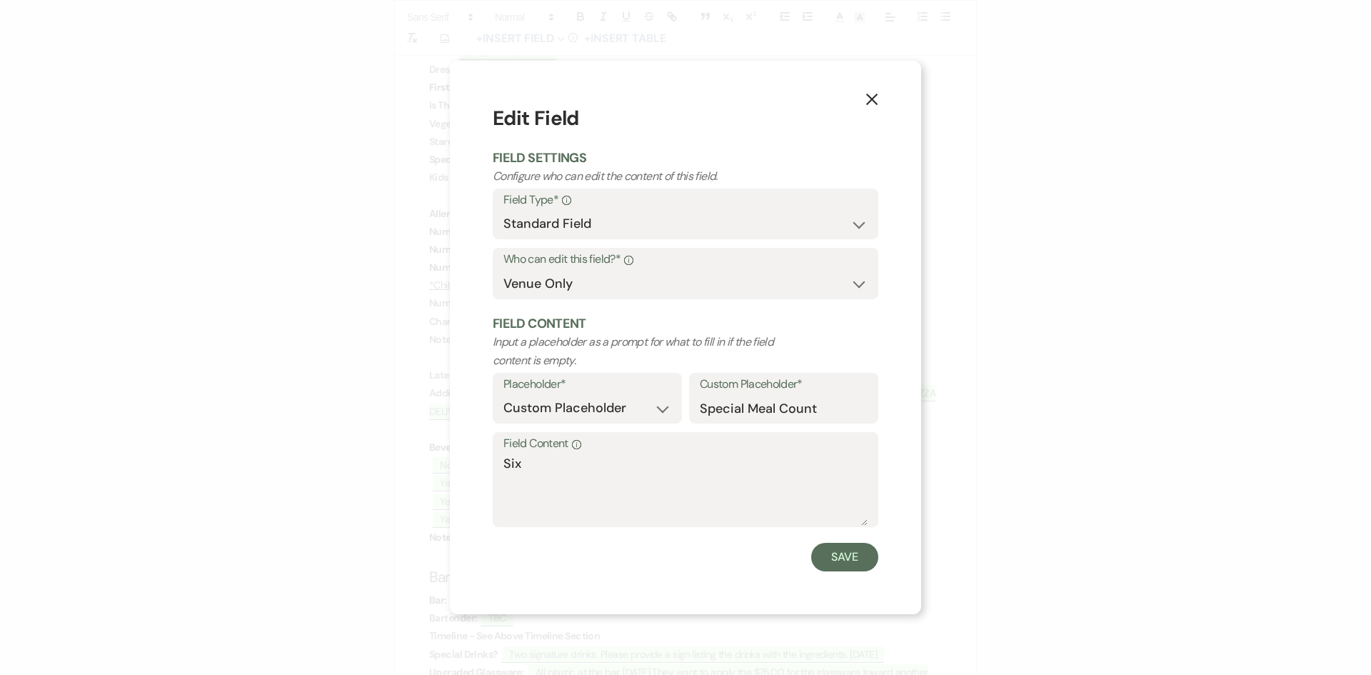
click at [870, 100] on icon "X" at bounding box center [871, 99] width 13 height 13
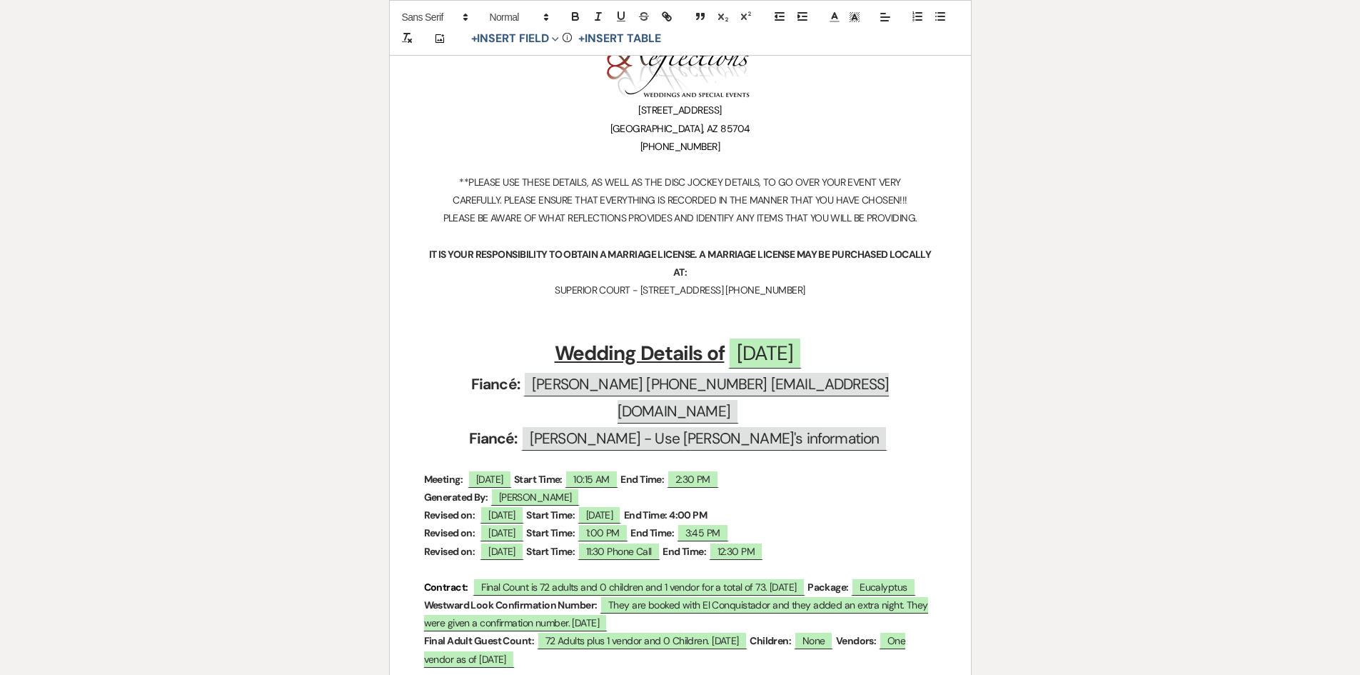
scroll to position [0, 0]
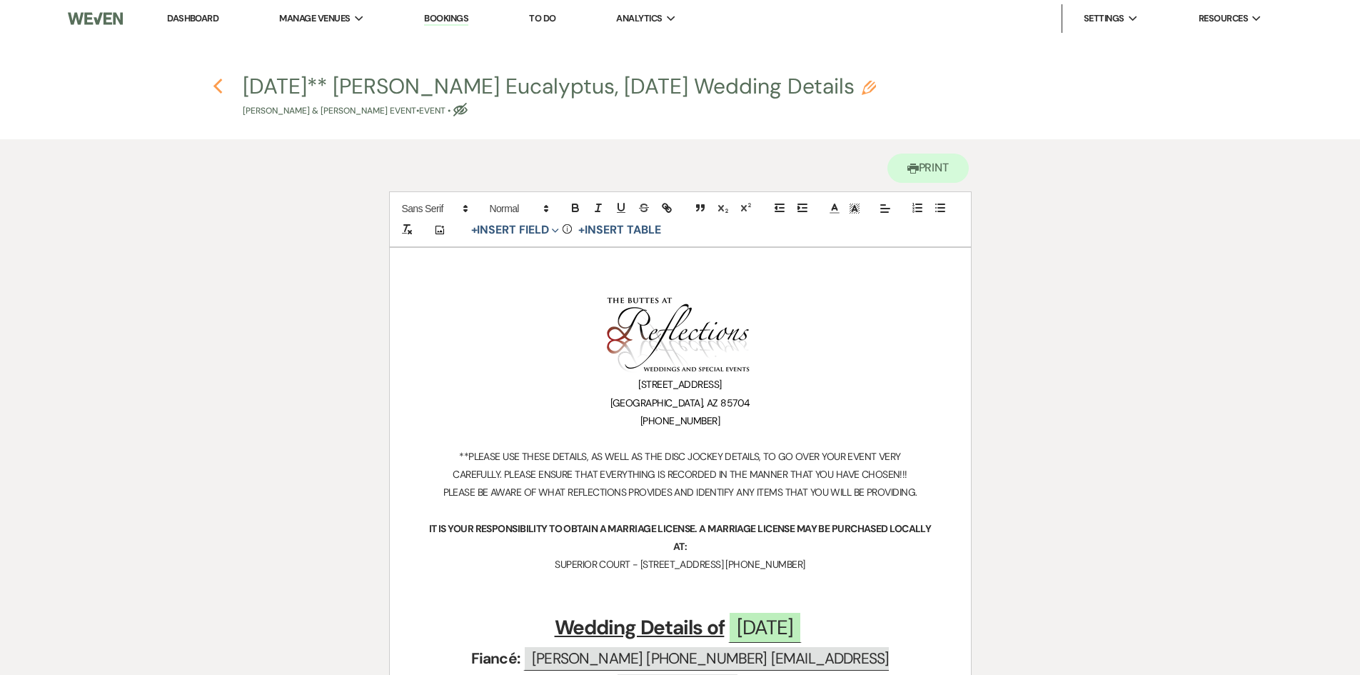
click at [219, 87] on icon "Previous" at bounding box center [218, 86] width 11 height 17
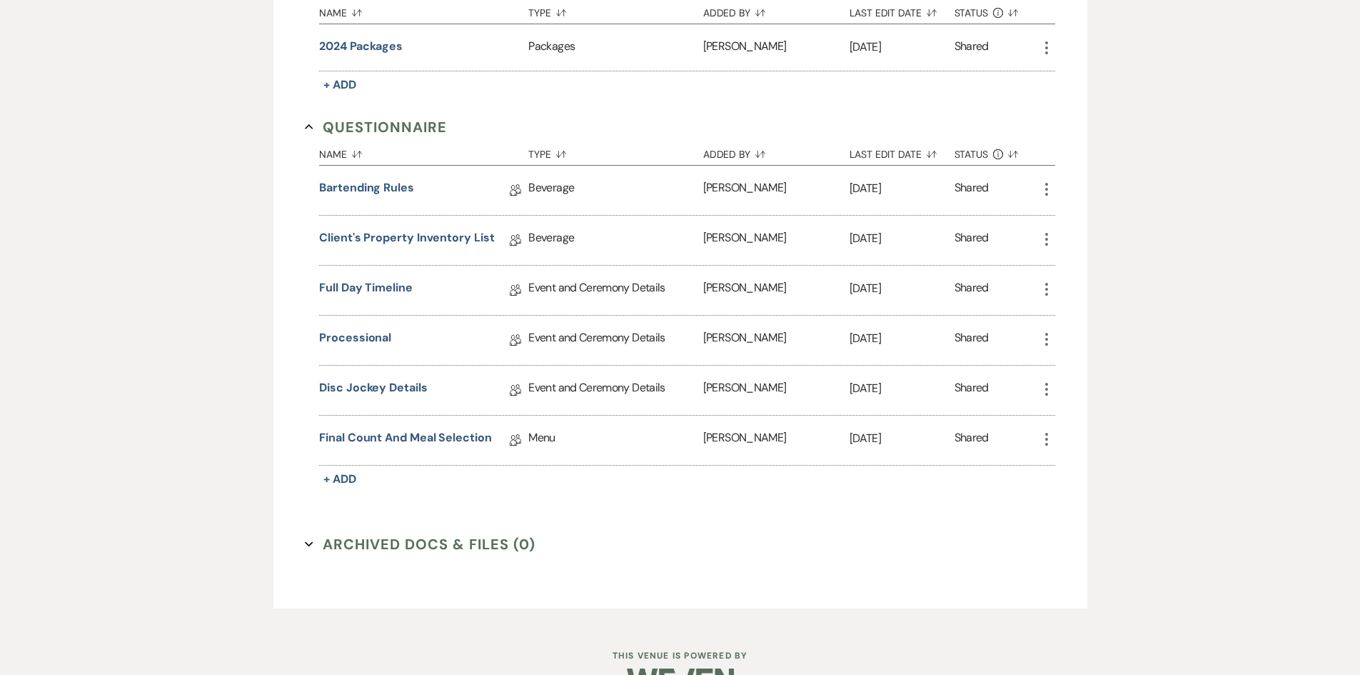
scroll to position [1437, 0]
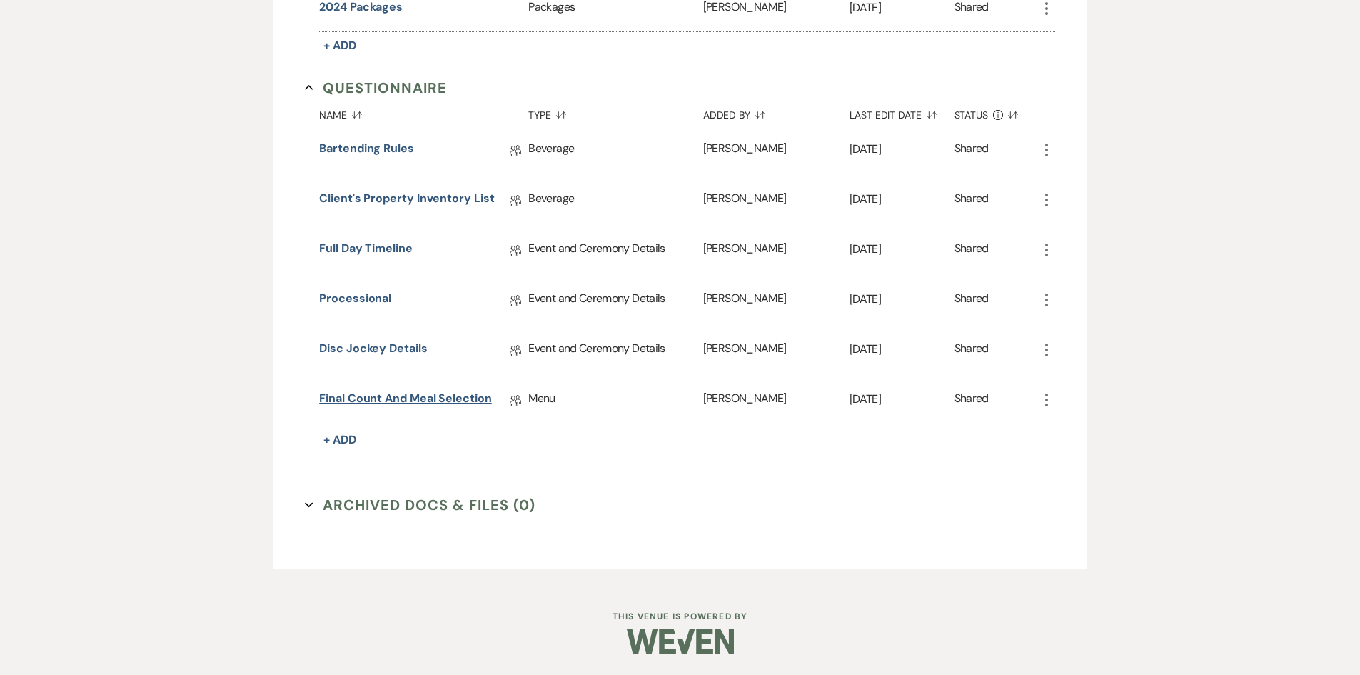
click at [438, 398] on link "Final Count and Meal Selection" at bounding box center [405, 401] width 173 height 22
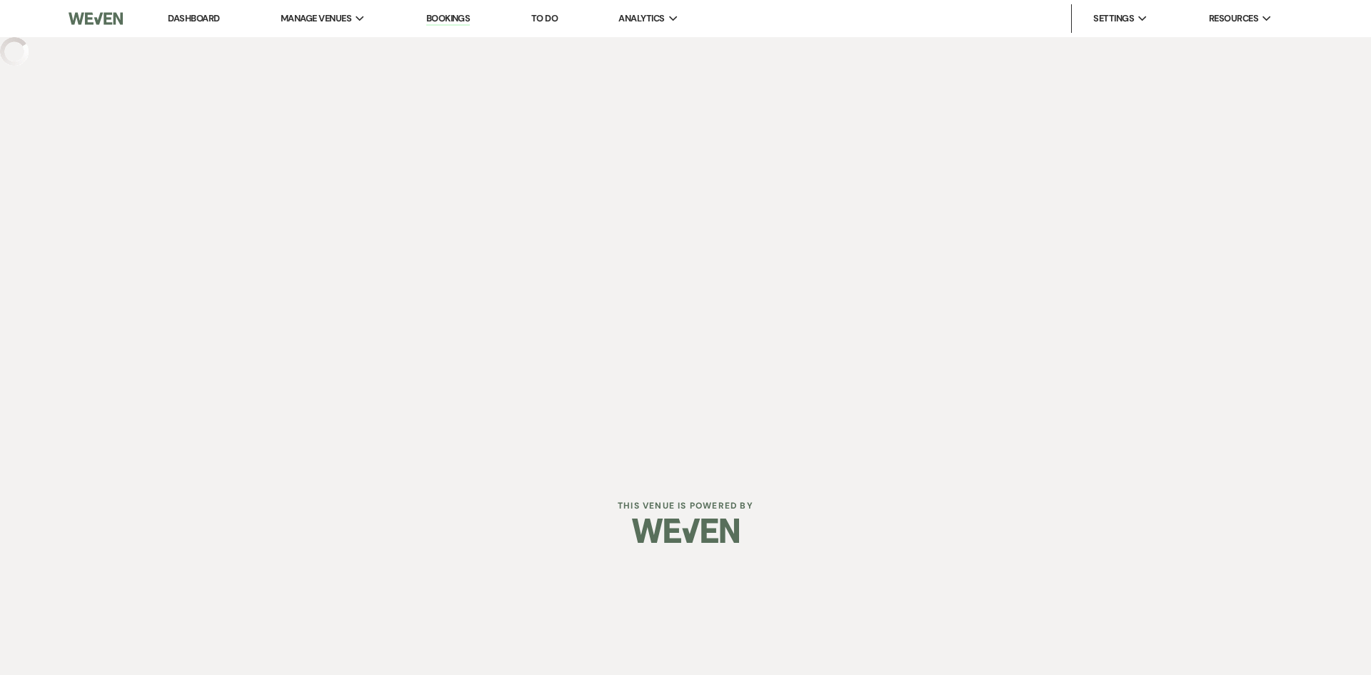
click at [438, 398] on div "Dashboard Manage Venues Expand The Buttes at Reflections Bookings To Do Analyti…" at bounding box center [685, 236] width 1371 height 473
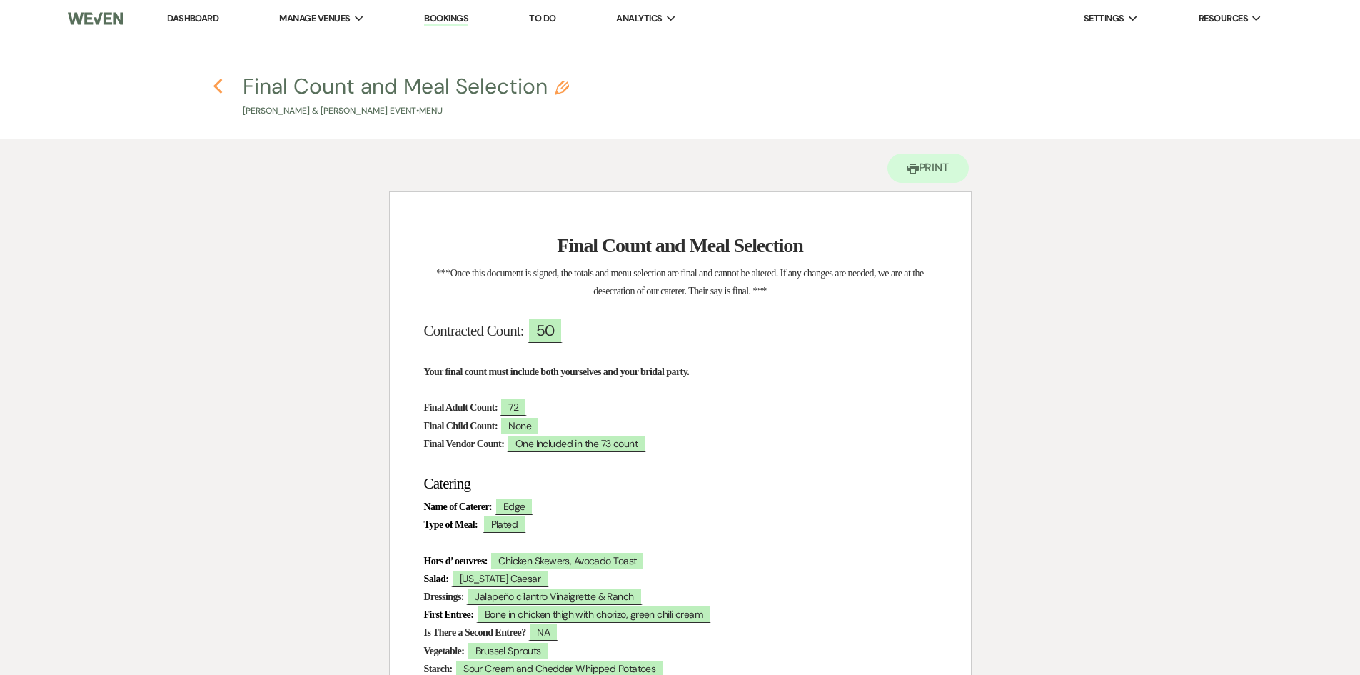
click at [220, 89] on icon "Previous" at bounding box center [218, 86] width 11 height 17
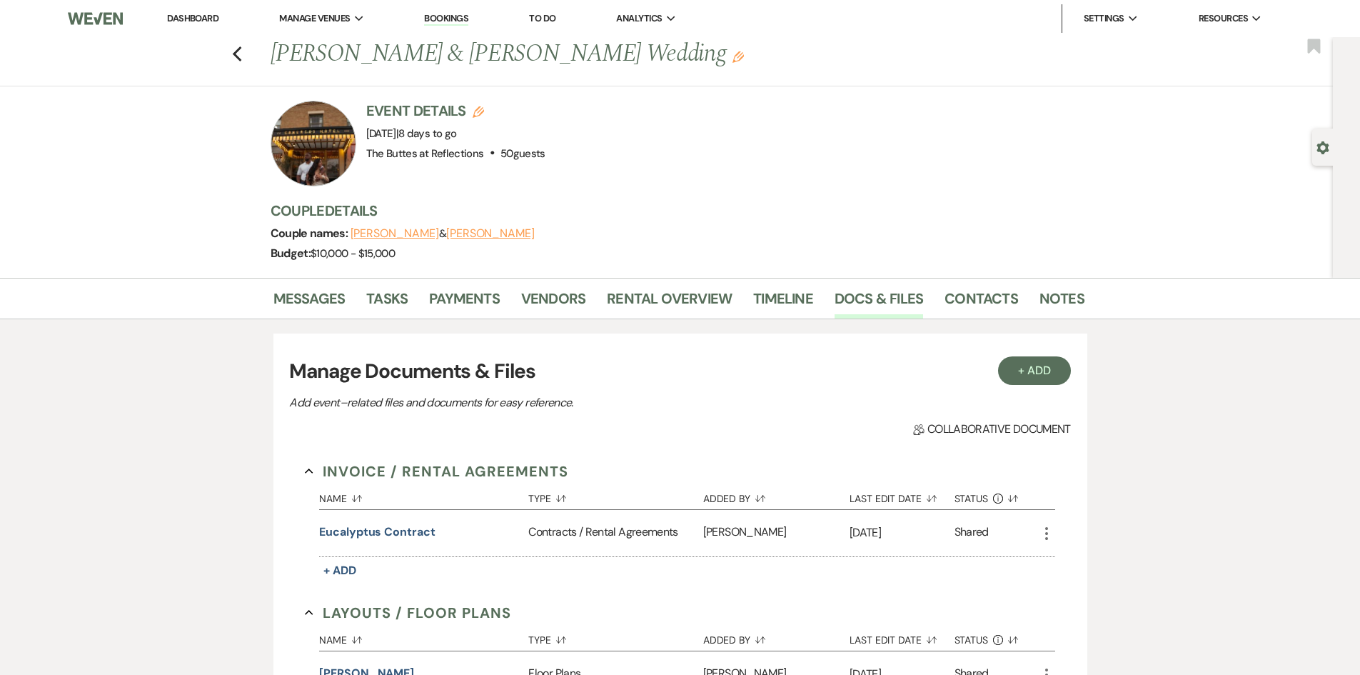
scroll to position [1437, 0]
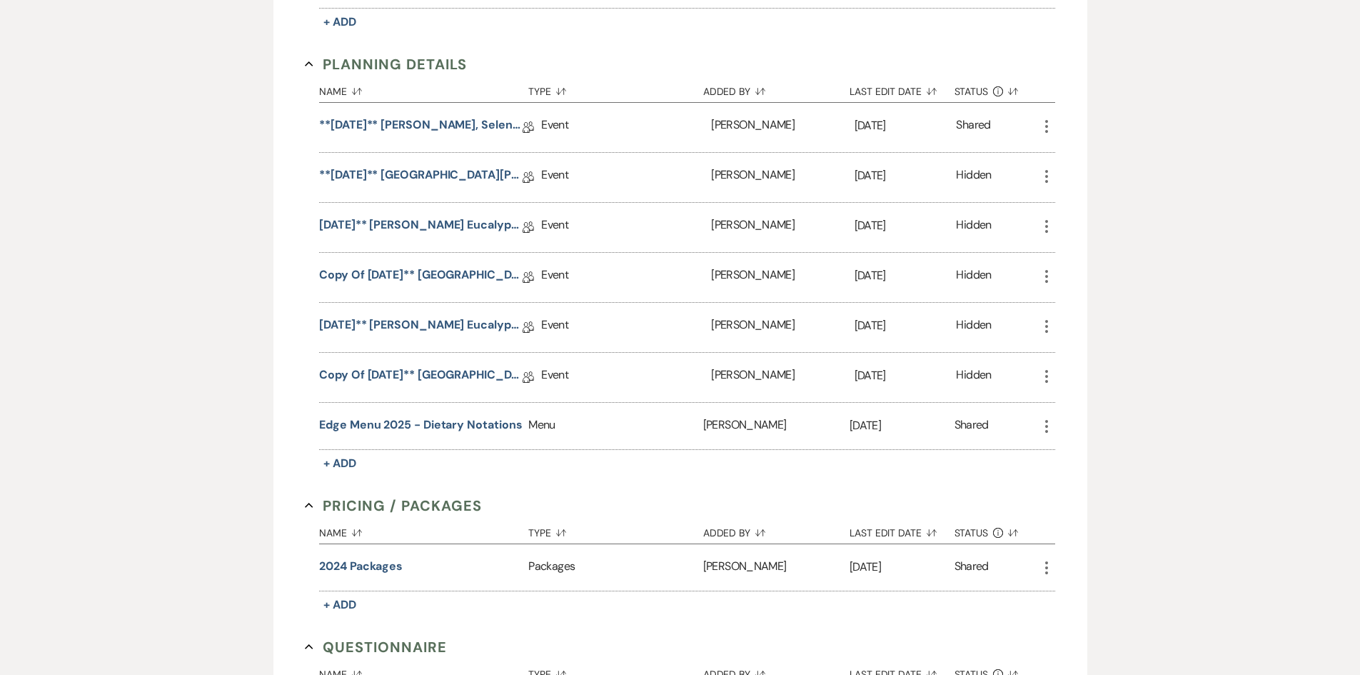
scroll to position [866, 0]
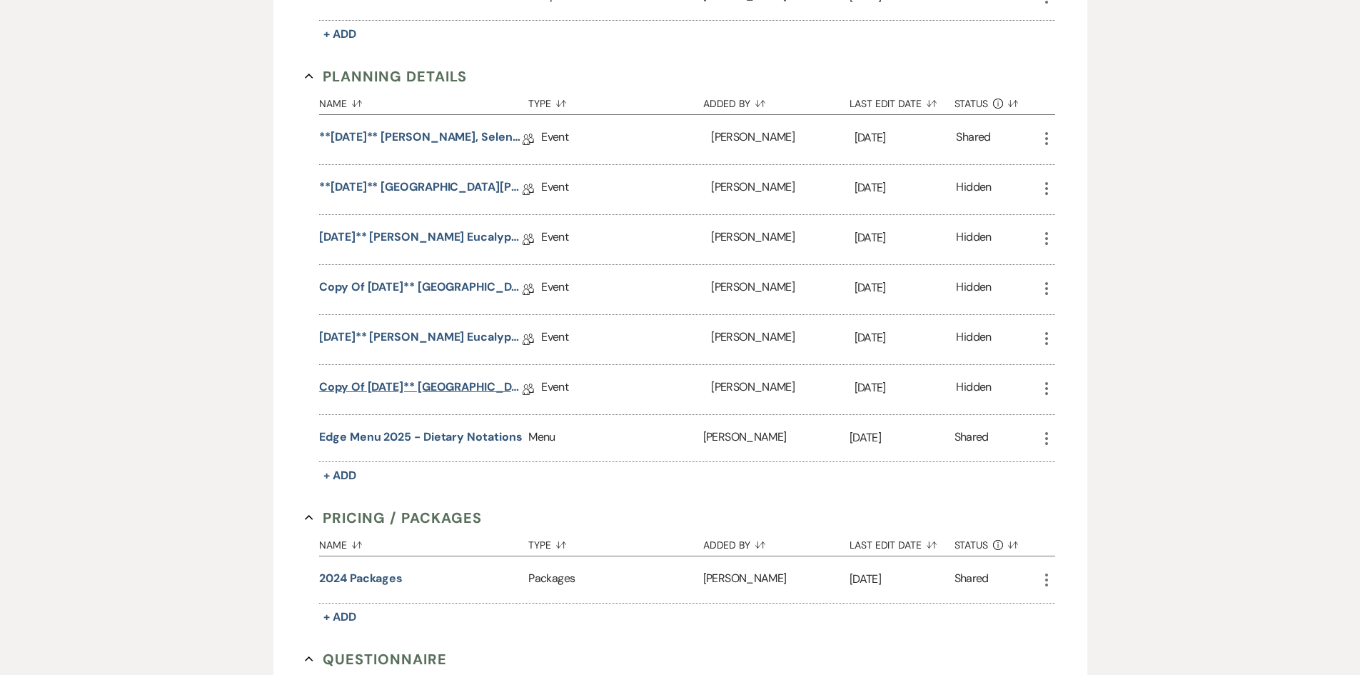
click at [408, 385] on link "Copy of [DATE]** [GEOGRAPHIC_DATA][PERSON_NAME] Eucalyptus, [DATE] Wedding Deta…" at bounding box center [421, 389] width 204 height 22
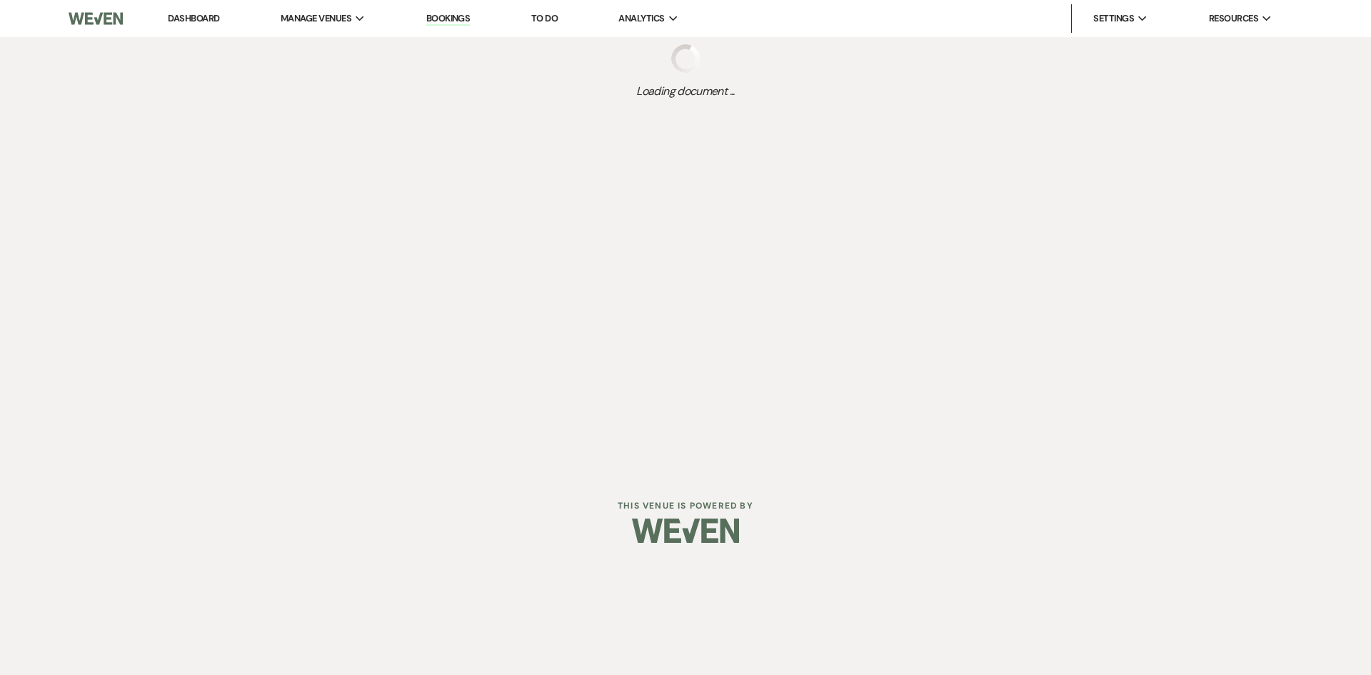
click at [408, 385] on div "Dashboard Manage Venues Expand The Buttes at Reflections Bookings To Do Analyti…" at bounding box center [685, 236] width 1371 height 473
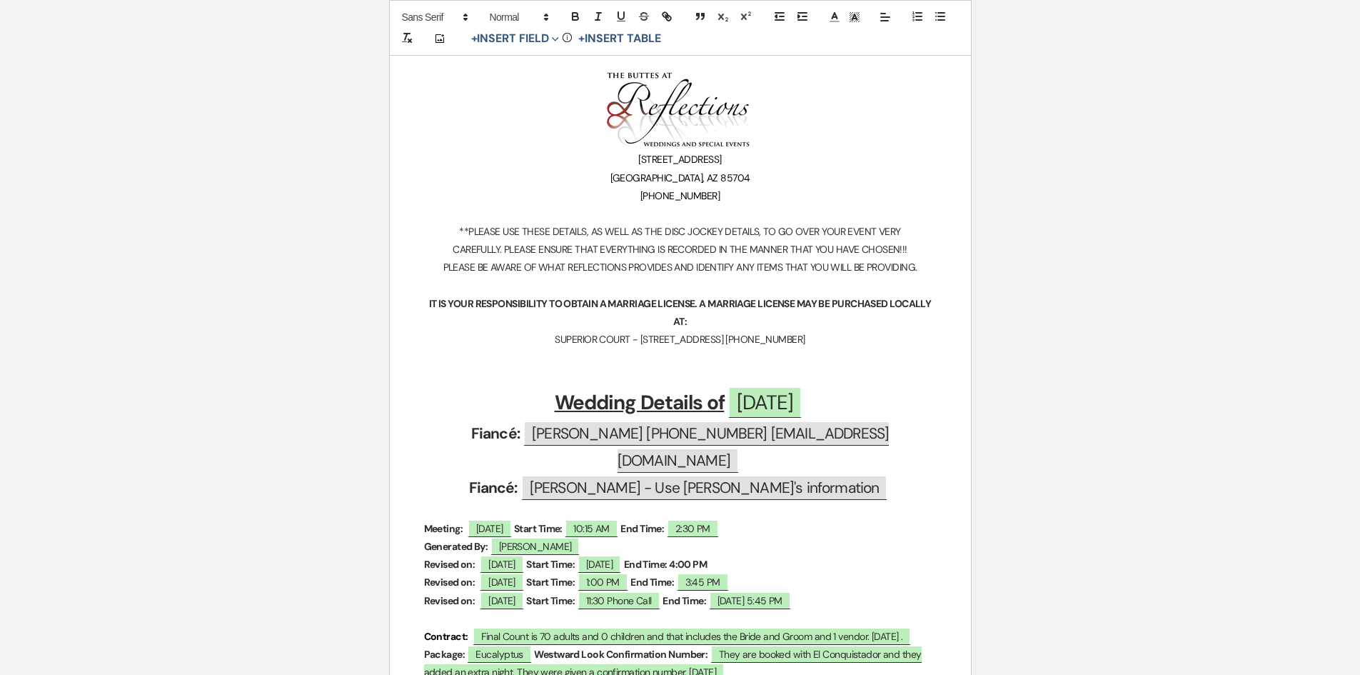
scroll to position [357, 0]
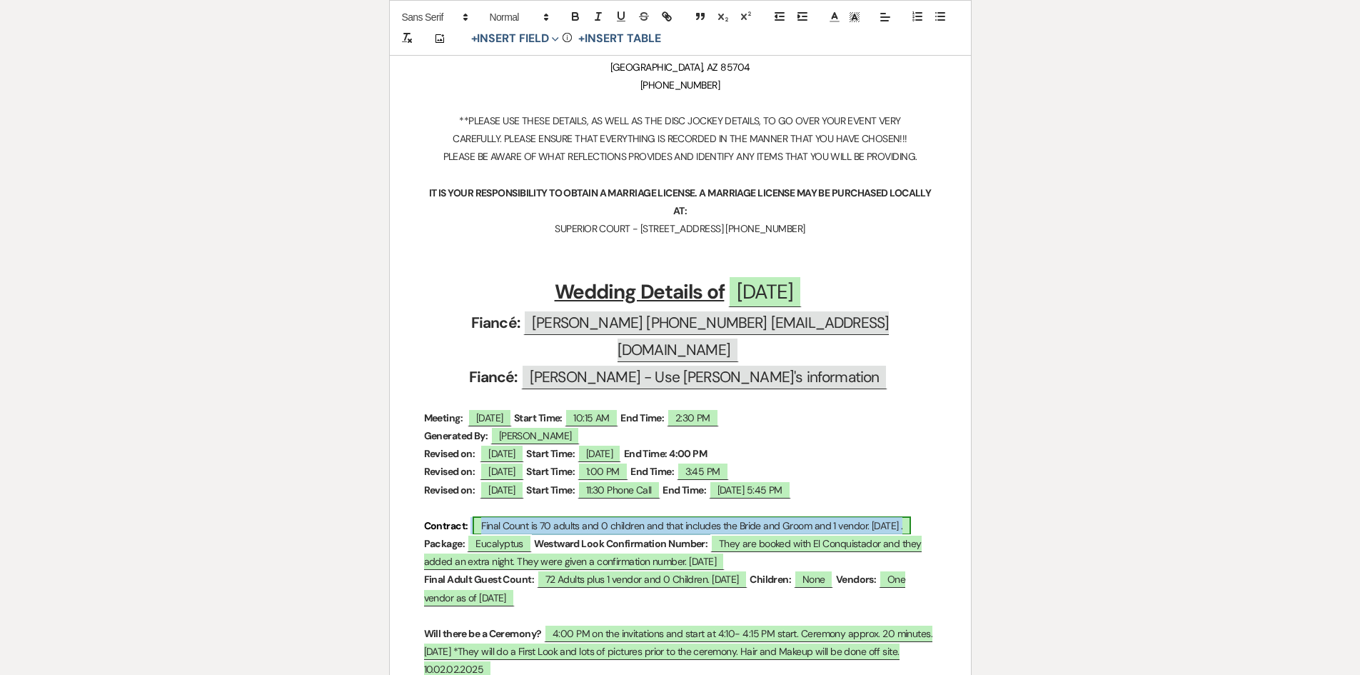
click at [555, 516] on span "Final Count is 70 adults and 0 children and that includes the Bride and Groom a…" at bounding box center [692, 525] width 438 height 19
select select "smartCustomField"
select select "owner"
select select "{{guestCount}}"
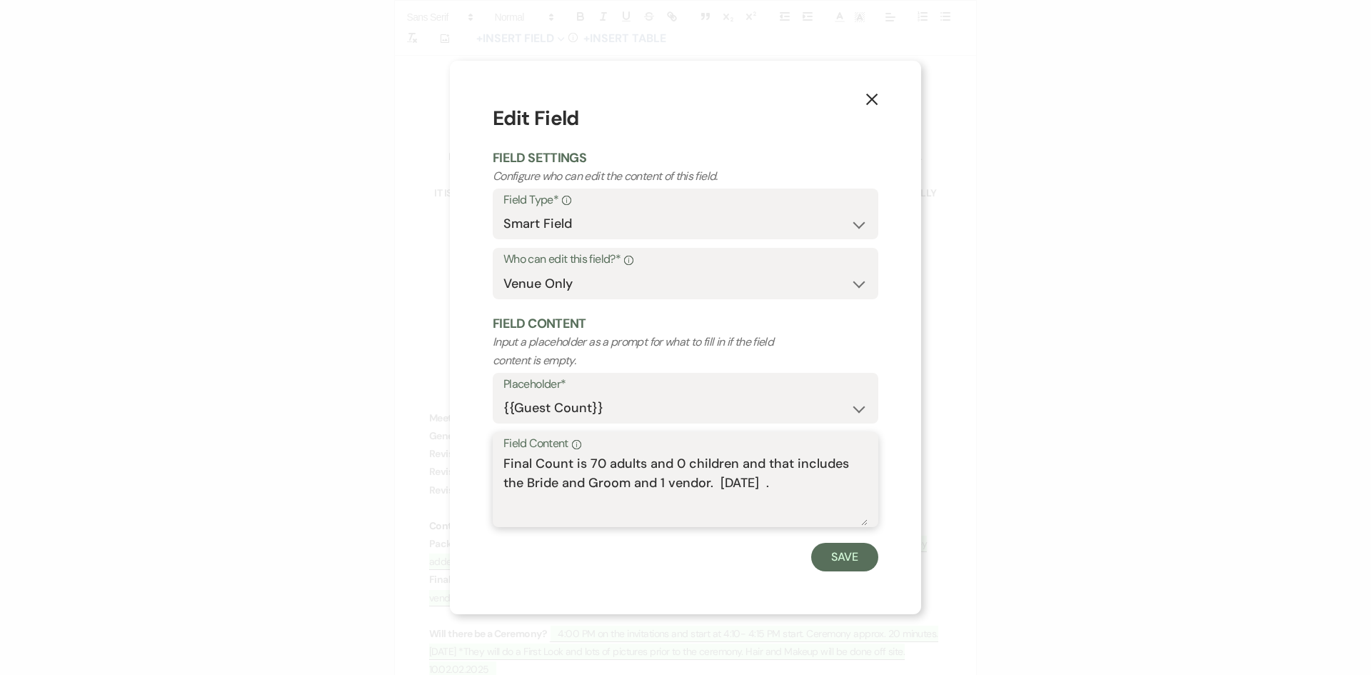
drag, startPoint x: 603, startPoint y: 463, endPoint x: 595, endPoint y: 463, distance: 8.6
click at [595, 463] on textarea "Final Count is 70 adults and 0 children and that includes the Bride and Groom a…" at bounding box center [685, 489] width 364 height 71
type textarea "Final Count is 71 adults and 0 children and that includes the Bride and Groom a…"
click at [855, 560] on button "Save" at bounding box center [844, 557] width 67 height 29
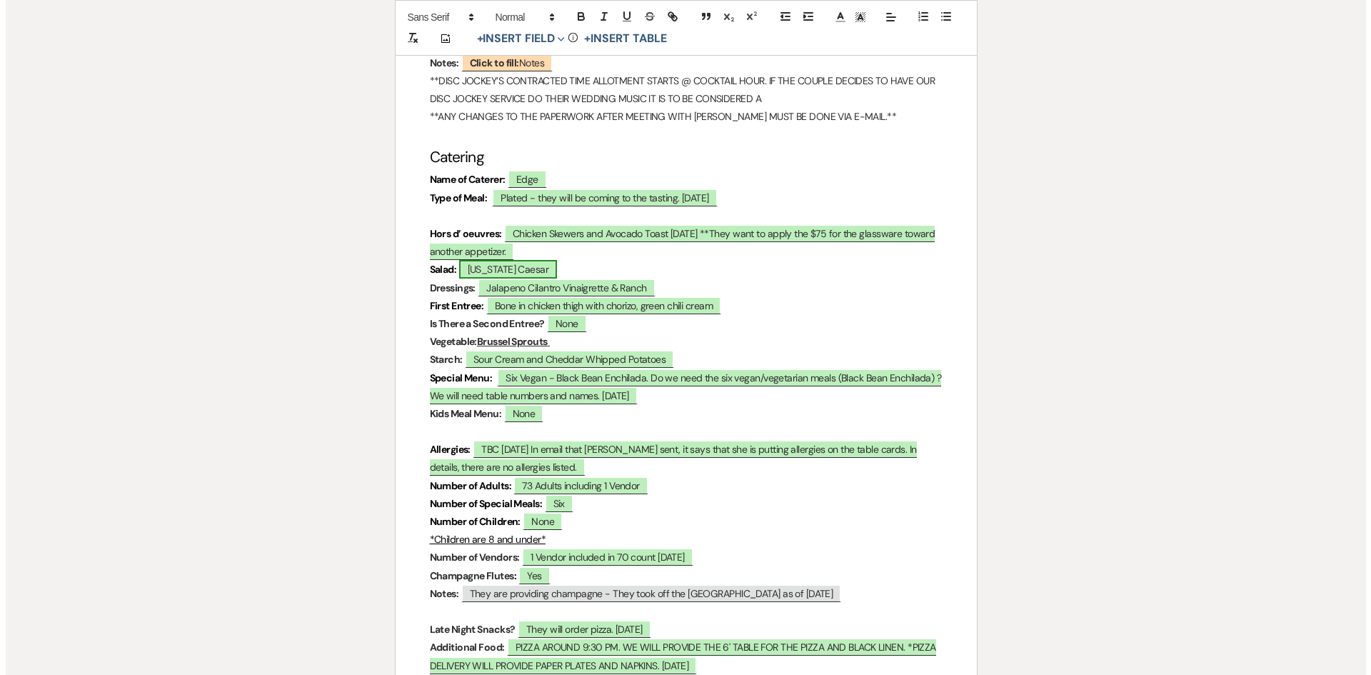
scroll to position [4641, 0]
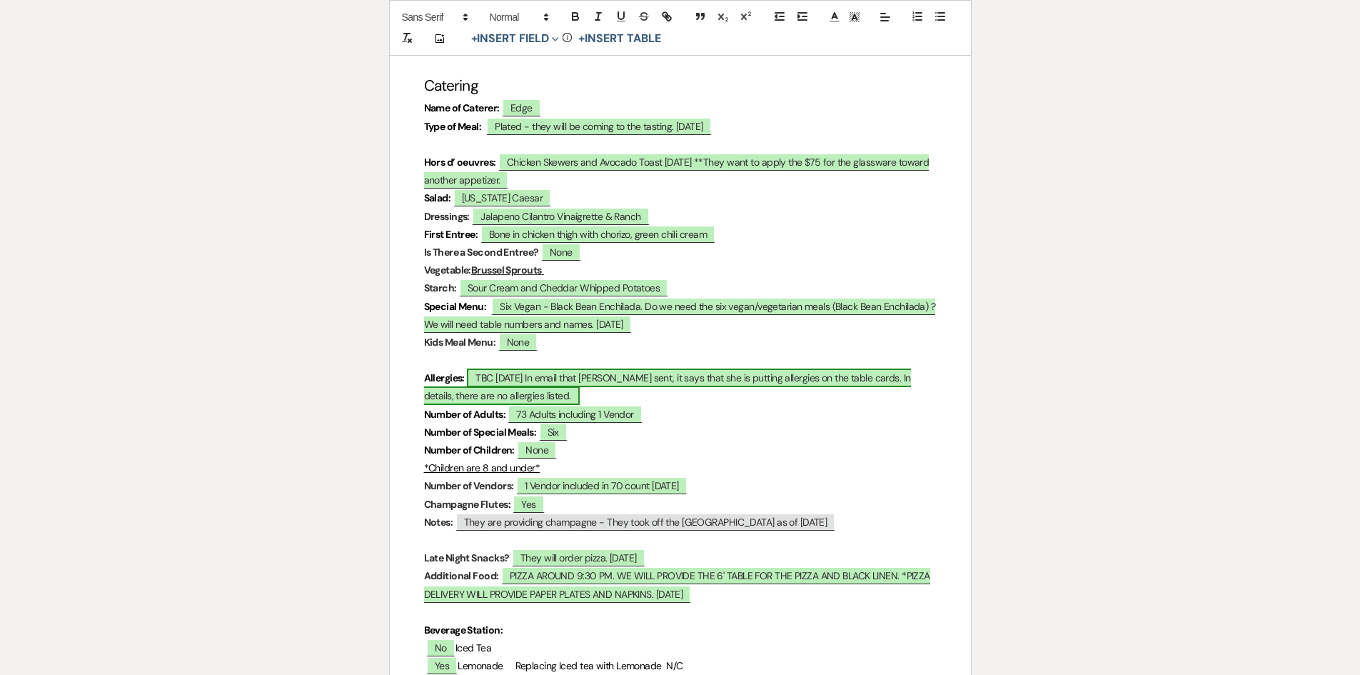
click at [543, 368] on span "TBC [DATE] In email that [PERSON_NAME] sent, it says that she is putting allerg…" at bounding box center [667, 386] width 487 height 36
select select "owner"
select select "custom_placeholder"
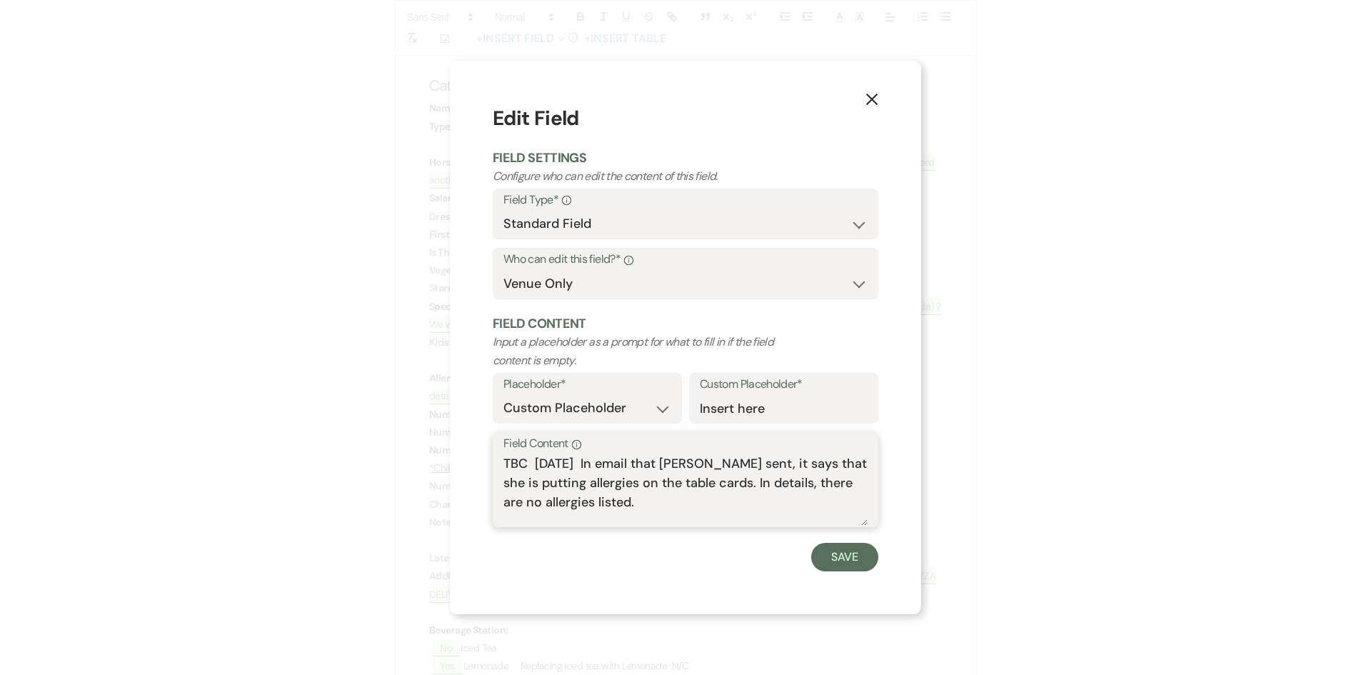
click at [616, 489] on textarea "TBC [DATE] In email that [PERSON_NAME] sent, it says that she is putting allerg…" at bounding box center [685, 489] width 364 height 71
click at [615, 505] on textarea "TBC [DATE] In email that [PERSON_NAME] sent, it says that she is putting allerg…" at bounding box center [685, 489] width 364 height 71
click at [618, 504] on textarea "TBC [DATE] In email that [PERSON_NAME] sent, it says that she is putting allerg…" at bounding box center [685, 489] width 364 height 71
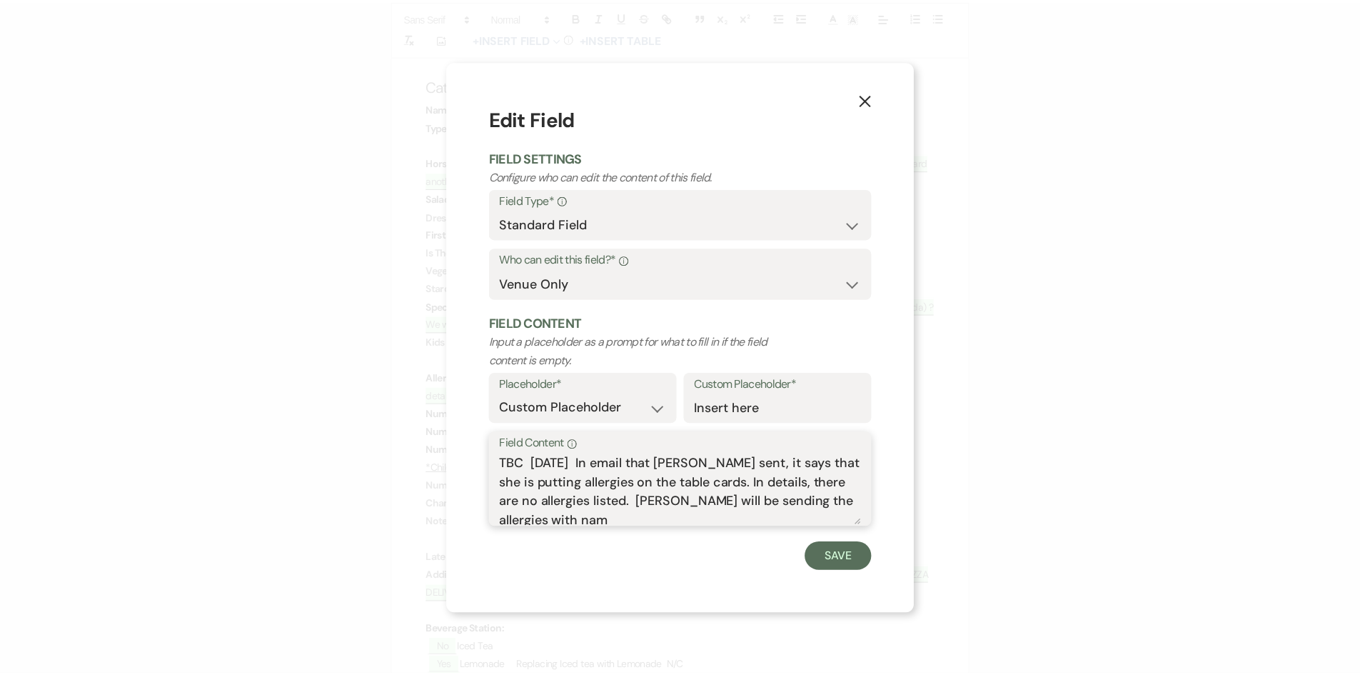
scroll to position [5, 0]
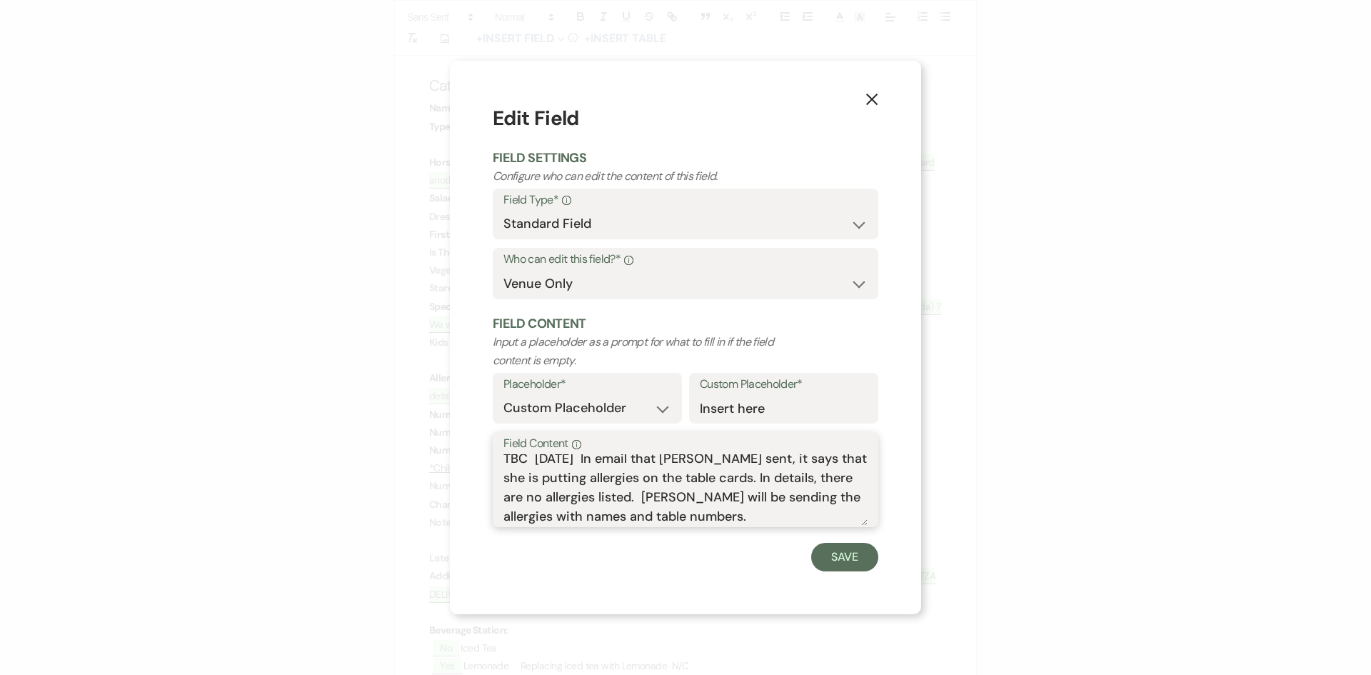
click at [609, 498] on textarea "TBC [DATE] In email that [PERSON_NAME] sent, it says that she is putting allerg…" at bounding box center [685, 489] width 364 height 71
click at [673, 516] on textarea "TBC [DATE] In email that [PERSON_NAME] sent, it says that she is putting allerg…" at bounding box center [685, 489] width 364 height 71
click at [700, 519] on textarea "TBC [DATE] In email that [PERSON_NAME] sent, it says that she is putting allerg…" at bounding box center [685, 489] width 364 height 71
type textarea "TBC [DATE] In email that [PERSON_NAME] sent, it says that she is putting allerg…"
click at [835, 567] on button "Save" at bounding box center [844, 557] width 67 height 29
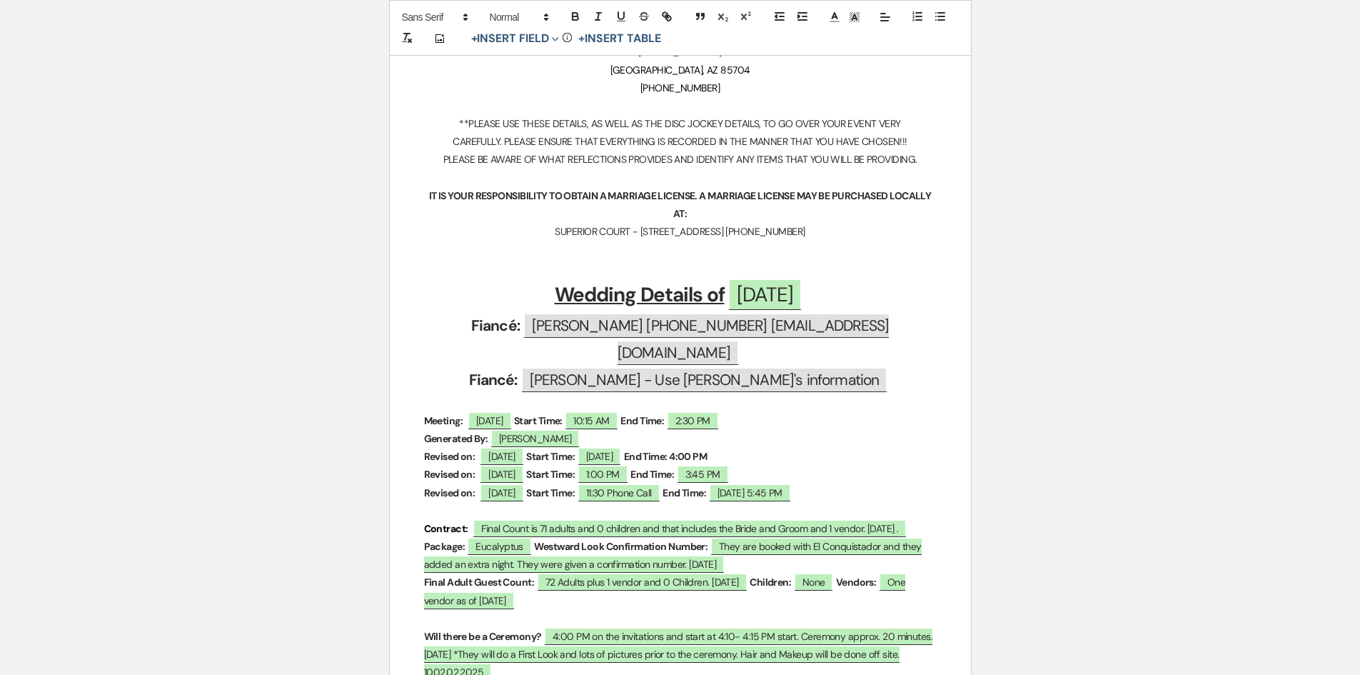
scroll to position [0, 0]
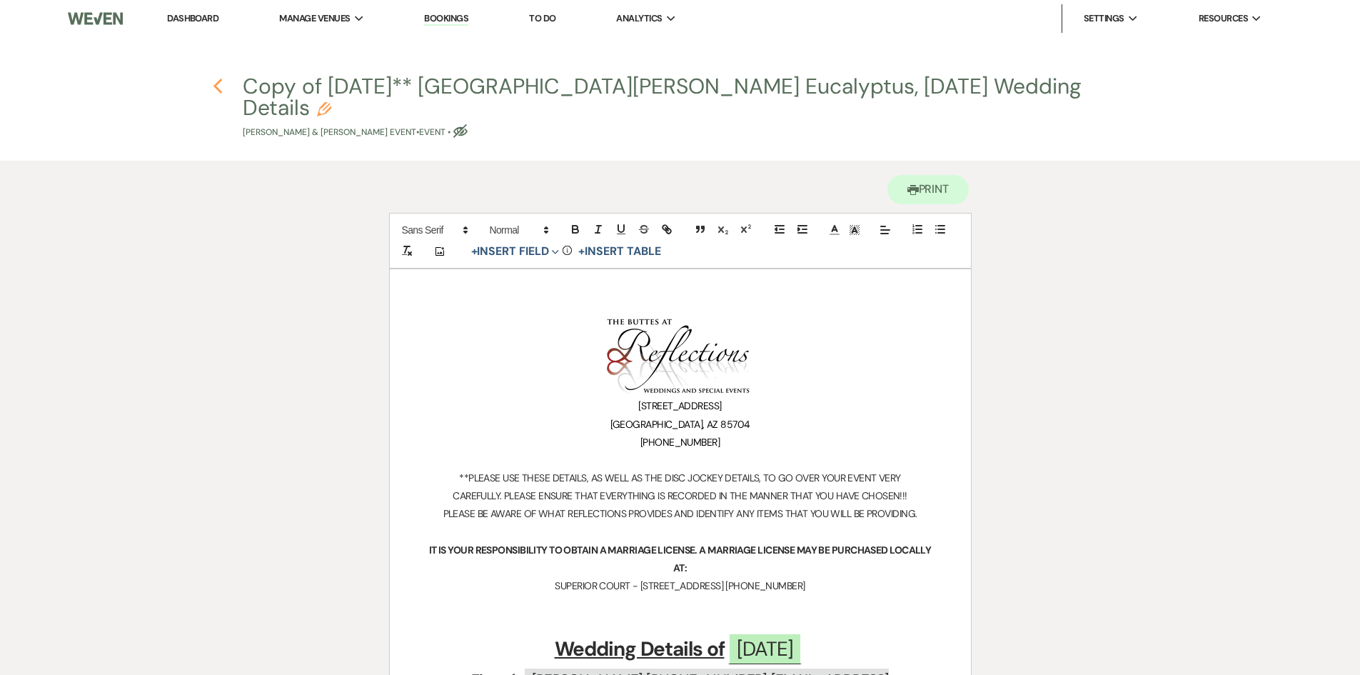
click at [218, 86] on icon "Previous" at bounding box center [218, 86] width 11 height 17
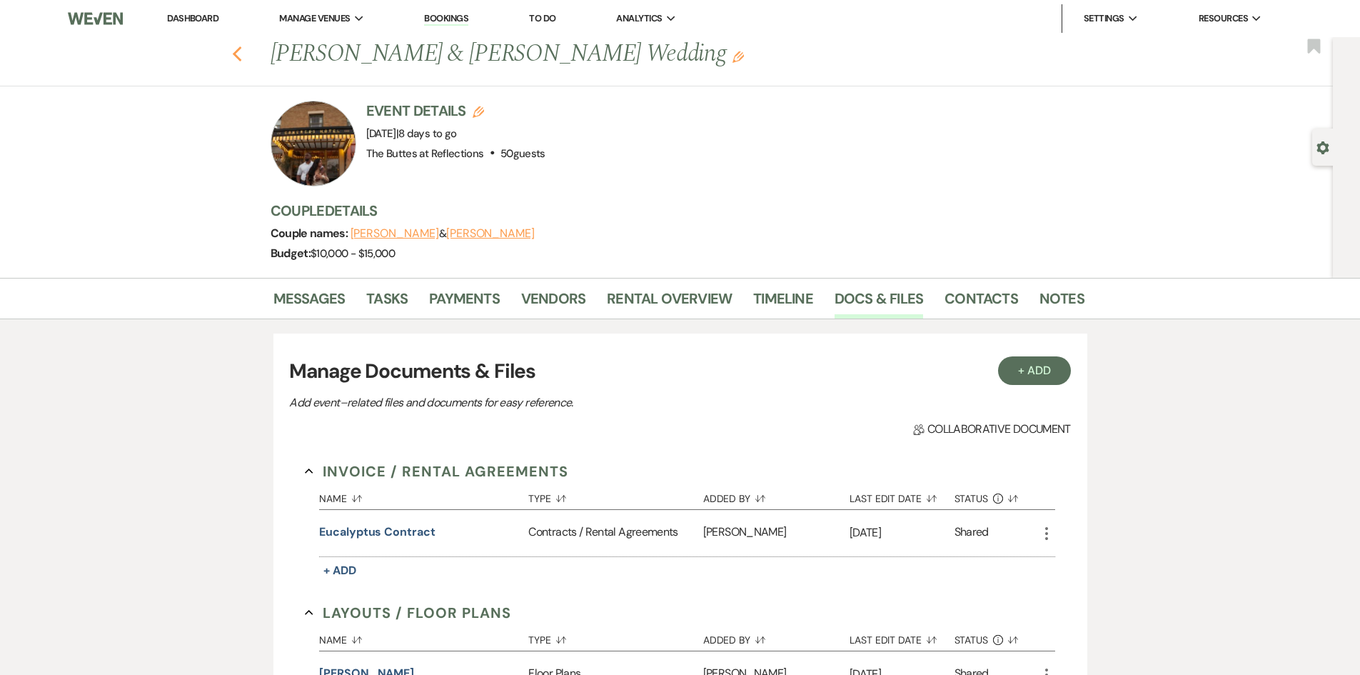
click at [240, 51] on icon "Previous" at bounding box center [237, 54] width 11 height 17
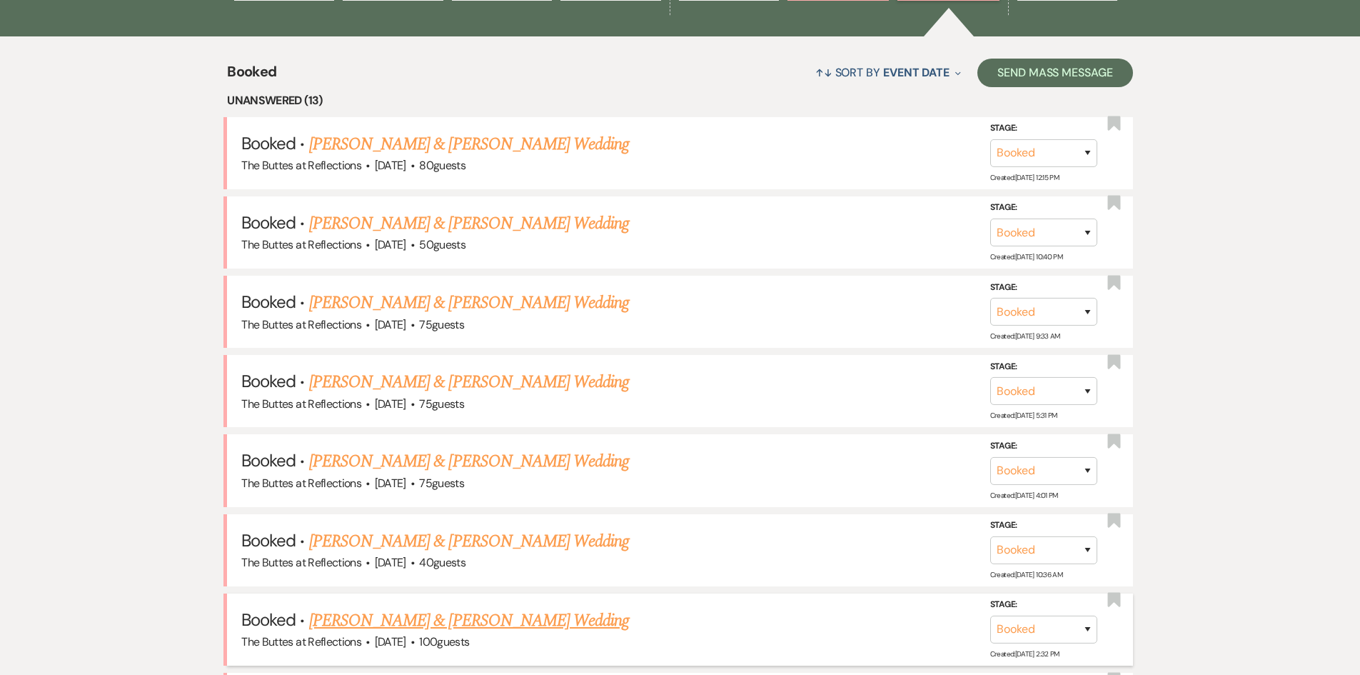
scroll to position [500, 0]
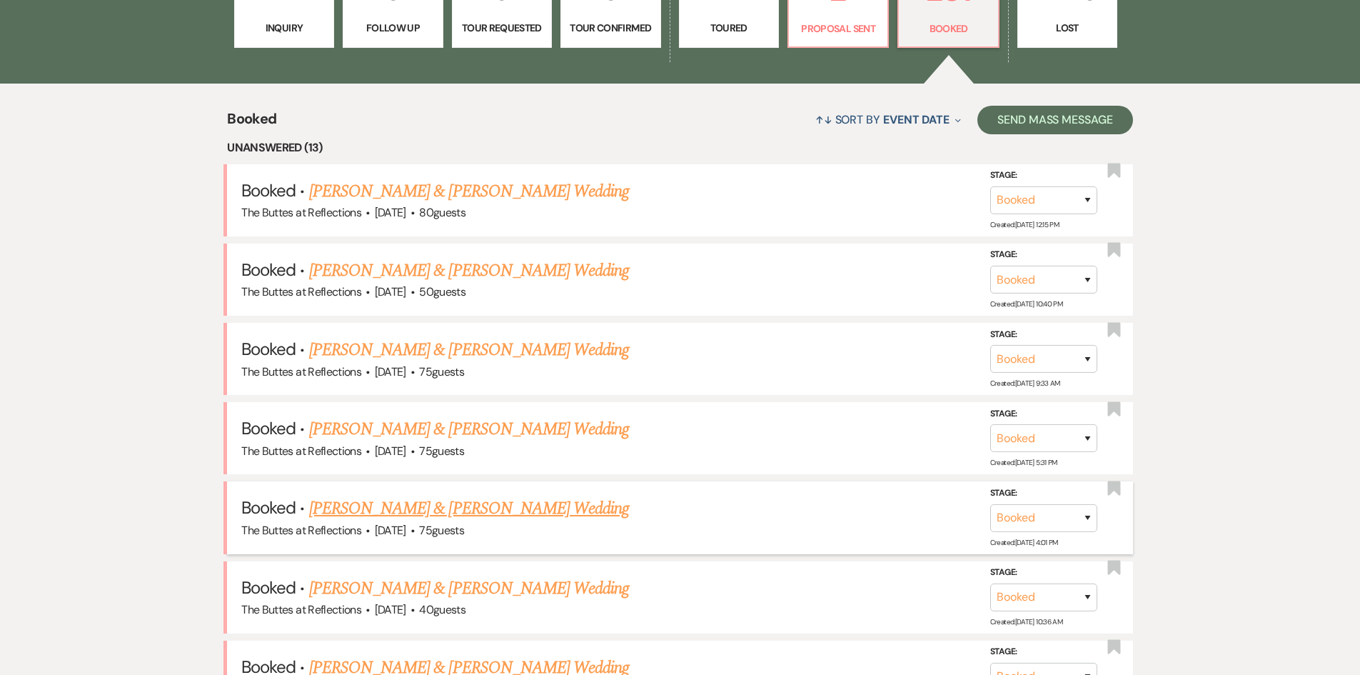
click at [403, 510] on link "[PERSON_NAME] & [PERSON_NAME] Wedding" at bounding box center [469, 509] width 320 height 26
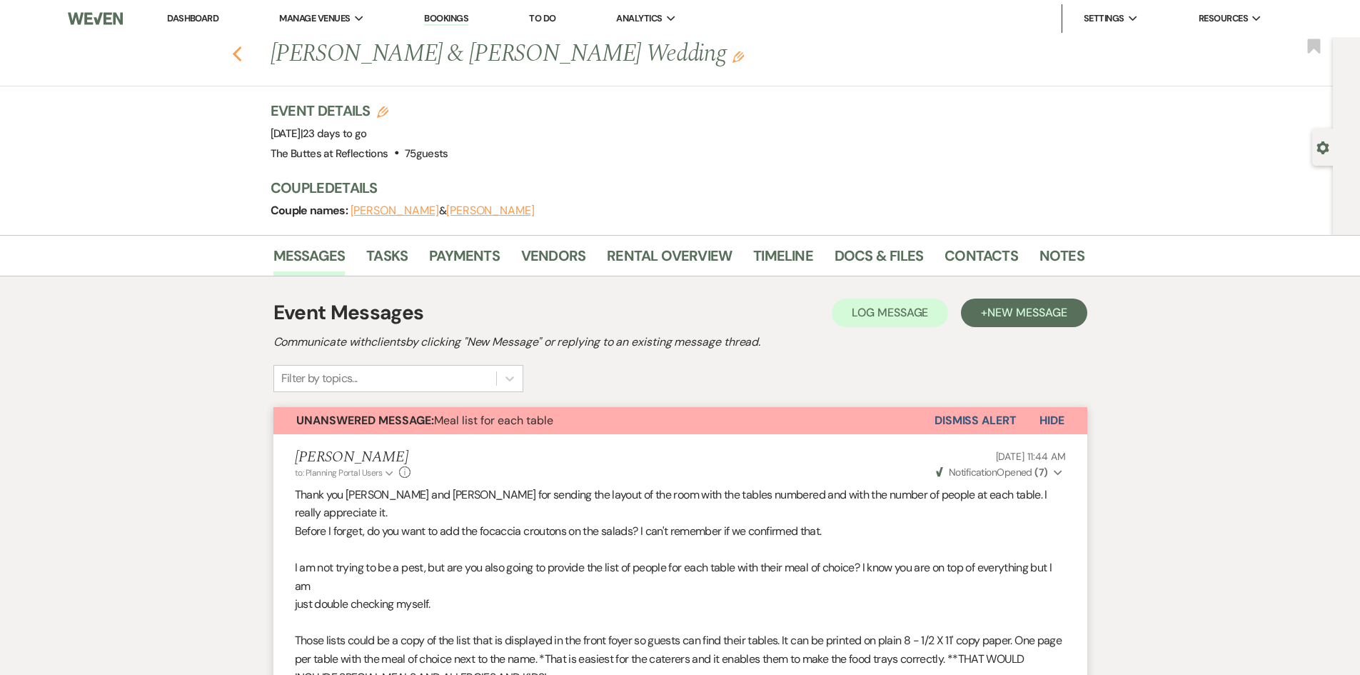
click at [241, 48] on use "button" at bounding box center [236, 54] width 9 height 16
